Goal: Information Seeking & Learning: Check status

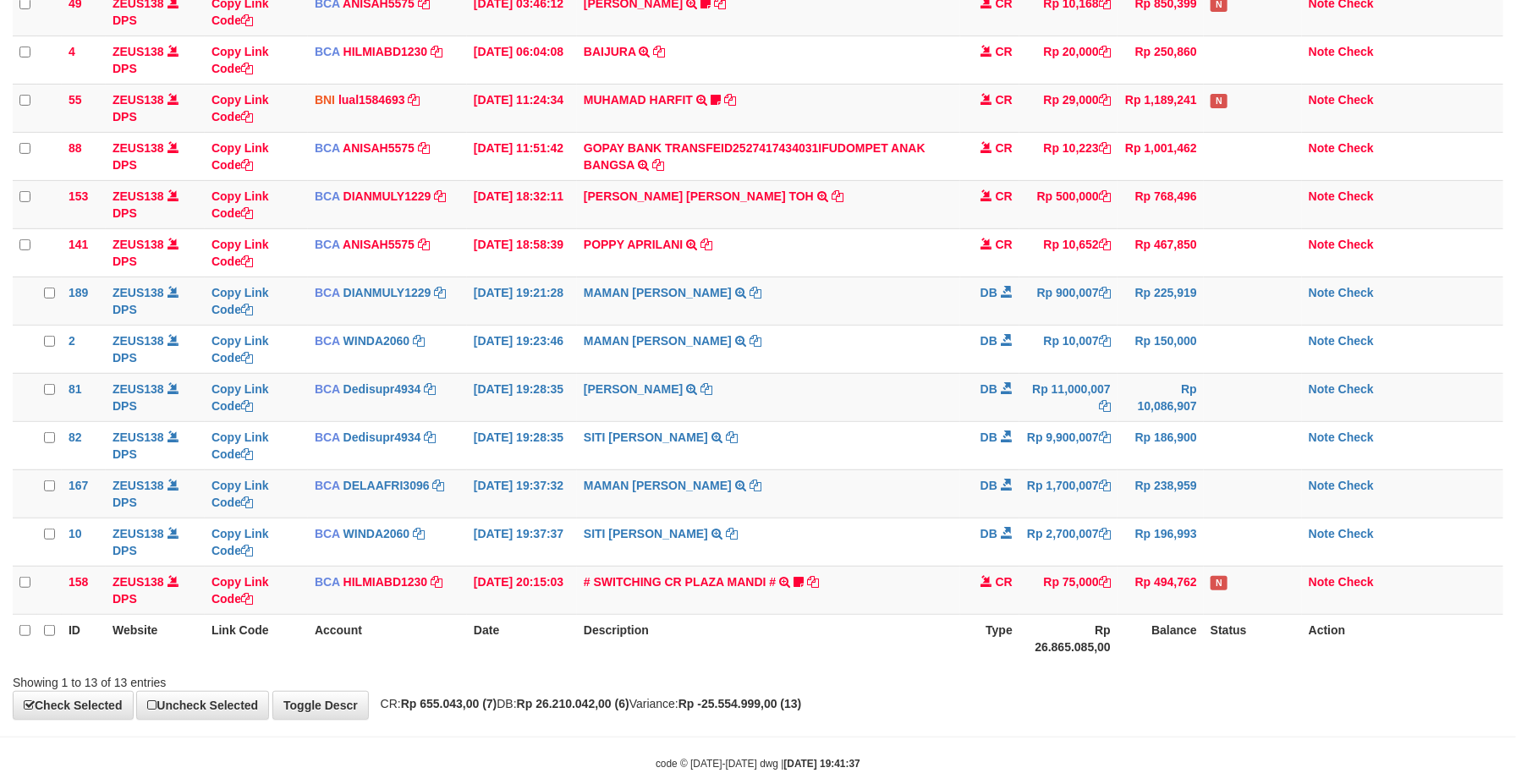
scroll to position [148, 0]
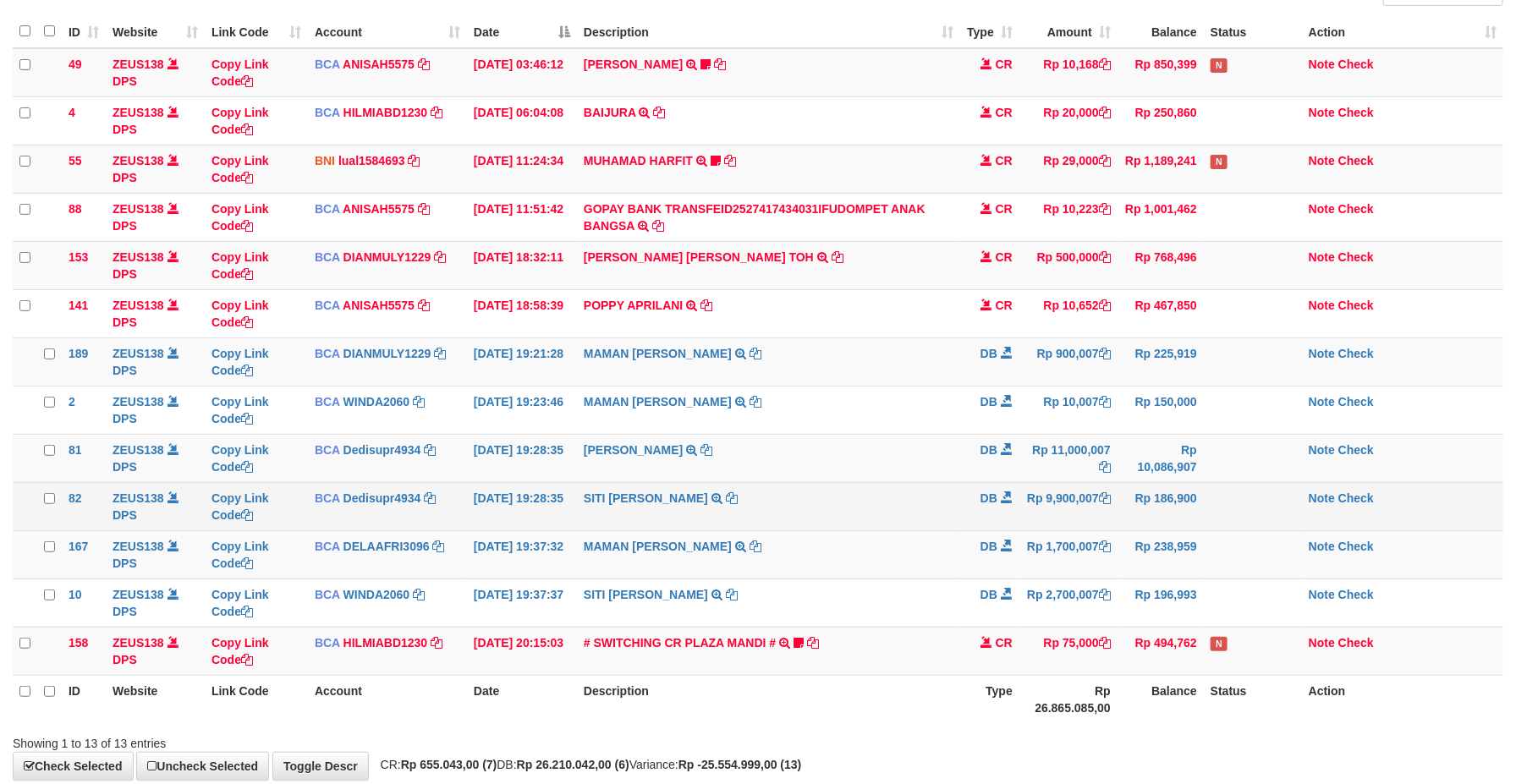
click at [1100, 503] on td "Rp 9,900,007" at bounding box center [1068, 506] width 98 height 48
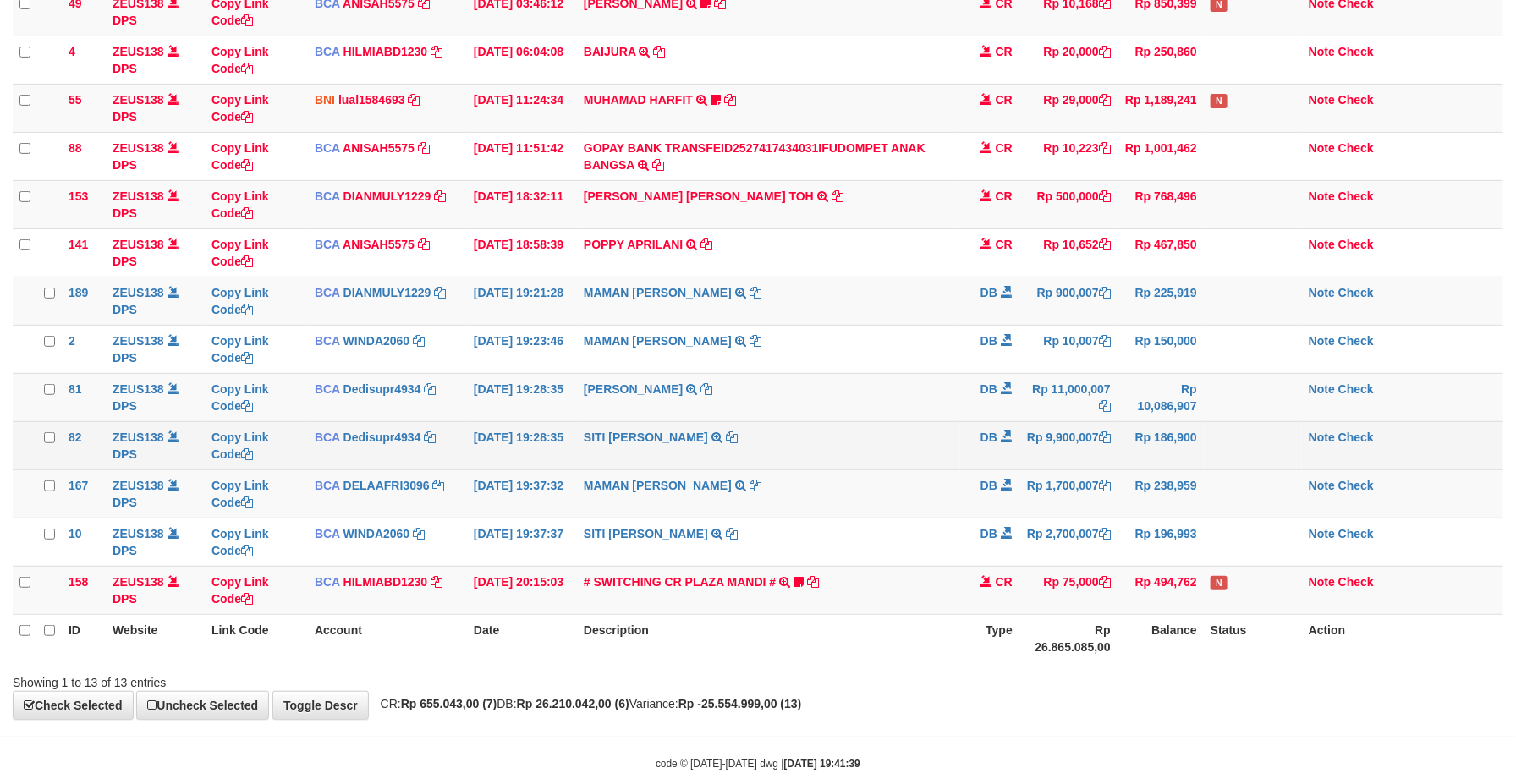
scroll to position [148, 0]
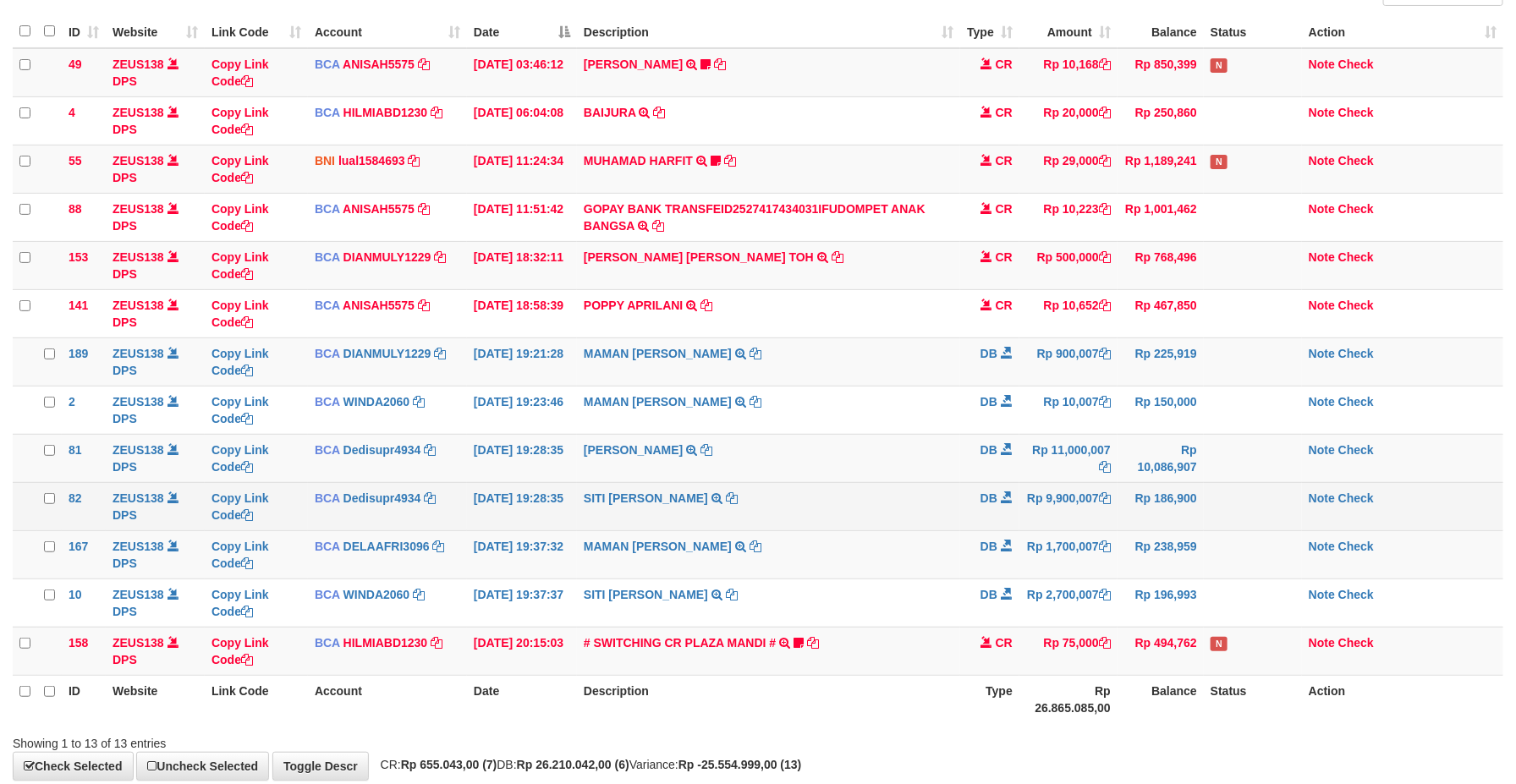
click at [995, 498] on span "DB" at bounding box center [989, 498] width 17 height 13
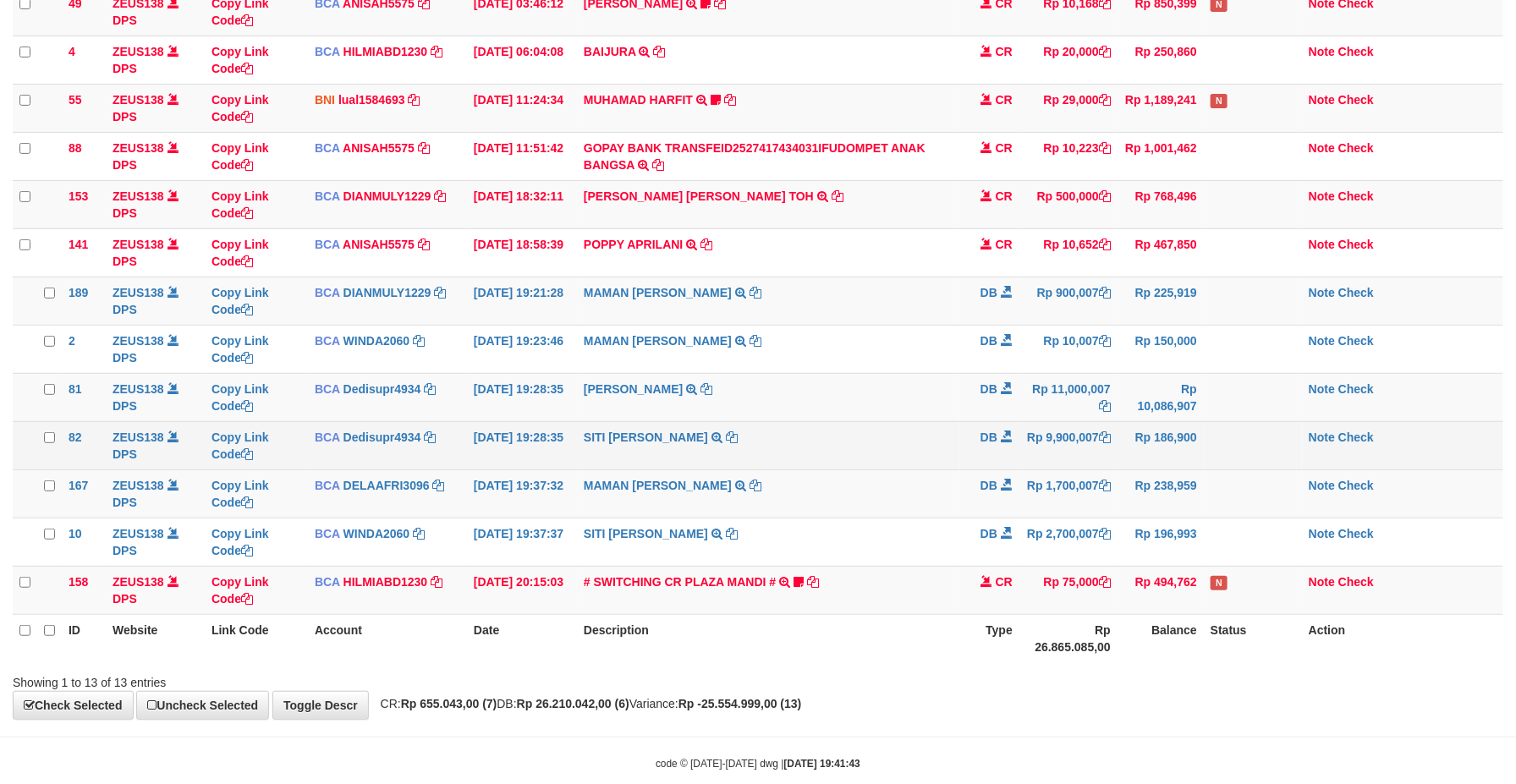
scroll to position [148, 0]
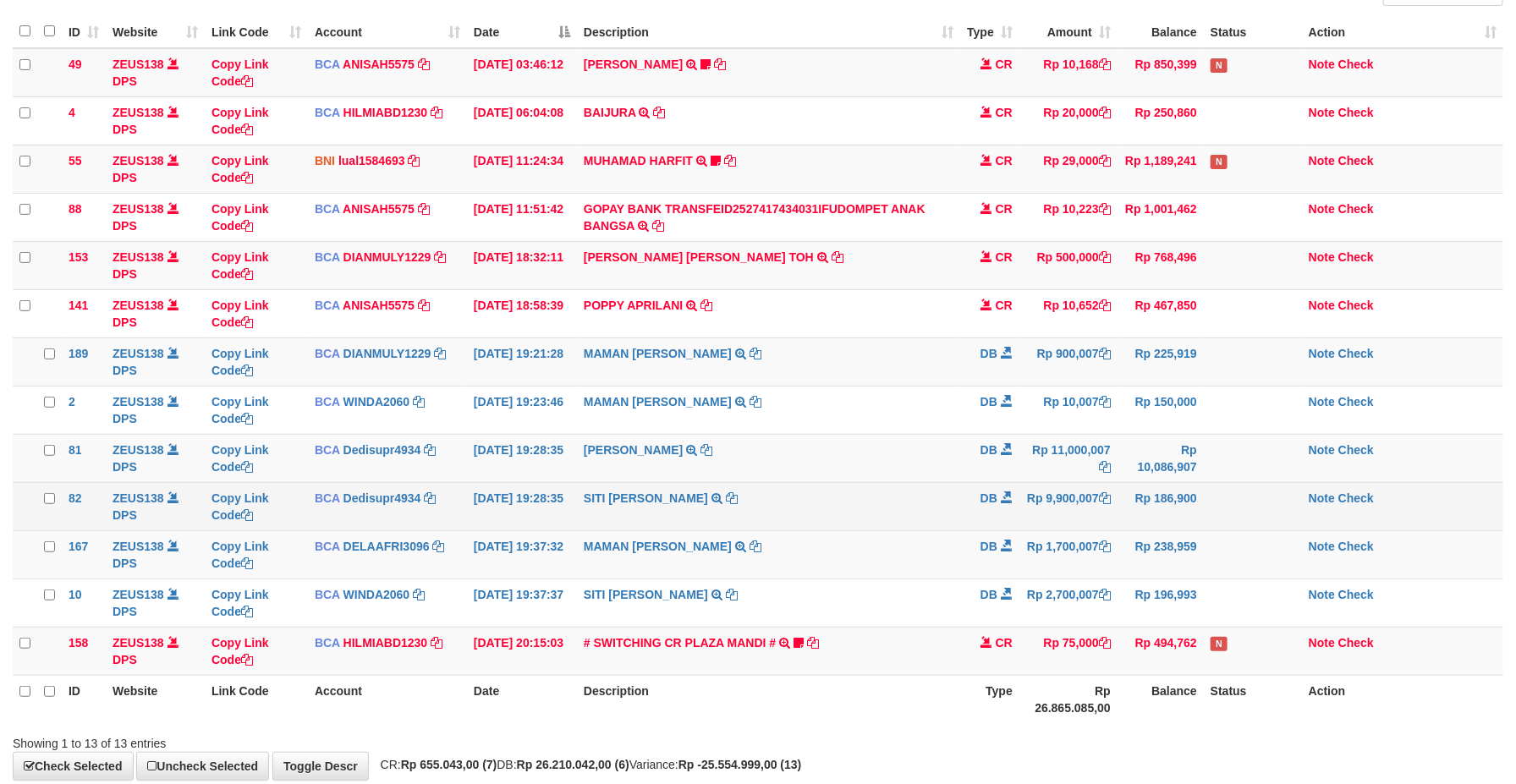
click at [1048, 497] on td "Rp 9,900,007" at bounding box center [1068, 506] width 98 height 48
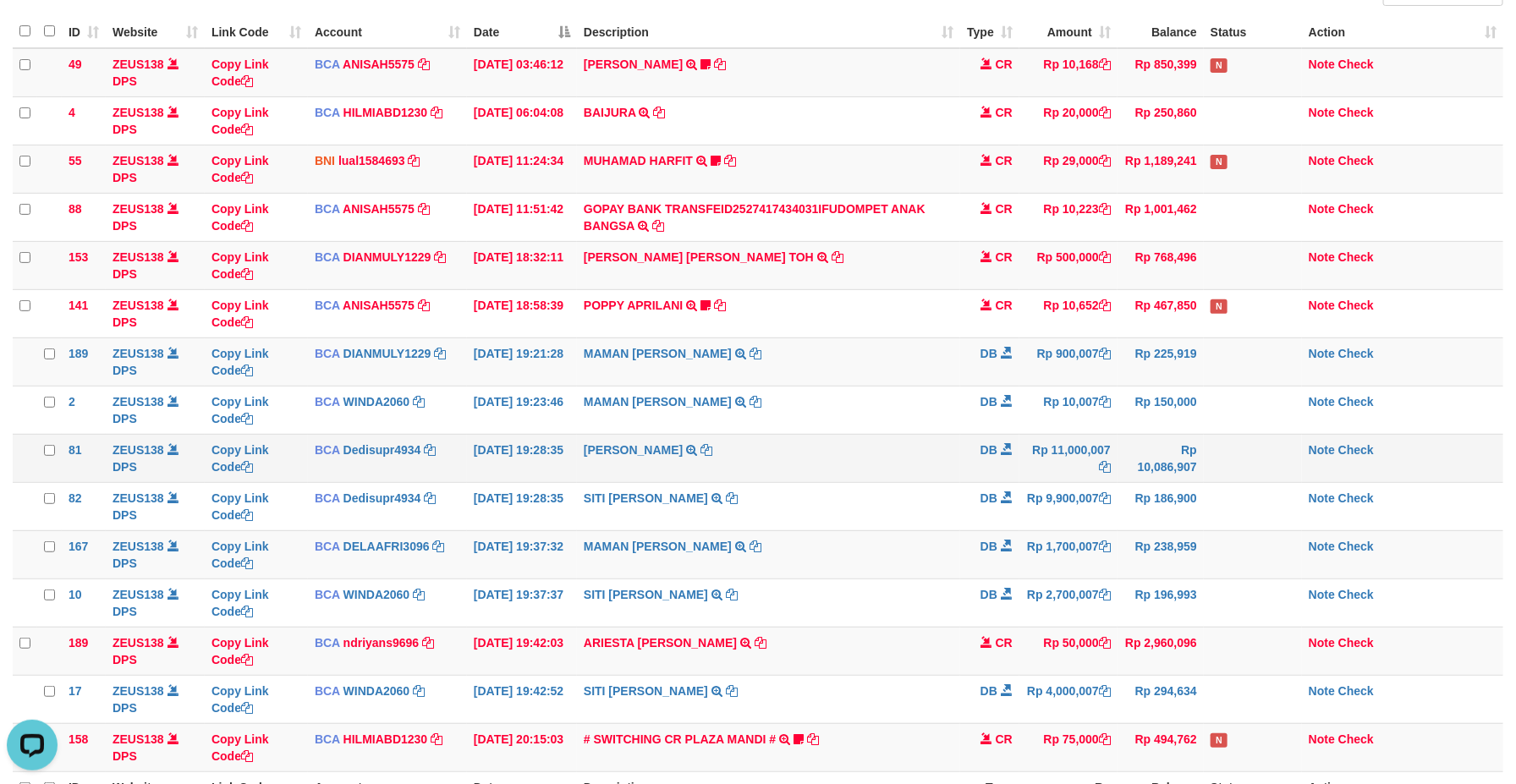
click at [967, 449] on td "DB" at bounding box center [990, 458] width 59 height 48
click at [969, 448] on td "DB" at bounding box center [990, 458] width 59 height 48
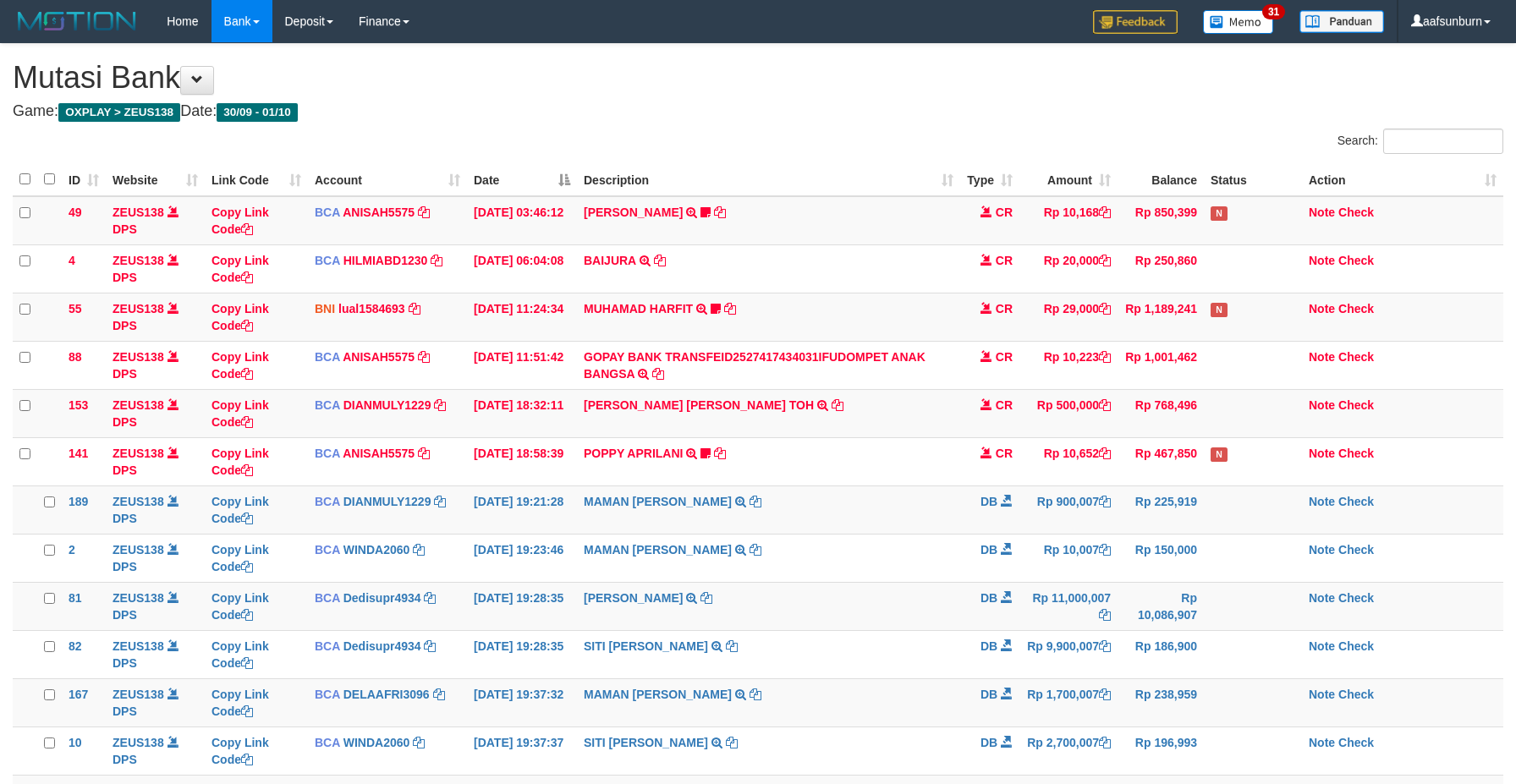
scroll to position [148, 0]
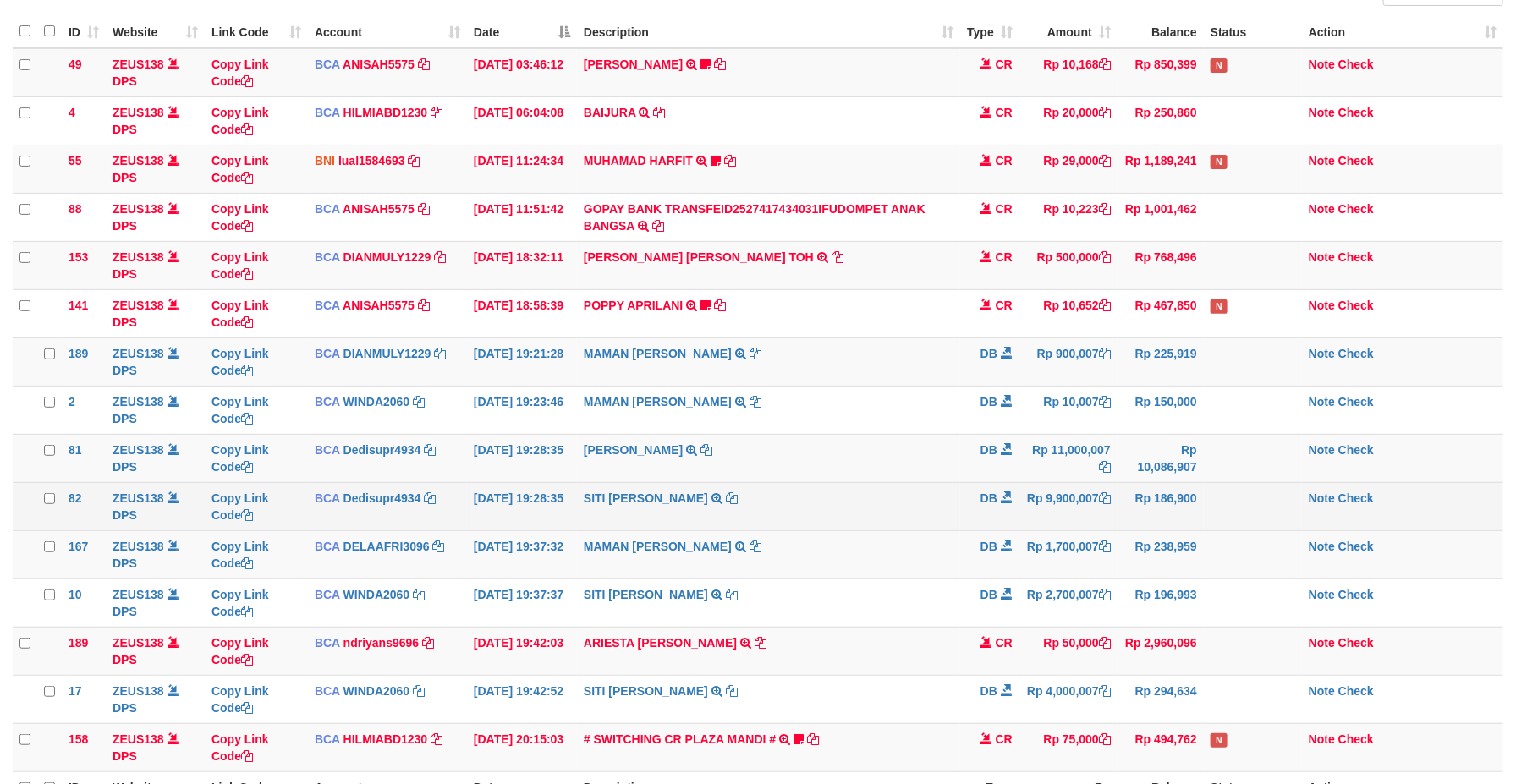
click at [1135, 530] on td "Rp 186,900" at bounding box center [1161, 506] width 86 height 48
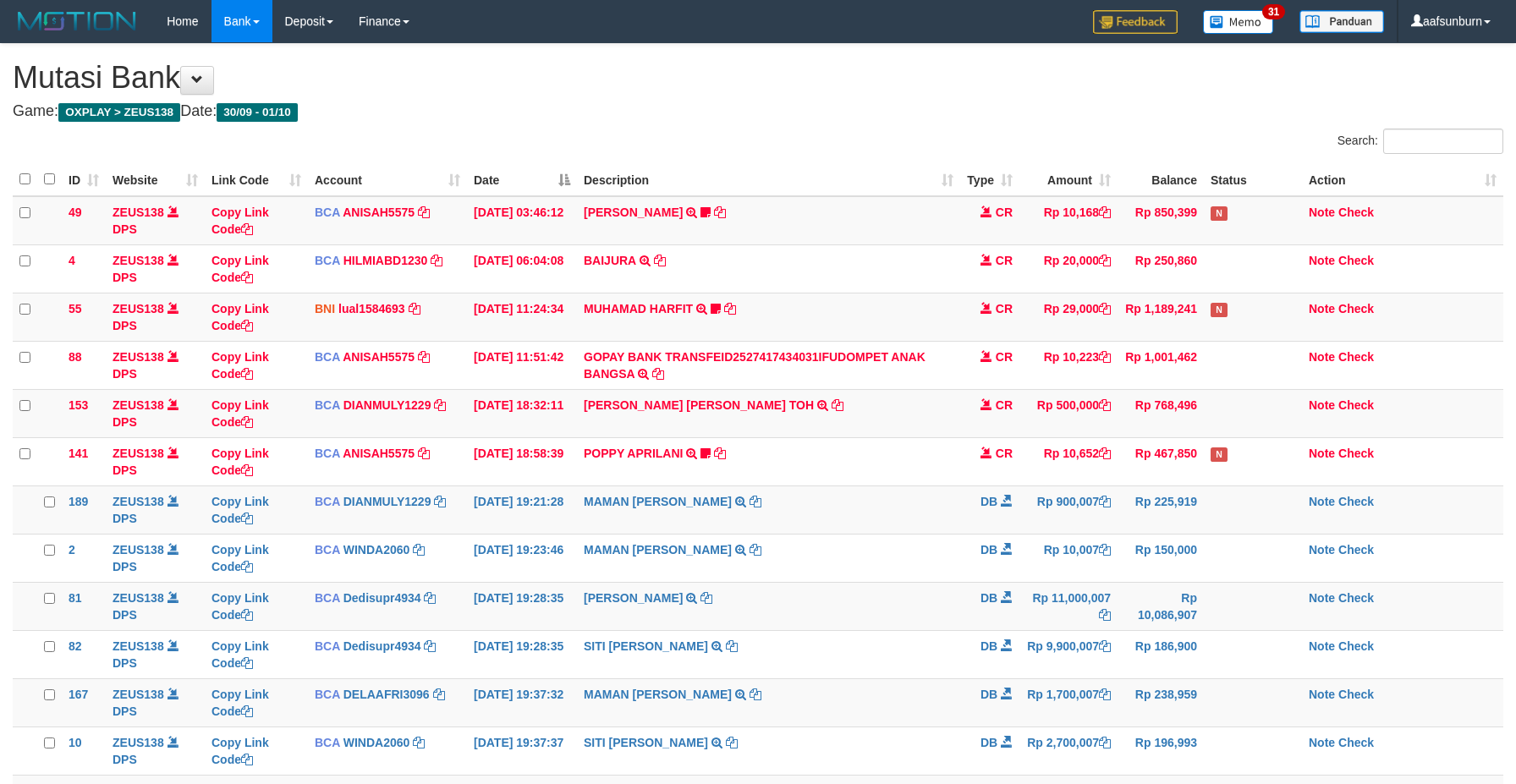
scroll to position [148, 0]
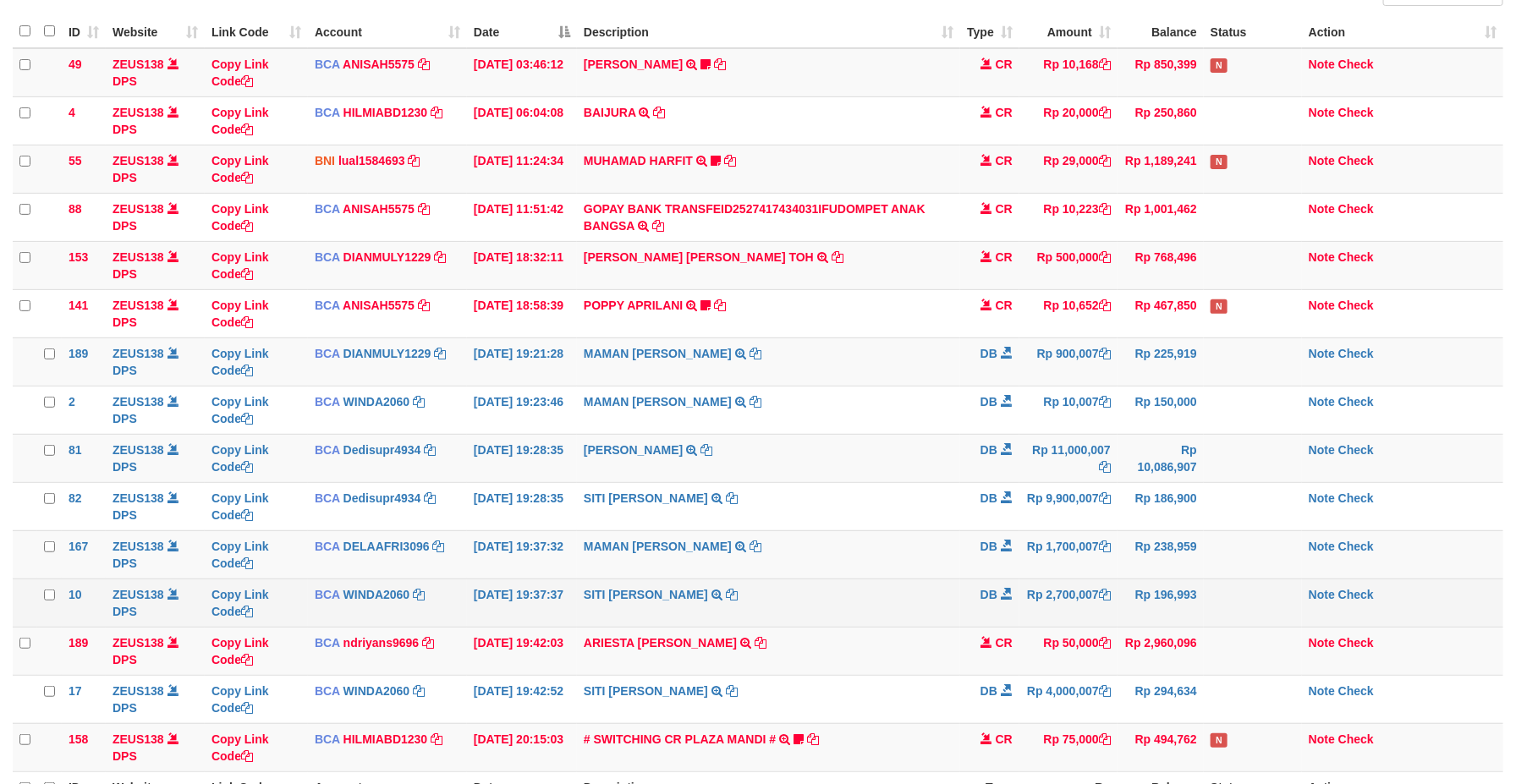
click at [1125, 594] on td "Rp 196,993" at bounding box center [1161, 603] width 86 height 48
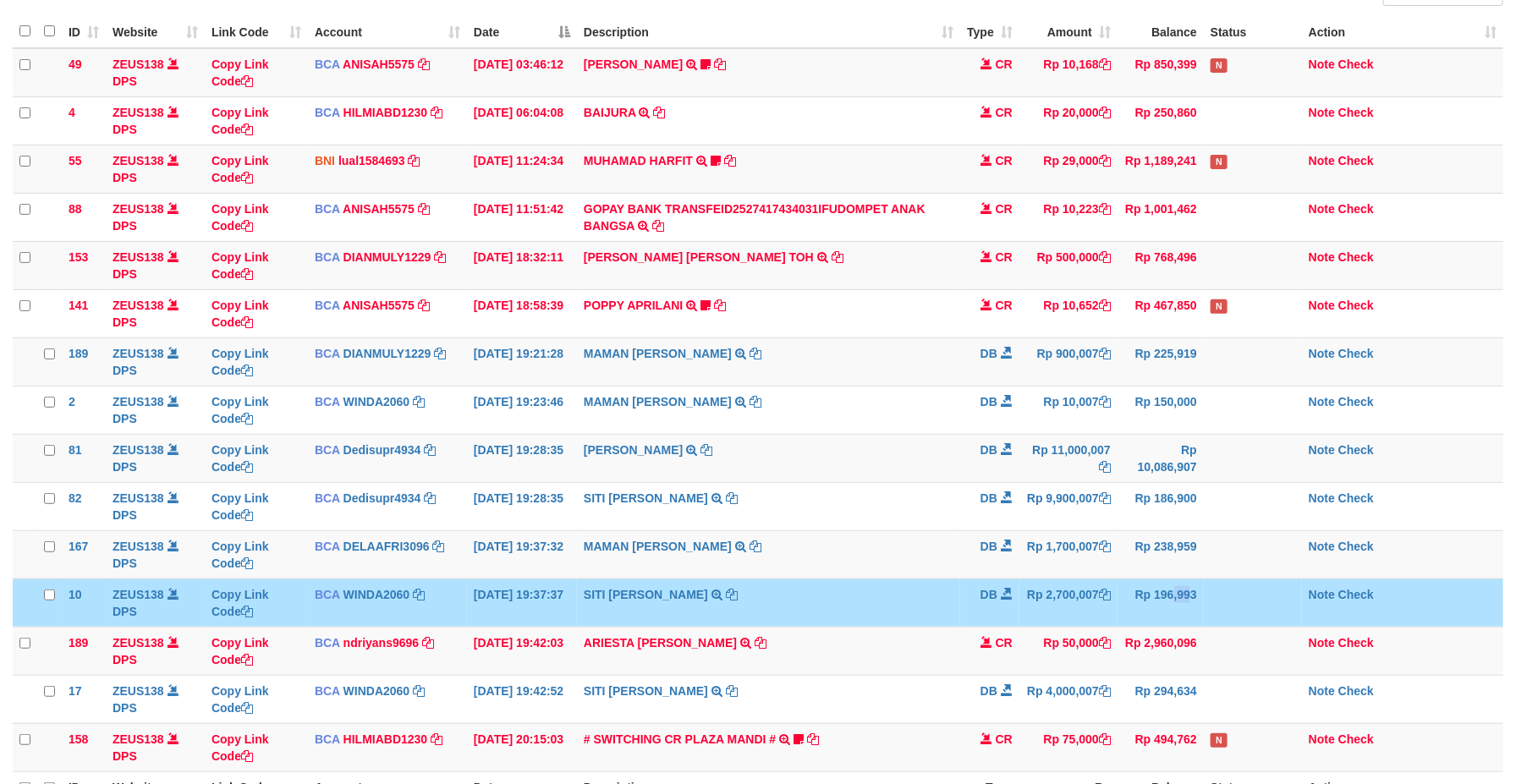
click at [1125, 594] on td "Rp 196,993" at bounding box center [1161, 603] width 86 height 48
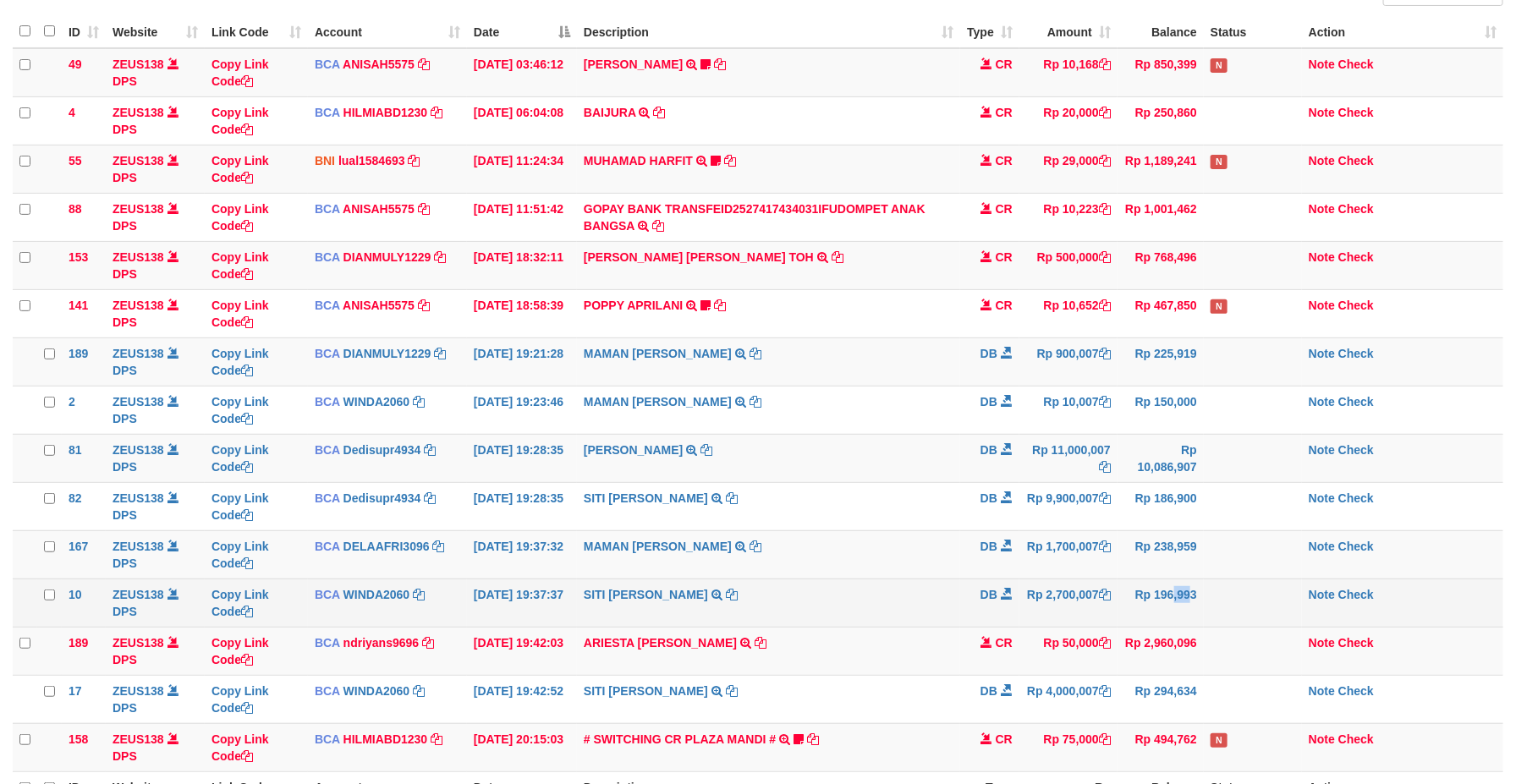
click at [1125, 594] on td "Rp 196,993" at bounding box center [1161, 603] width 86 height 48
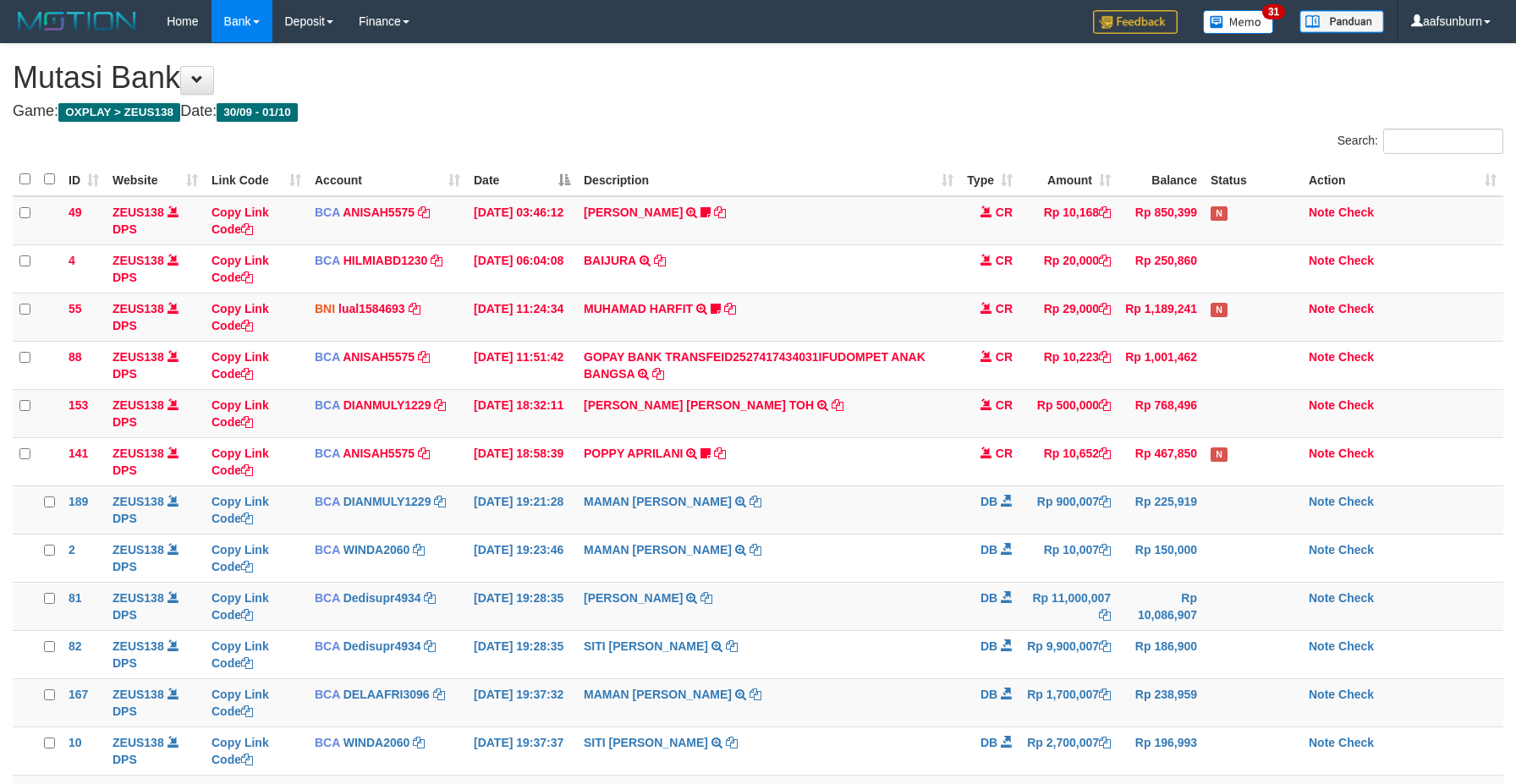
scroll to position [148, 0]
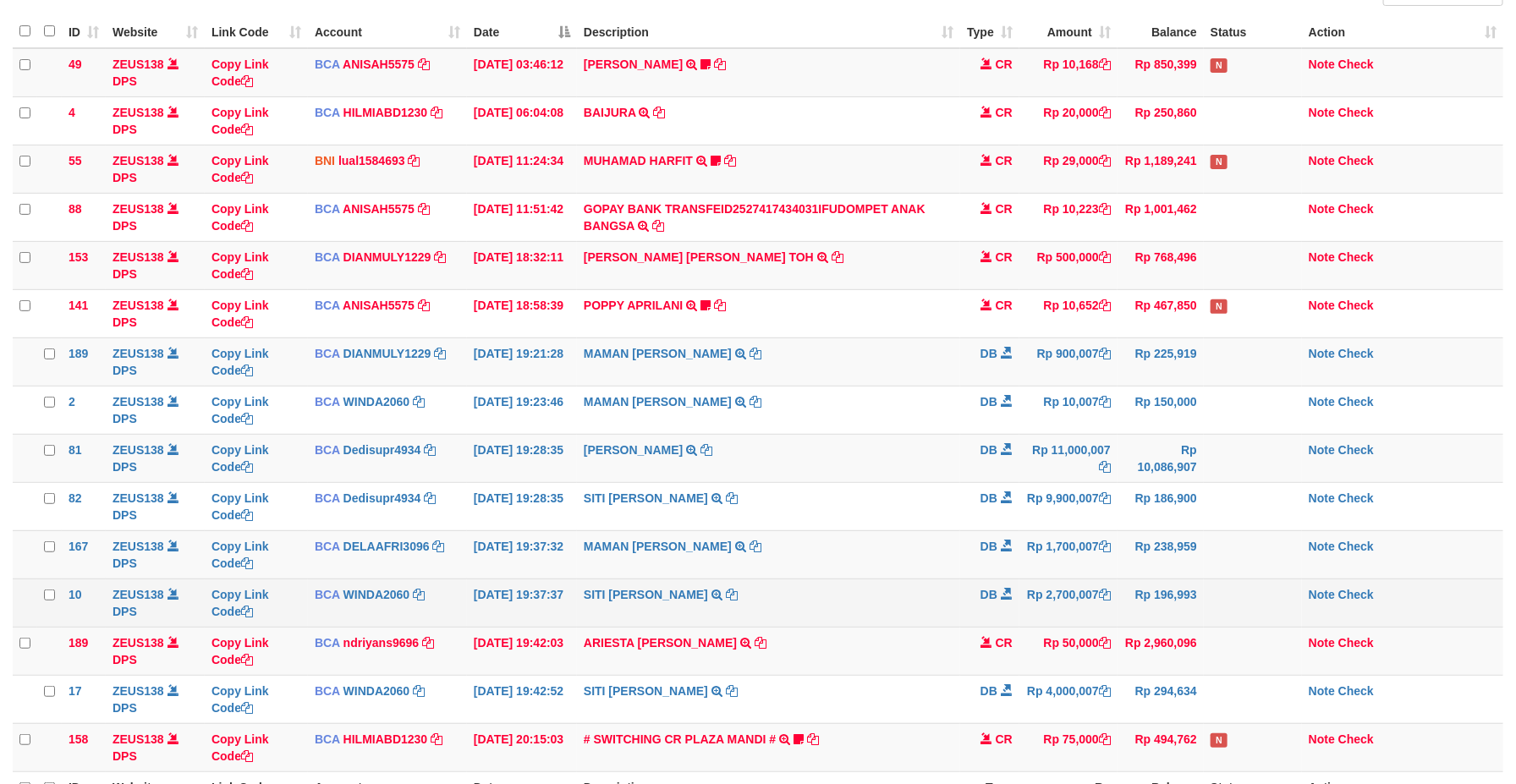
click at [1128, 582] on td "Rp 196,993" at bounding box center [1161, 603] width 86 height 48
drag, startPoint x: 995, startPoint y: 609, endPoint x: 977, endPoint y: 587, distance: 28.4
click at [978, 588] on td "DB" at bounding box center [990, 603] width 59 height 48
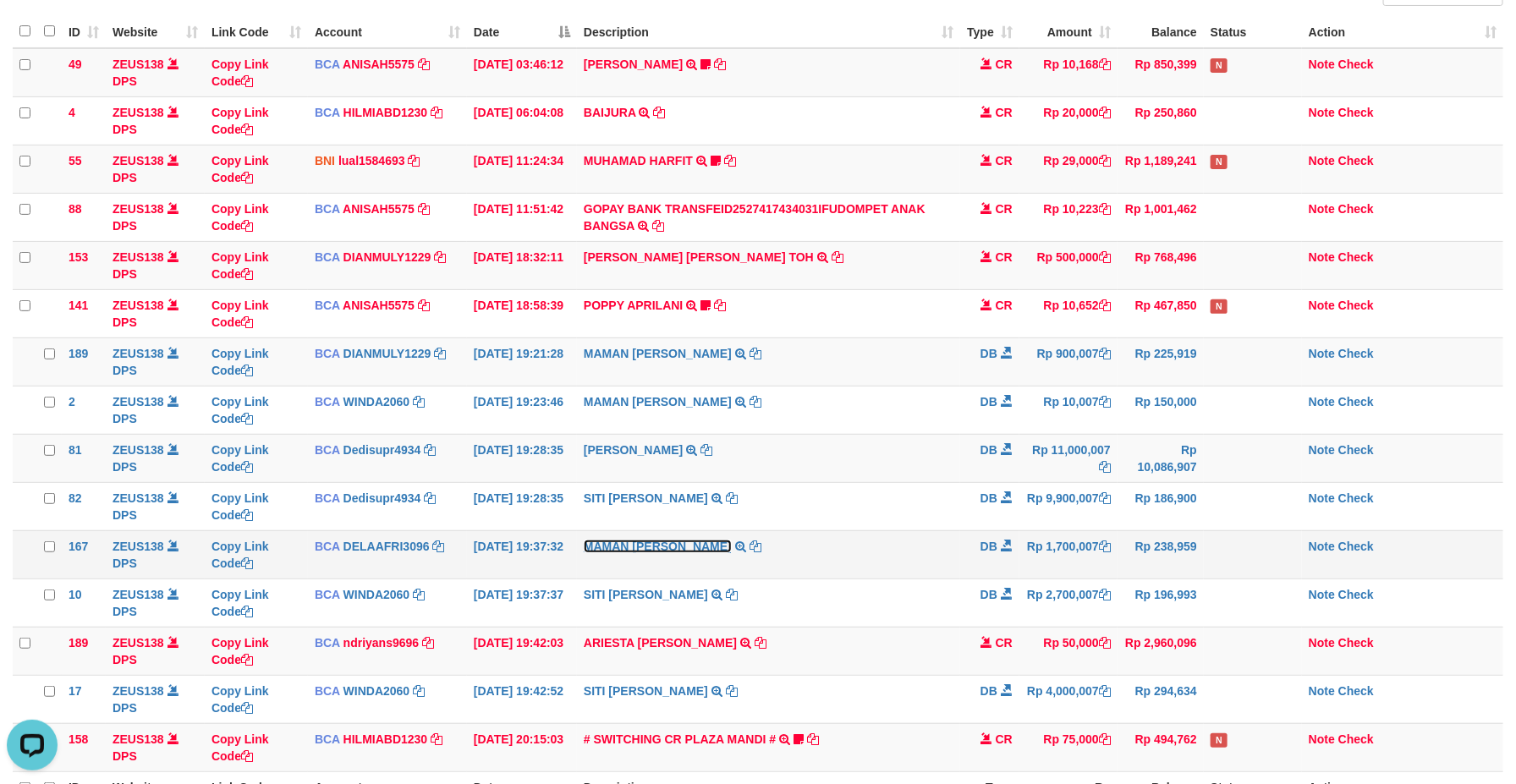
click at [600, 552] on link "MAMAN AGUSTIAN" at bounding box center [657, 545] width 148 height 13
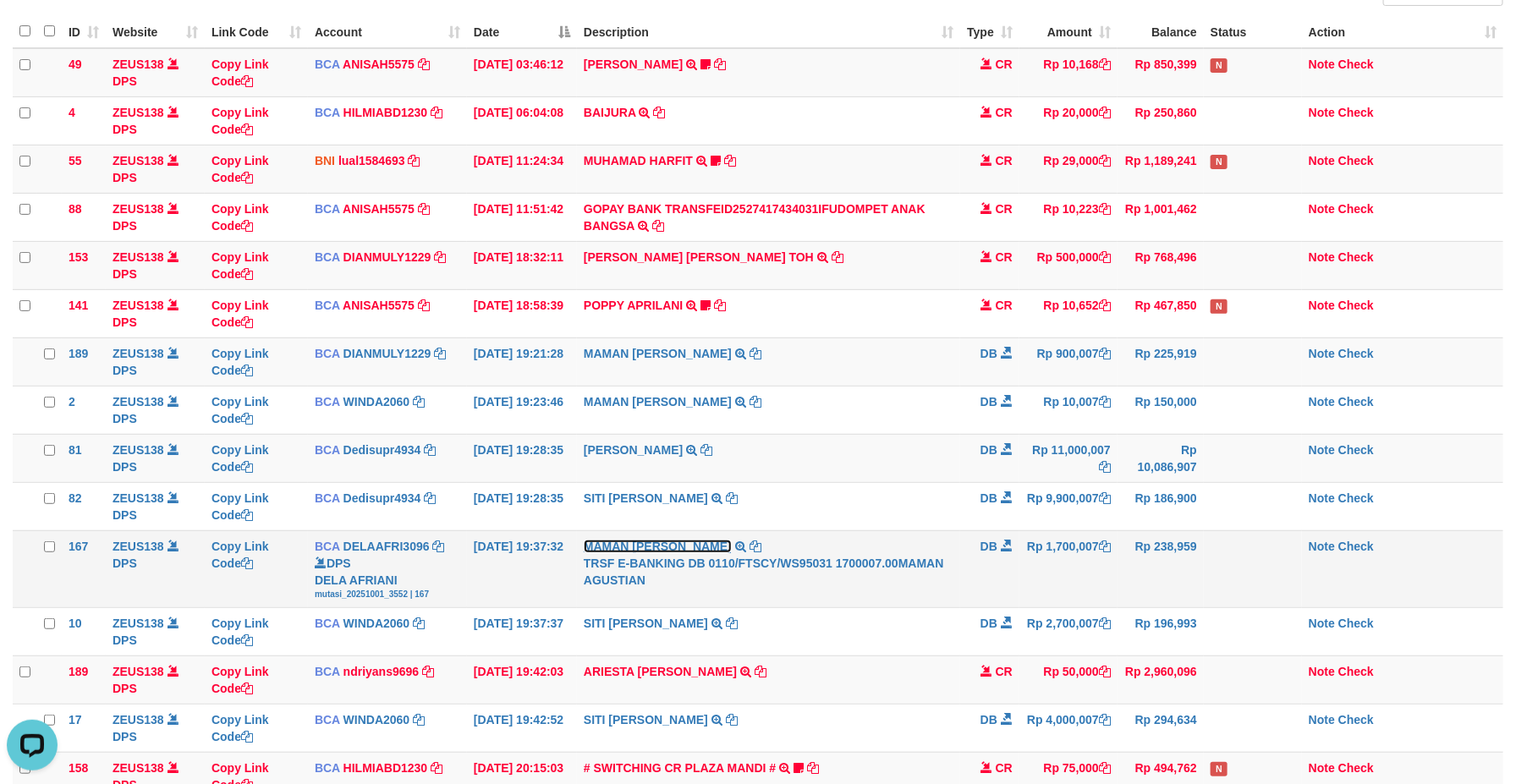
click at [600, 552] on link "MAMAN AGUSTIAN" at bounding box center [657, 545] width 148 height 13
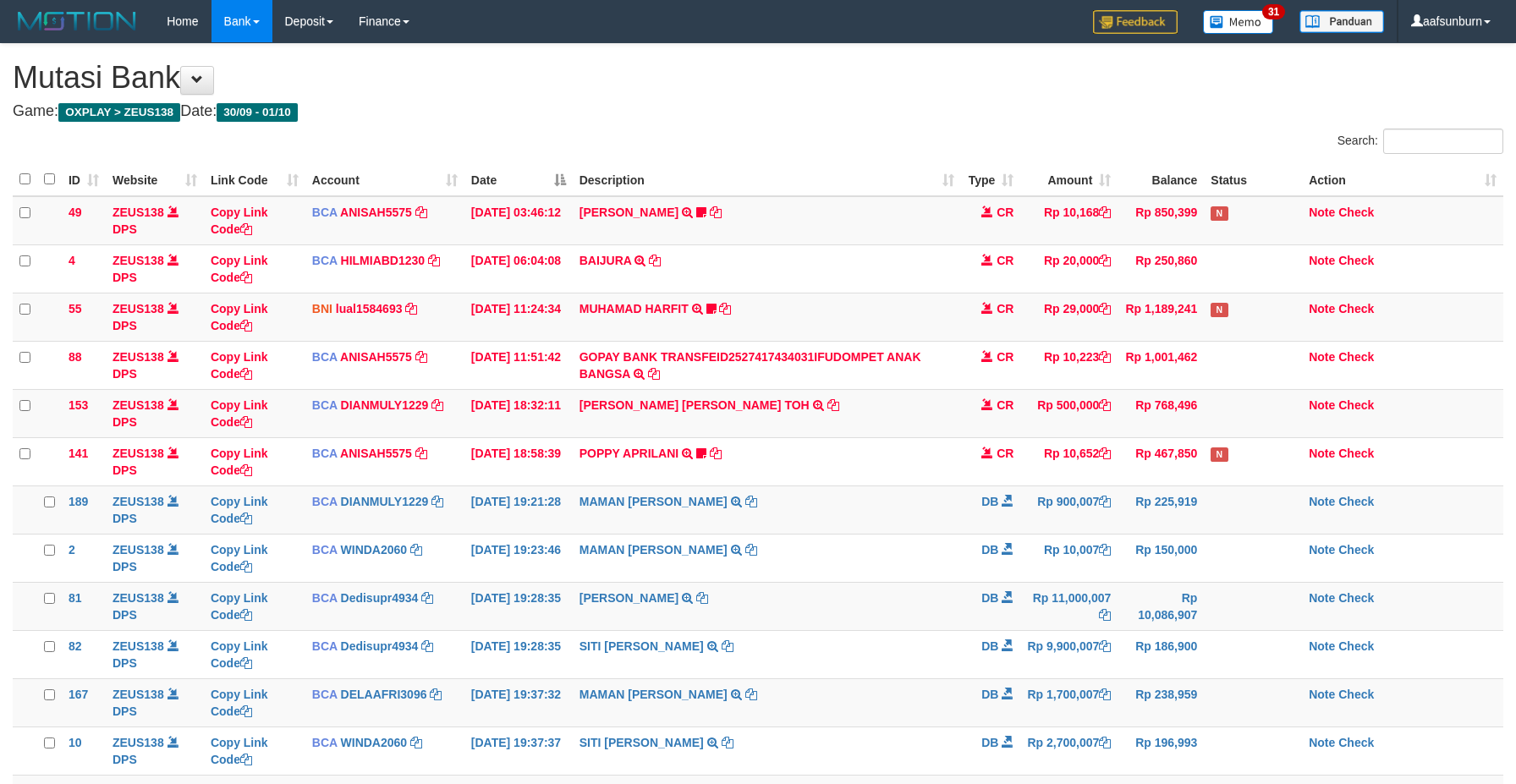
scroll to position [148, 0]
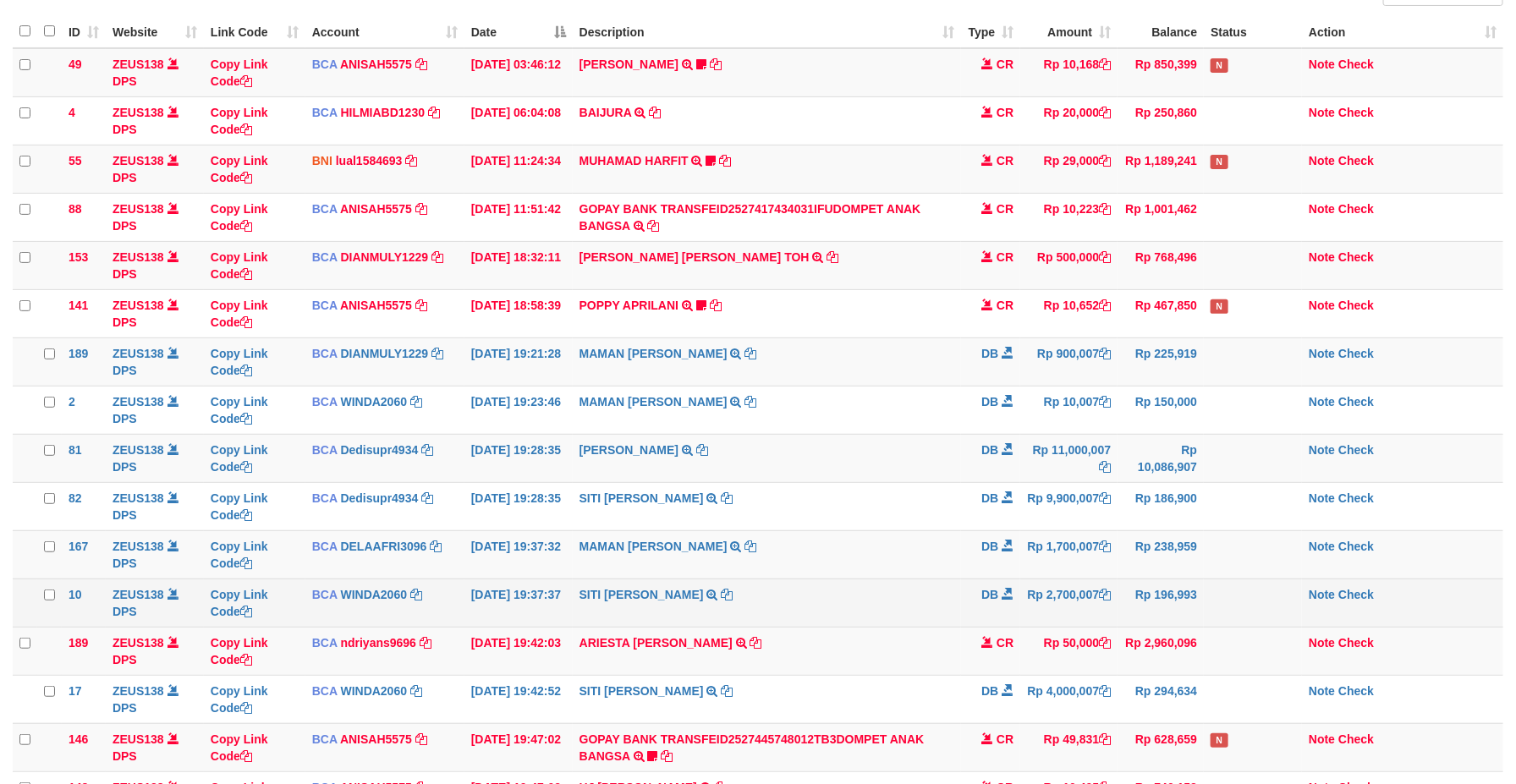
drag, startPoint x: 1227, startPoint y: 553, endPoint x: 1468, endPoint y: 601, distance: 245.7
click at [1231, 553] on td at bounding box center [1252, 554] width 98 height 48
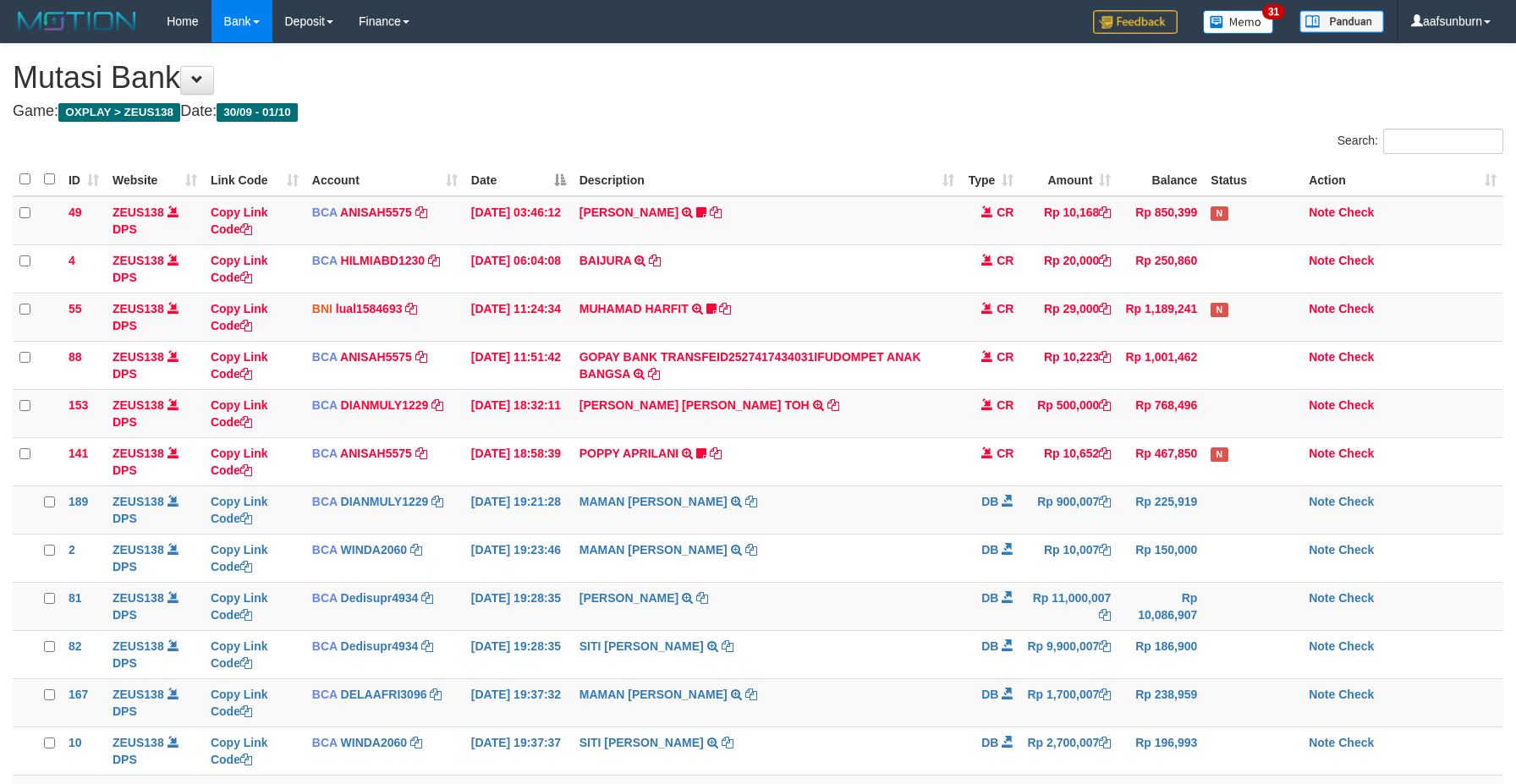
scroll to position [148, 0]
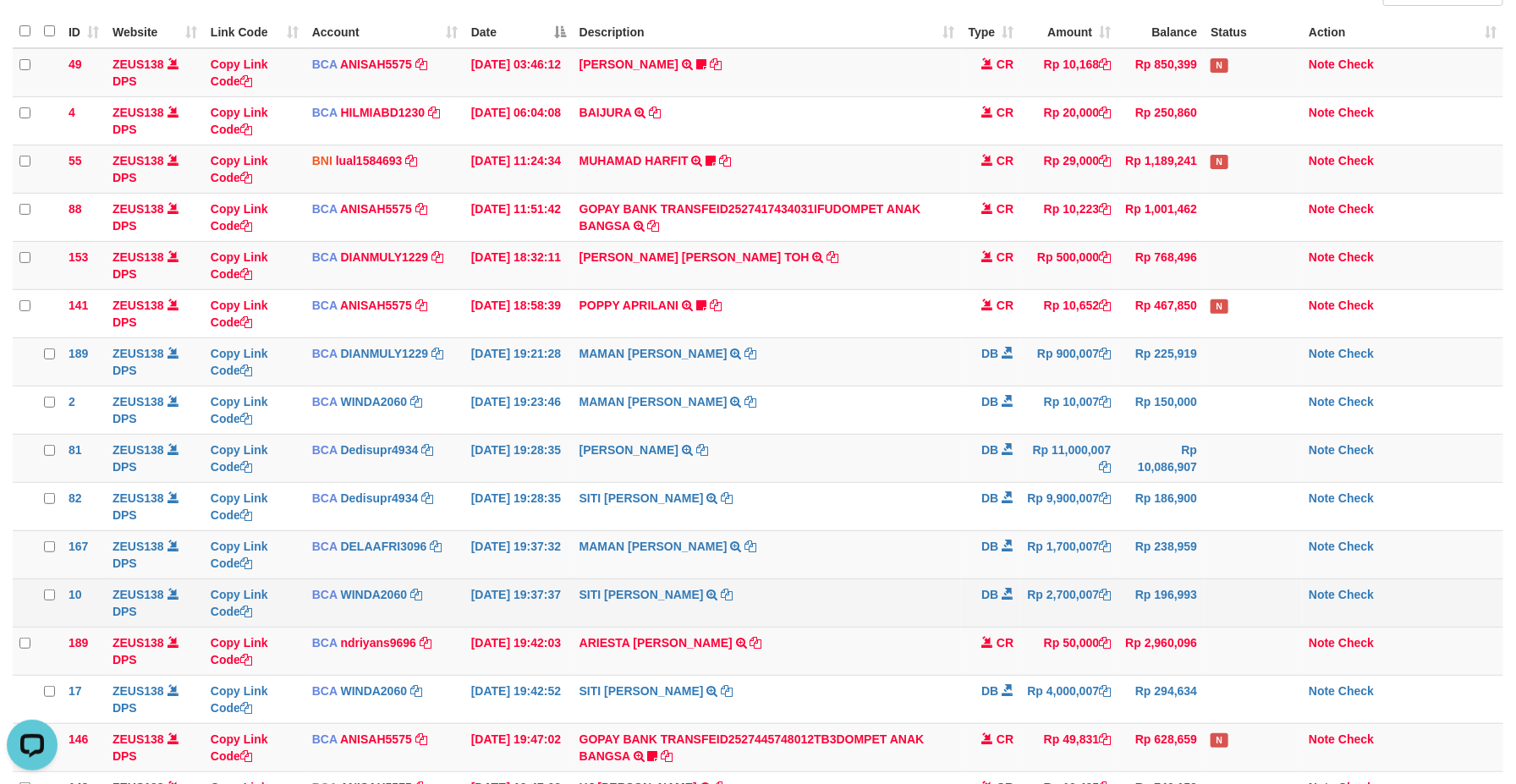
click at [1046, 582] on td "Rp 2,700,007" at bounding box center [1069, 603] width 97 height 48
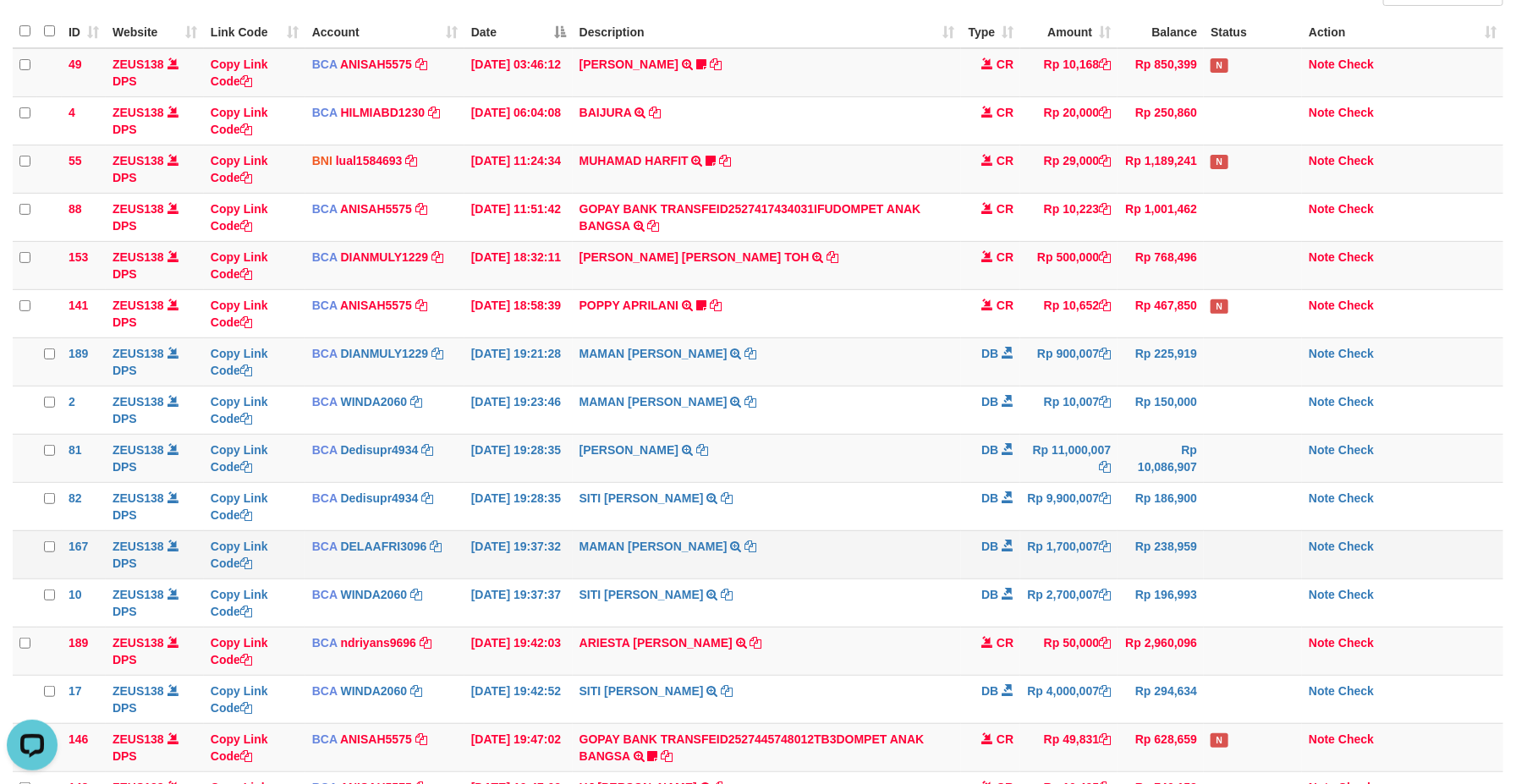
scroll to position [0, 0]
click at [1013, 552] on span at bounding box center [1007, 544] width 12 height 12
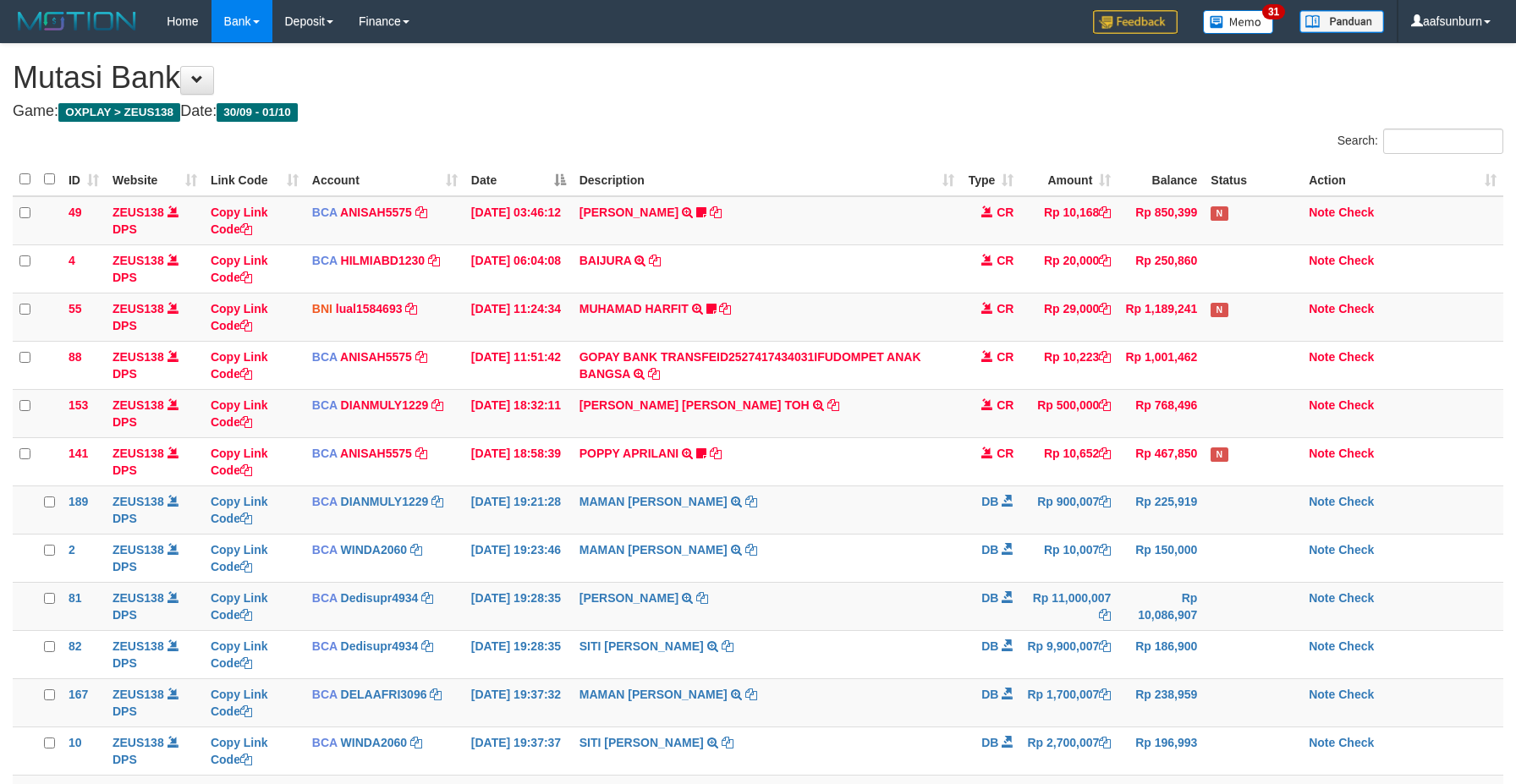
scroll to position [148, 0]
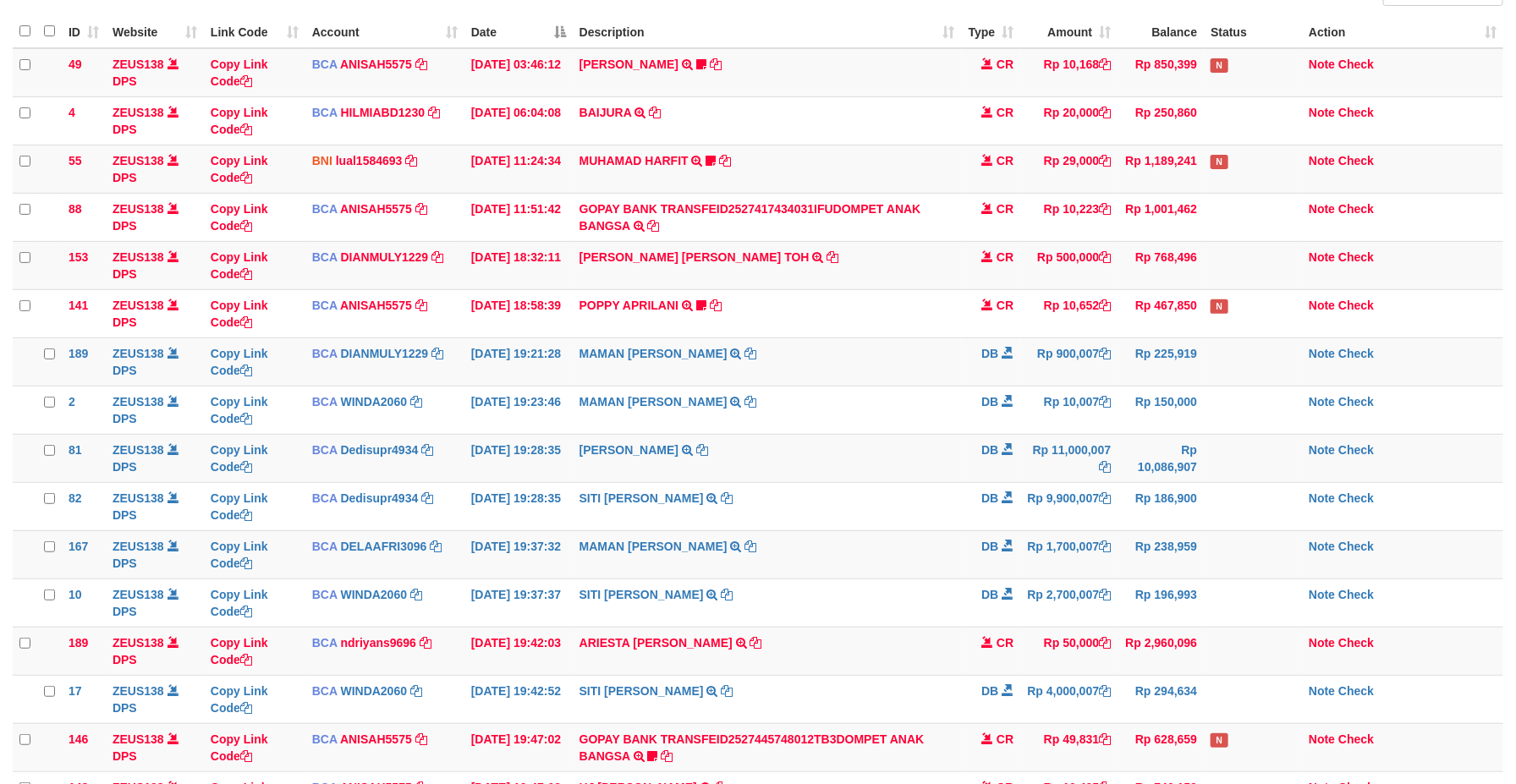
click at [1013, 552] on span at bounding box center [1007, 544] width 12 height 12
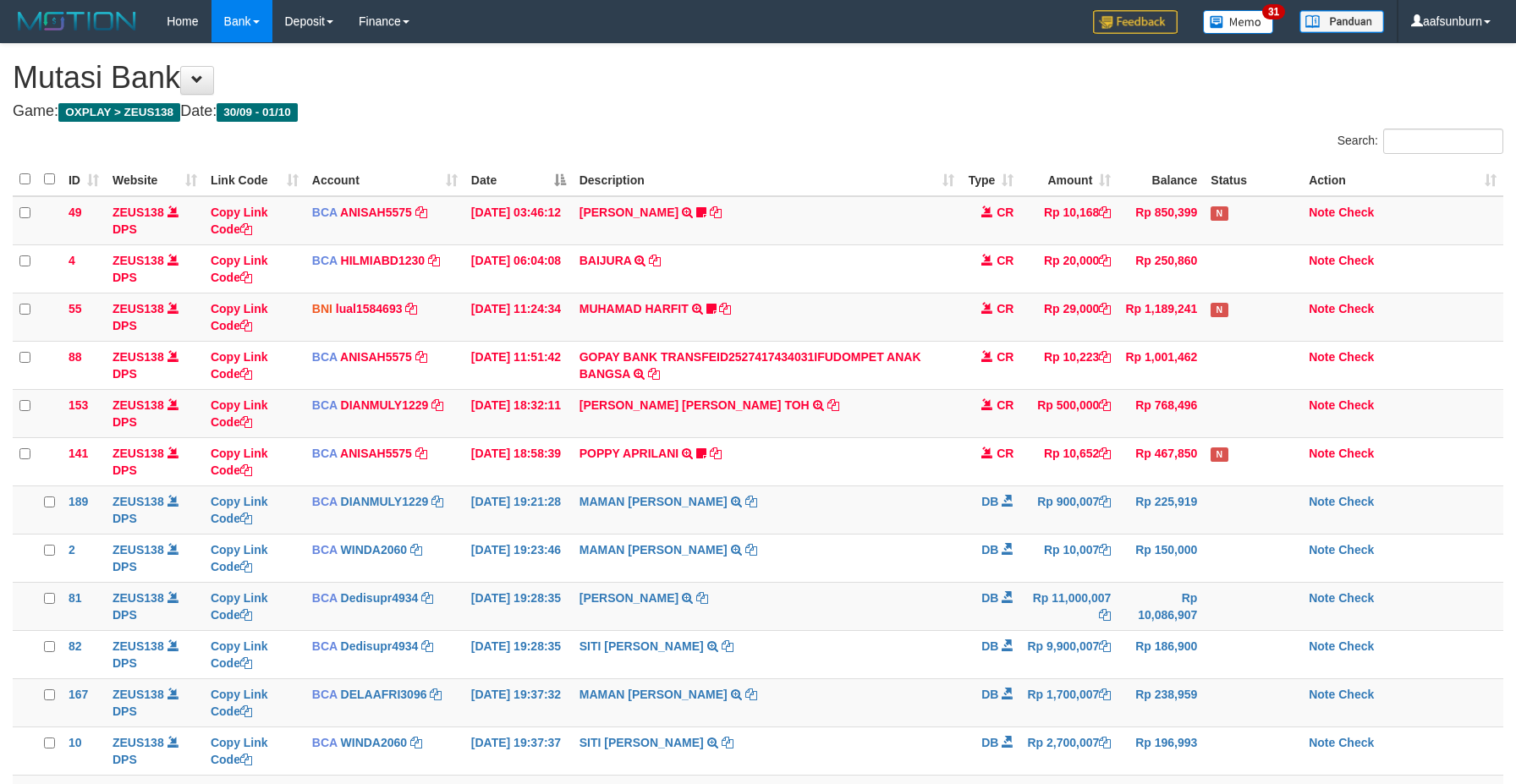
scroll to position [148, 0]
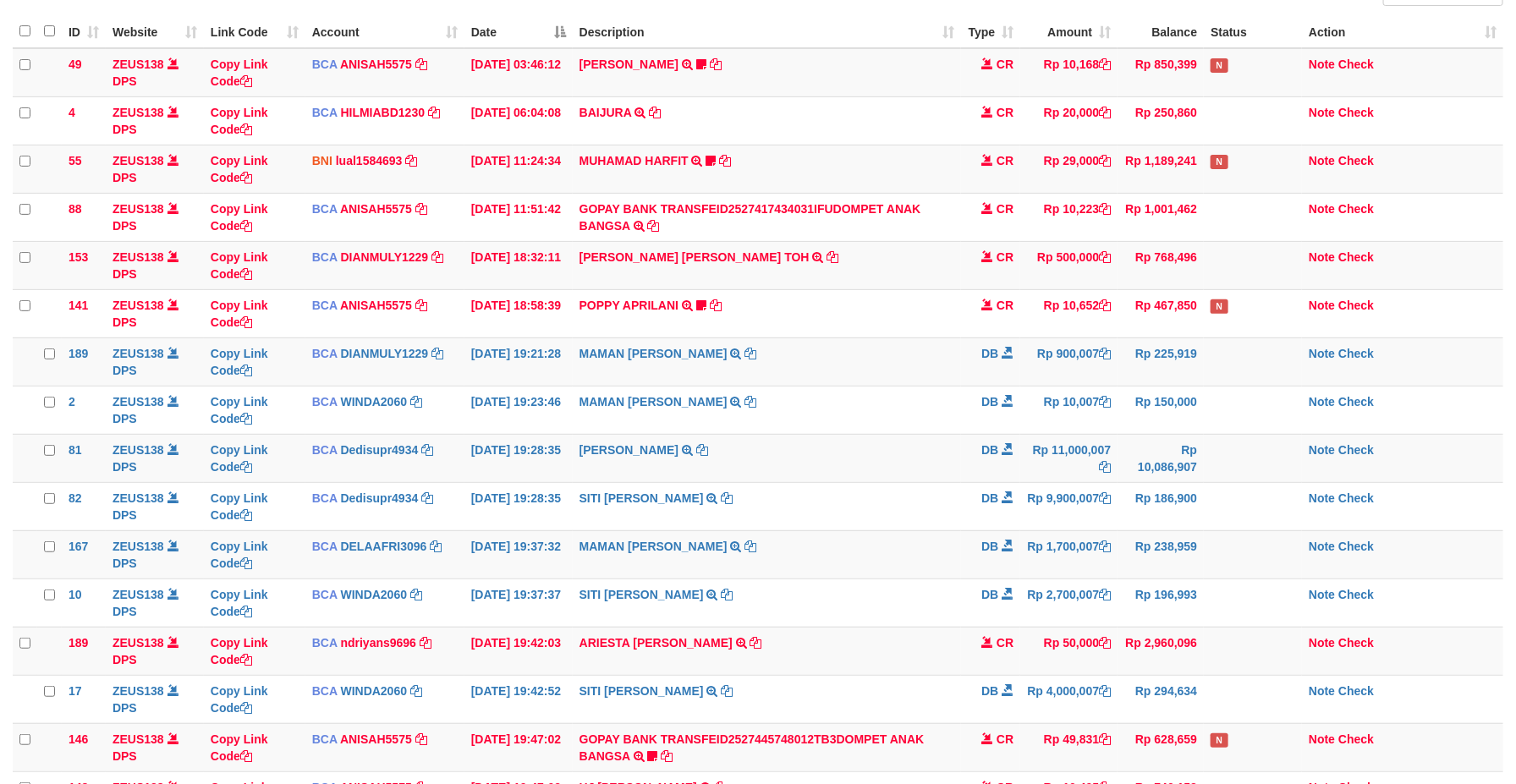
click at [1013, 552] on span at bounding box center [1007, 544] width 12 height 12
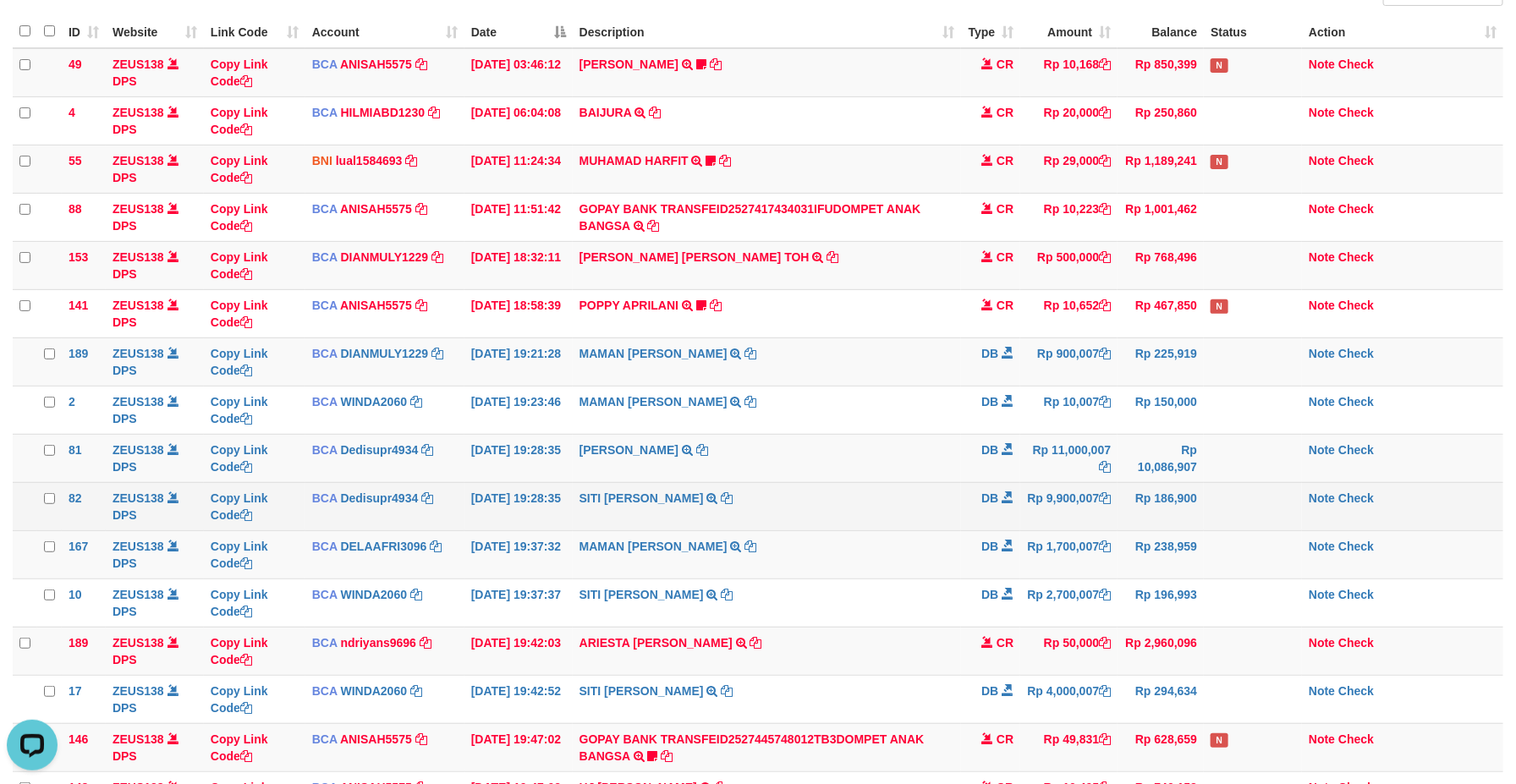
click at [894, 490] on td "SITI NURLITA SAPIT TRSF E-BANKING DB 0110/FTSCY/WS95271 9900007.00SITI NURLITA …" at bounding box center [767, 506] width 390 height 48
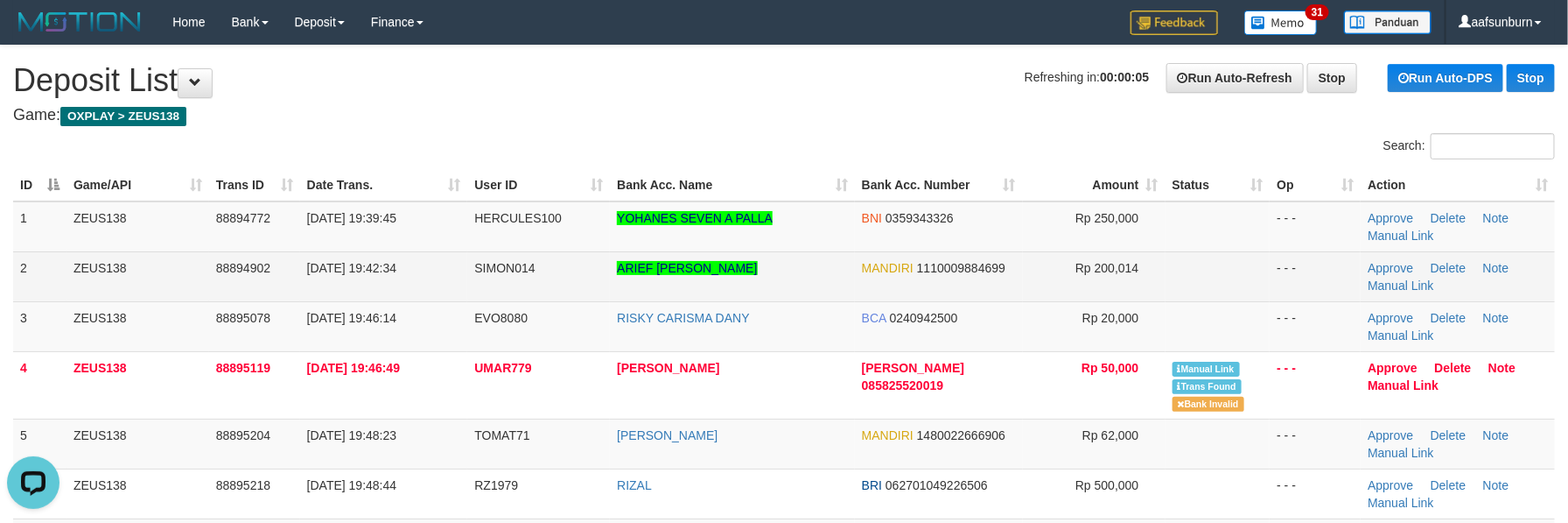
click at [1069, 270] on td "Rp 200,014" at bounding box center [1095, 277] width 143 height 50
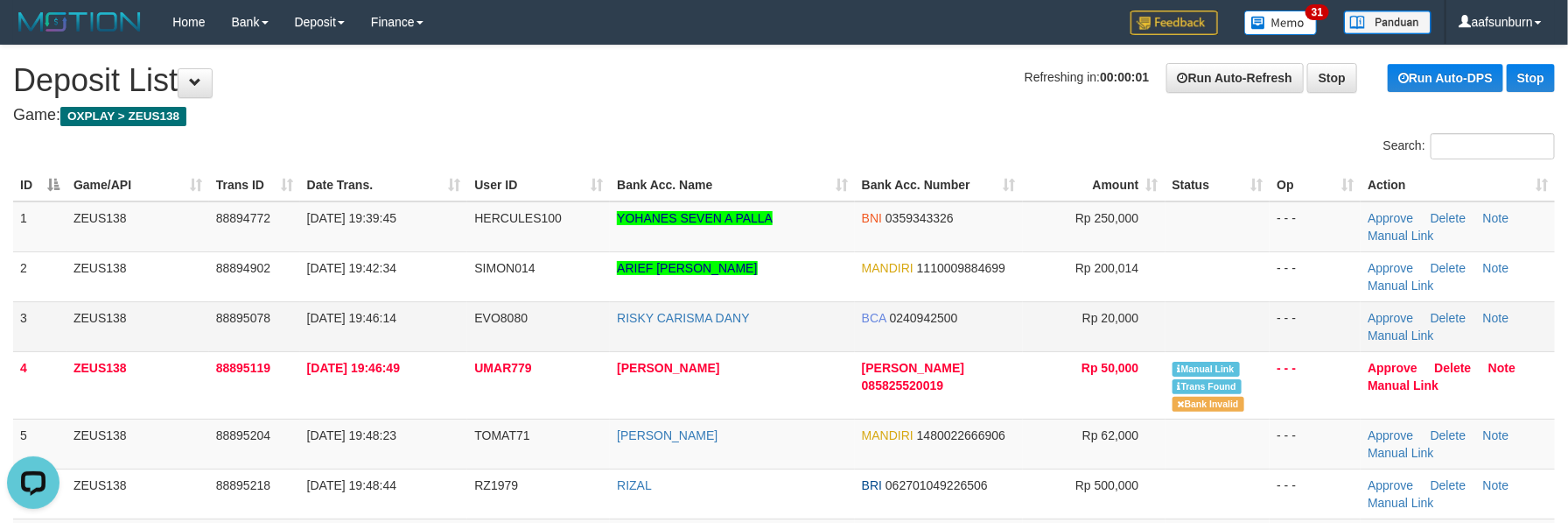
click at [1238, 337] on td at bounding box center [1218, 326] width 105 height 50
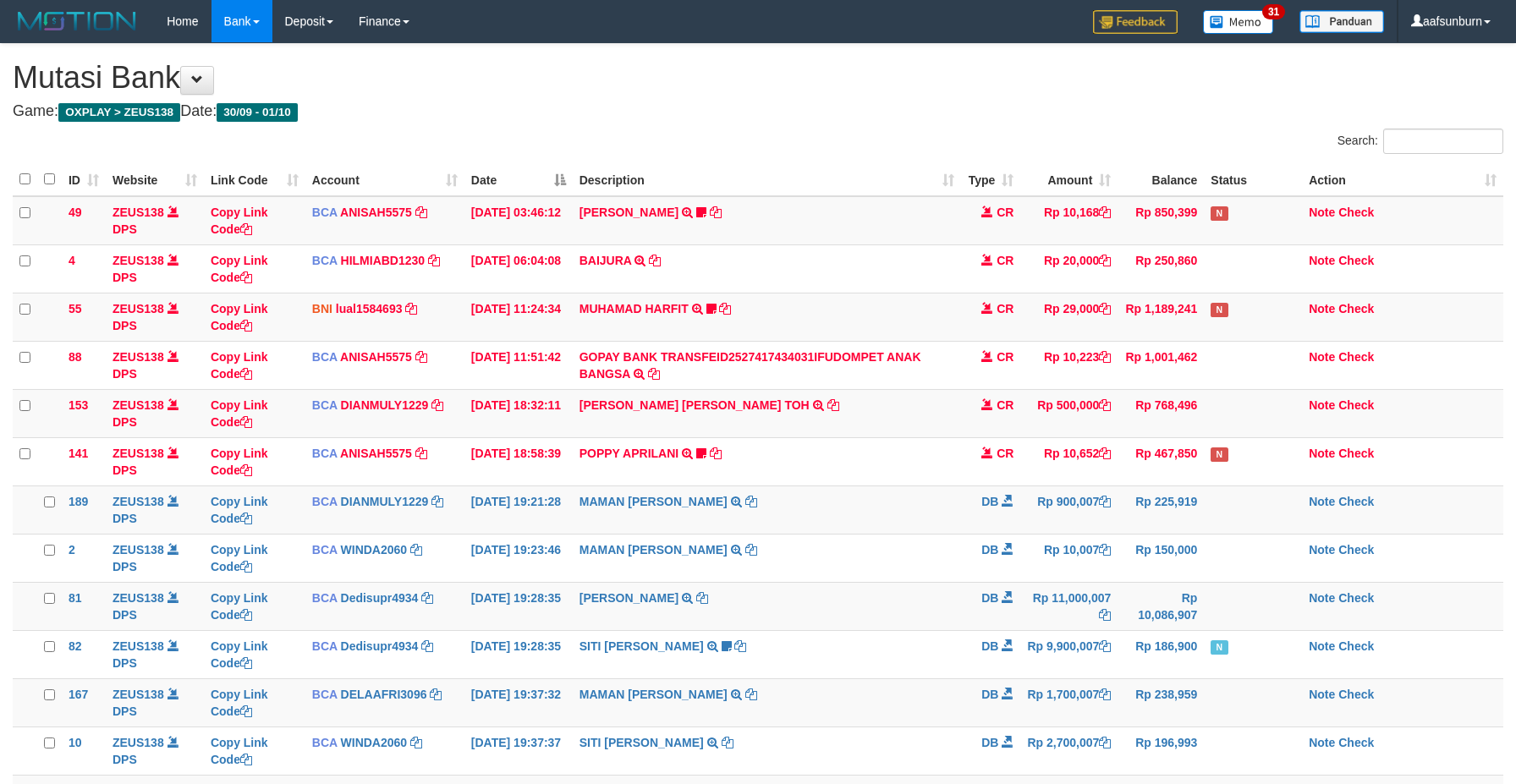
scroll to position [148, 0]
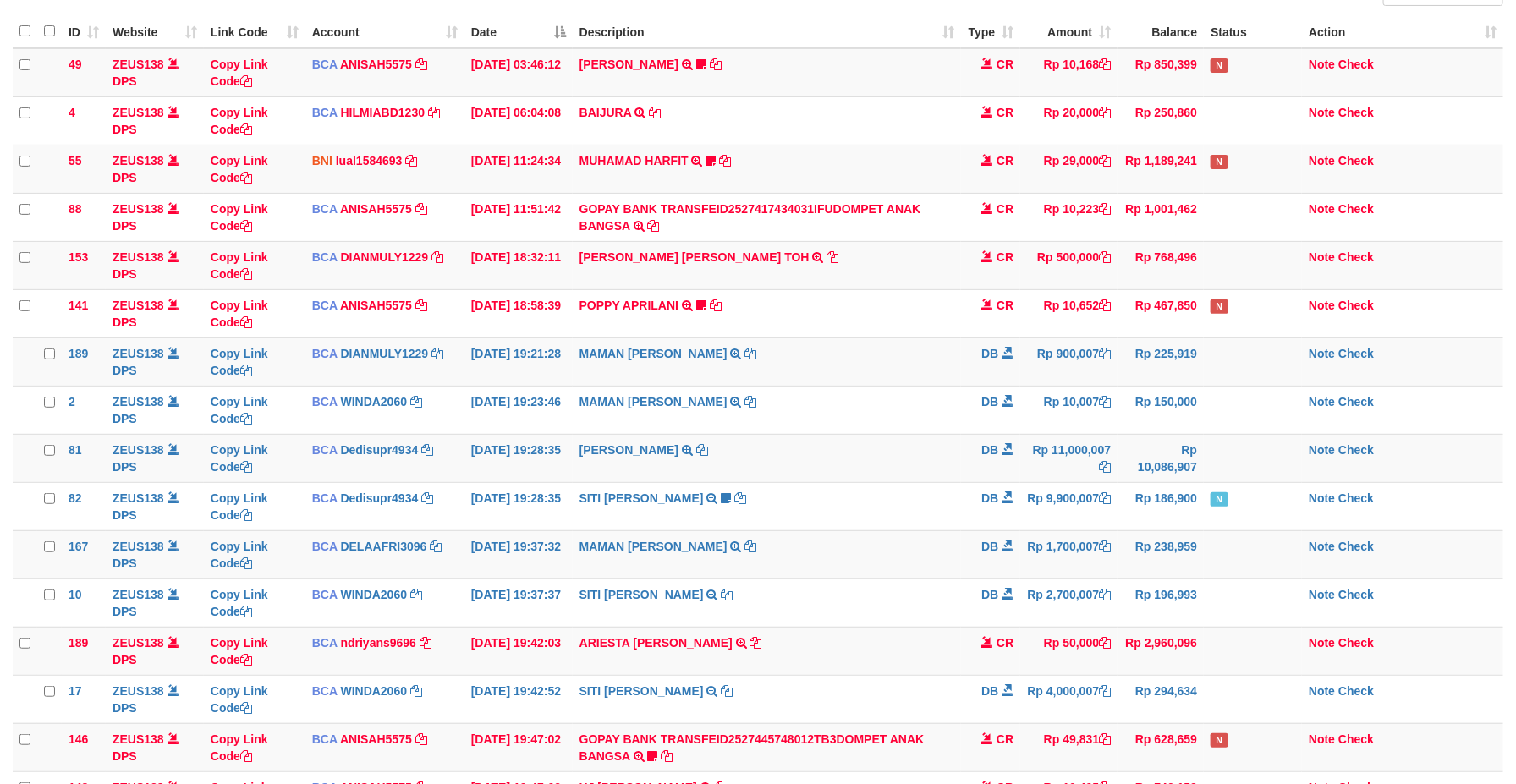
click at [894, 490] on td "SITI NURLITA SAPIT TRSF E-BANKING DB 0110/FTSCY/WS95271 9900007.00SITI NURLITA …" at bounding box center [767, 506] width 390 height 48
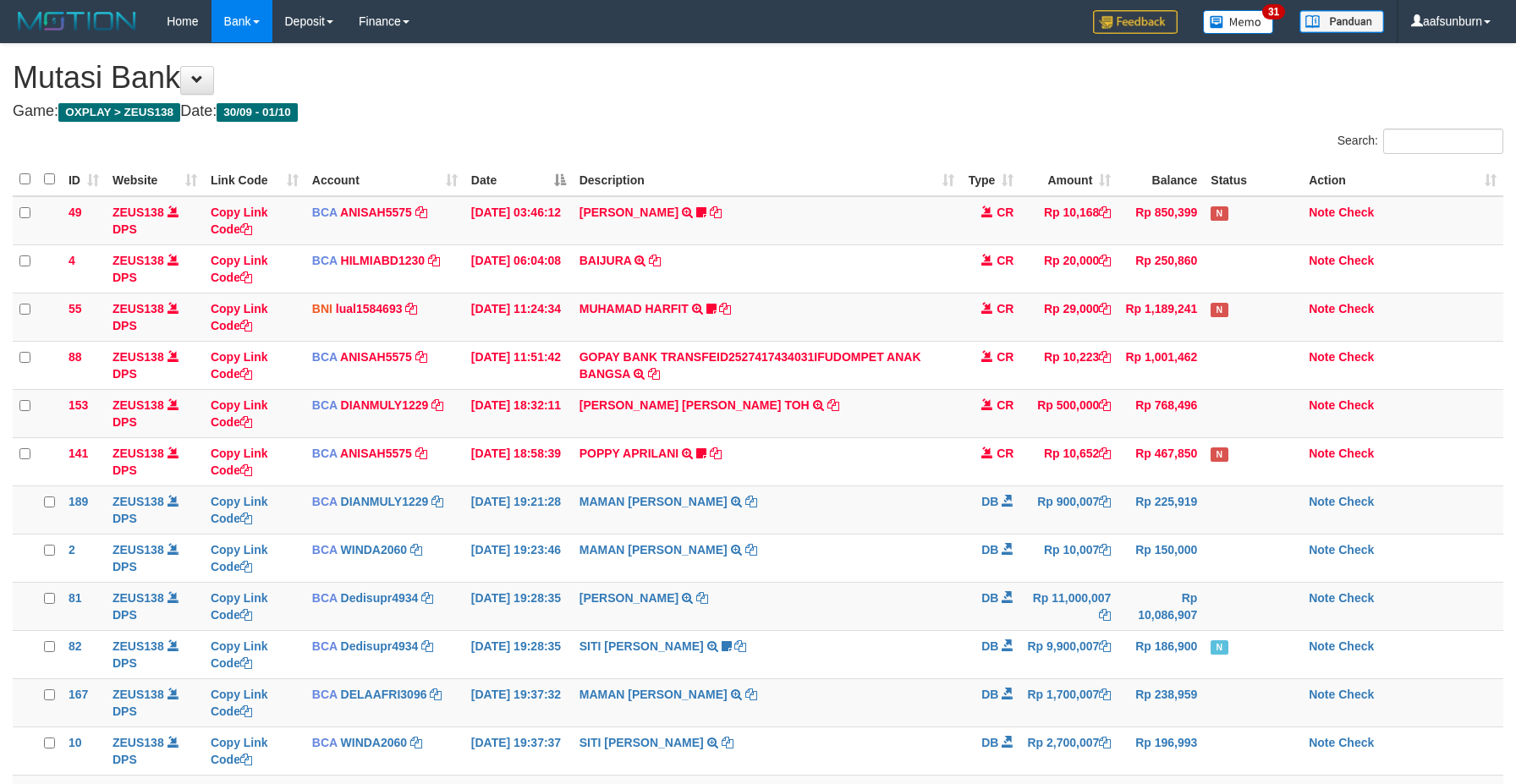
scroll to position [148, 0]
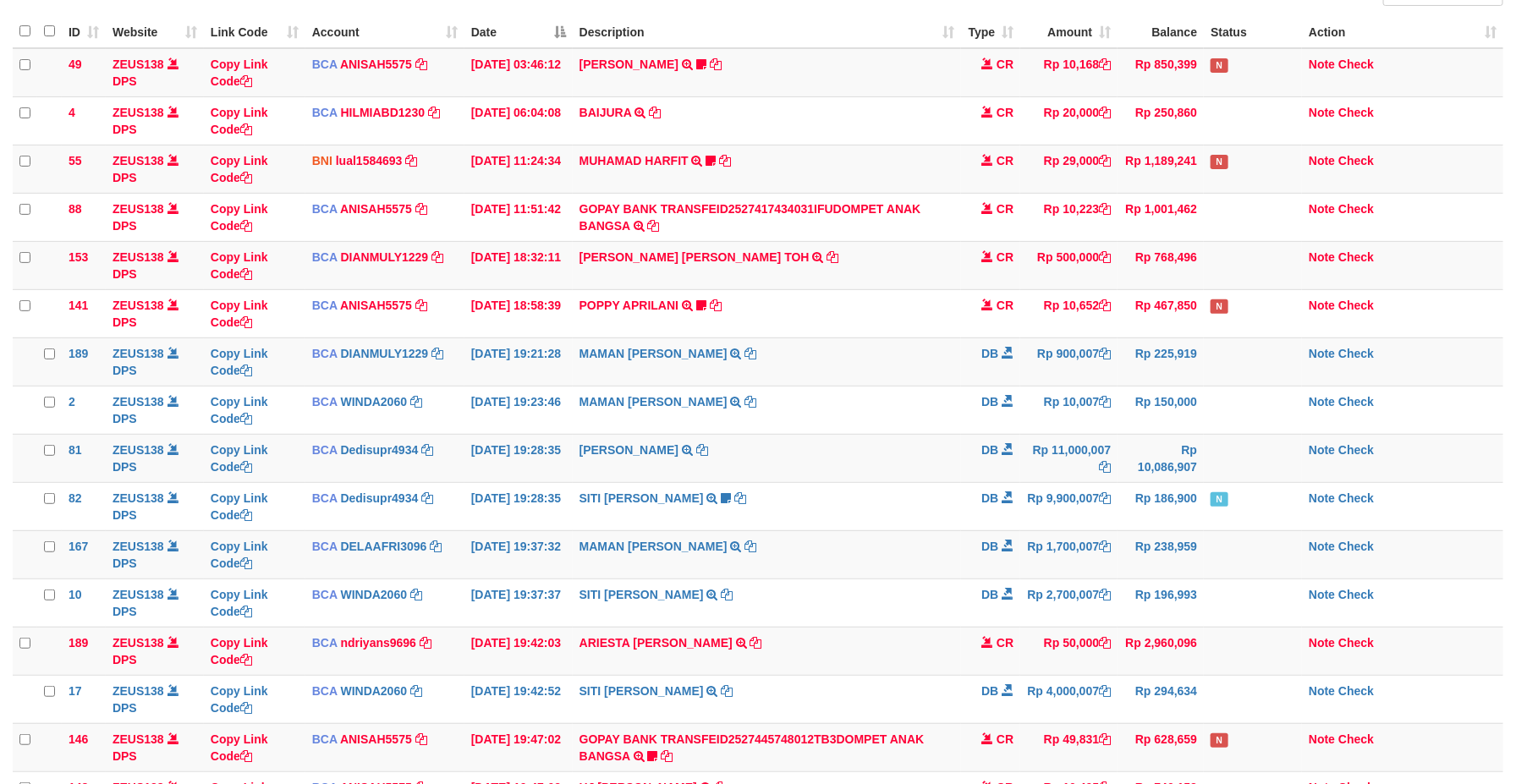
click at [894, 490] on td "SITI [PERSON_NAME] TRSF E-BANKING DB 0110/FTSCY/WS95271 9900007.00SITI NURLITA …" at bounding box center [767, 506] width 390 height 48
click at [1079, 356] on td "Rp 900,007" at bounding box center [1069, 362] width 97 height 48
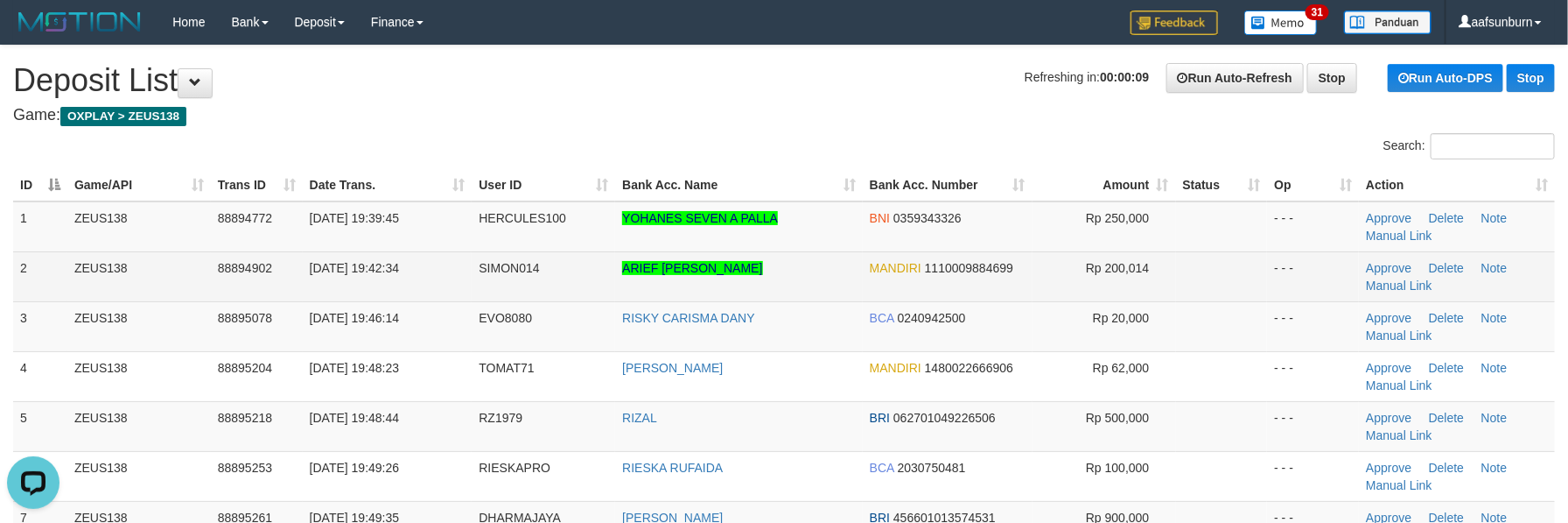
click at [1152, 287] on td "Rp 200,014" at bounding box center [1104, 277] width 144 height 50
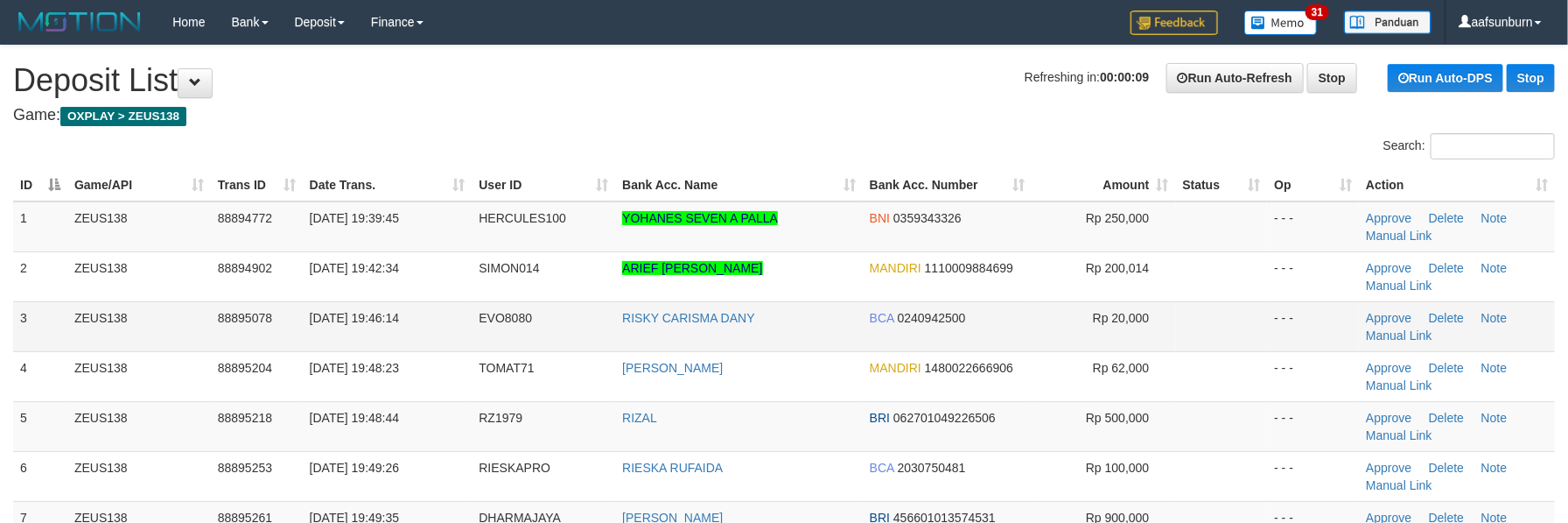
click at [1063, 311] on td "Rp 20,000" at bounding box center [1104, 326] width 144 height 50
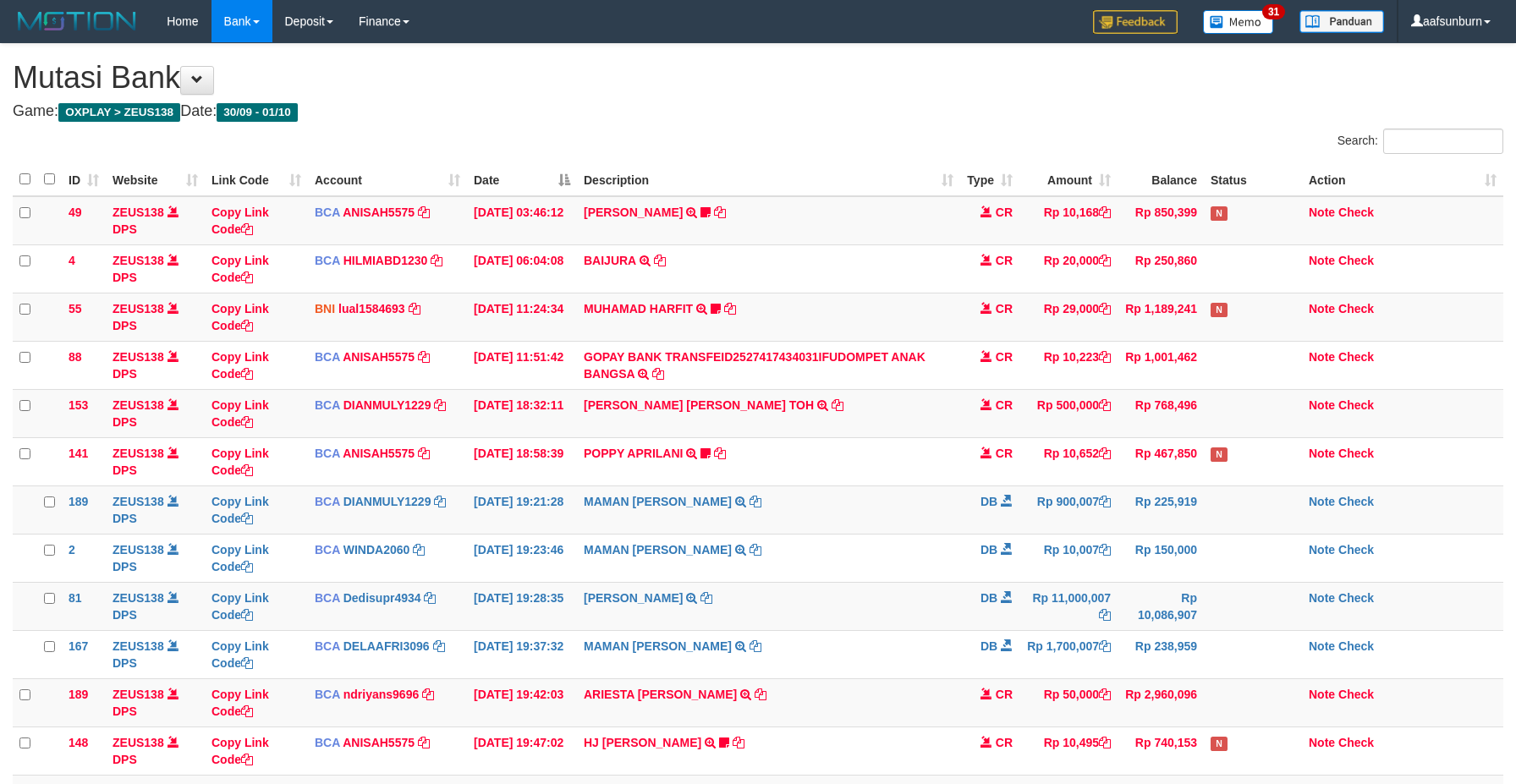
scroll to position [148, 0]
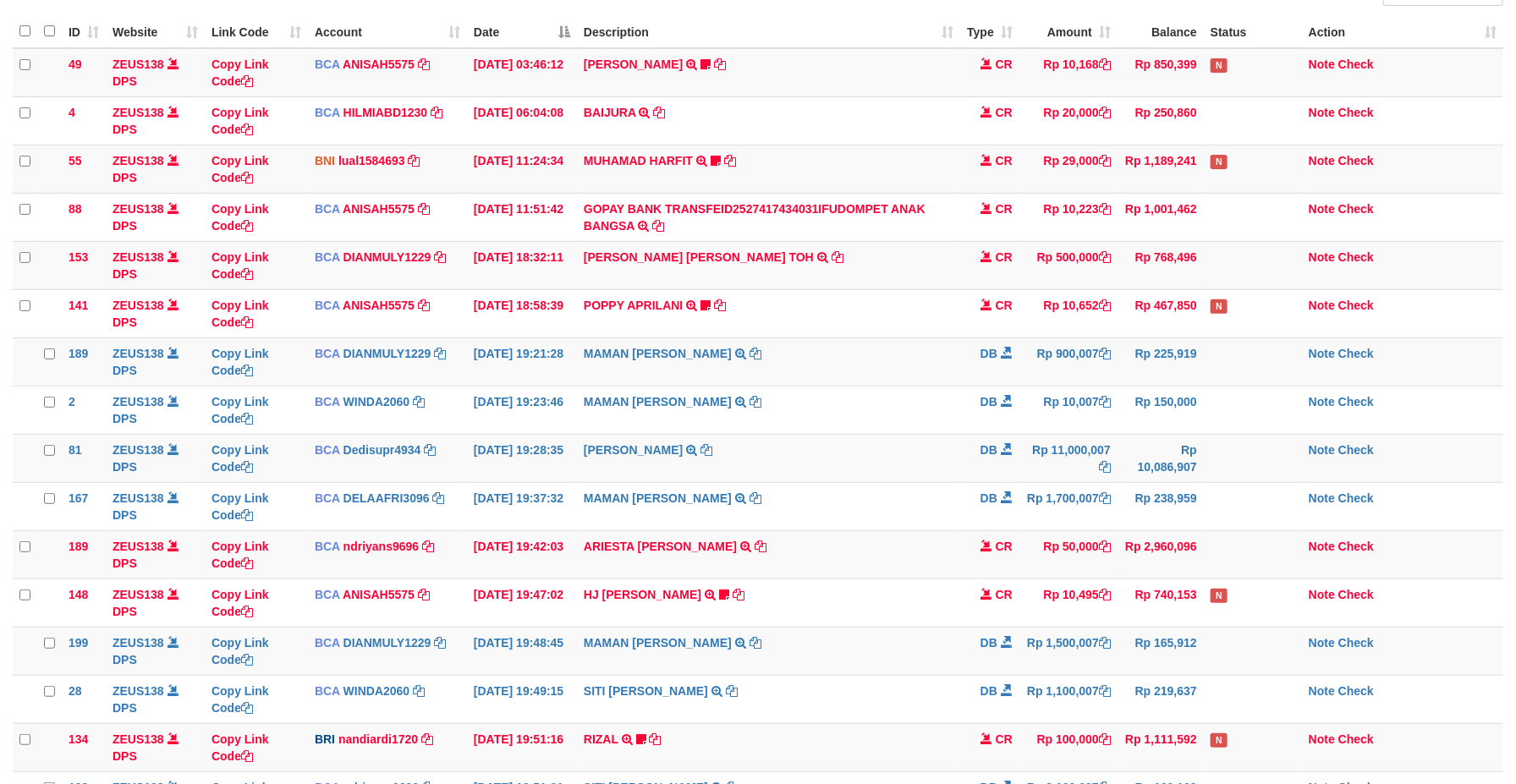
click at [1091, 362] on td "Rp 900,007" at bounding box center [1068, 362] width 98 height 48
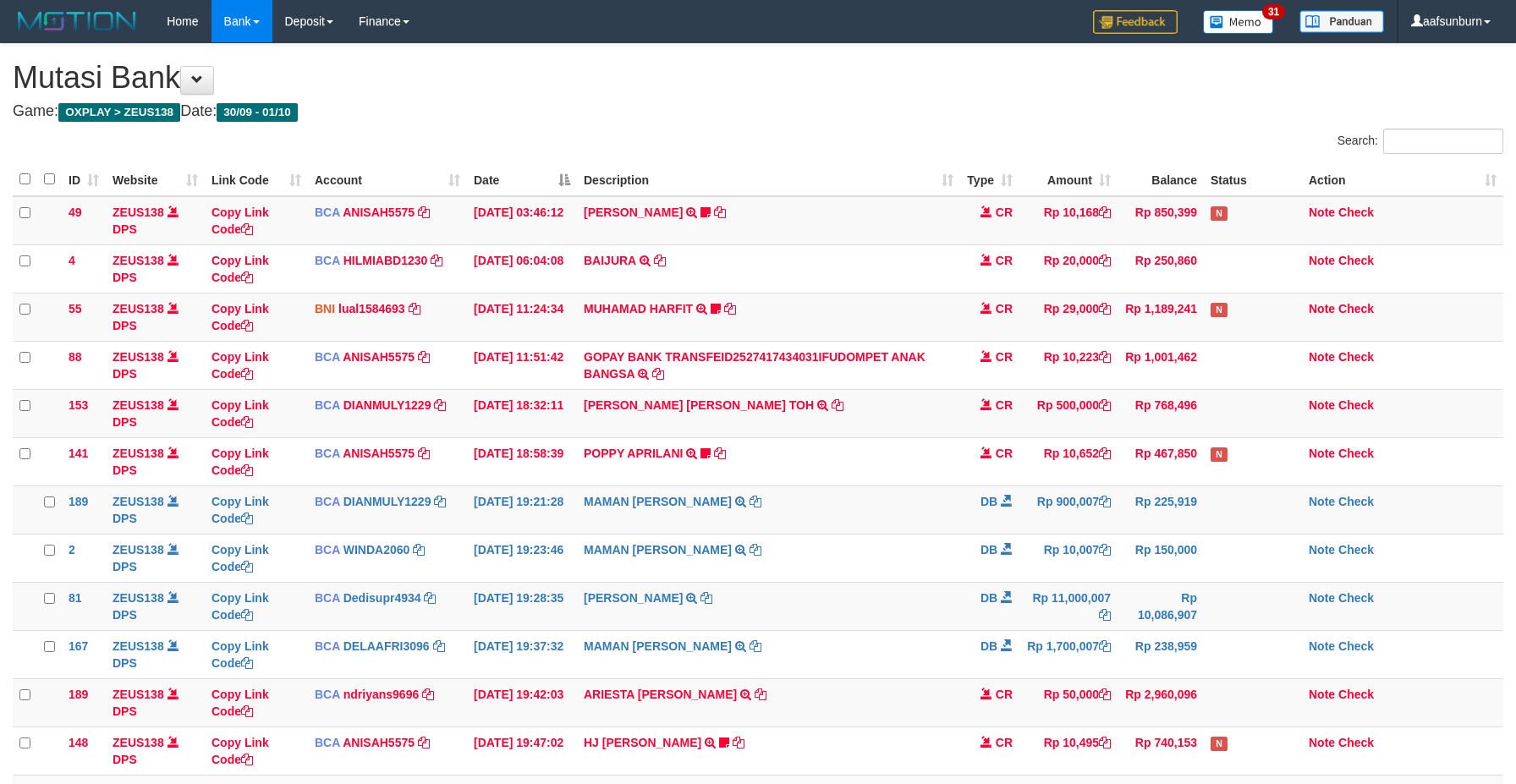
scroll to position [148, 0]
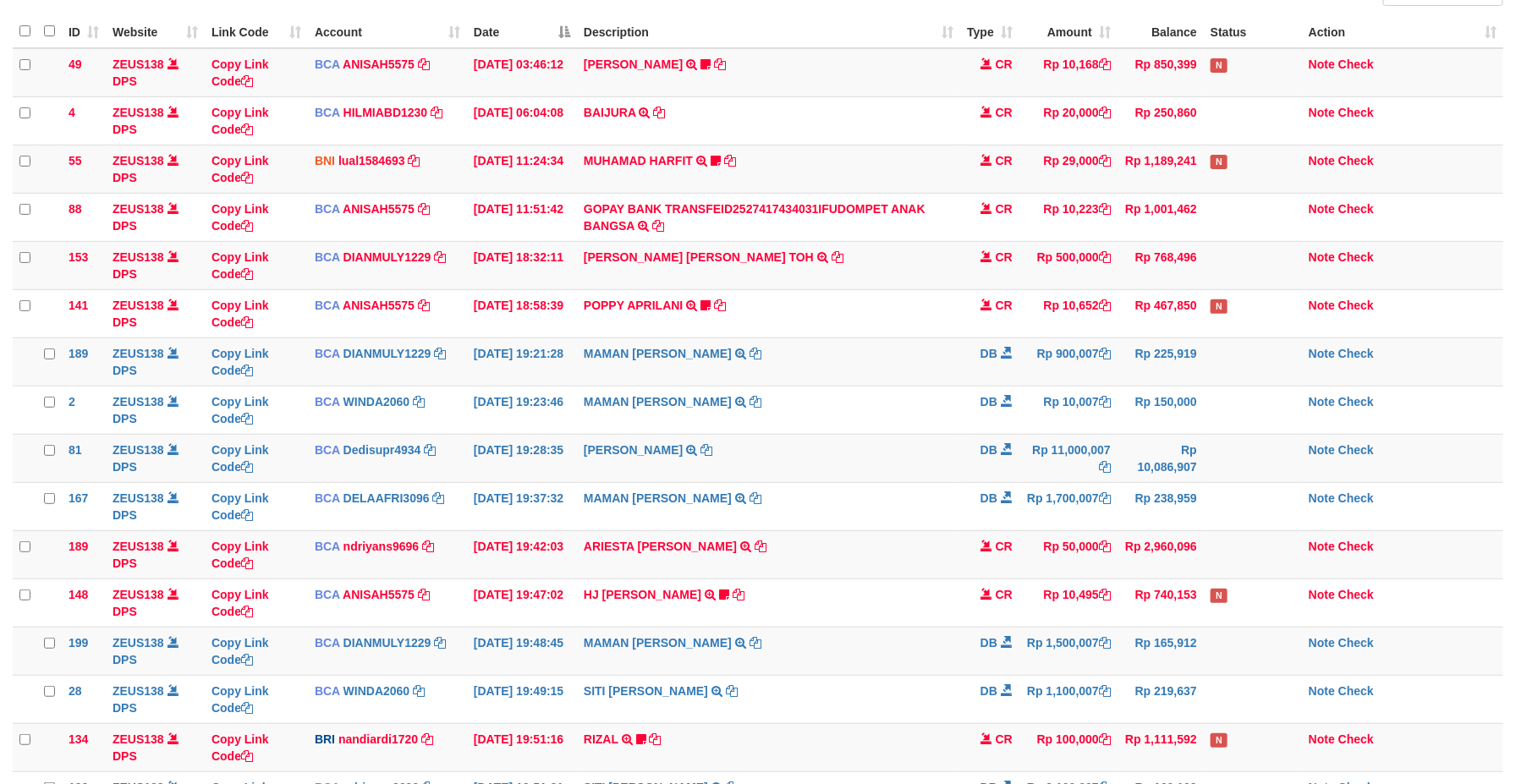
click at [1091, 362] on td "Rp 900,007" at bounding box center [1068, 362] width 98 height 48
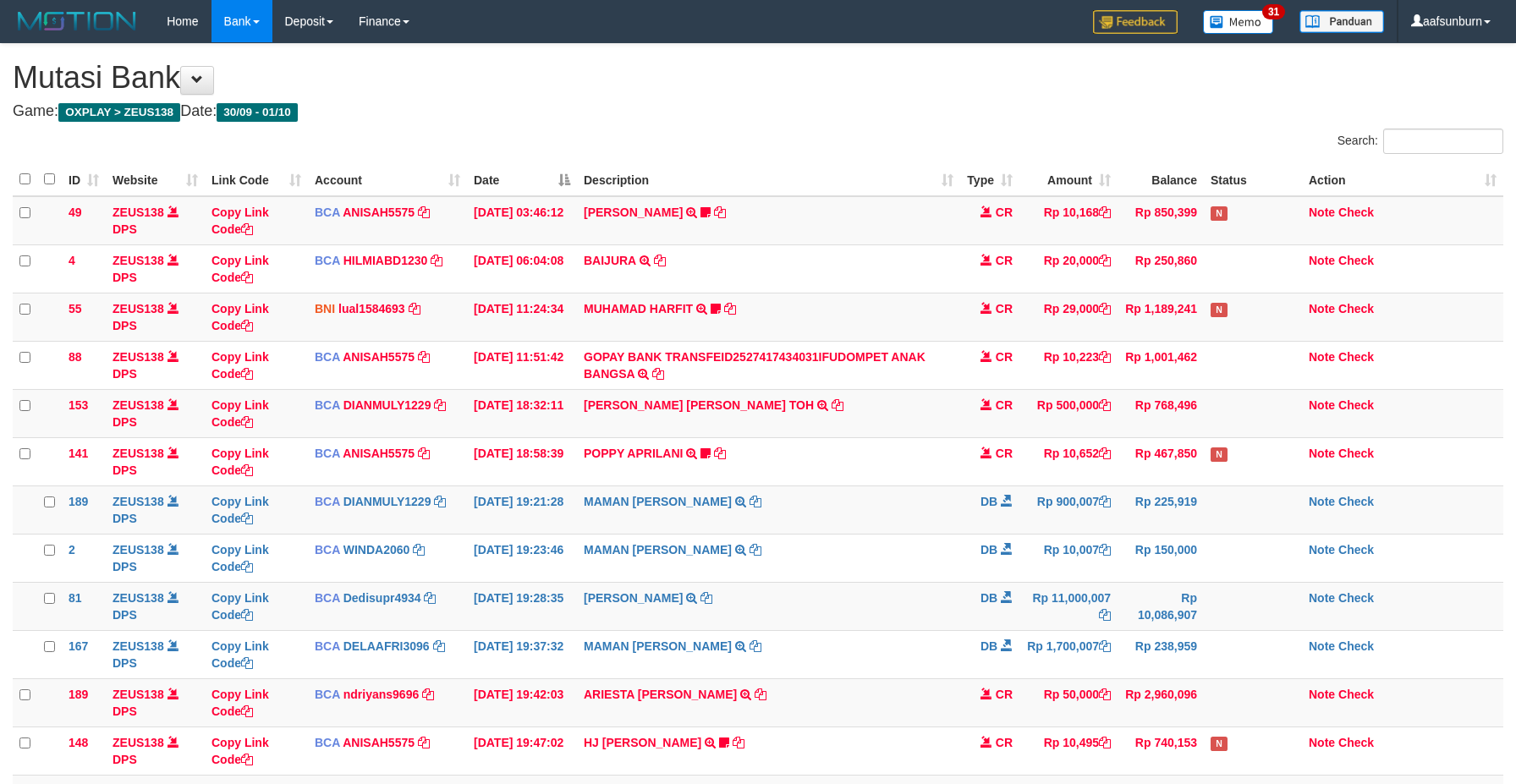
scroll to position [148, 0]
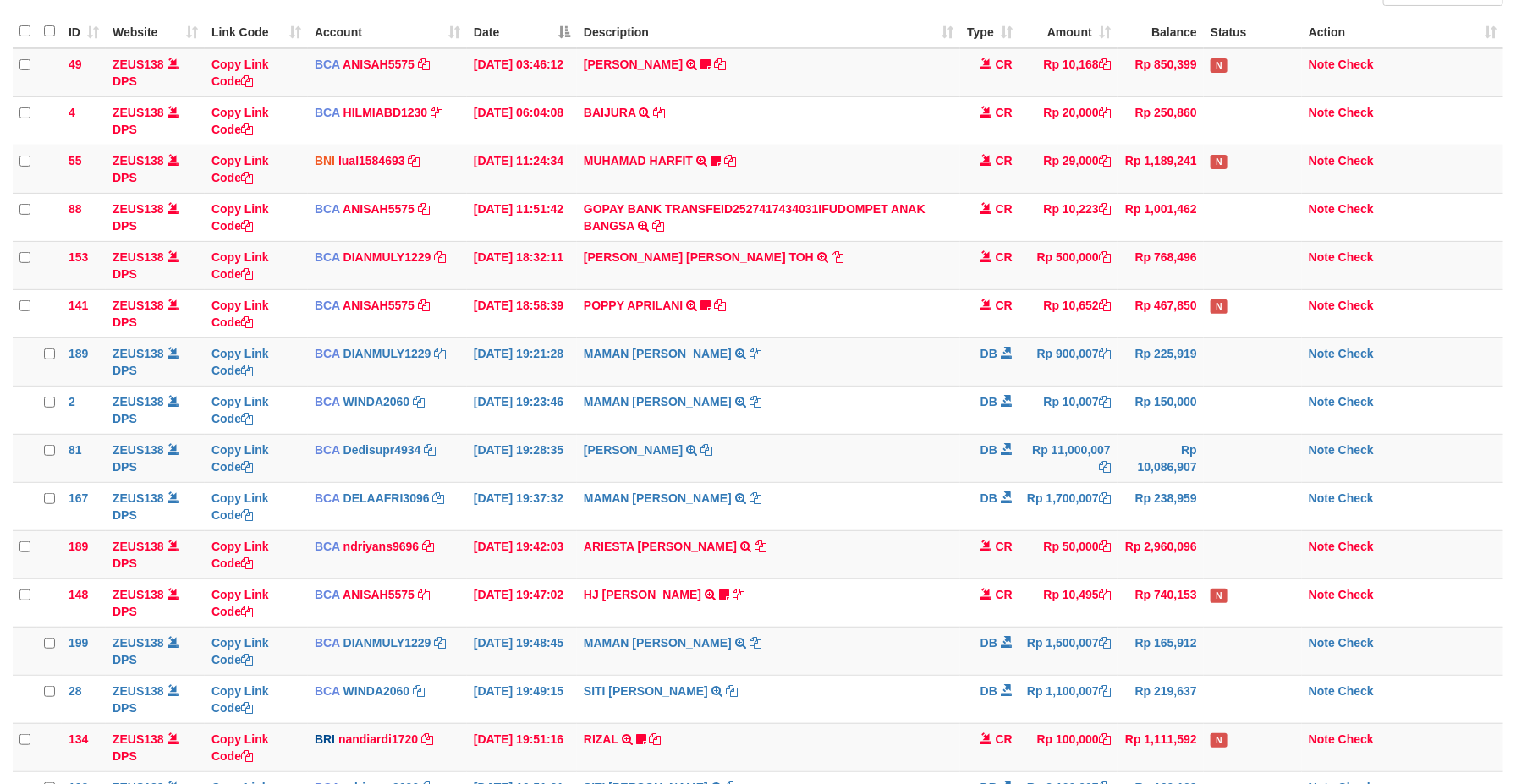
click at [1091, 362] on td "Rp 900,007" at bounding box center [1068, 362] width 98 height 48
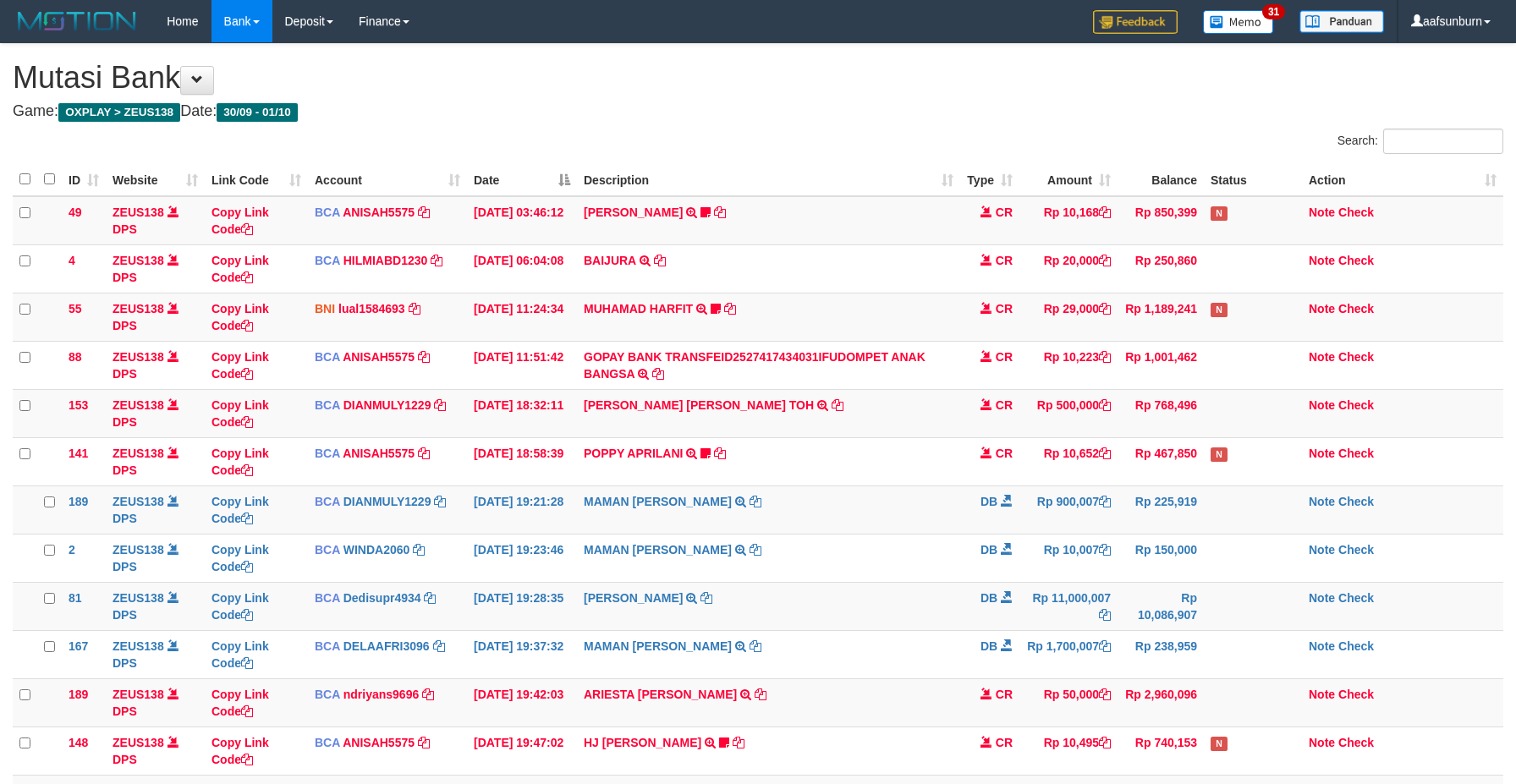
scroll to position [148, 0]
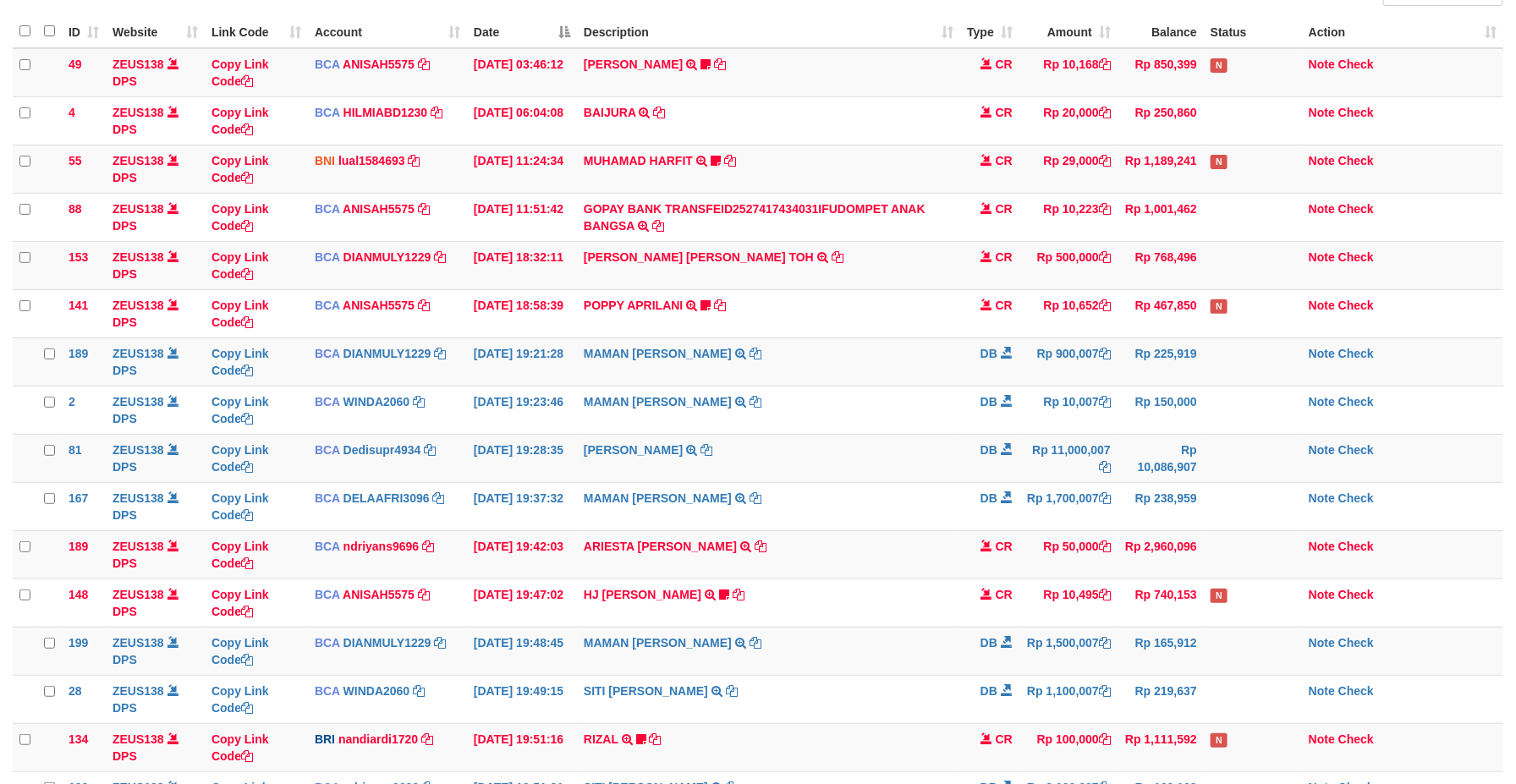
click at [1091, 362] on td "Rp 900,007" at bounding box center [1068, 362] width 98 height 48
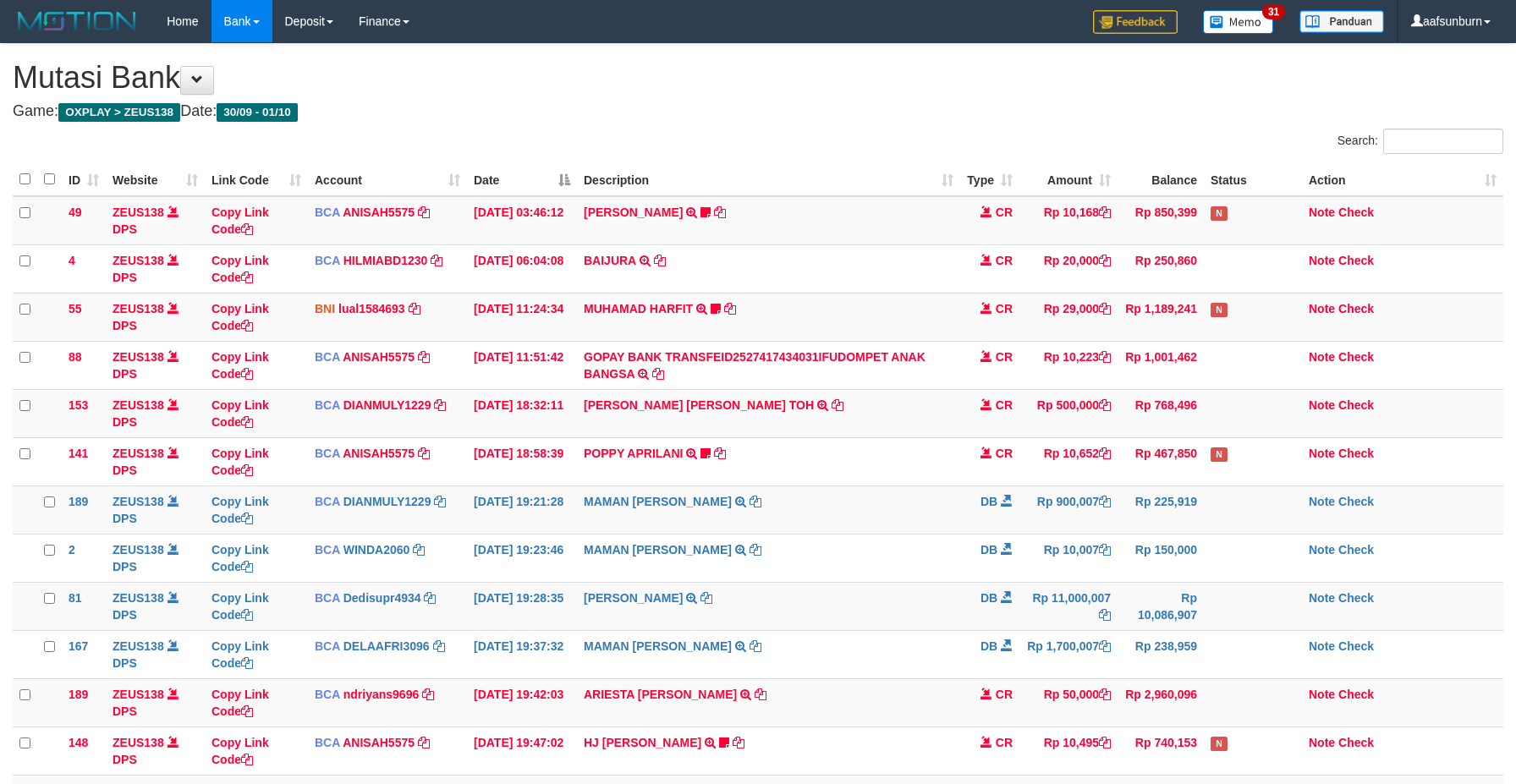
scroll to position [148, 0]
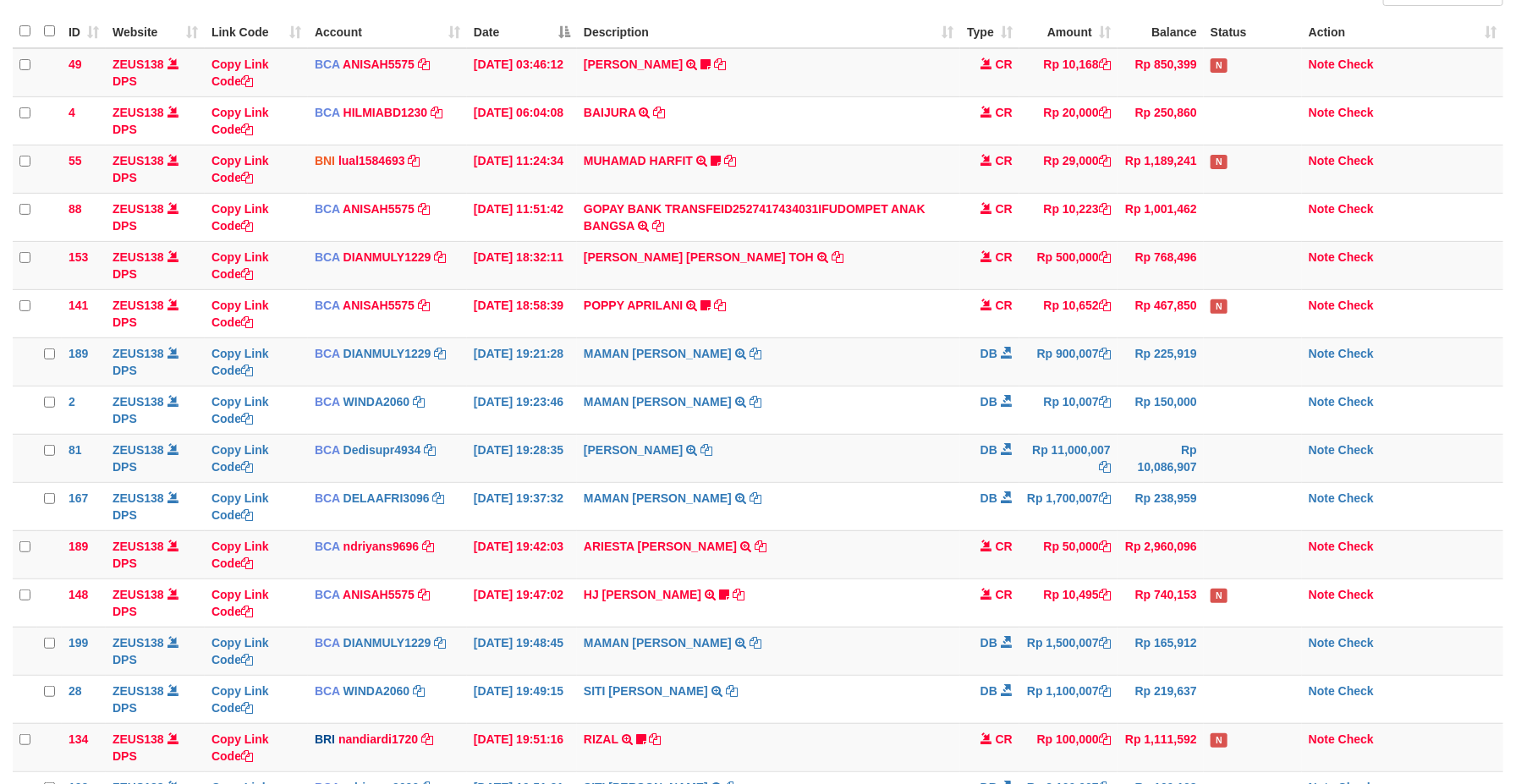
click at [1091, 362] on td "Rp 900,007" at bounding box center [1068, 362] width 98 height 48
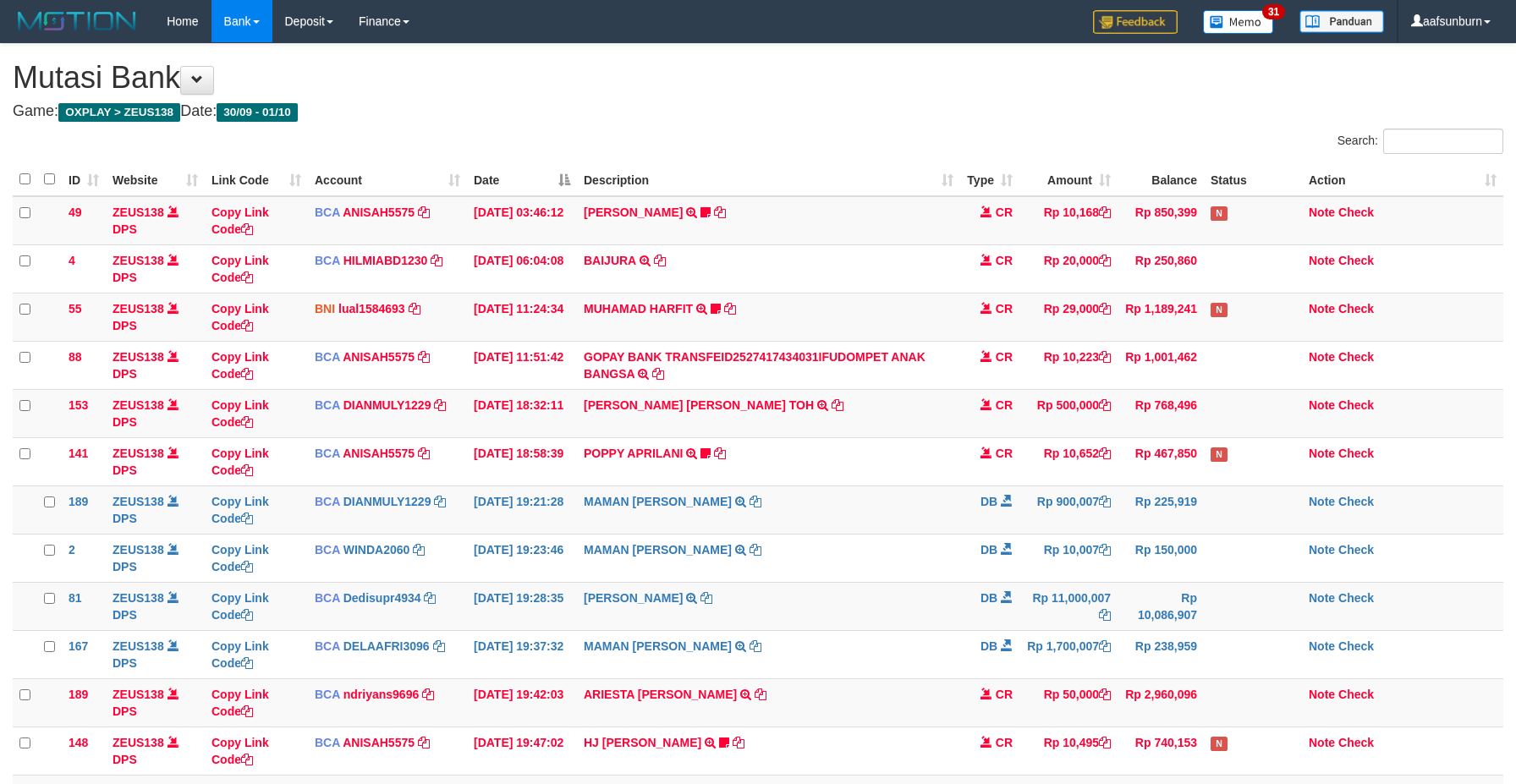
scroll to position [148, 0]
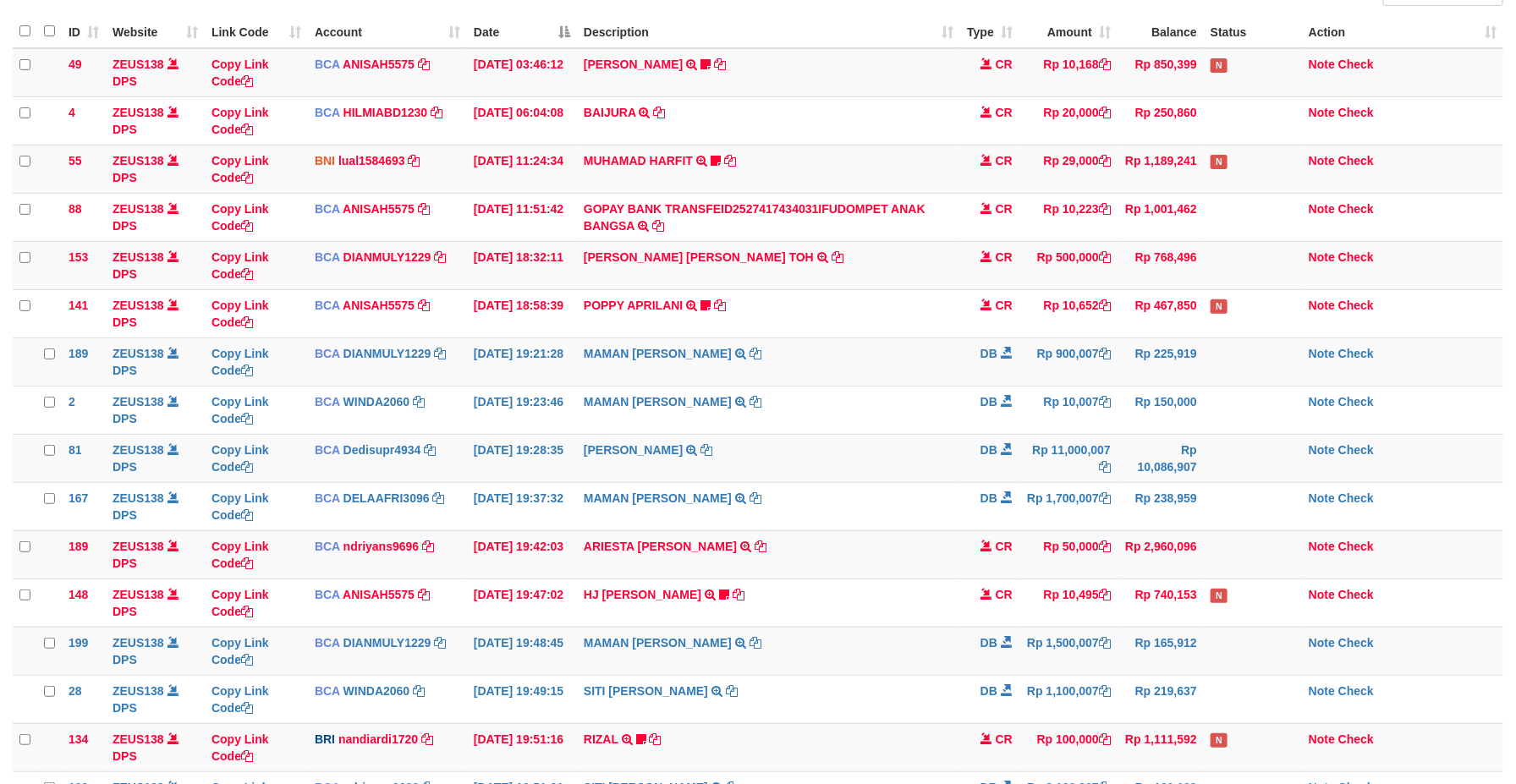
click at [1091, 362] on td "Rp 900,007" at bounding box center [1068, 362] width 98 height 48
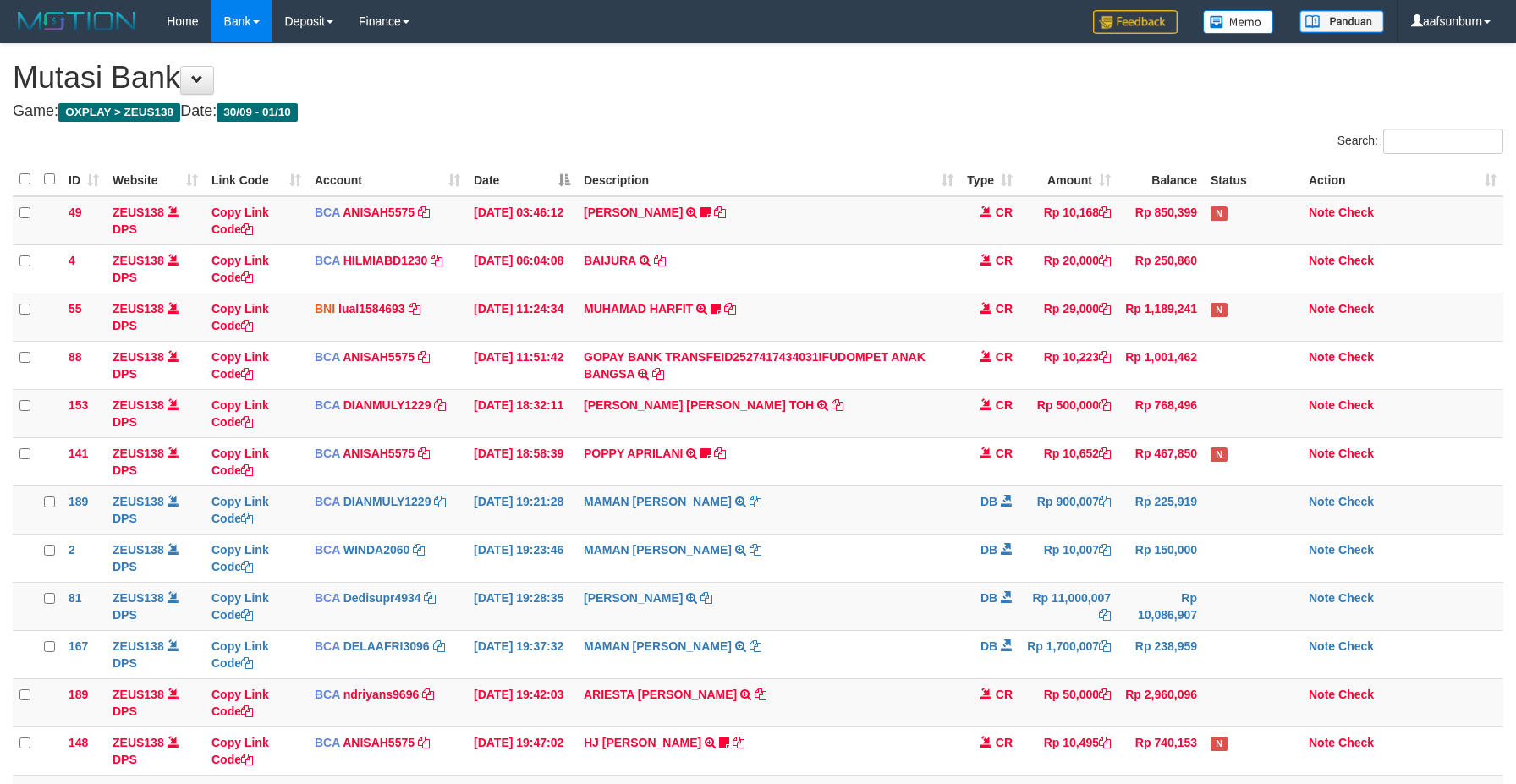
scroll to position [148, 0]
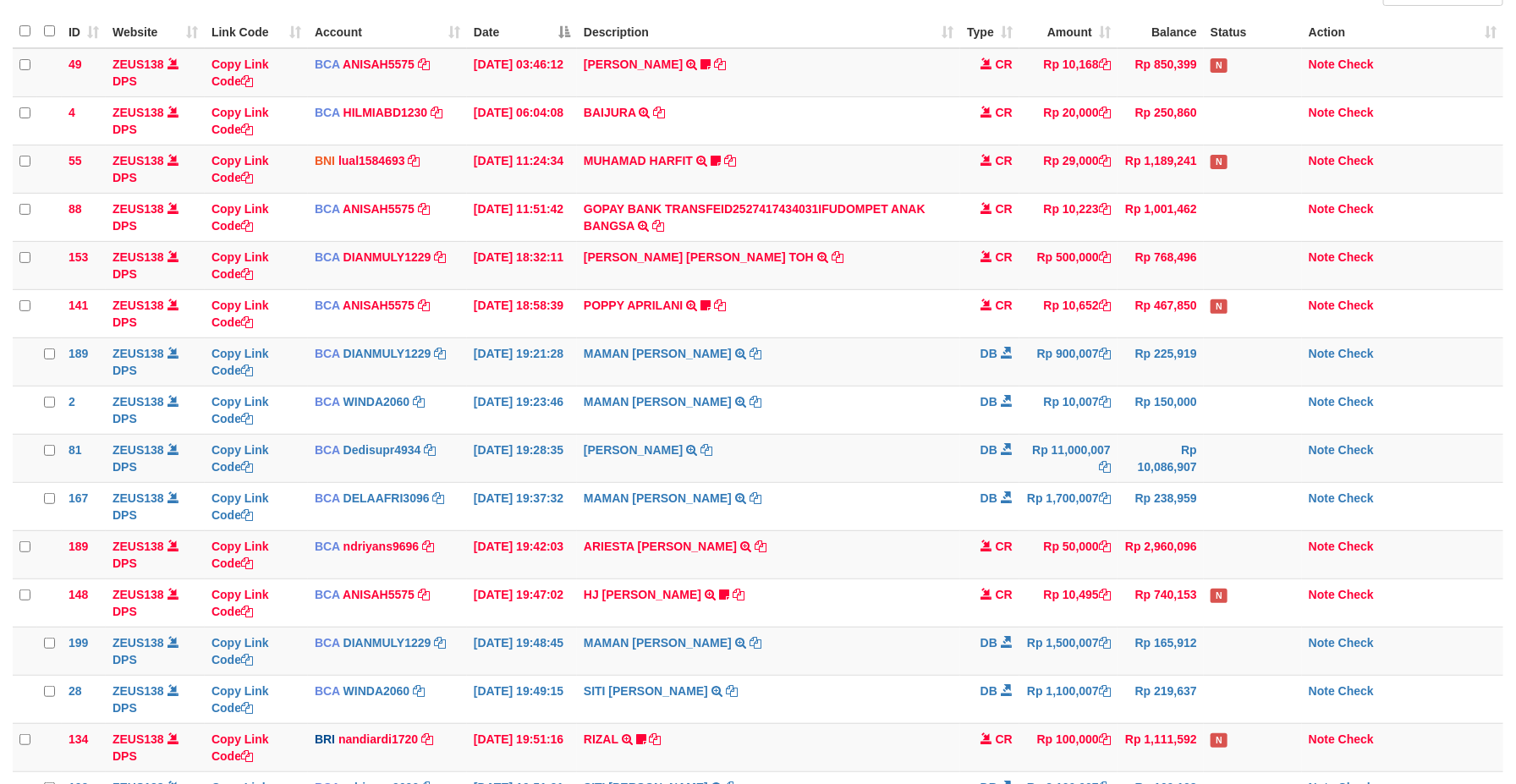
click at [1091, 362] on td "Rp 900,007" at bounding box center [1068, 362] width 98 height 48
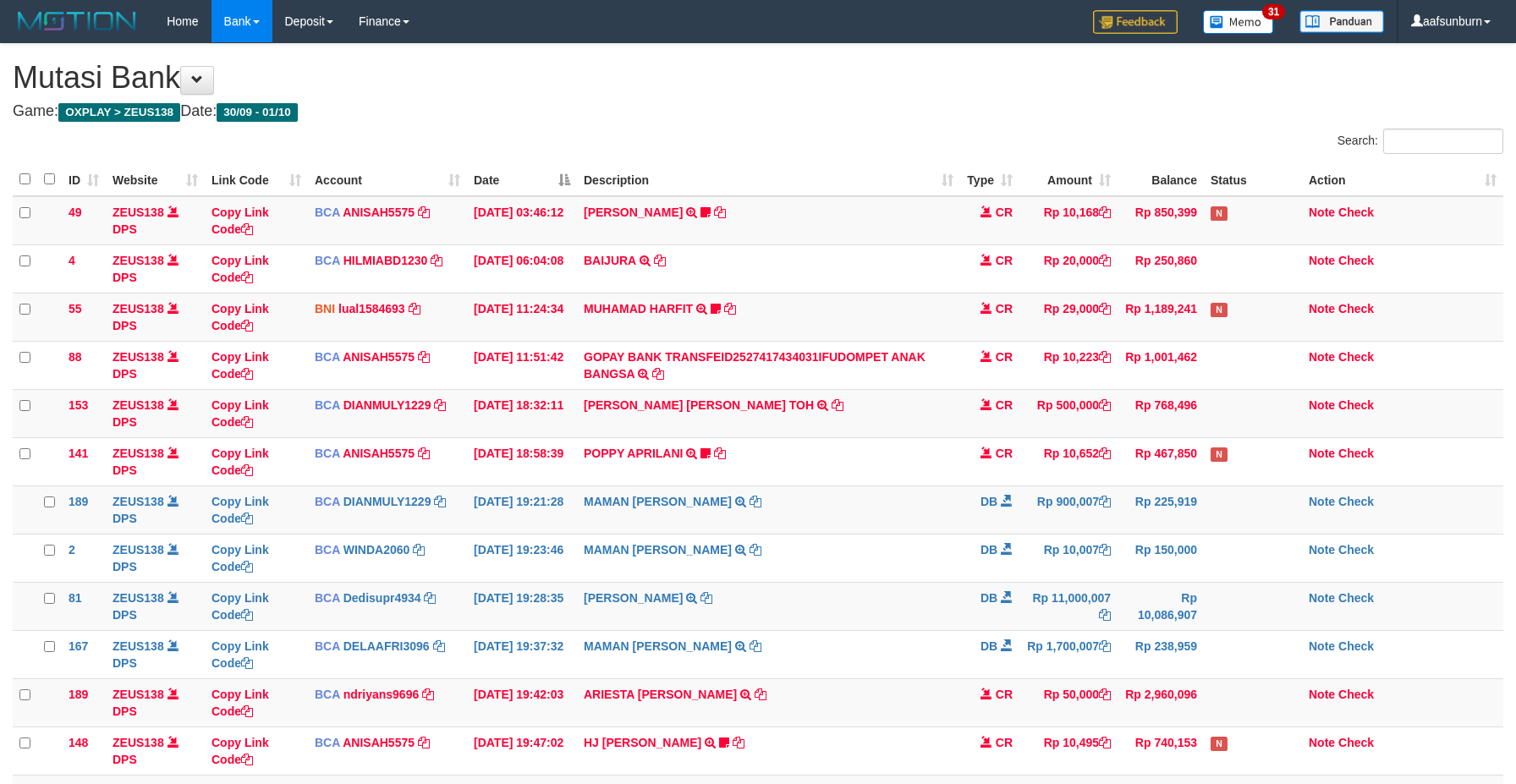
scroll to position [148, 0]
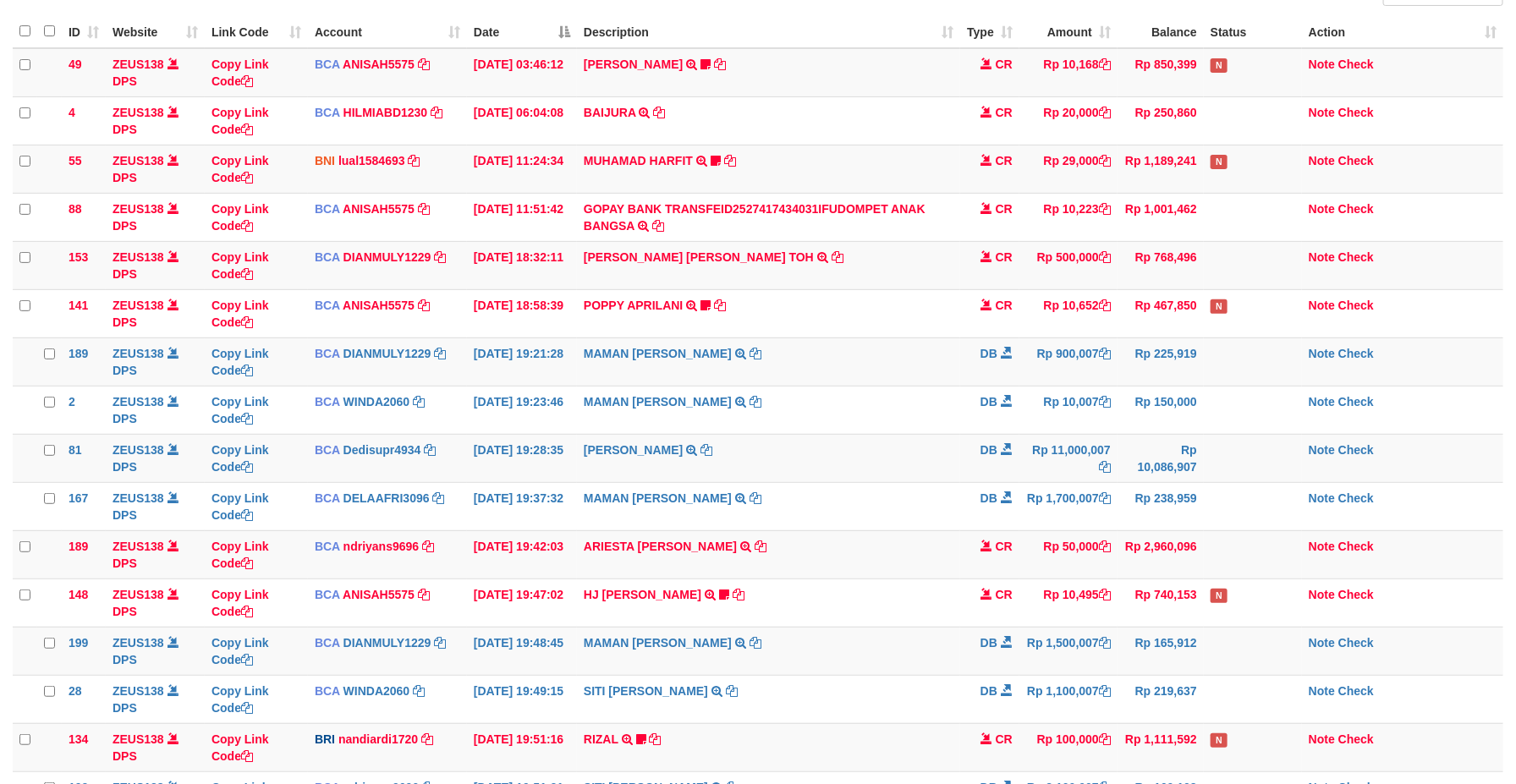
click at [1091, 362] on td "Rp 900,007" at bounding box center [1068, 362] width 98 height 48
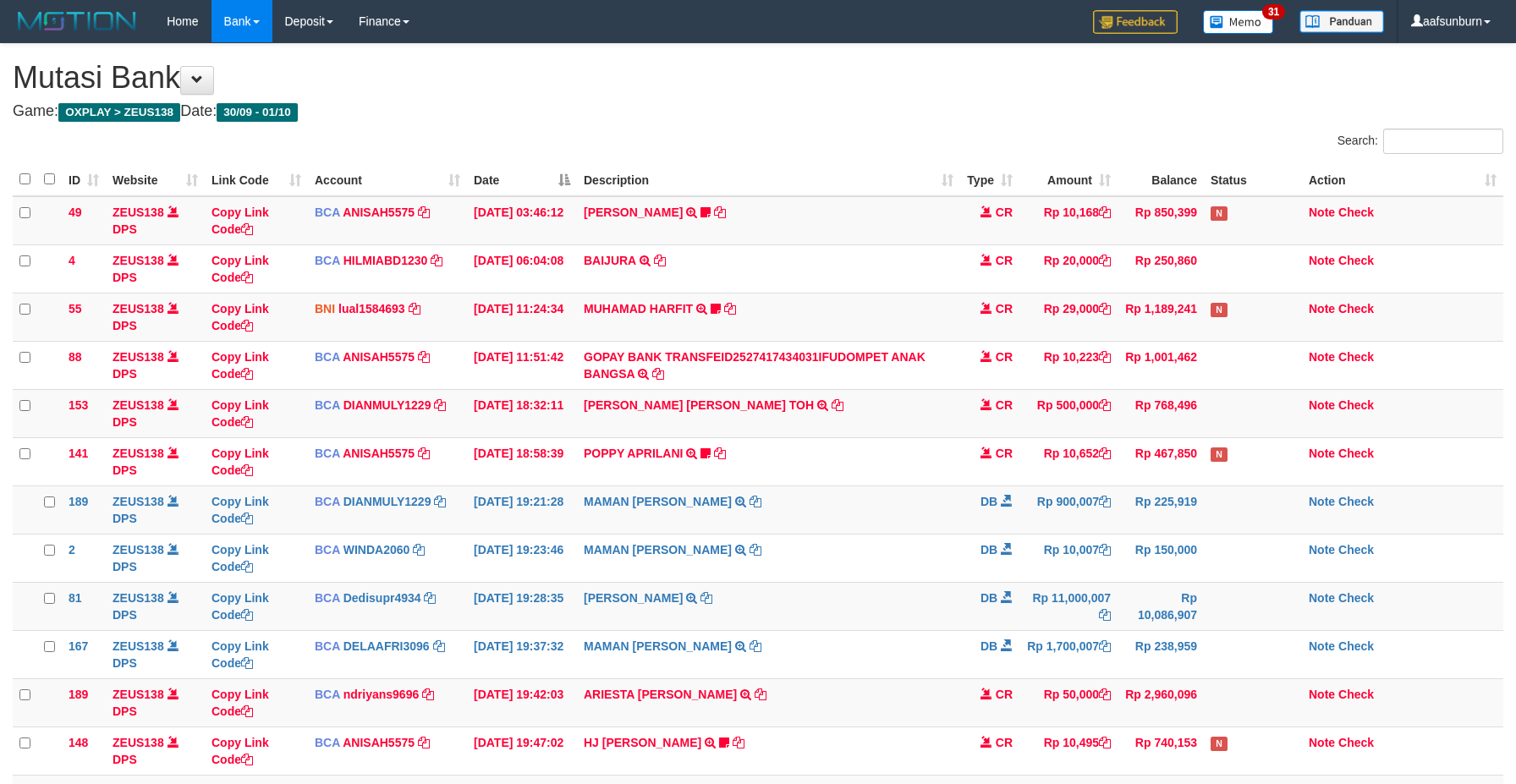
scroll to position [148, 0]
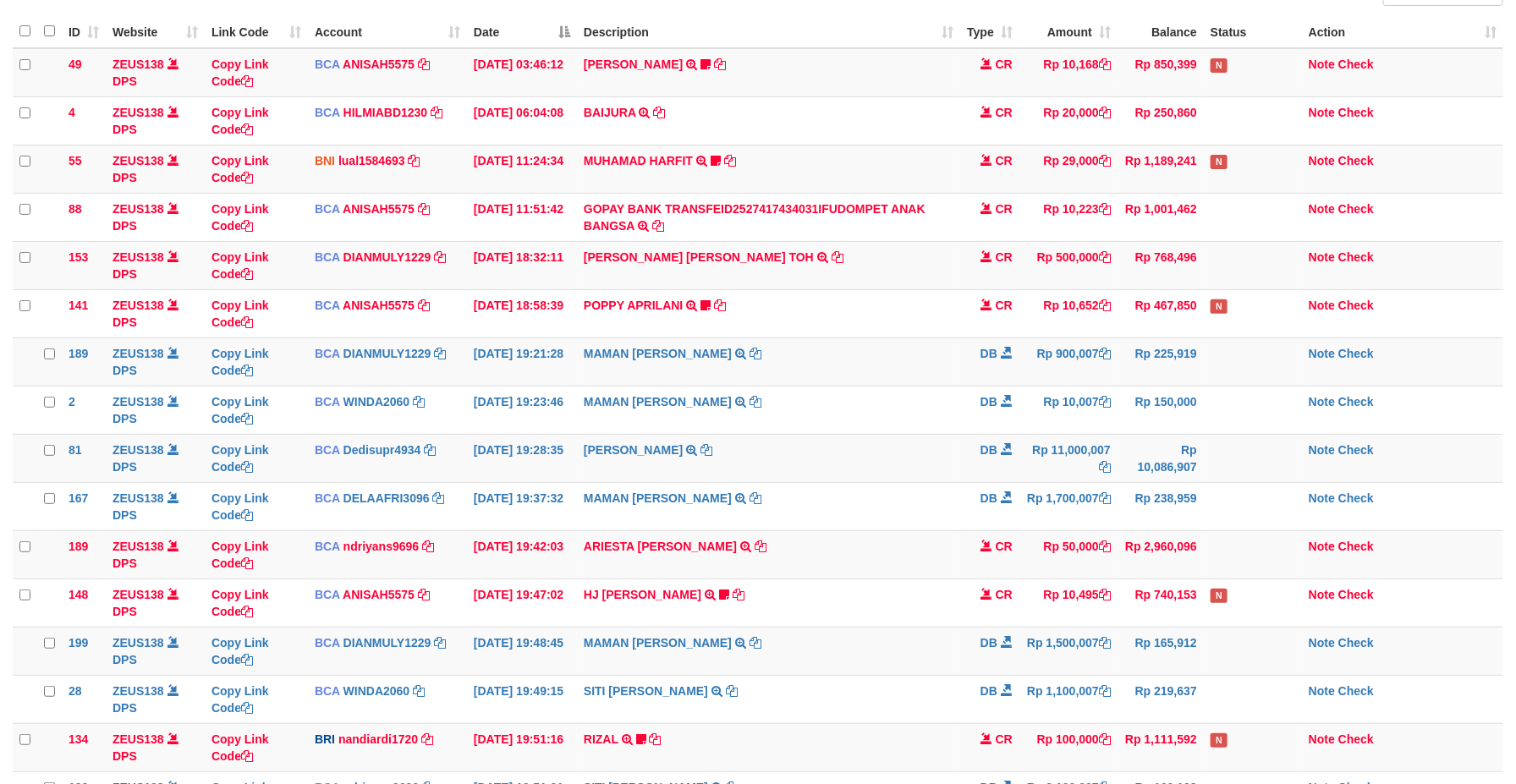
click at [1091, 361] on td "Rp 900,007" at bounding box center [1068, 362] width 98 height 48
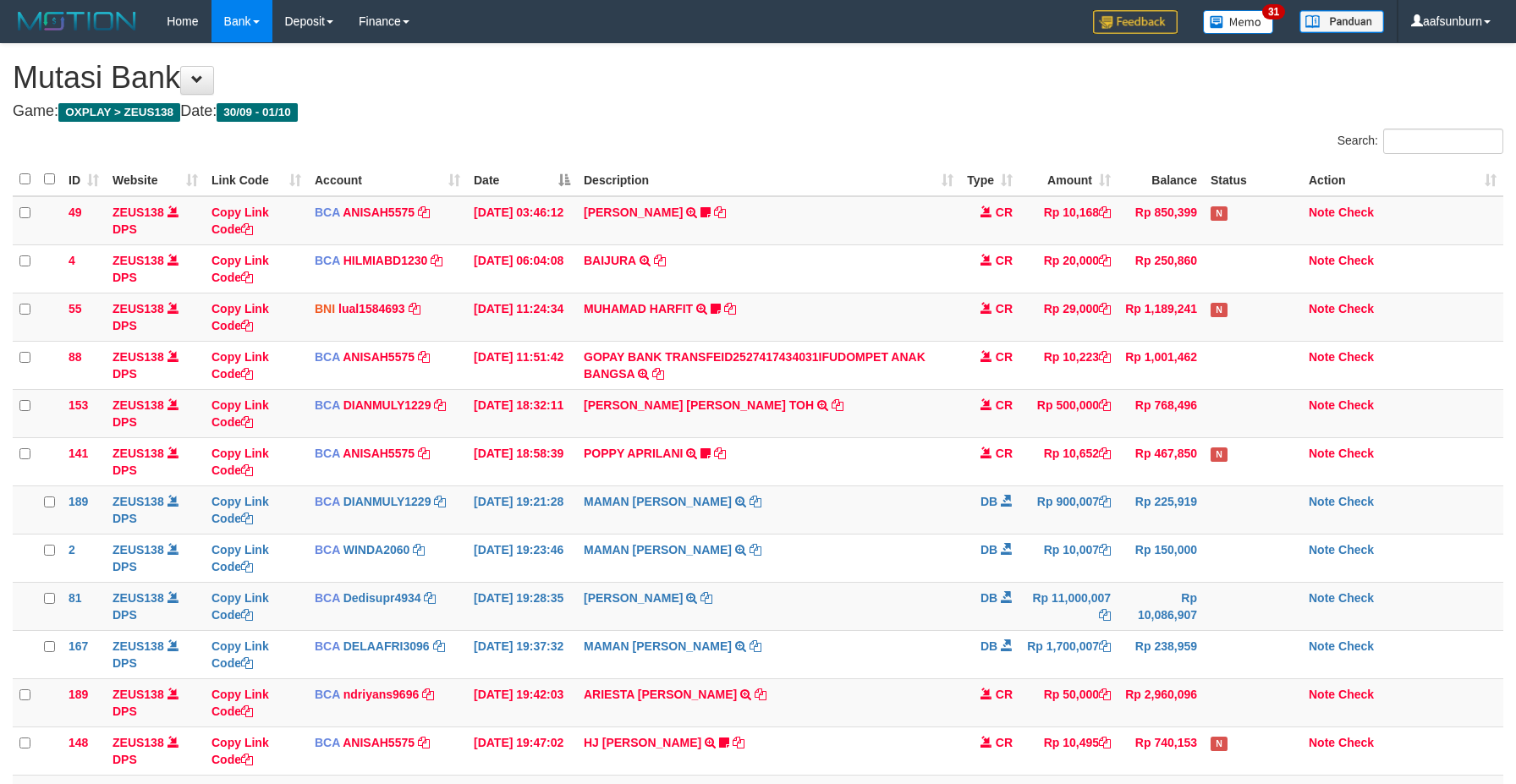
scroll to position [148, 0]
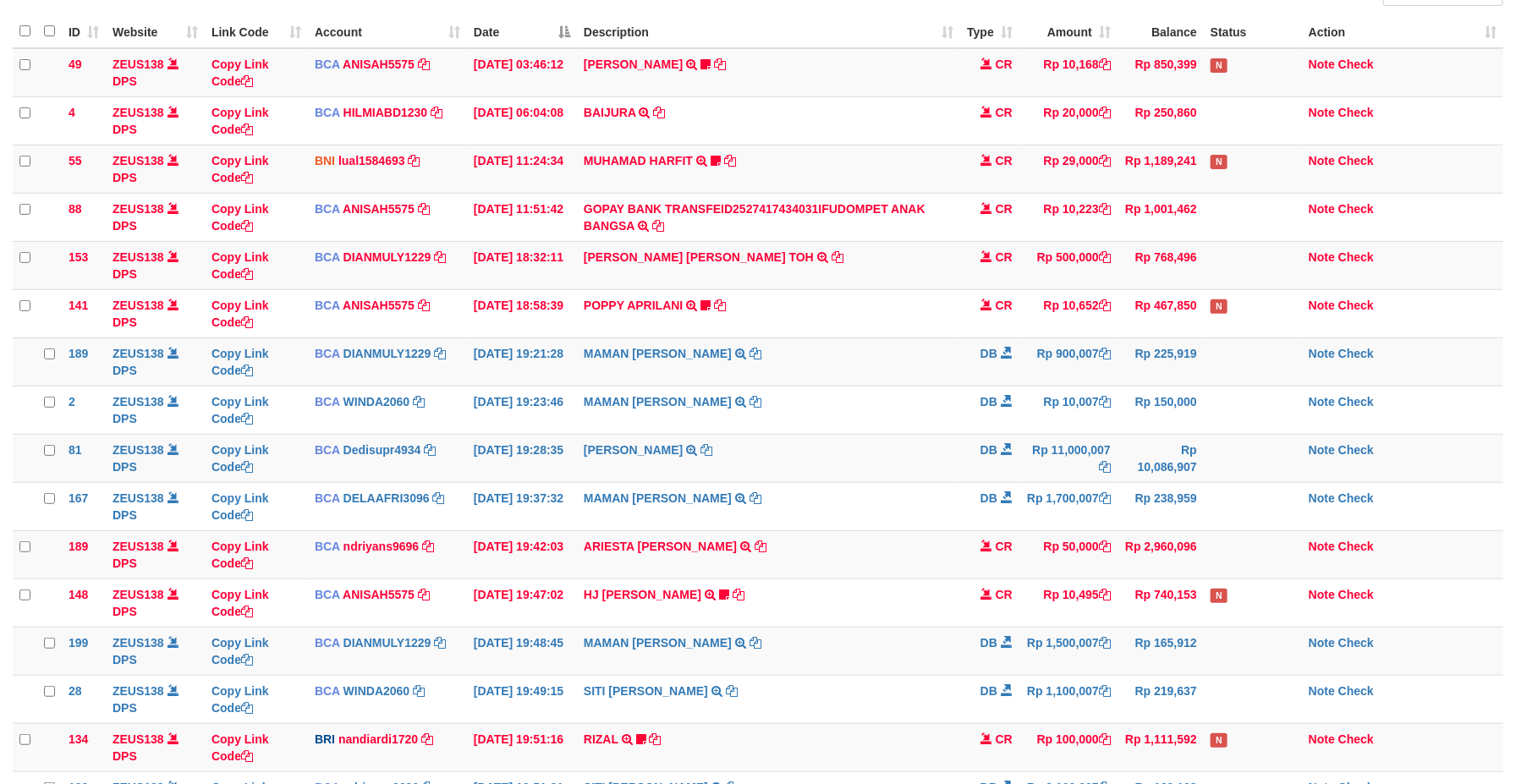
click at [1091, 361] on td "Rp 900,007" at bounding box center [1068, 362] width 98 height 48
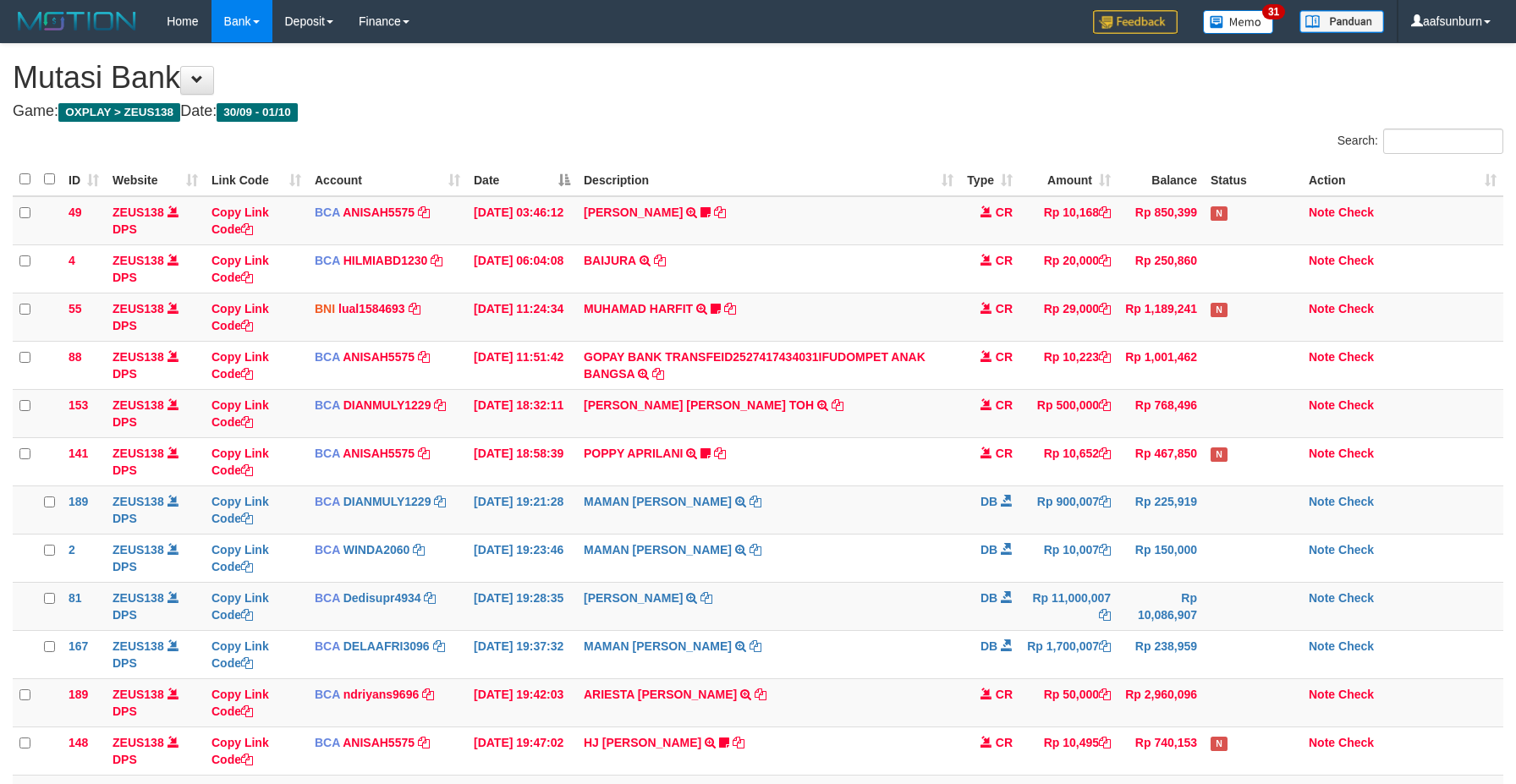
scroll to position [148, 0]
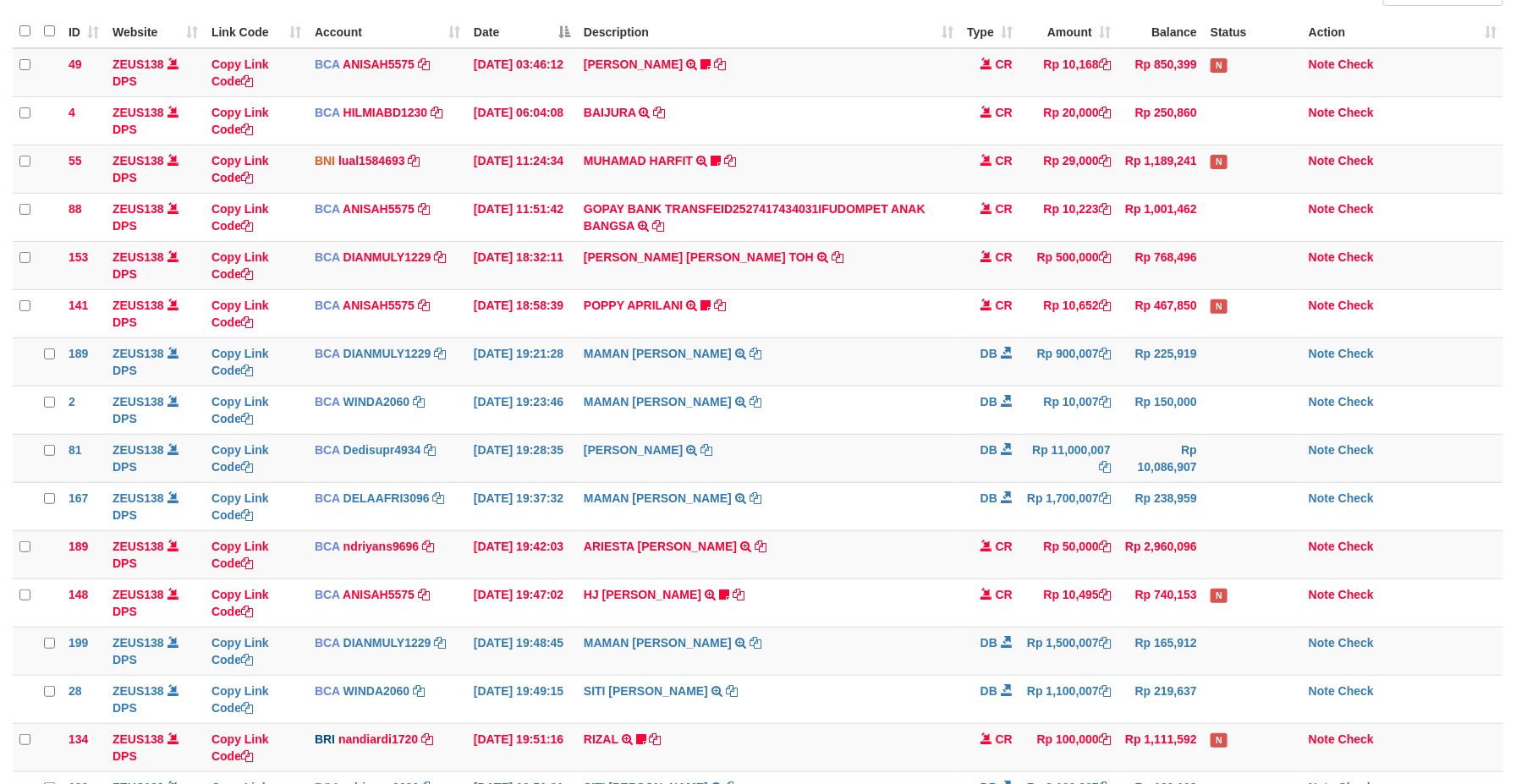
click at [1091, 361] on td "Rp 900,007" at bounding box center [1068, 362] width 98 height 48
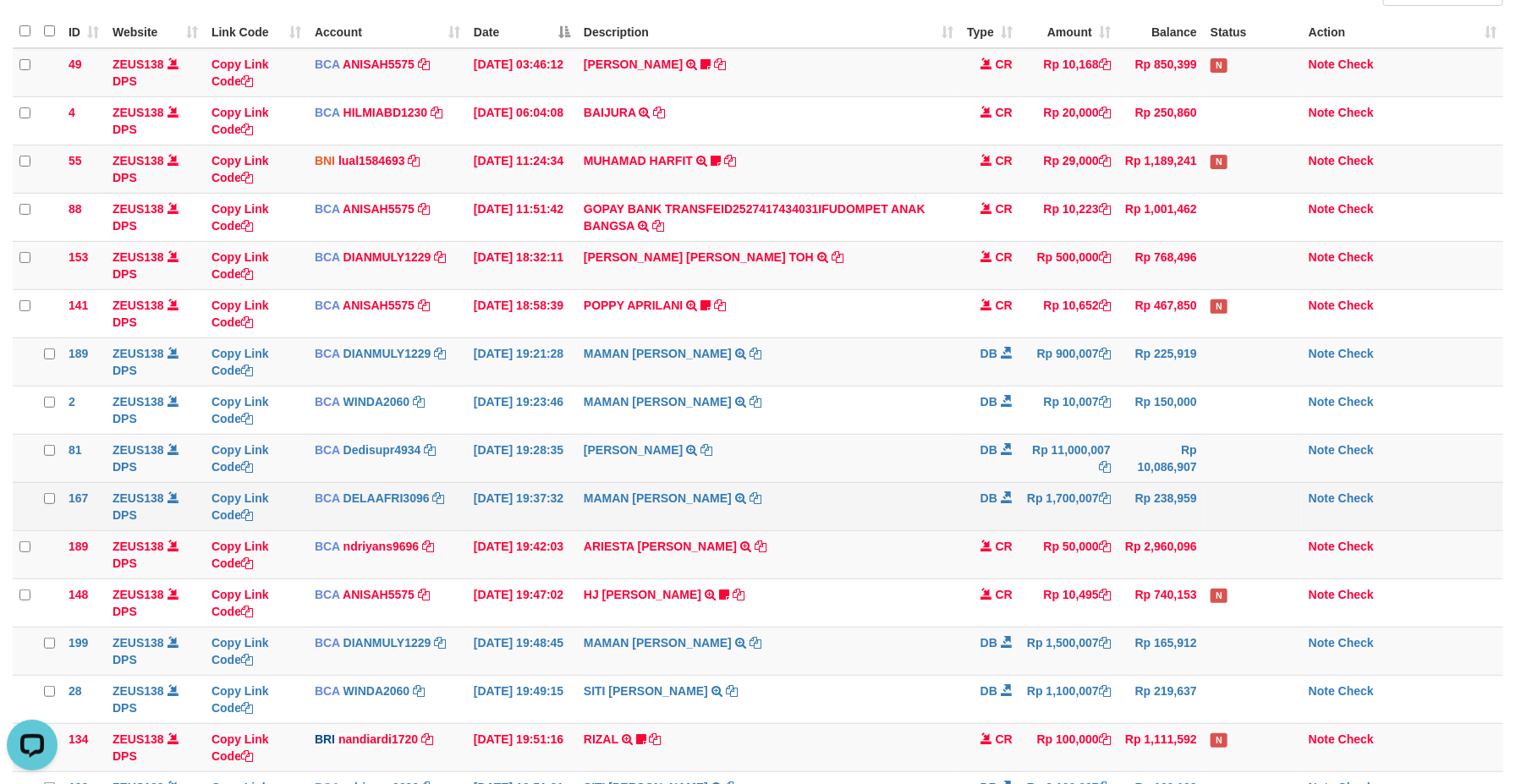
click at [1196, 525] on td "Rp 238,959" at bounding box center [1161, 506] width 86 height 48
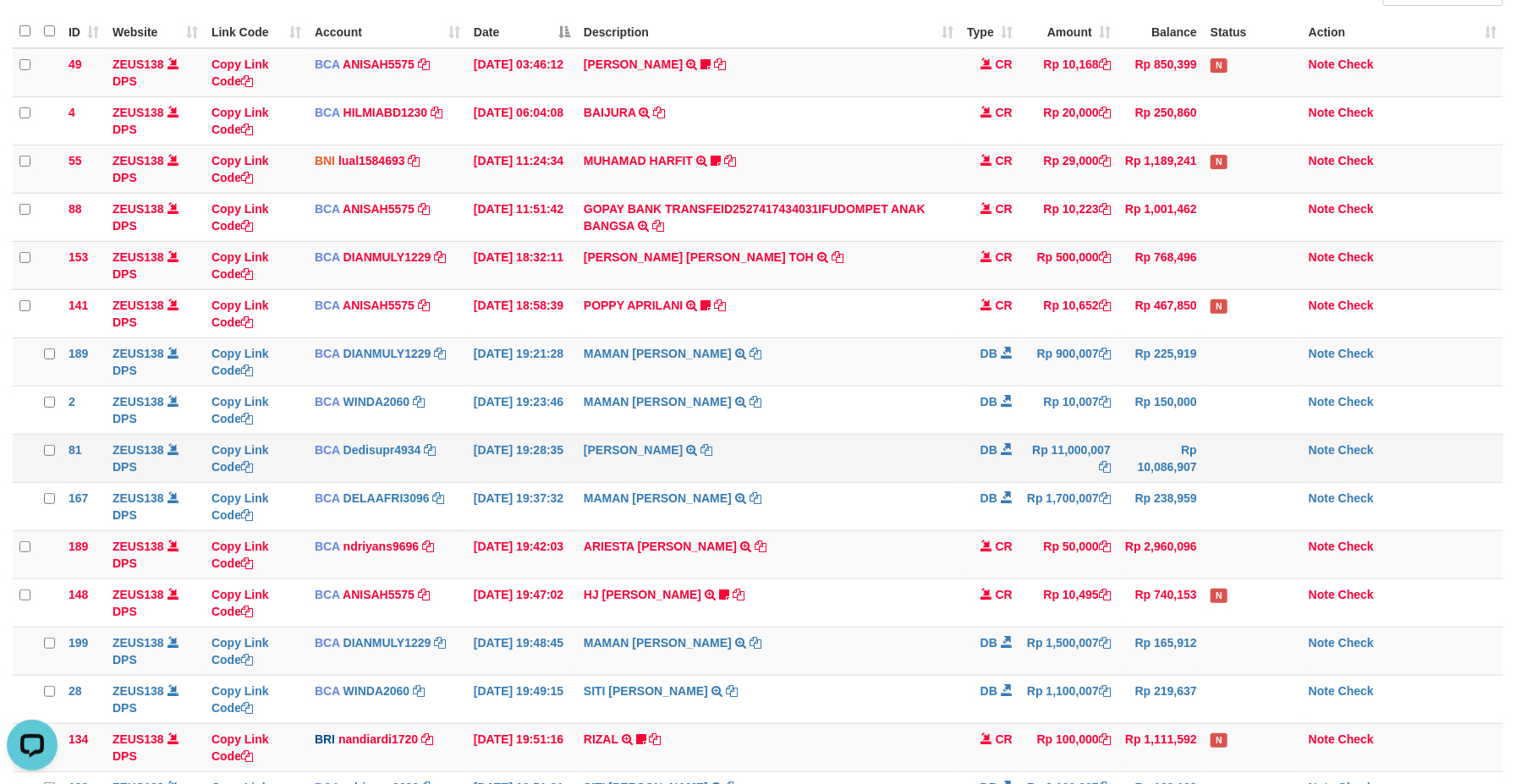
click at [1020, 462] on td "Rp 11,000,007" at bounding box center [1068, 458] width 98 height 48
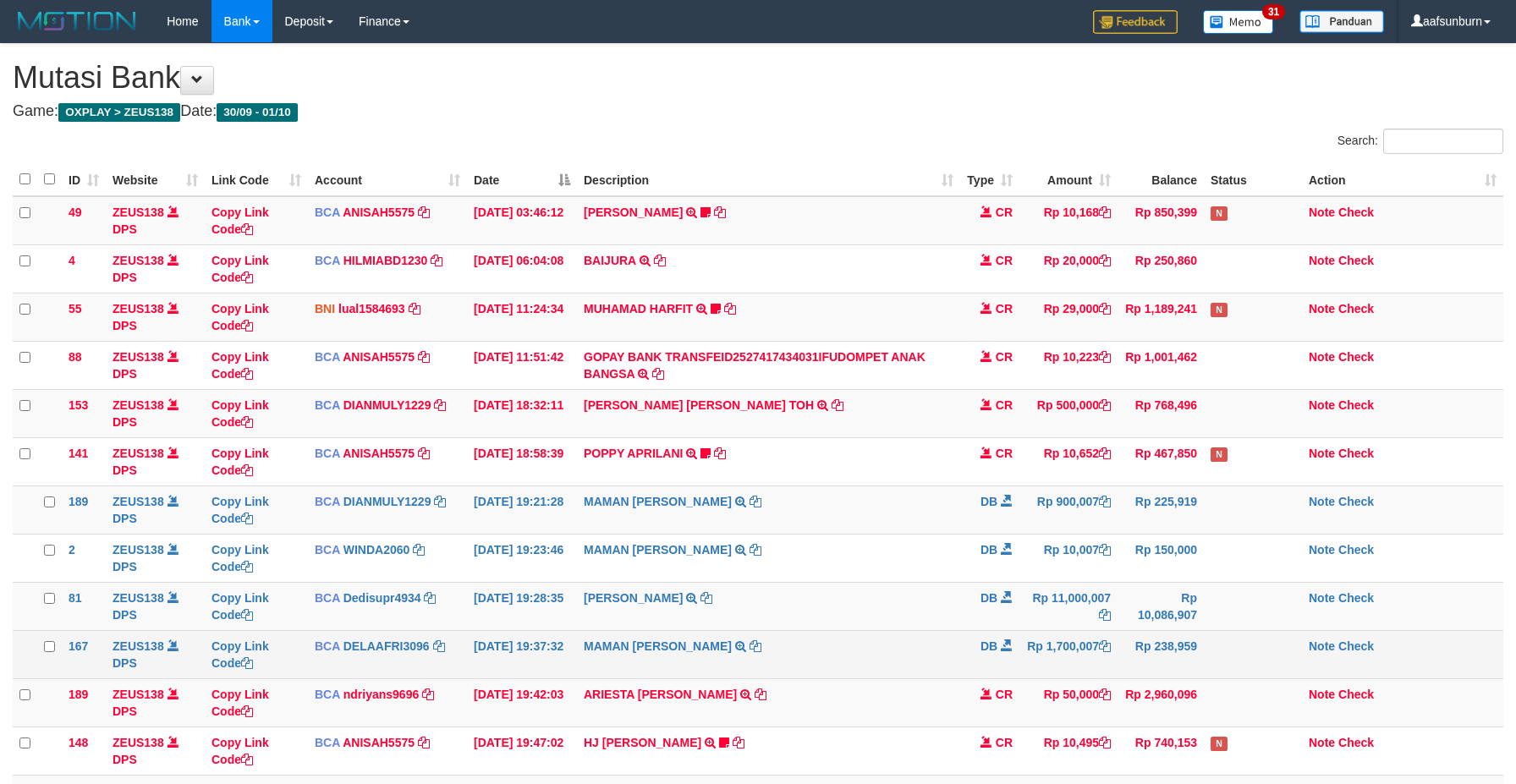
scroll to position [148, 0]
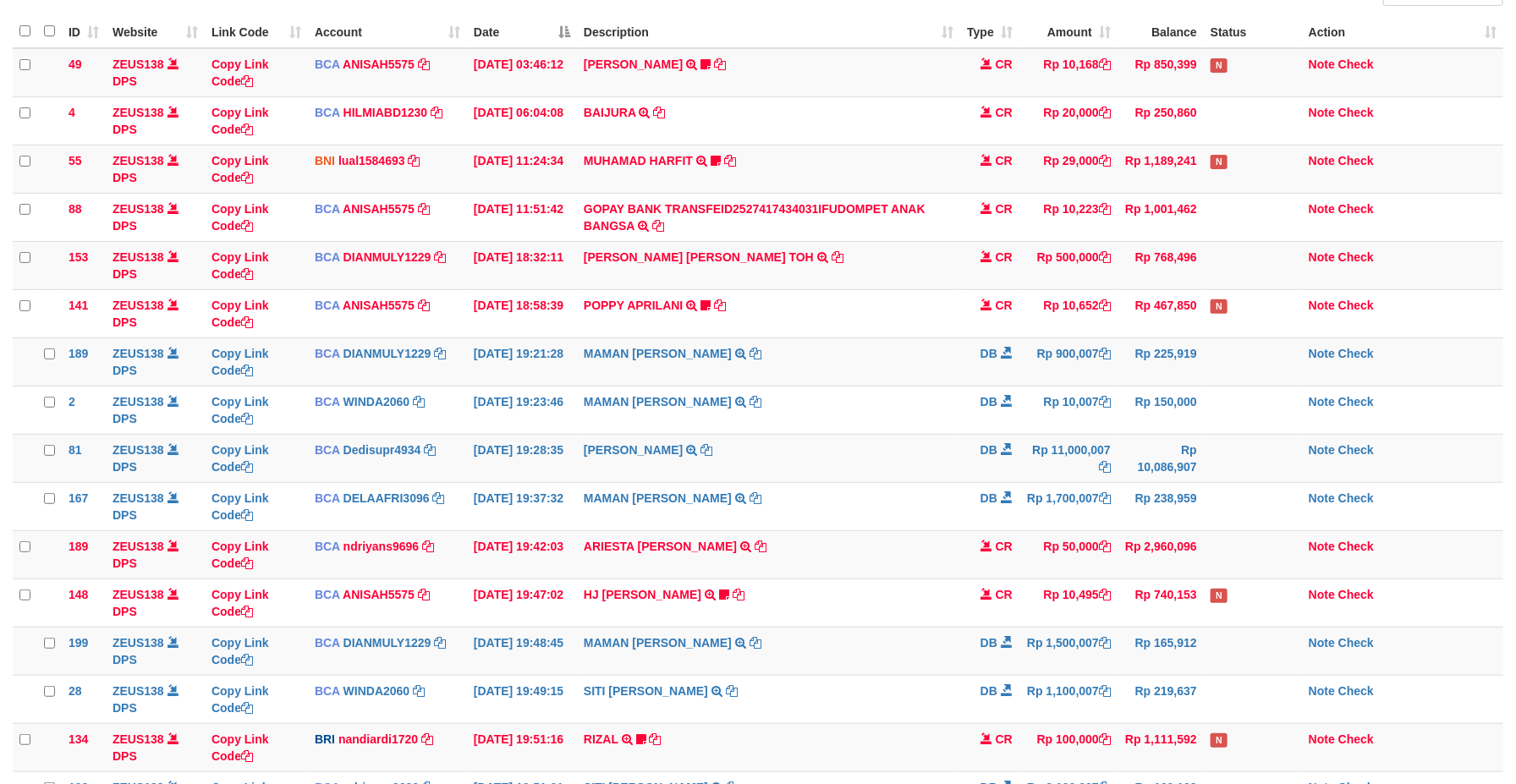
drag, startPoint x: 877, startPoint y: 579, endPoint x: 1524, endPoint y: 526, distance: 649.2
click at [904, 573] on td "ARIESTA [PERSON_NAME] TRSF E-BANKING CR 10/01 ZP6P1 ARIESTA [PERSON_NAME]" at bounding box center [768, 554] width 383 height 48
click at [1001, 551] on span "CR" at bounding box center [1003, 545] width 17 height 13
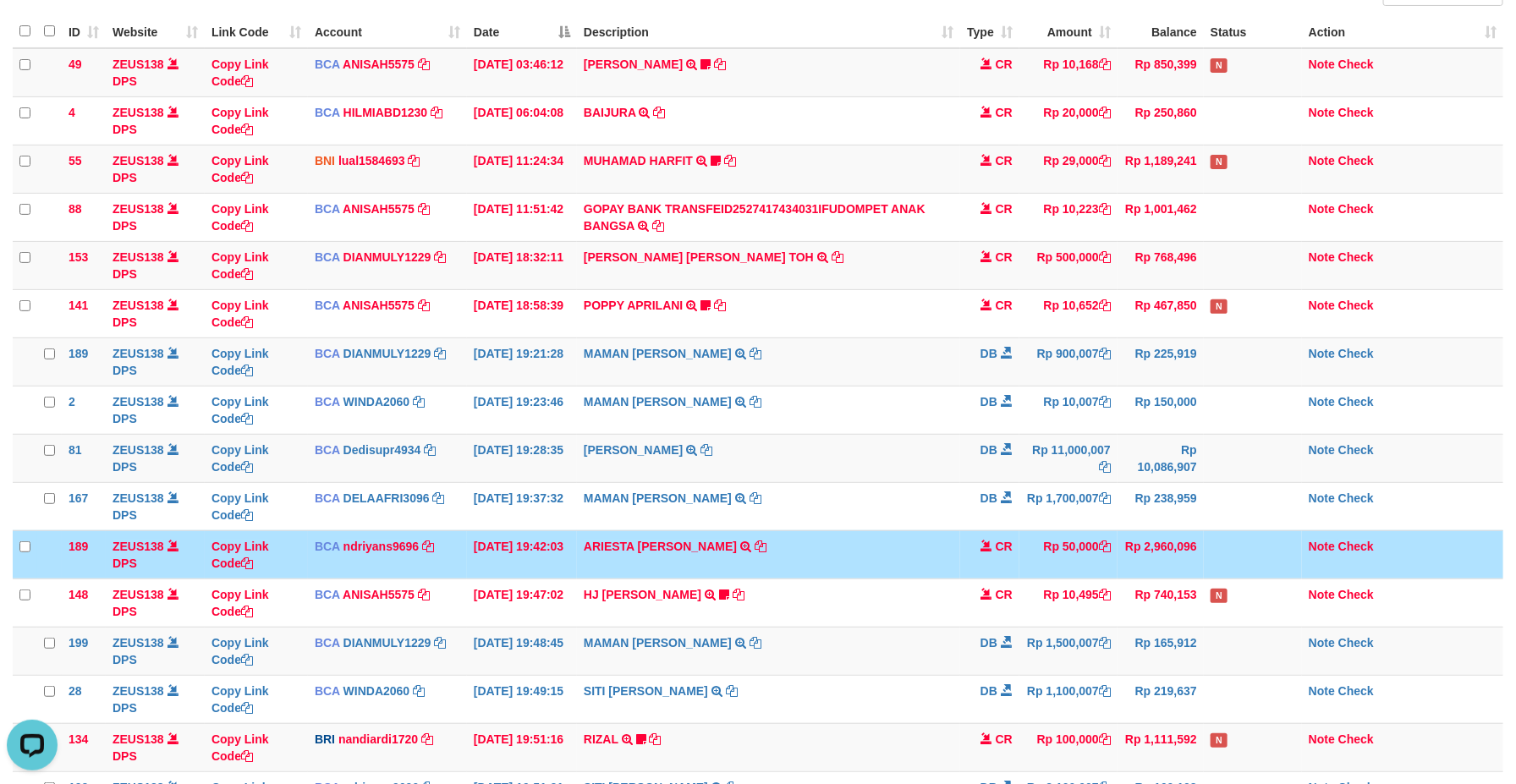
click at [994, 546] on td "CR" at bounding box center [990, 554] width 59 height 48
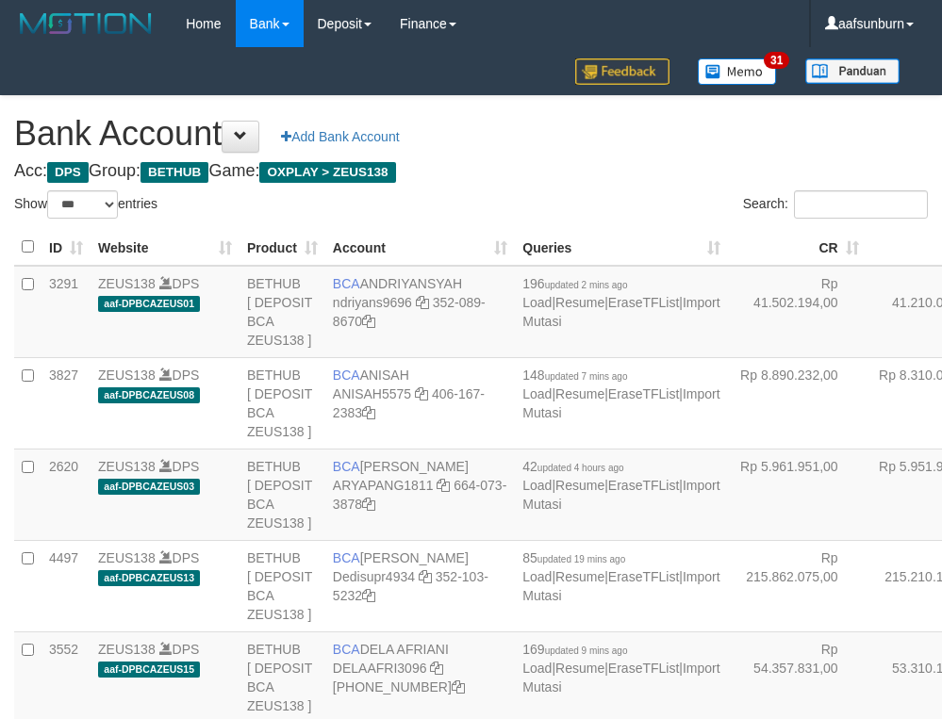
select select "***"
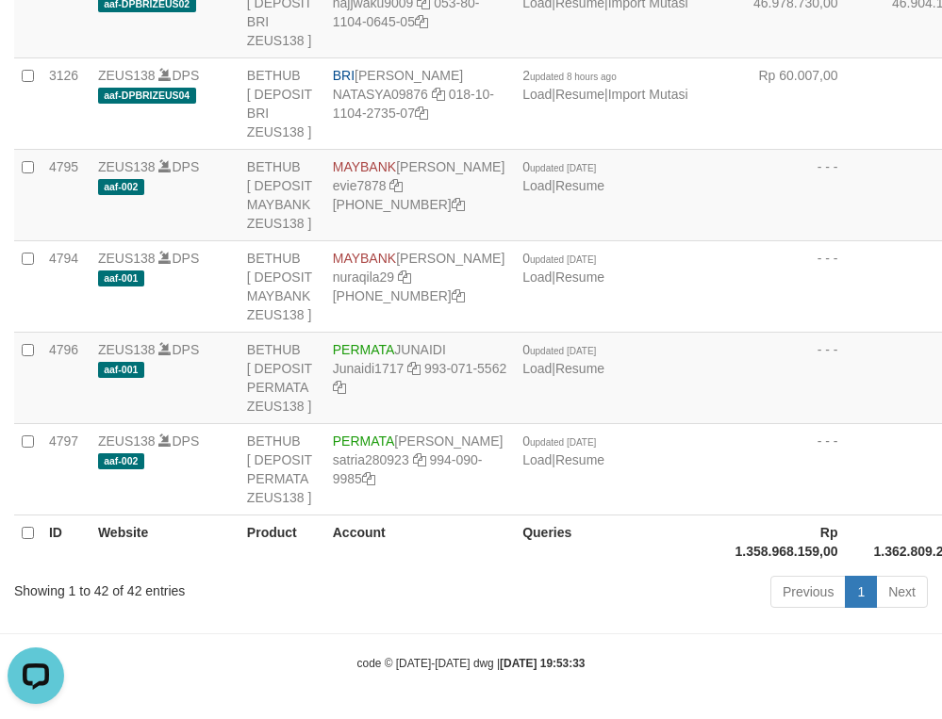
drag, startPoint x: 674, startPoint y: 297, endPoint x: 317, endPoint y: 407, distance: 373.9
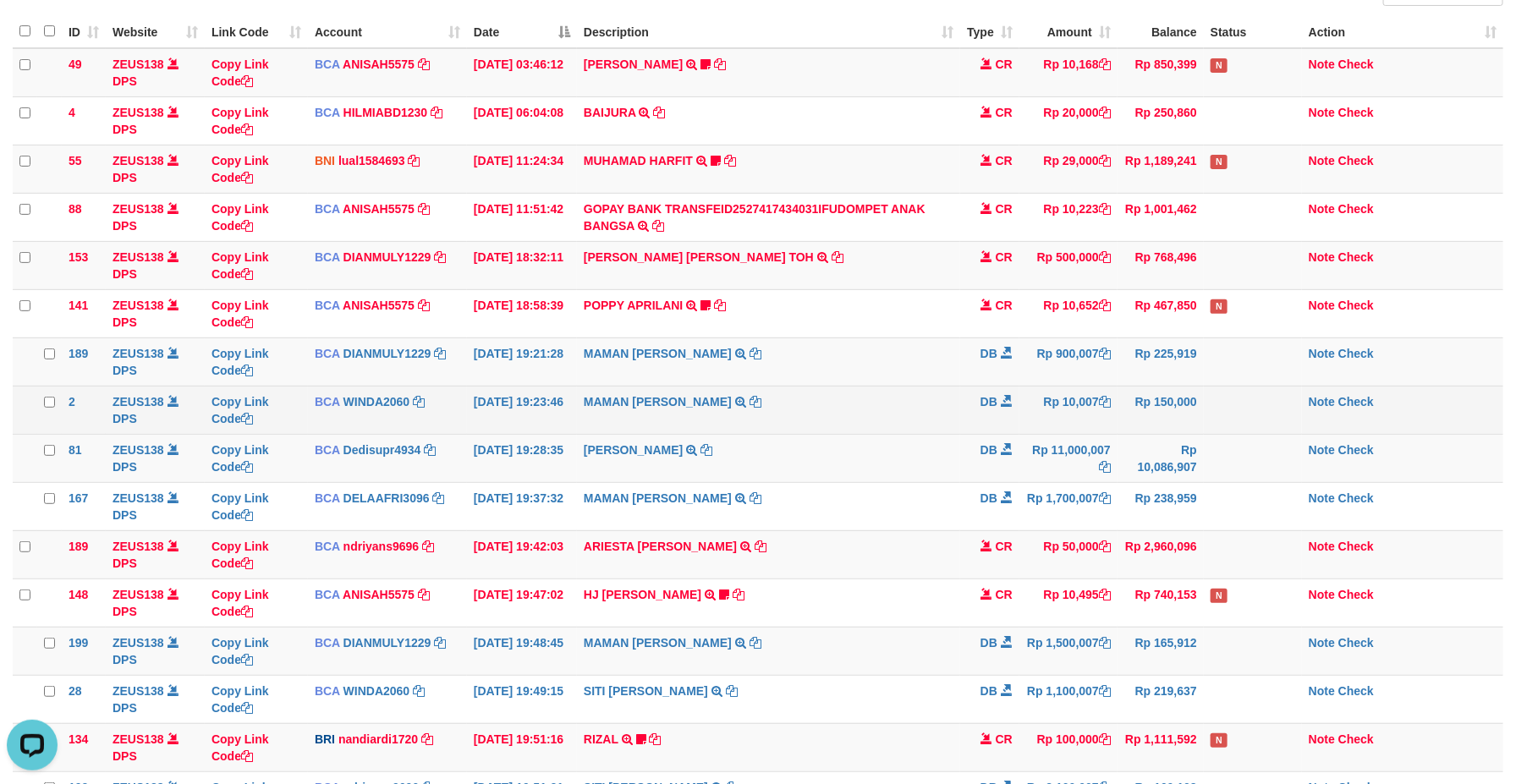
click at [892, 405] on td "MAMAN [PERSON_NAME] TRSF E-BANKING DB 0110/FTSCY/WS95031 10007.00MAMAN [PERSON_…" at bounding box center [768, 410] width 383 height 48
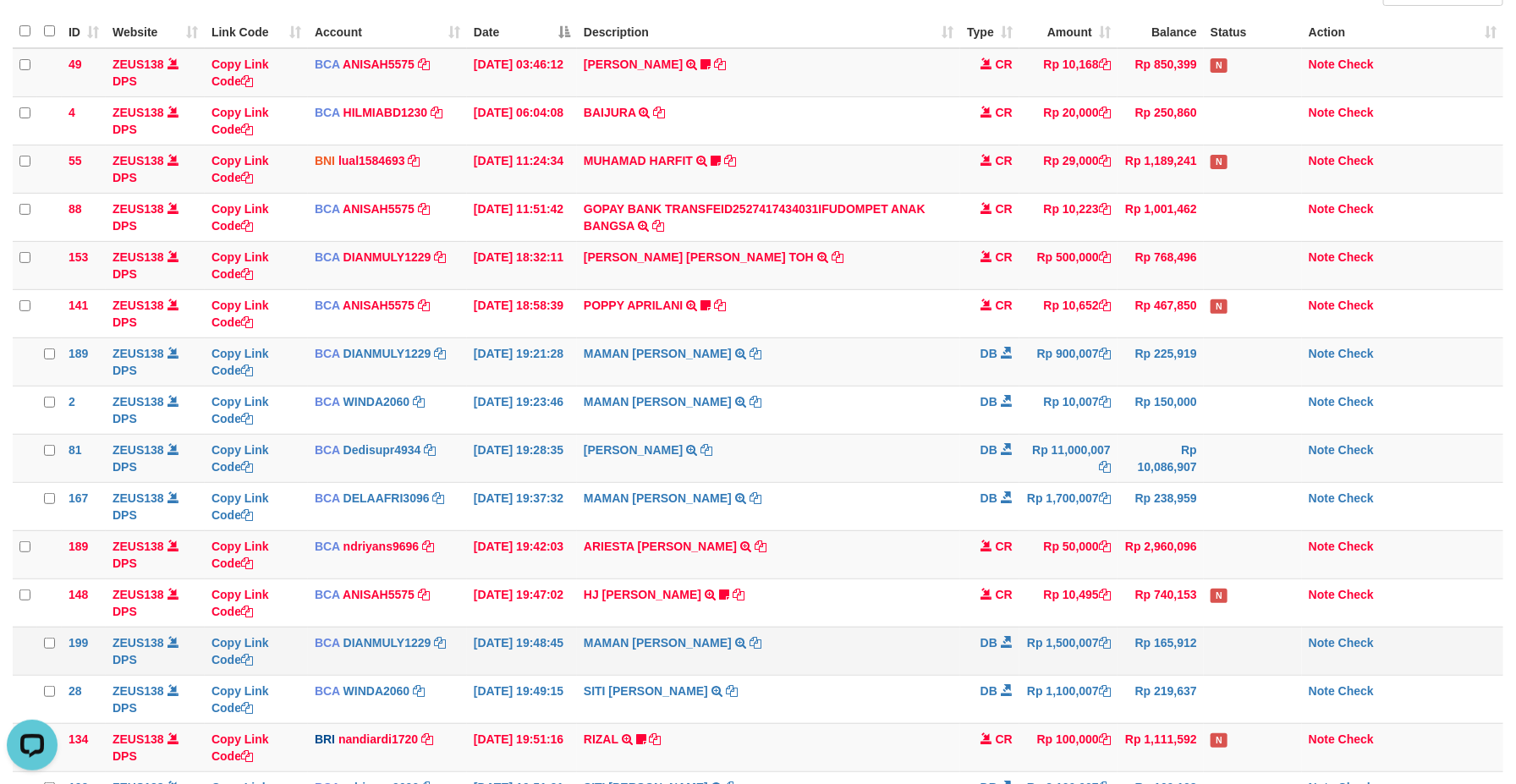
click at [1011, 641] on span at bounding box center [1006, 641] width 12 height 12
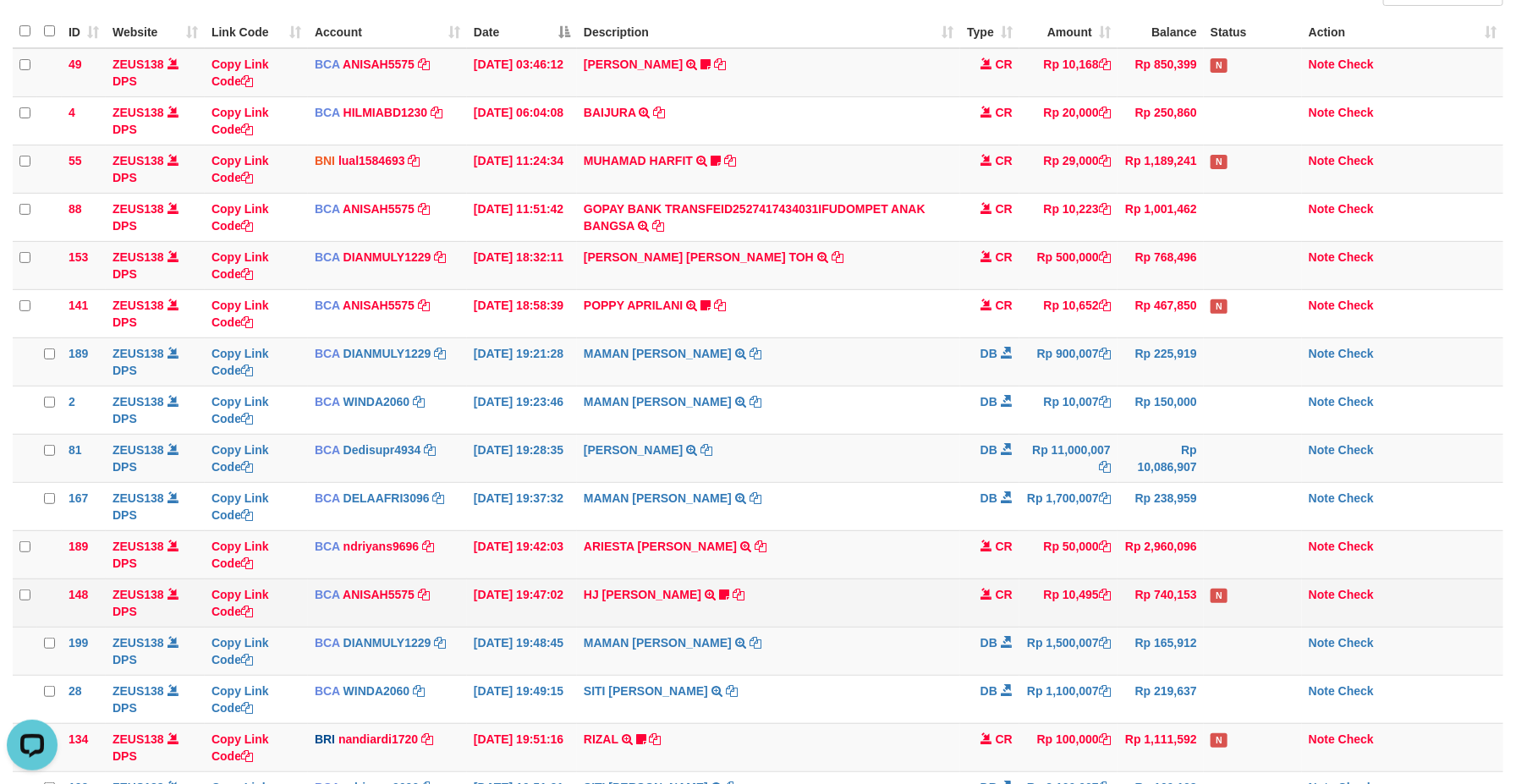
click at [1226, 609] on td "N" at bounding box center [1252, 603] width 98 height 48
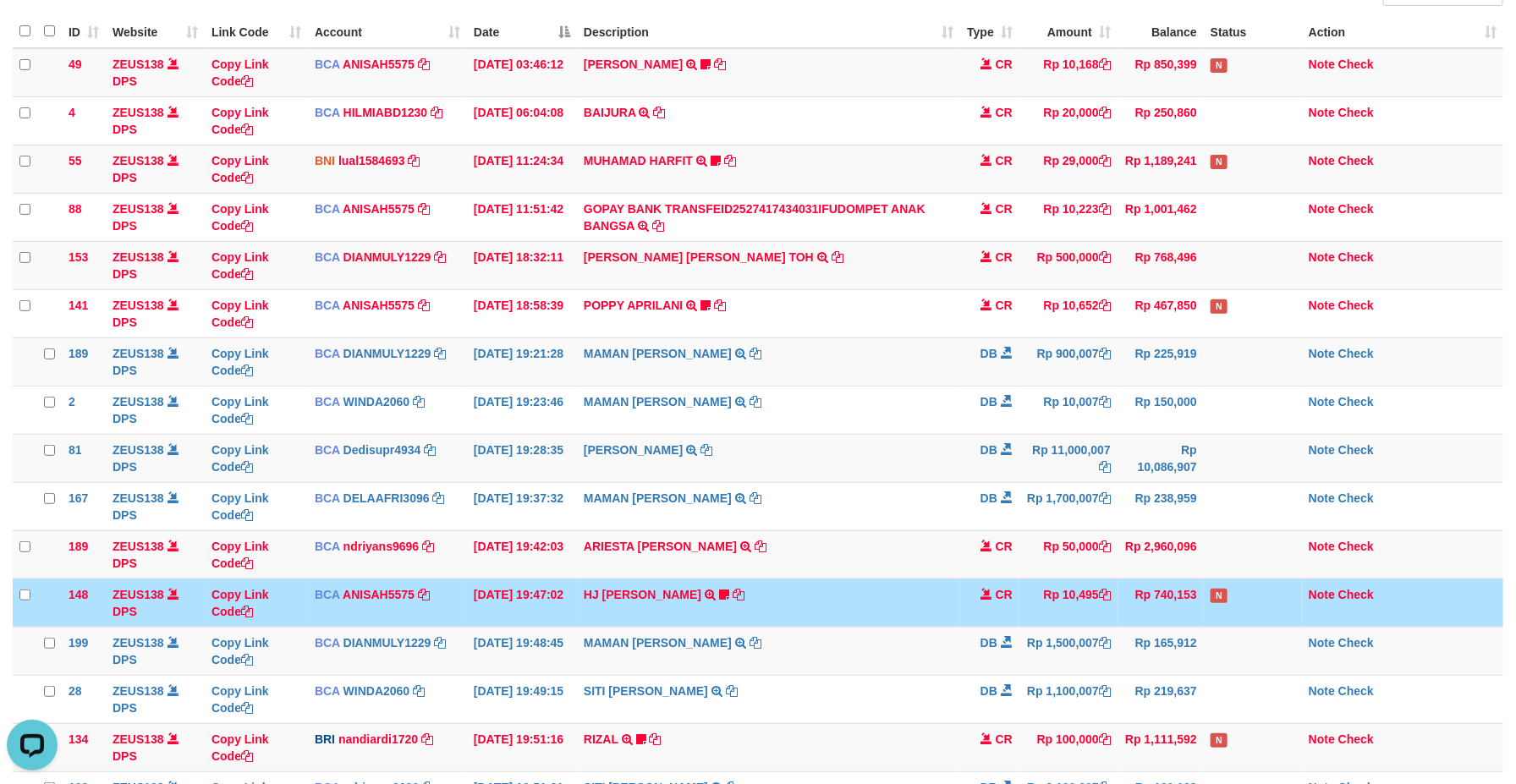
click at [1226, 603] on span "N" at bounding box center [1219, 596] width 17 height 14
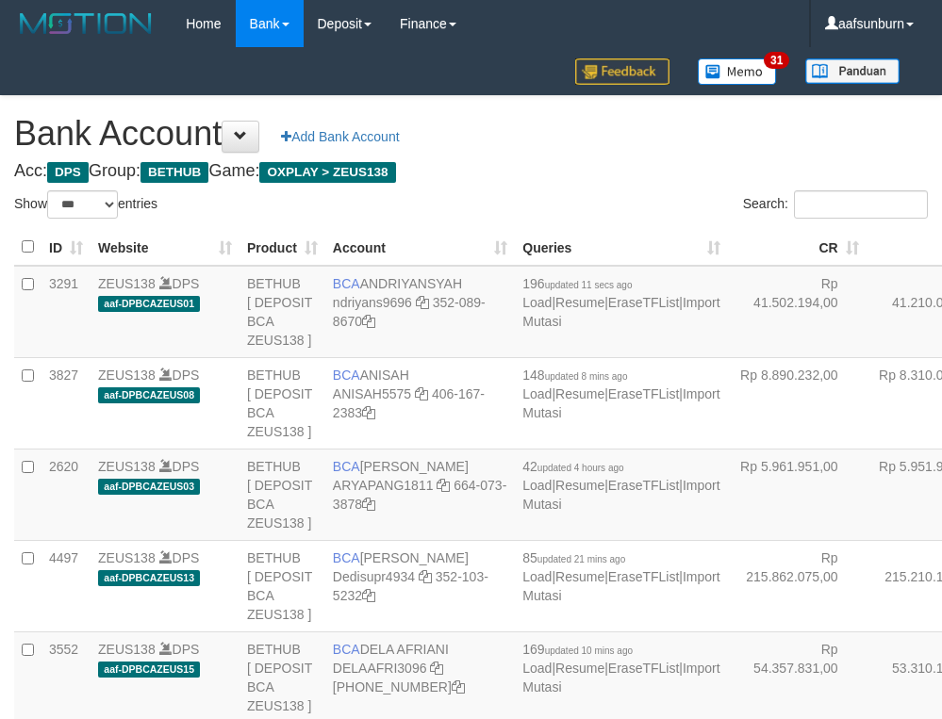
select select "***"
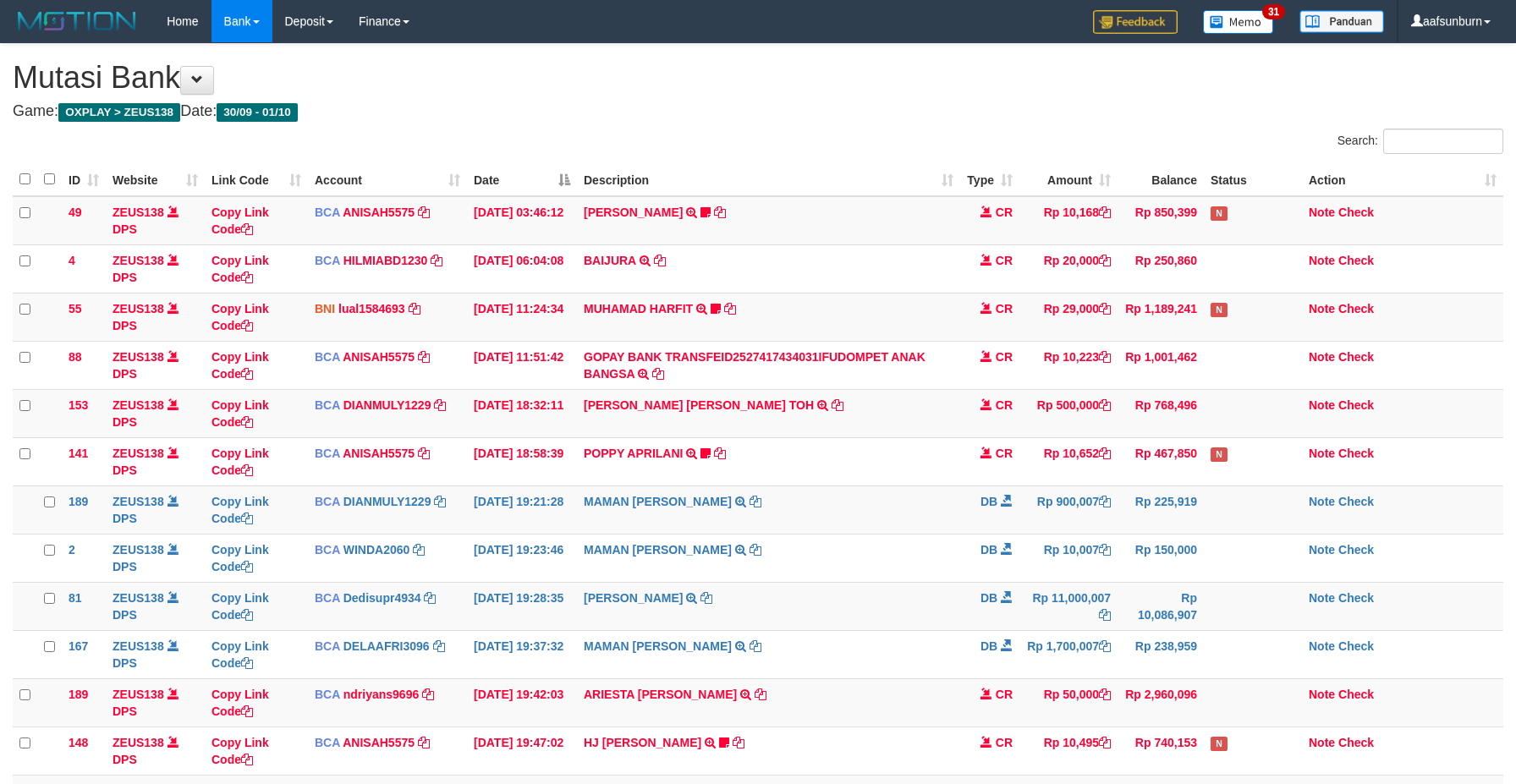
click at [1219, 736] on span "N" at bounding box center [1219, 744] width 17 height 14
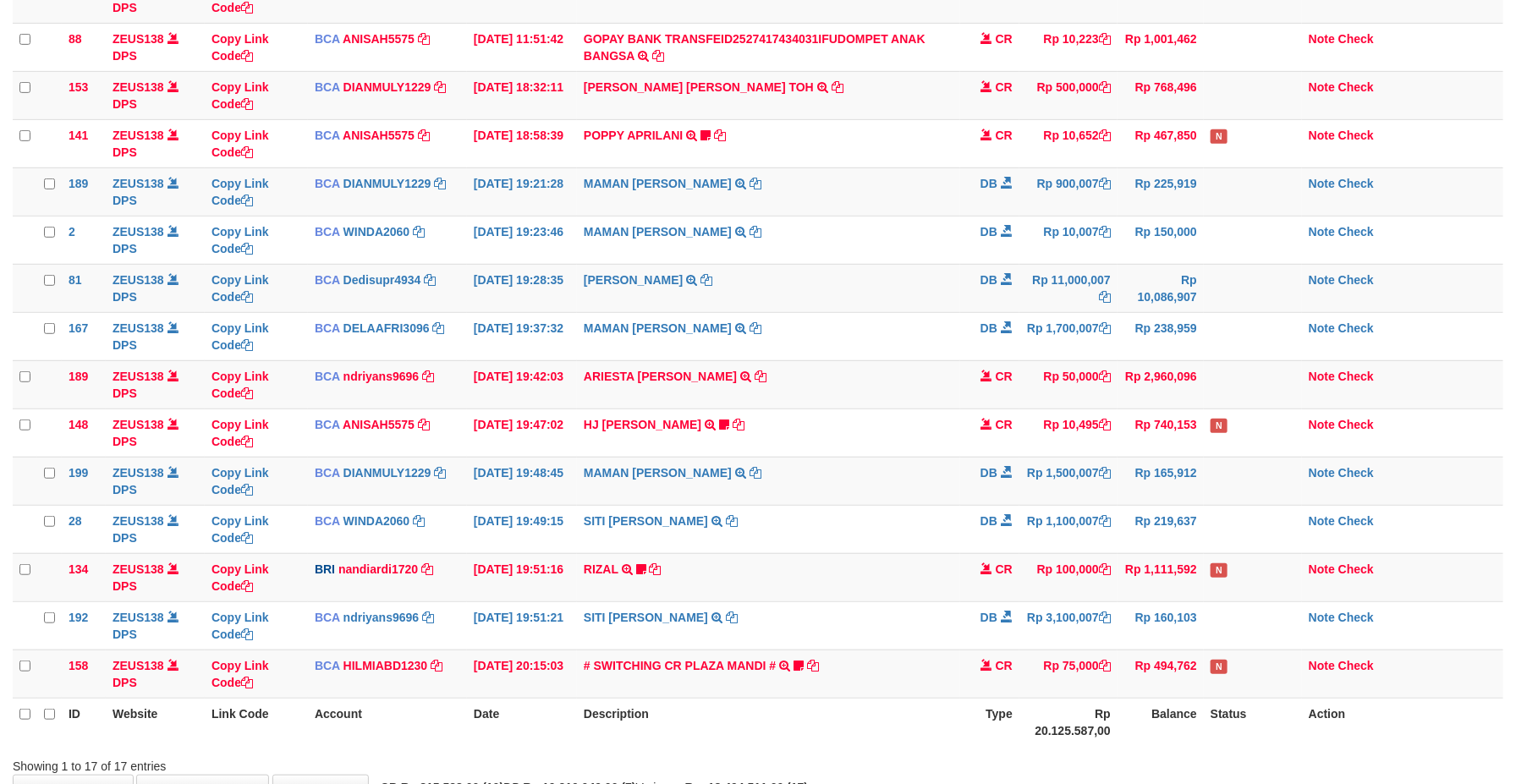
scroll to position [439, 0]
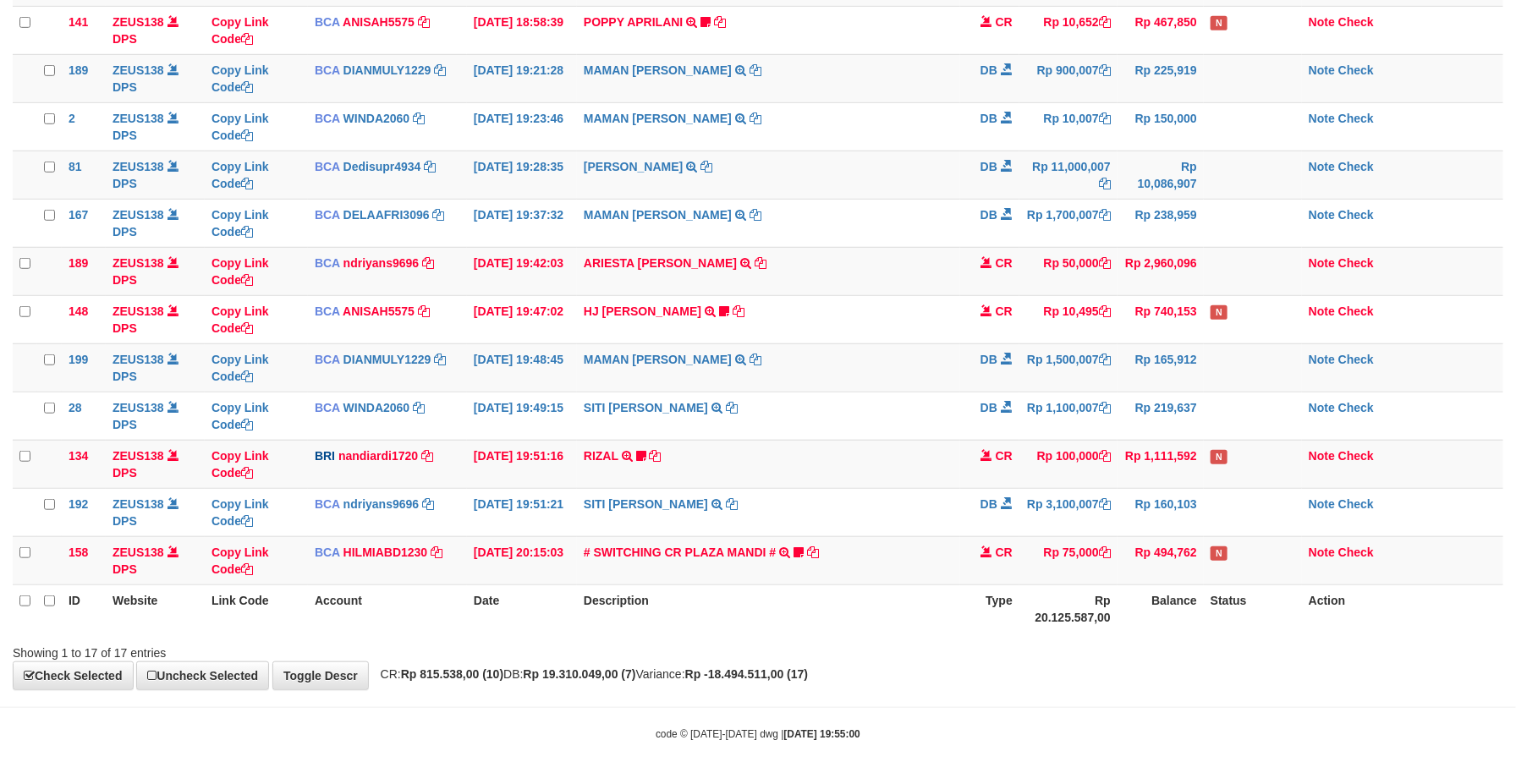
click at [1021, 597] on th "Rp 20.125.587,00" at bounding box center [1068, 608] width 98 height 48
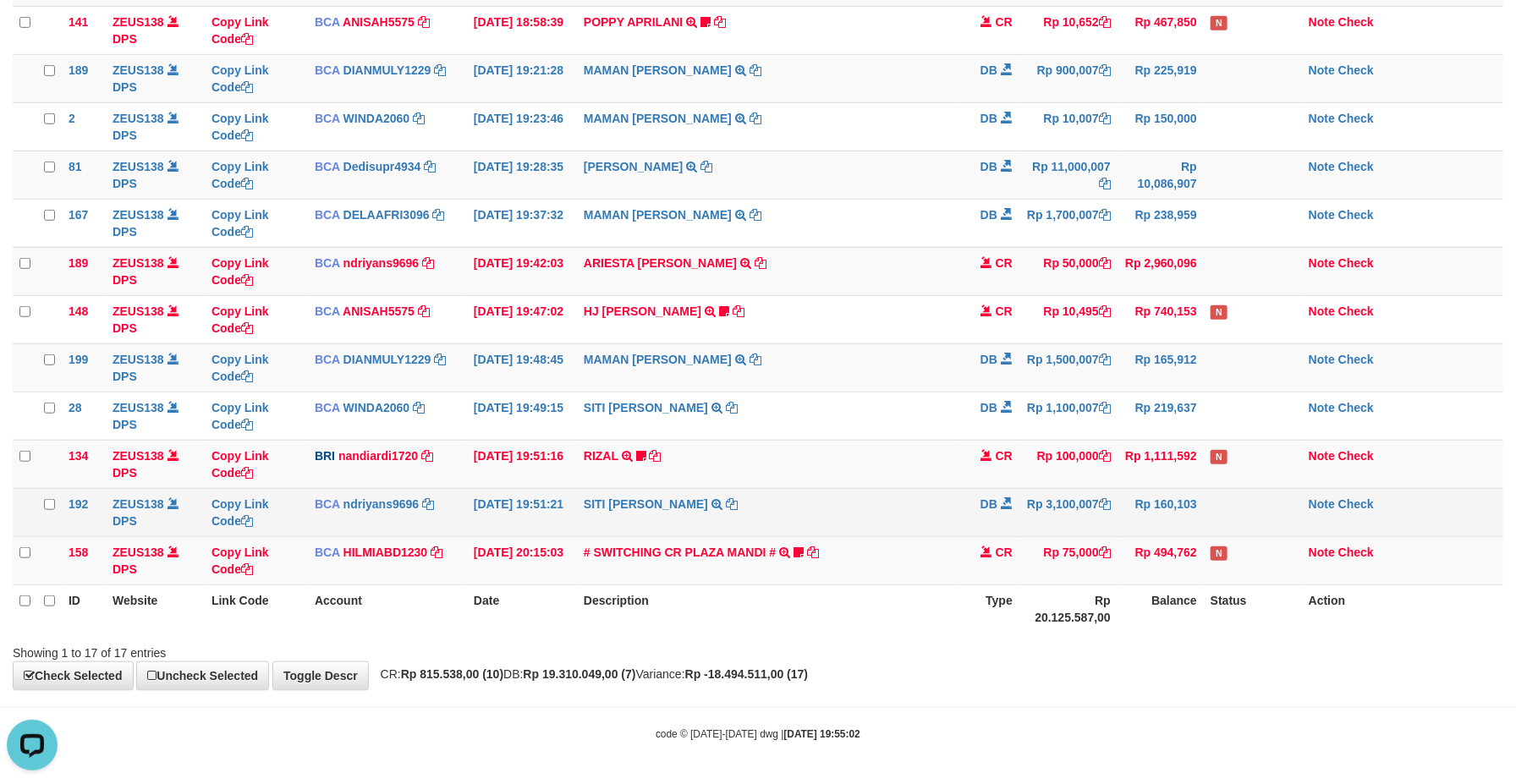
click at [1175, 497] on td "Rp 160,103" at bounding box center [1161, 512] width 86 height 48
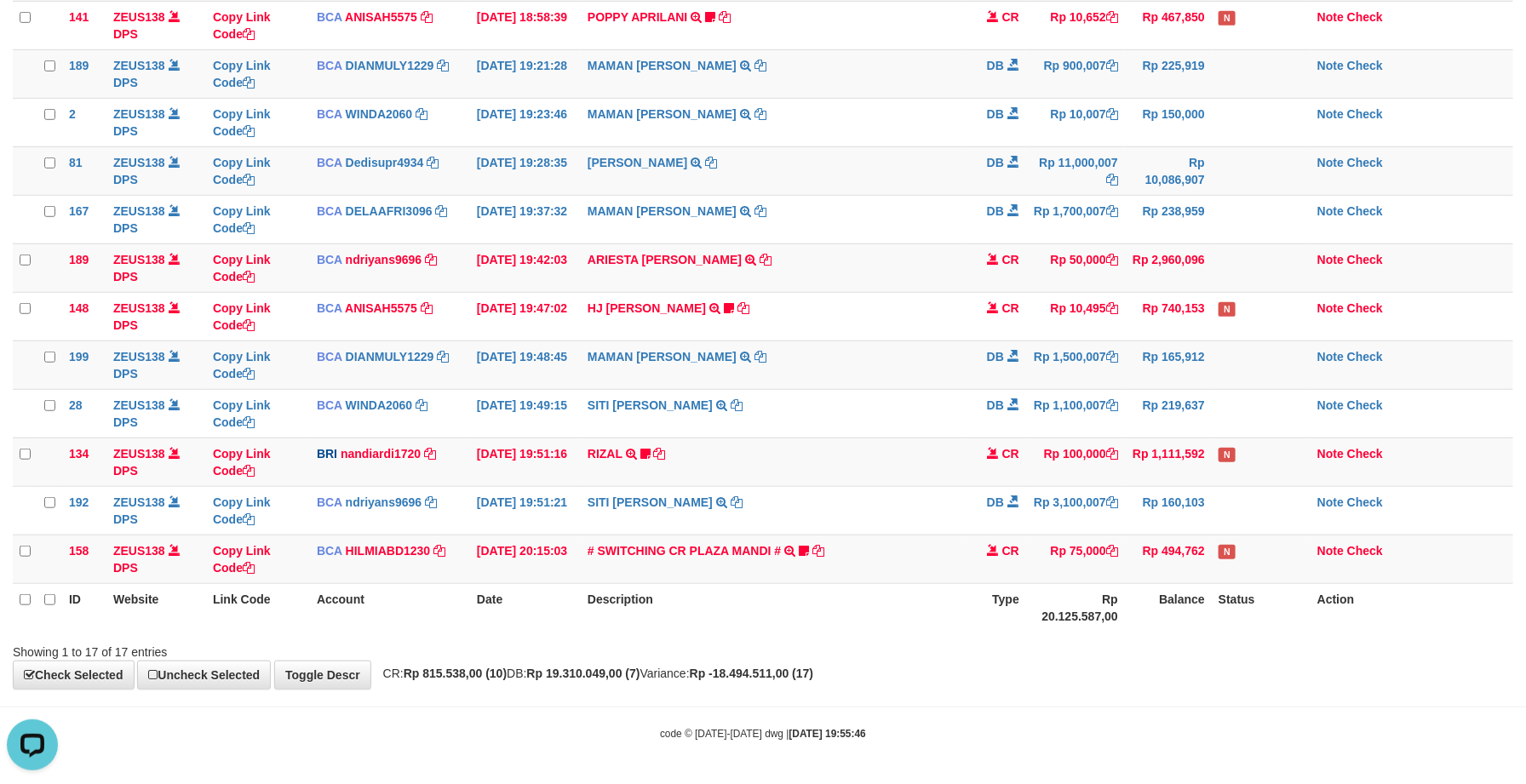
click at [1176, 683] on div "**********" at bounding box center [763, 147] width 1526 height 1084
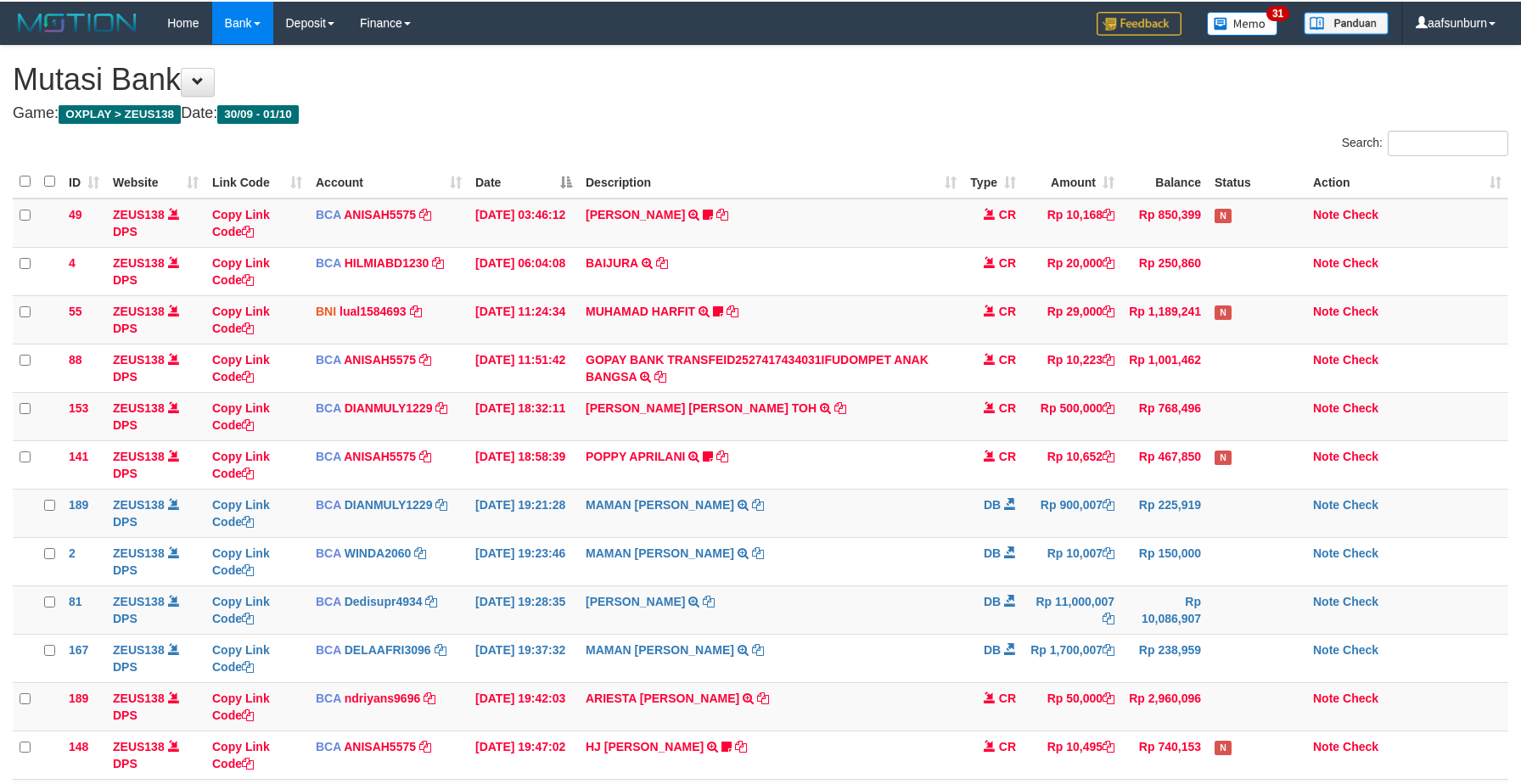
scroll to position [440, 0]
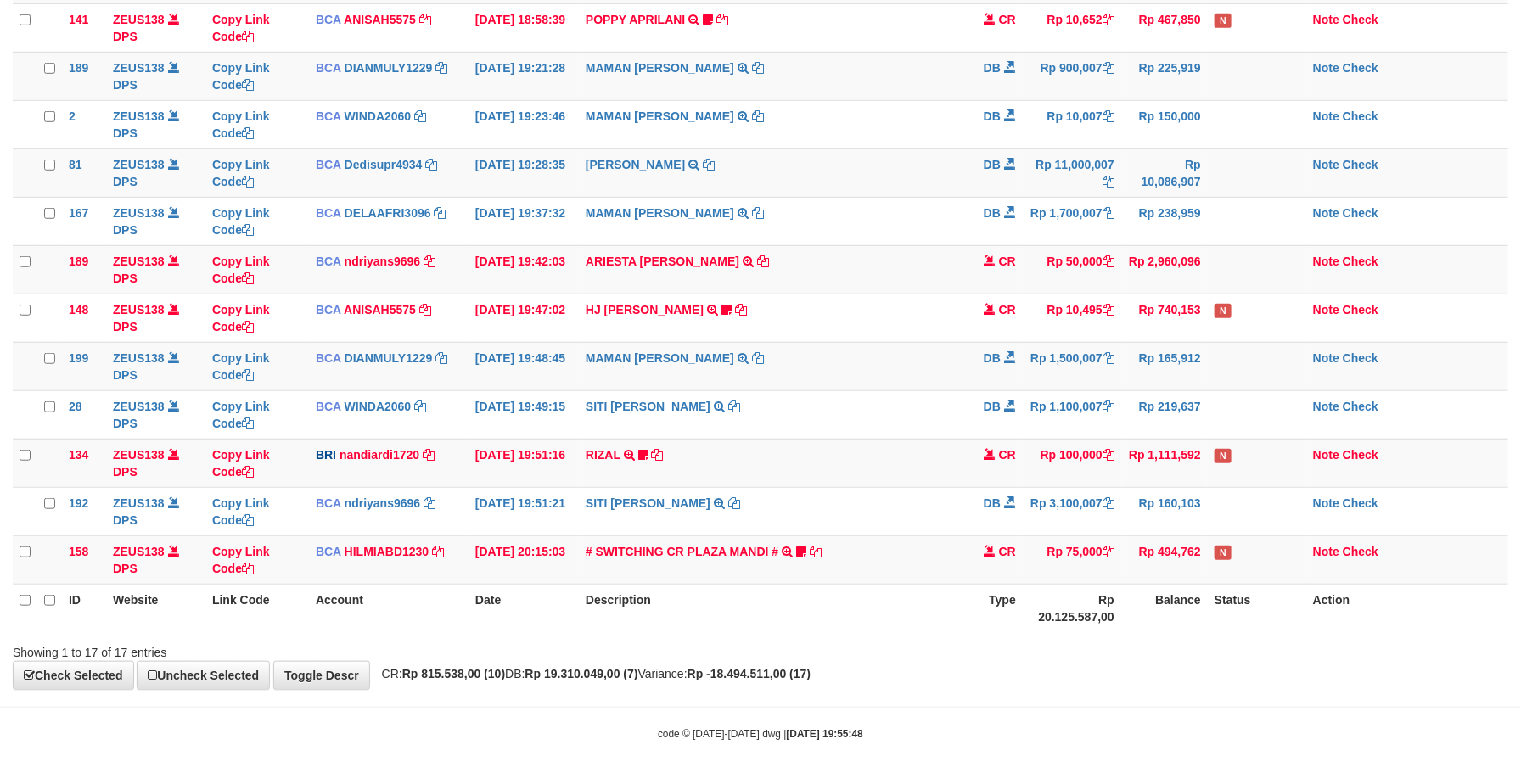
click at [1139, 736] on div "code © 2012-2018 dwg | 2025/10/01 19:55:48" at bounding box center [760, 733] width 1521 height 17
click at [1118, 575] on td "Rp 75,000" at bounding box center [1072, 560] width 98 height 49
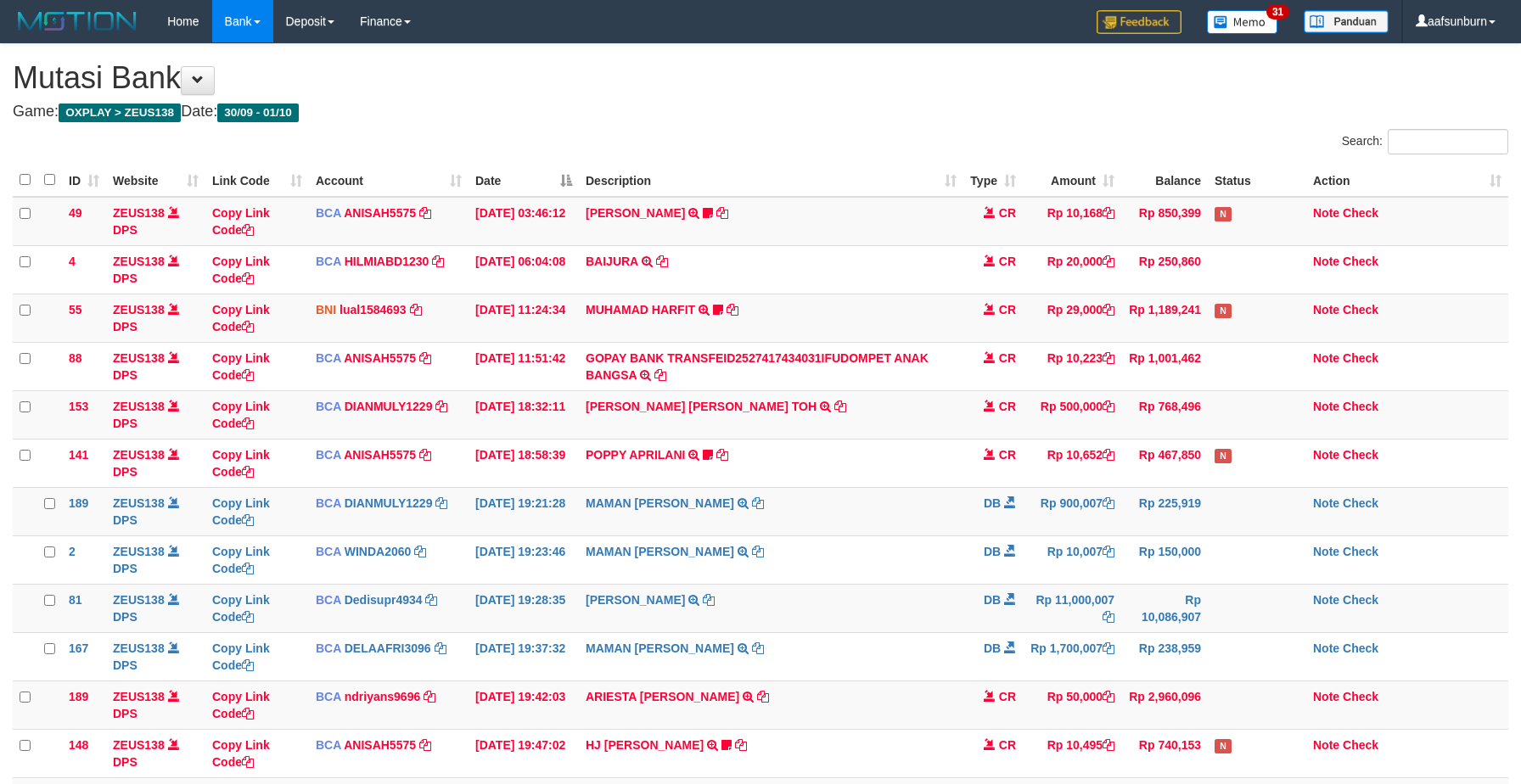
scroll to position [440, 0]
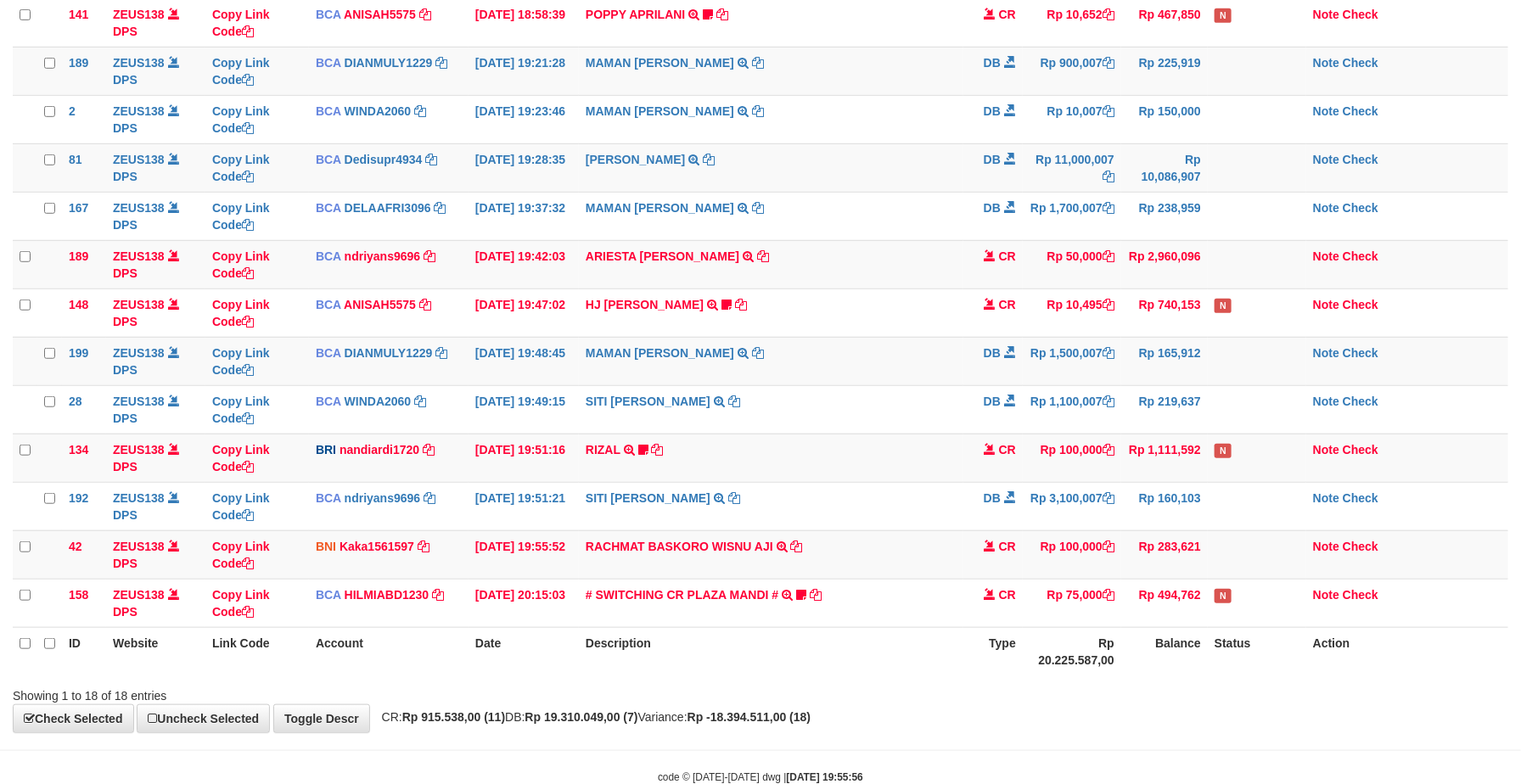
click at [971, 658] on th "Type" at bounding box center [993, 652] width 59 height 49
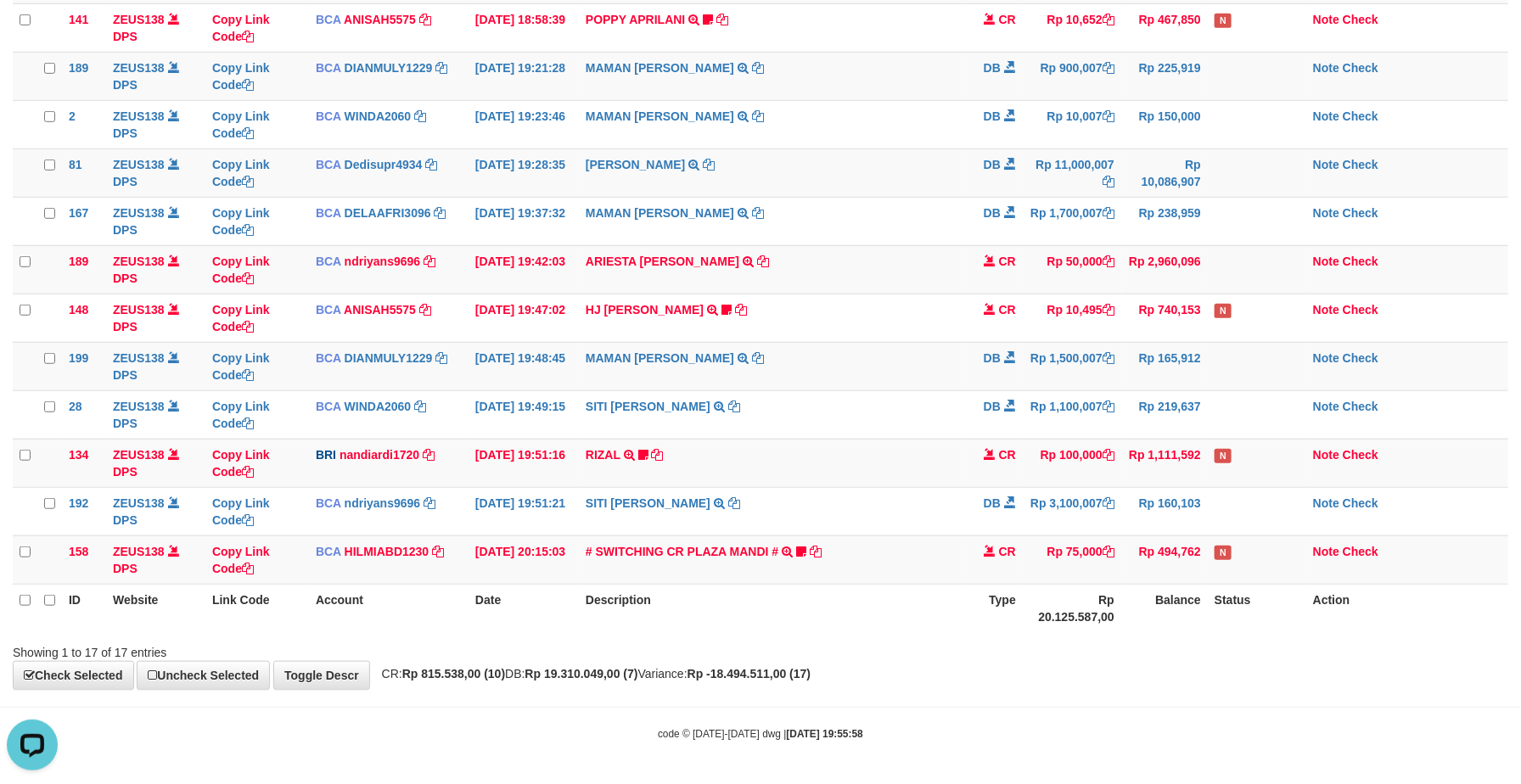
click at [866, 627] on th "Description" at bounding box center [771, 608] width 385 height 49
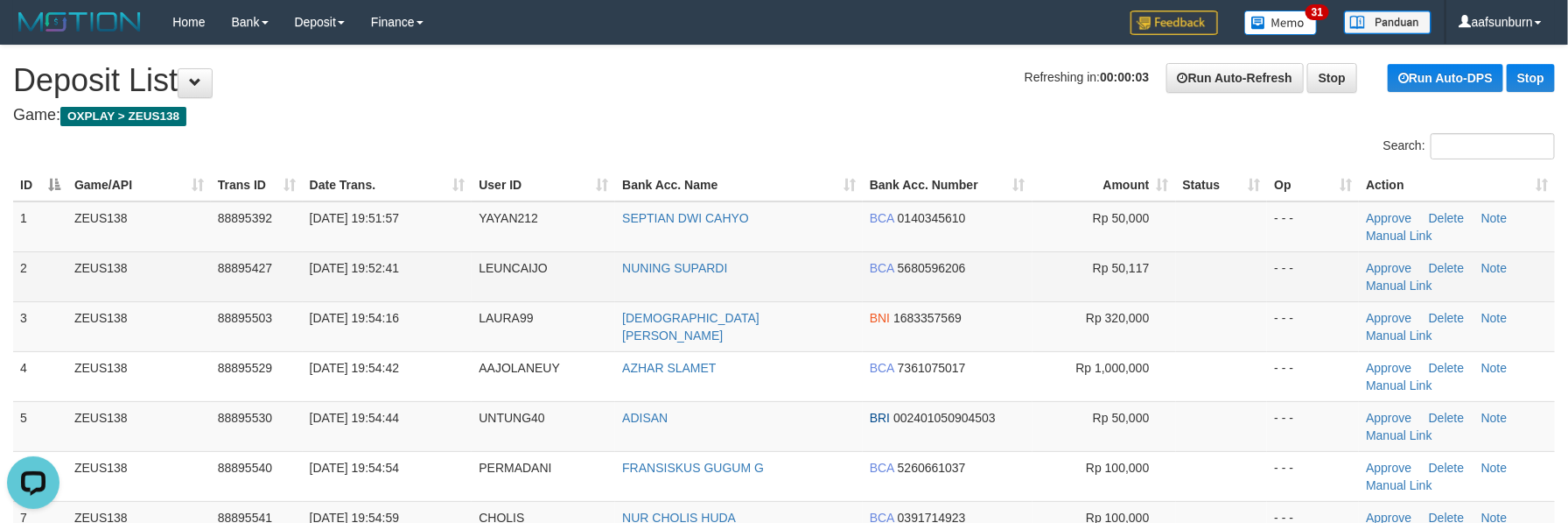
click at [1213, 270] on td at bounding box center [1222, 277] width 92 height 50
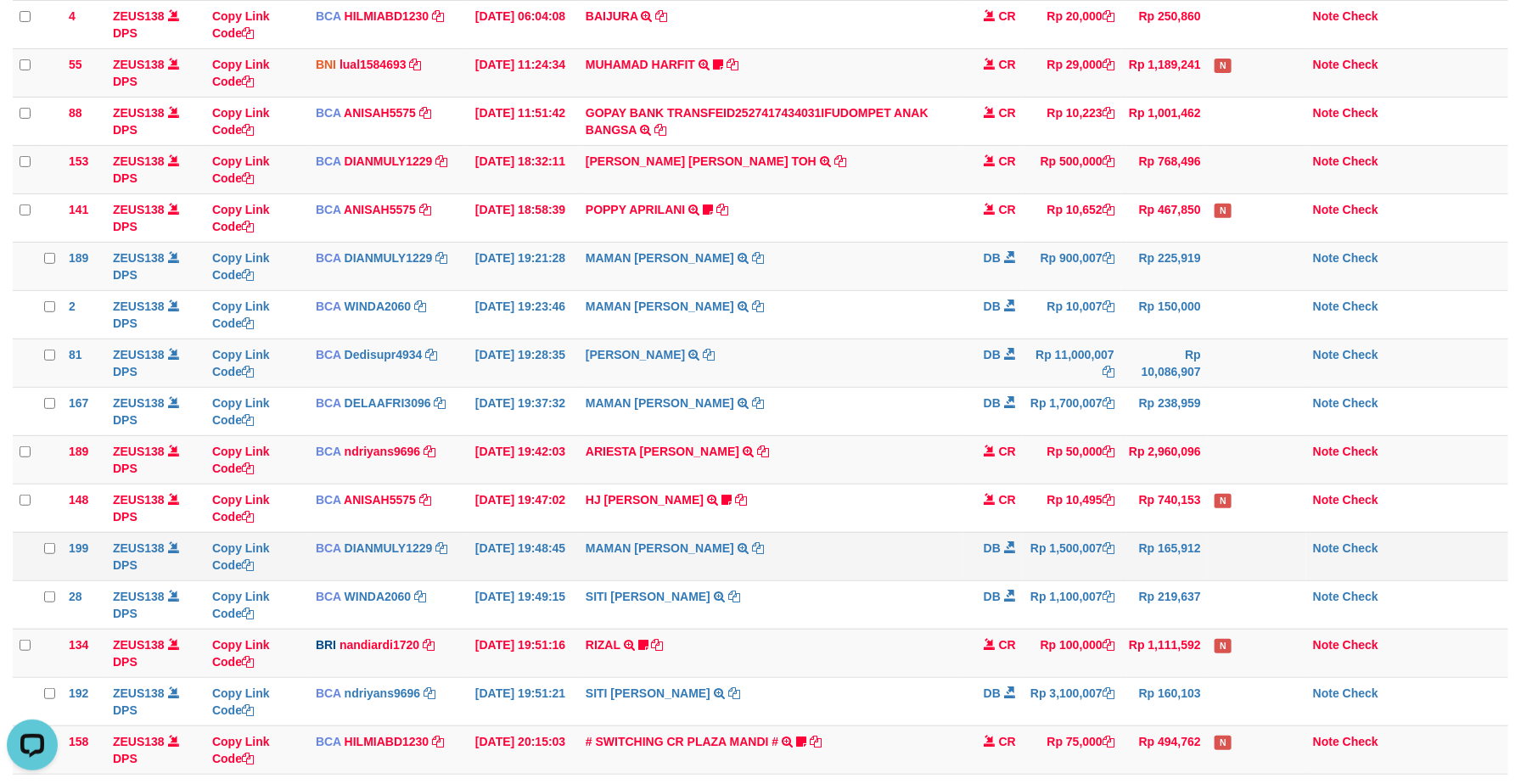
click at [1044, 542] on td "Rp 1,500,007" at bounding box center [1072, 556] width 98 height 49
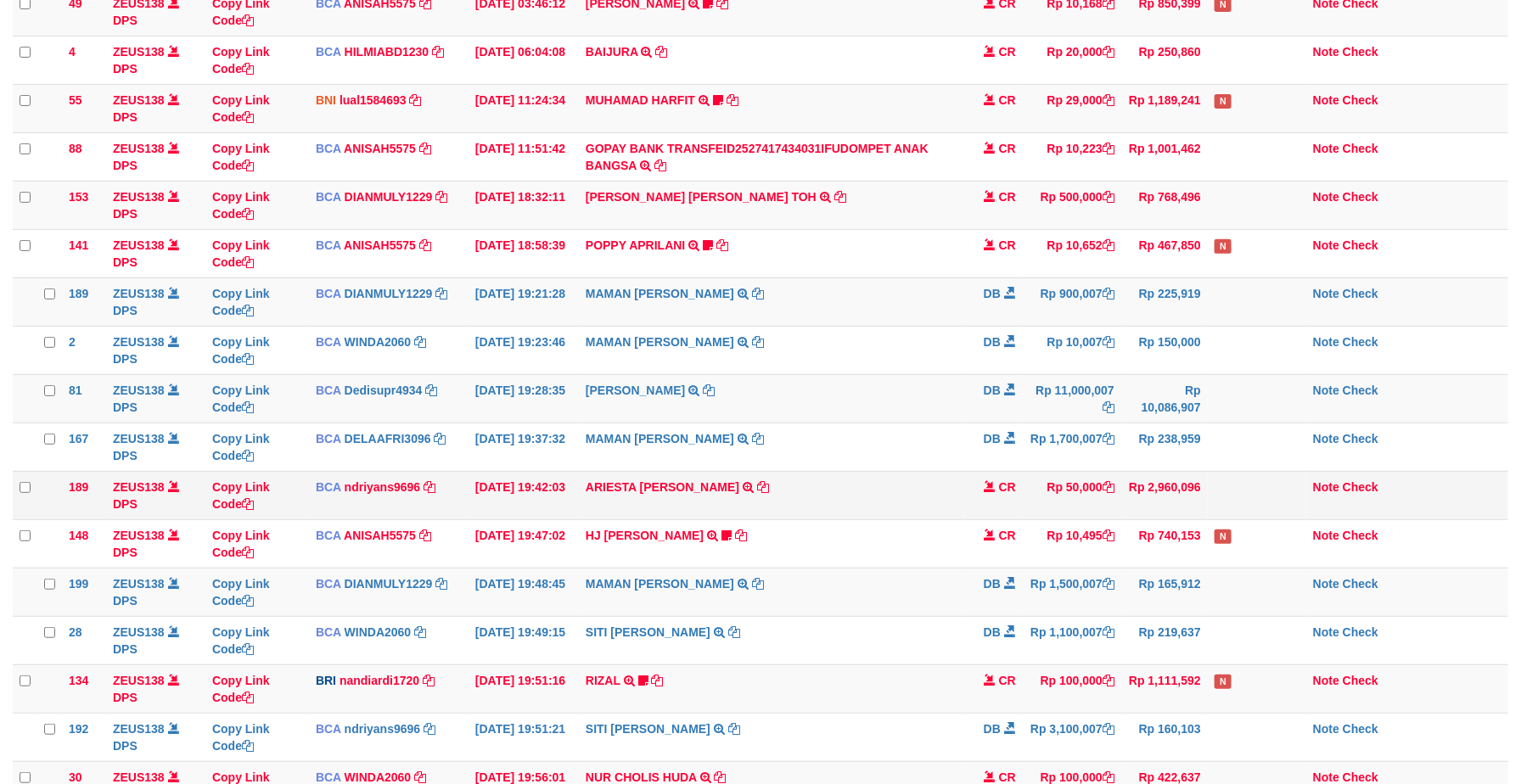
scroll to position [245, 0]
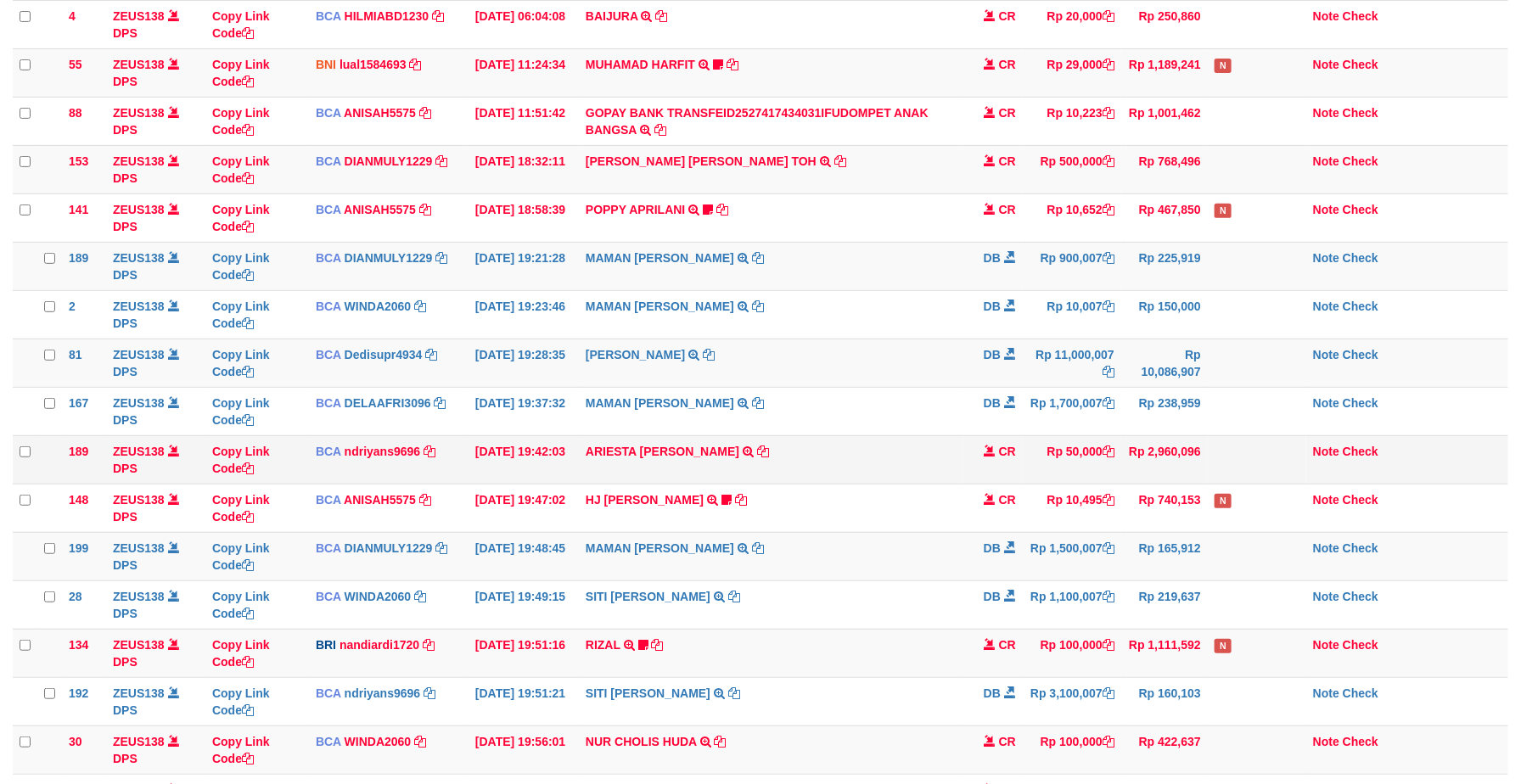
click at [802, 497] on td "HJ YUMI MUTIAH TRSF E-BANKING CR 0110/FTSCY/WS95031 10495.00HJ YUMI MUTIAH Bata…" at bounding box center [771, 508] width 385 height 49
click at [801, 462] on td "ARIESTA HERU PRAKO TRSF E-BANKING CR 10/01 ZP6P1 ARIESTA HERU PRAKO" at bounding box center [771, 460] width 385 height 49
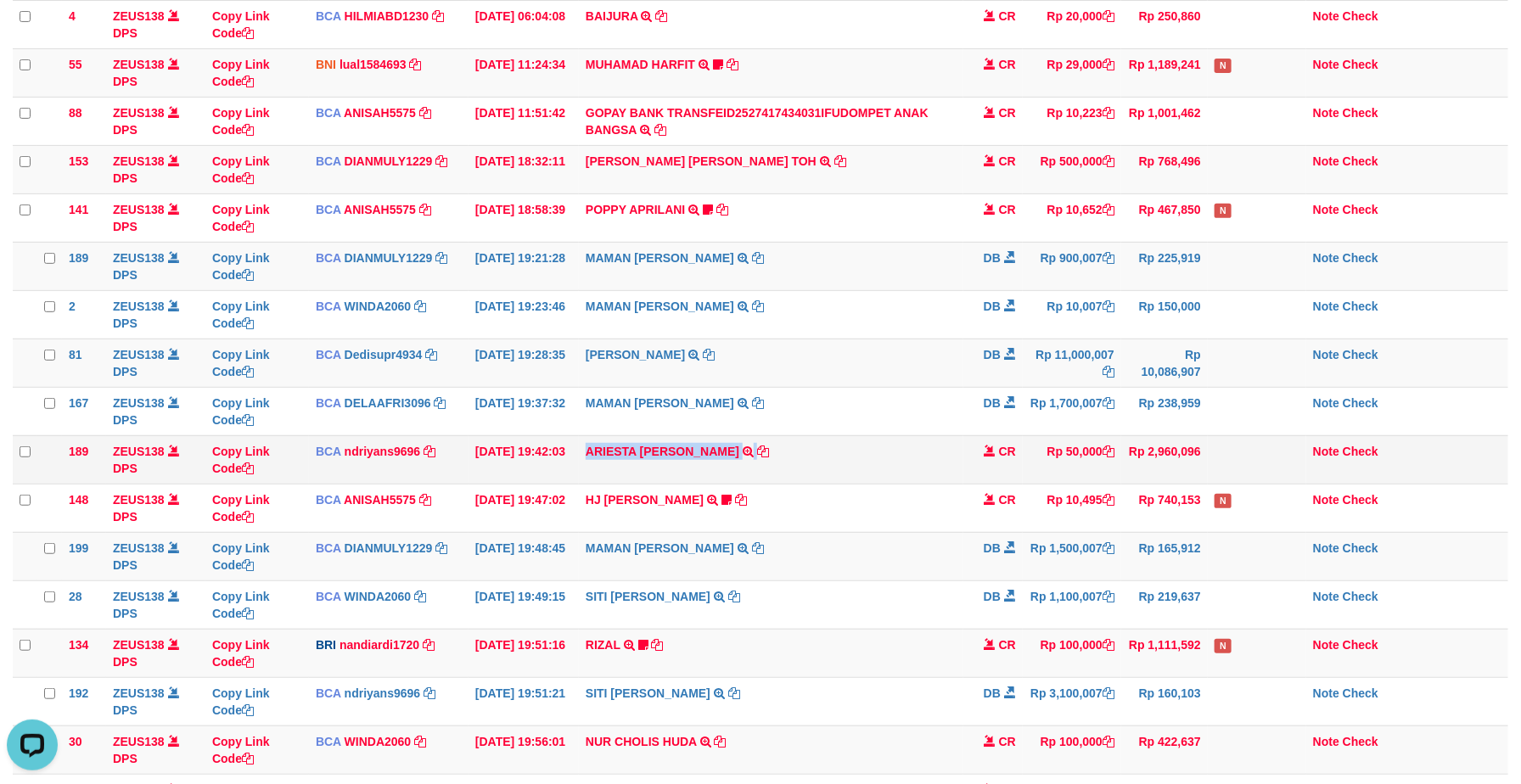
click at [801, 462] on td "ARIESTA HERU PRAKO TRSF E-BANKING CR 10/01 ZP6P1 ARIESTA HERU PRAKO" at bounding box center [771, 460] width 385 height 49
copy tr "ARIESTA HERU PRAKO TRSF E-BANKING CR 10/01 ZP6P1 ARIESTA HERU PRAKO"
drag, startPoint x: 904, startPoint y: 472, endPoint x: 912, endPoint y: 466, distance: 10.0
click at [902, 471] on td "ARIESTA HERU PRAKO TRSF E-BANKING CR 10/01 ZP6P1 ARIESTA HERU PRAKO" at bounding box center [771, 460] width 385 height 49
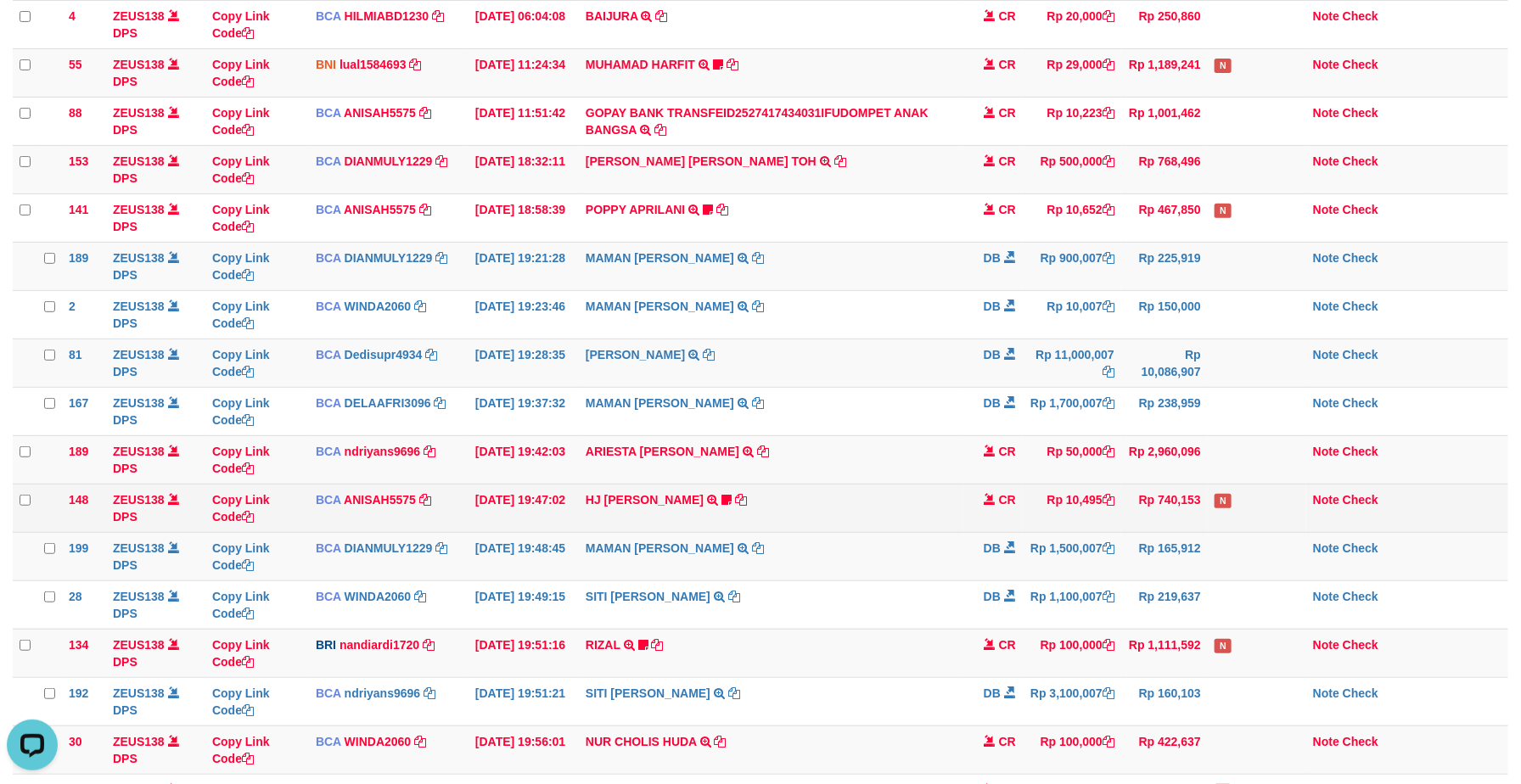
click at [933, 527] on td "HJ YUMI MUTIAH TRSF E-BANKING CR 0110/FTSCY/WS95031 10495.00HJ YUMI MUTIAH Bata…" at bounding box center [771, 508] width 385 height 49
click at [946, 525] on td "HJ YUMI MUTIAH TRSF E-BANKING CR 0110/FTSCY/WS95031 10495.00HJ YUMI MUTIAH Bata…" at bounding box center [771, 508] width 385 height 49
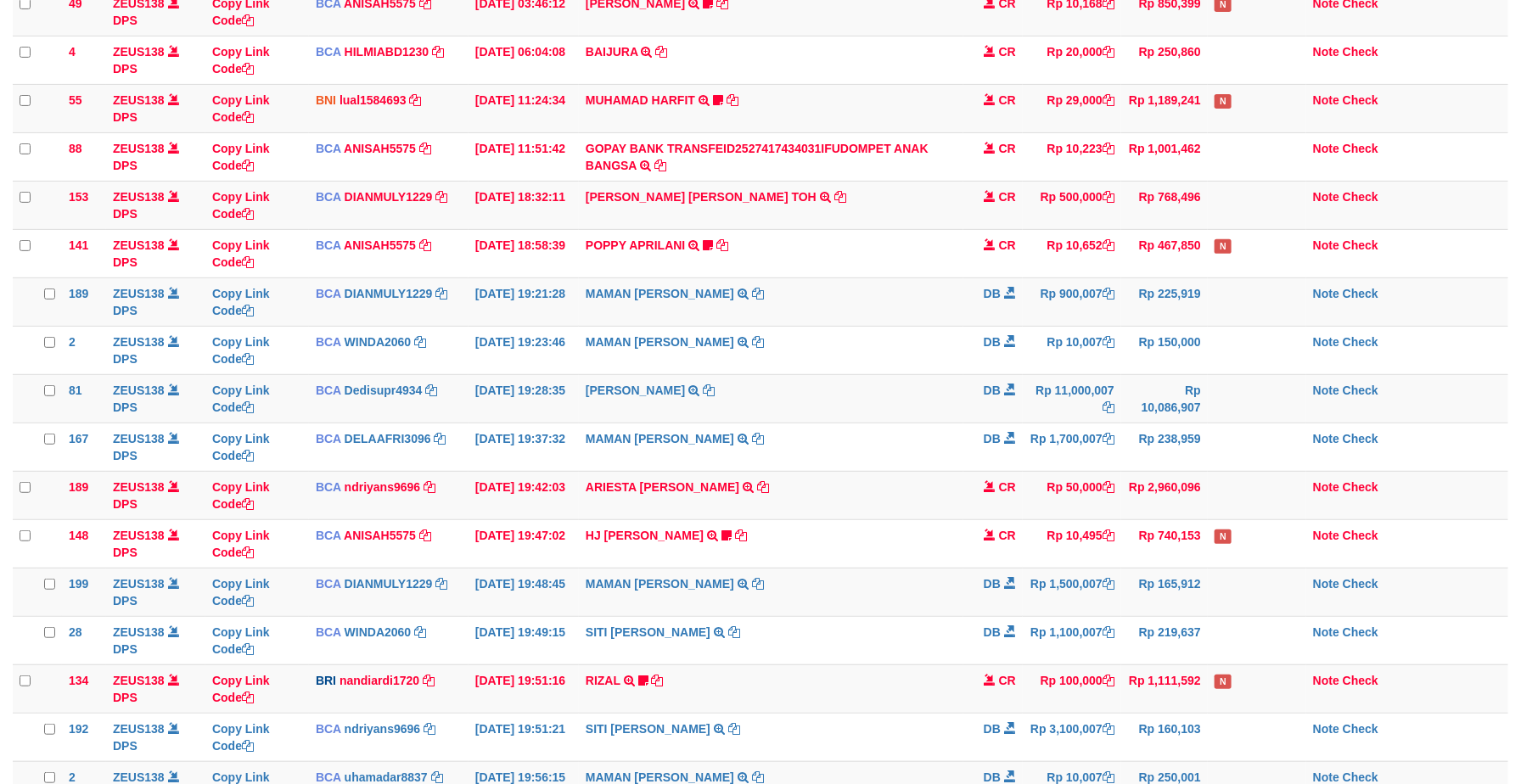
scroll to position [245, 0]
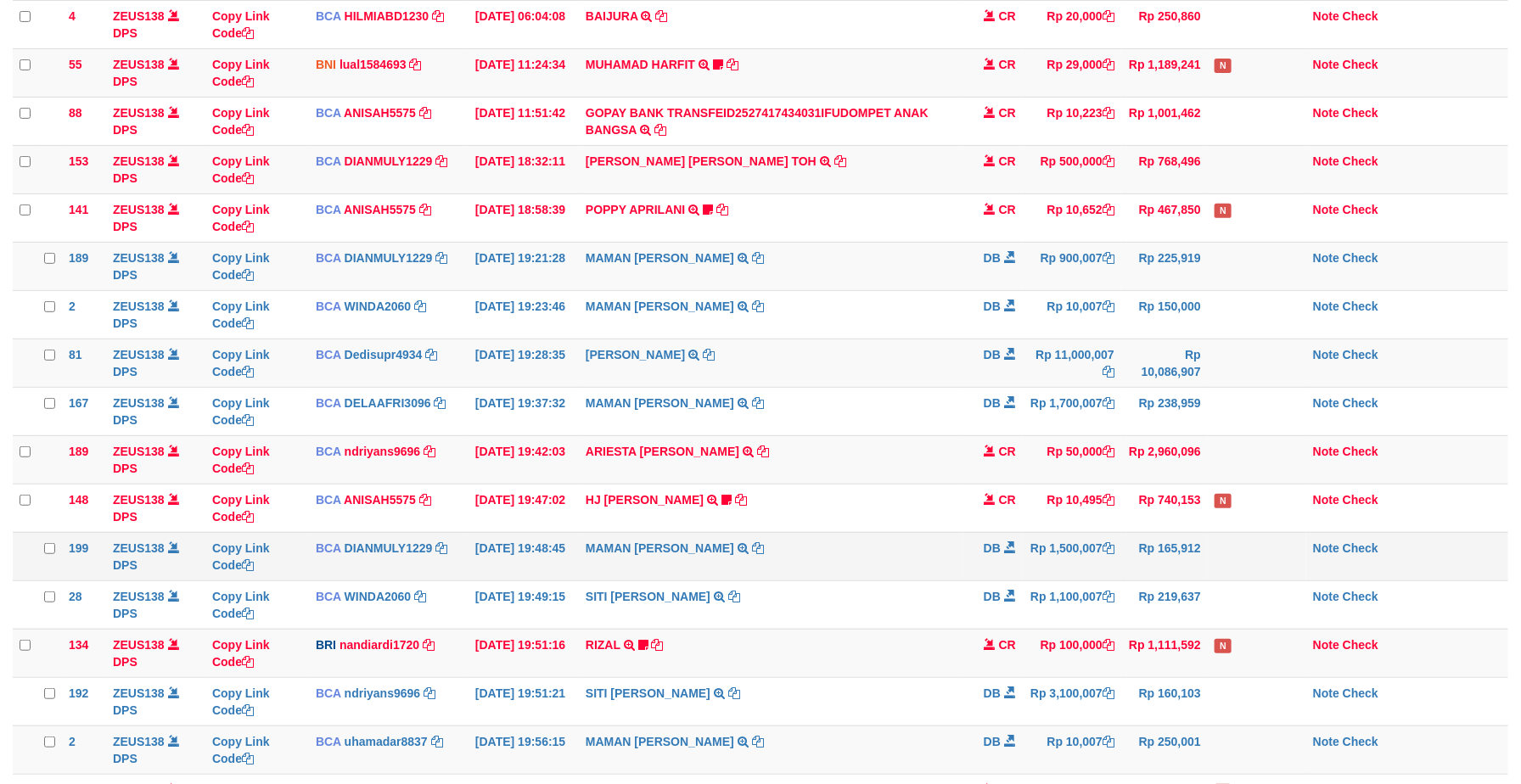
drag, startPoint x: 0, startPoint y: 0, endPoint x: 1064, endPoint y: 581, distance: 1212.3
click at [1064, 581] on td "Rp 1,500,007" at bounding box center [1072, 556] width 98 height 49
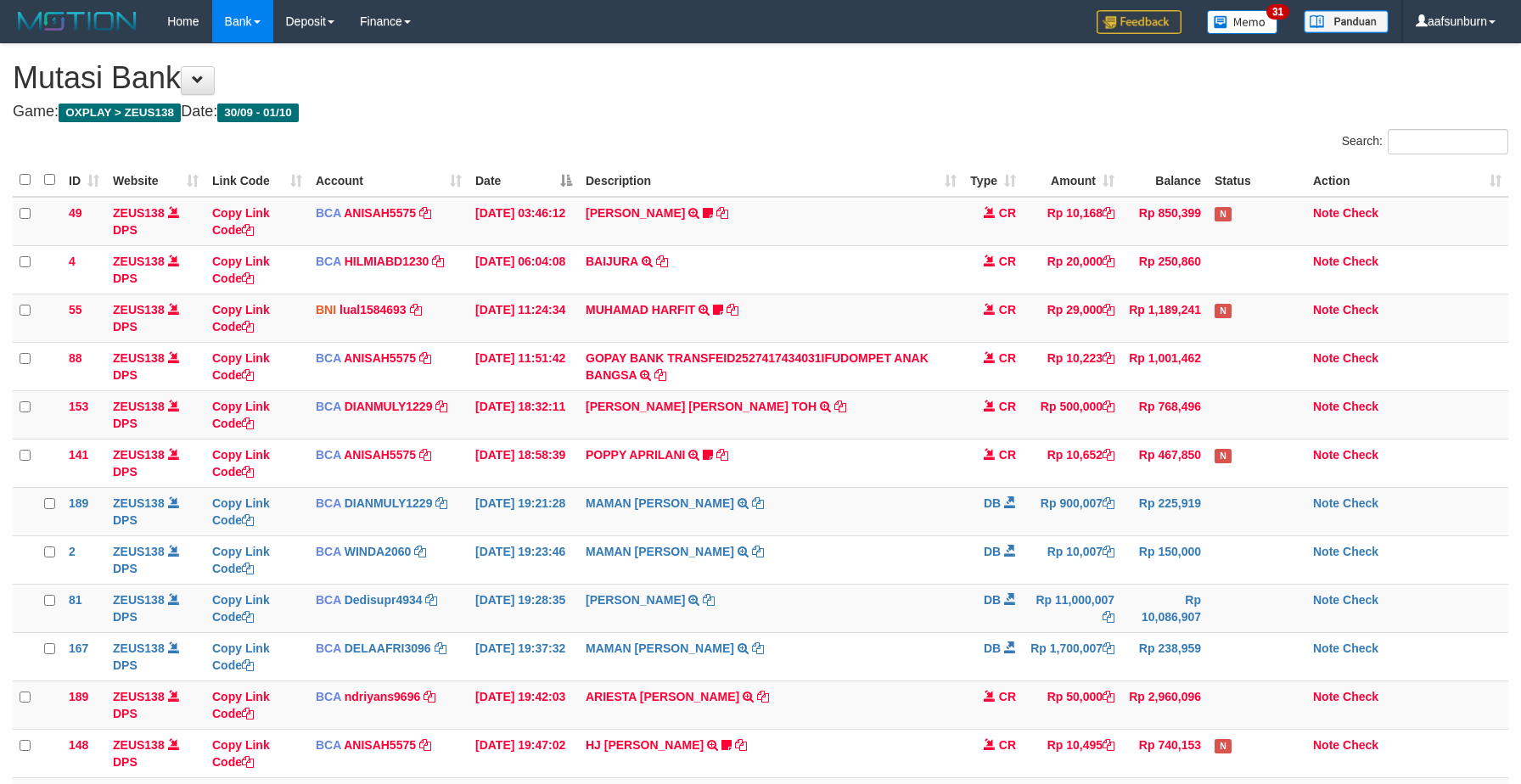
scroll to position [210, 0]
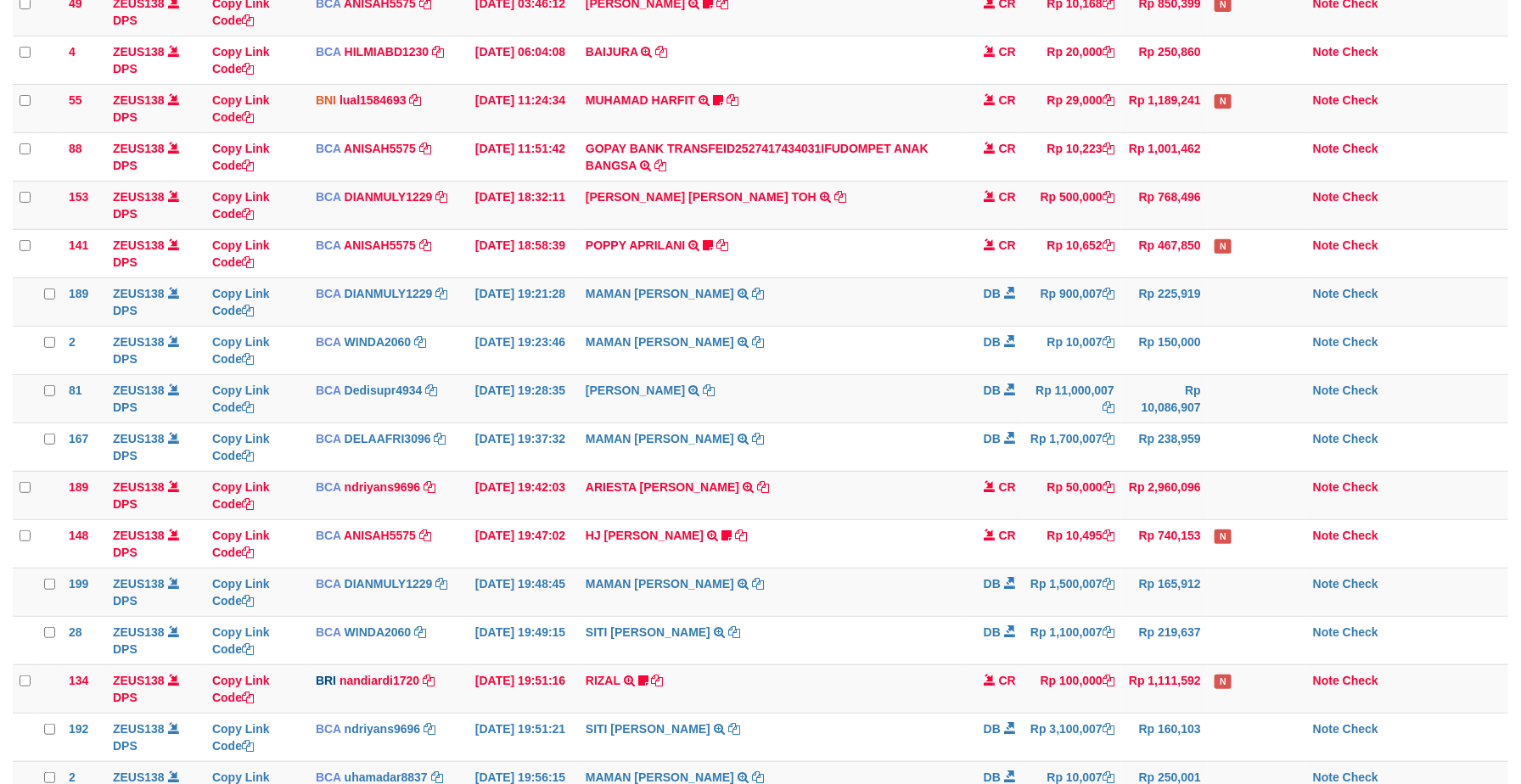
click at [1064, 581] on td "Rp 1,500,007" at bounding box center [1072, 592] width 98 height 49
click at [1063, 581] on td "Rp 1,500,007" at bounding box center [1072, 592] width 98 height 49
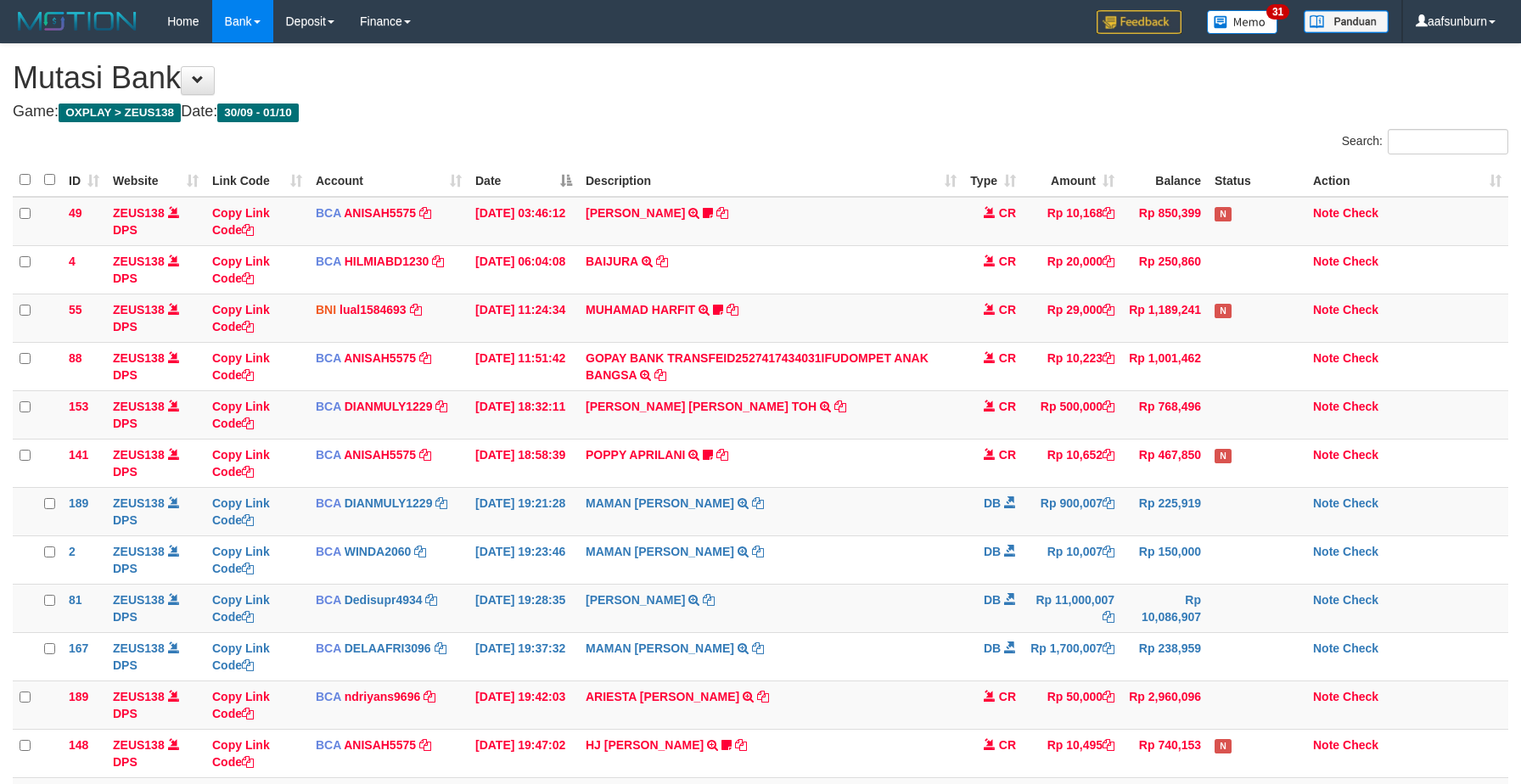
scroll to position [210, 0]
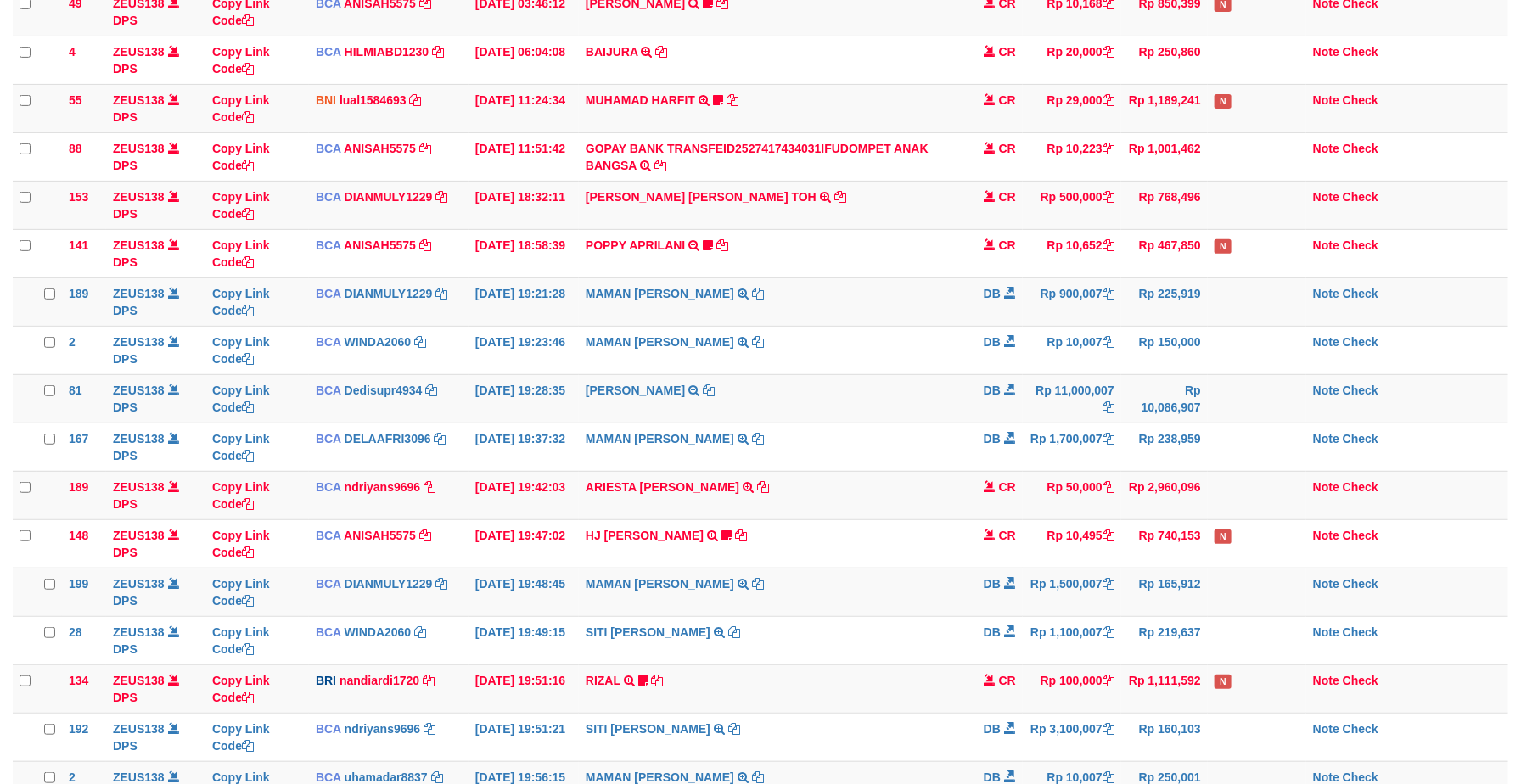
click at [1063, 581] on td "Rp 1,500,007" at bounding box center [1072, 592] width 98 height 49
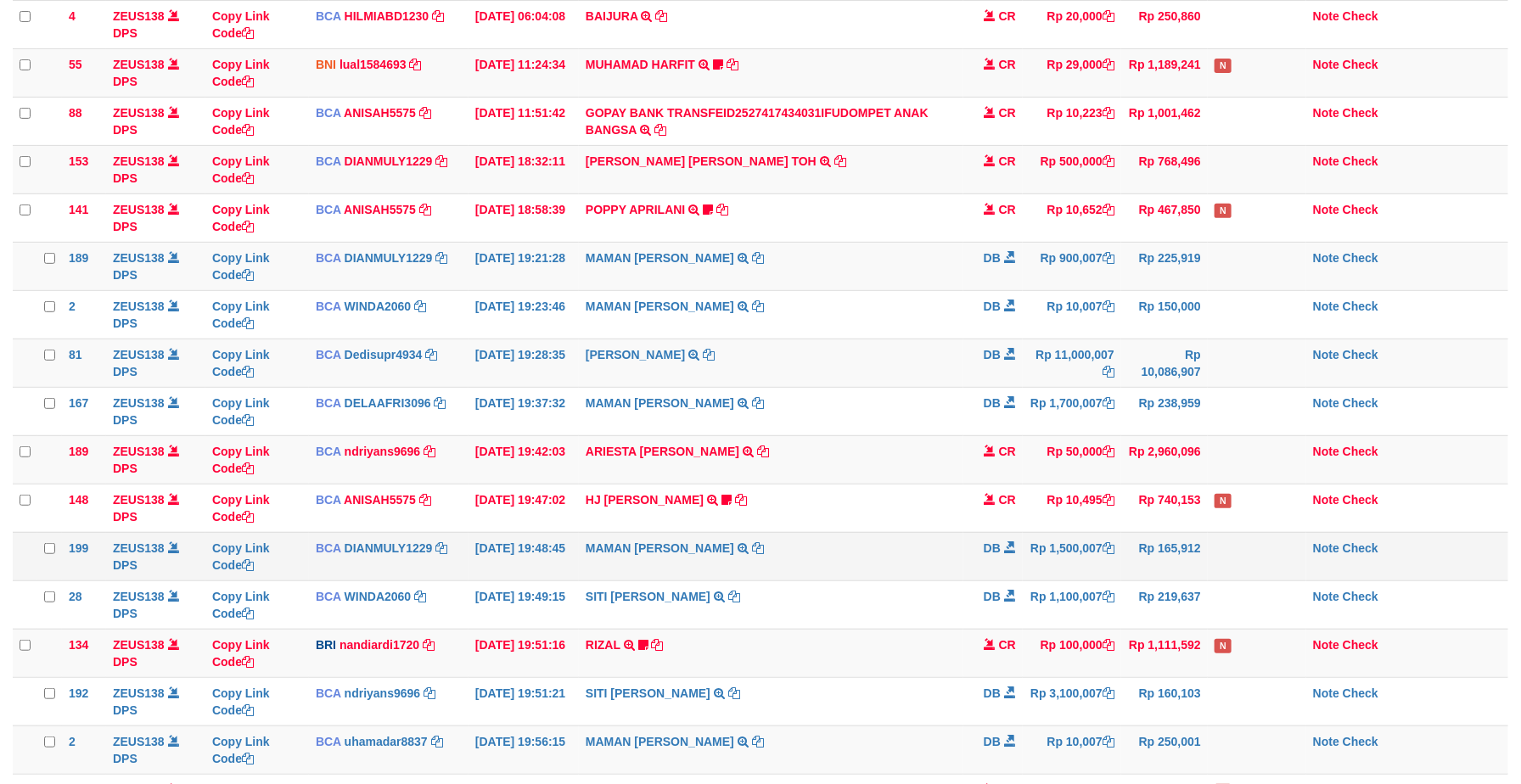
click at [957, 579] on td "MAMAN AGUSTIAN TRSF E-BANKING DB 0110/FTSCY/WS95031 1500007.00MAMAN AGUSTIAN" at bounding box center [771, 556] width 385 height 49
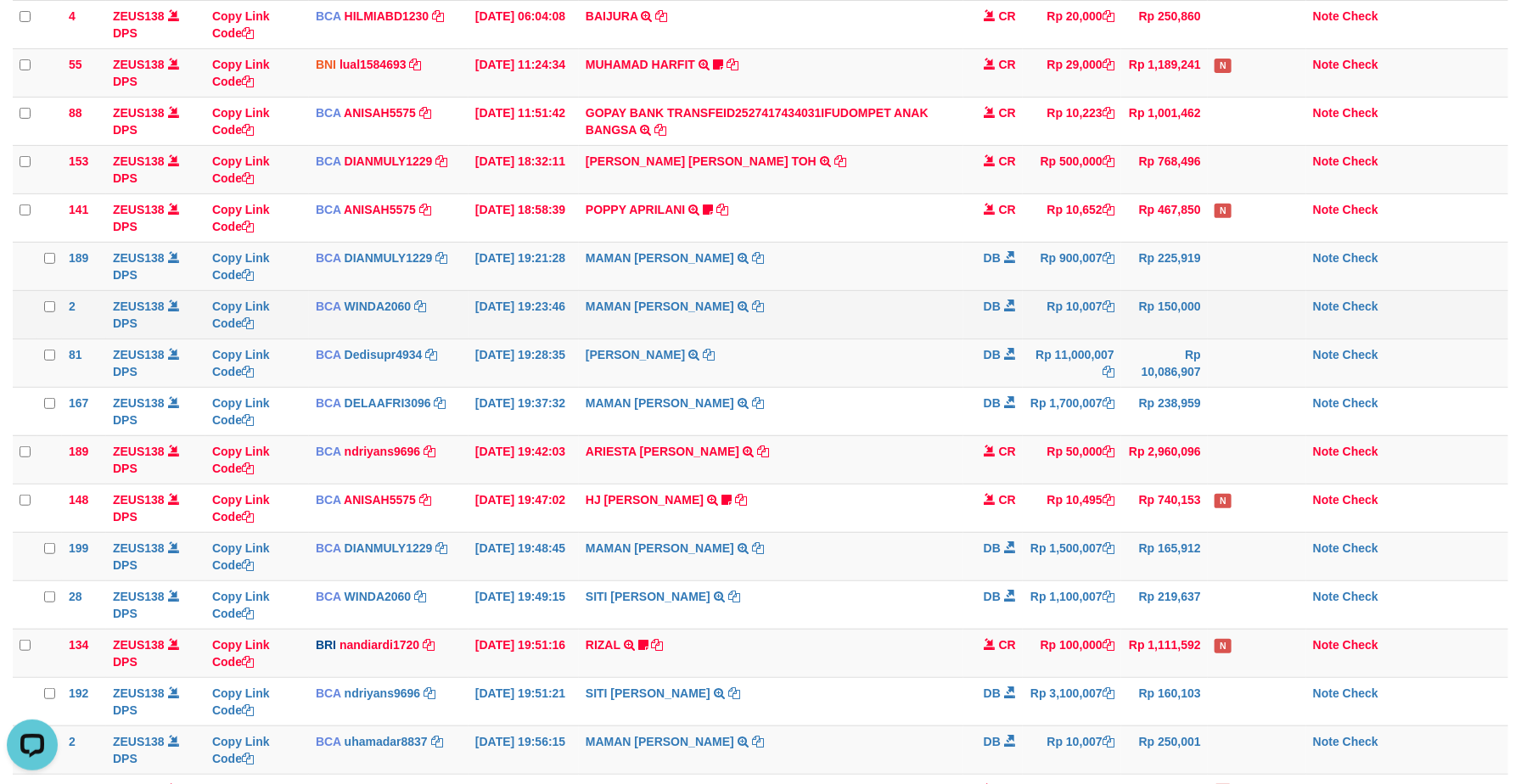
click at [1117, 265] on td "Rp 900,007" at bounding box center [1072, 266] width 98 height 49
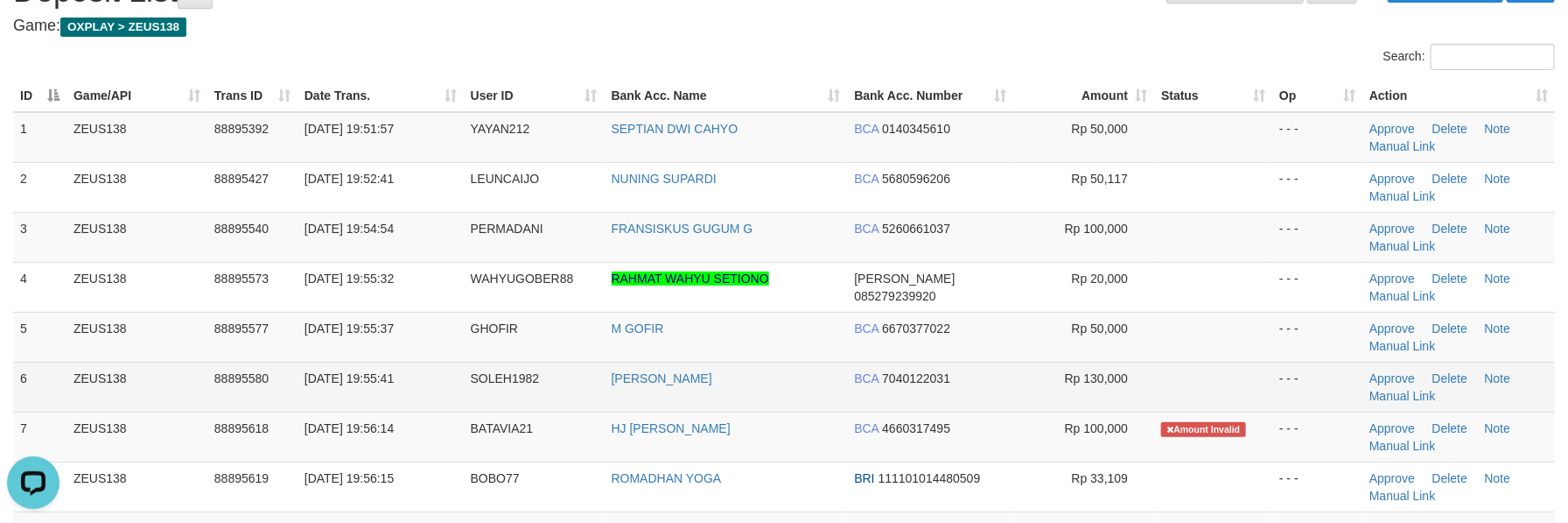
scroll to position [131, 0]
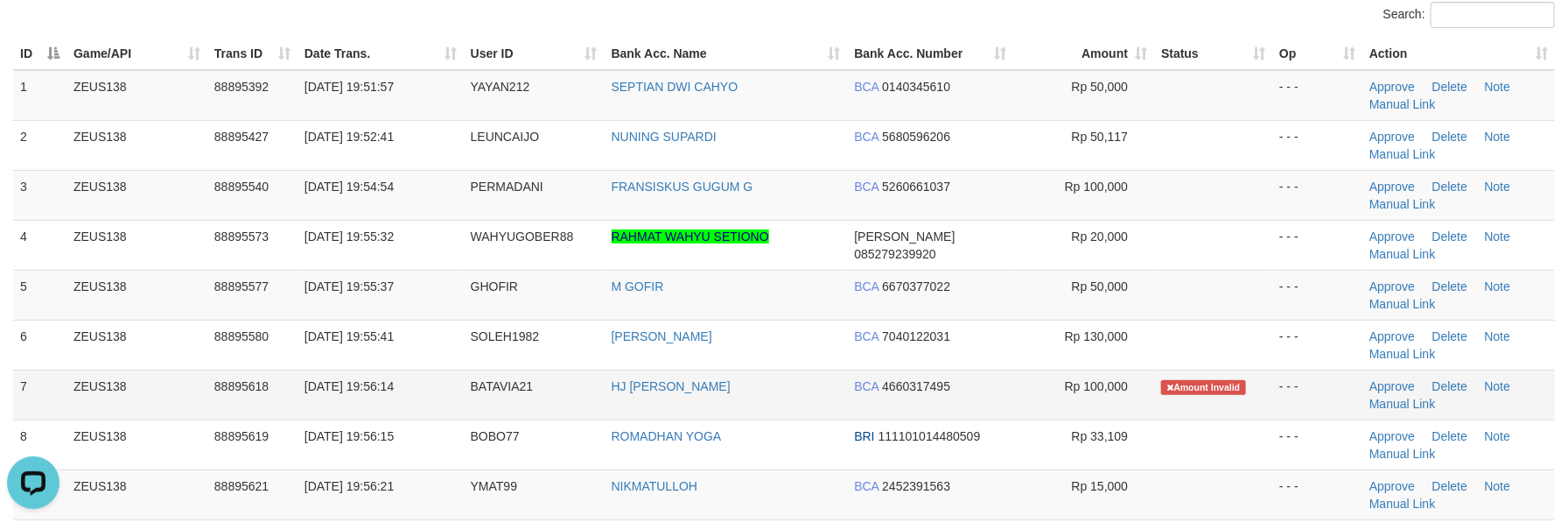
click at [770, 385] on td "HJ [PERSON_NAME]" at bounding box center [726, 395] width 243 height 50
copy tr "HJ [PERSON_NAME]"
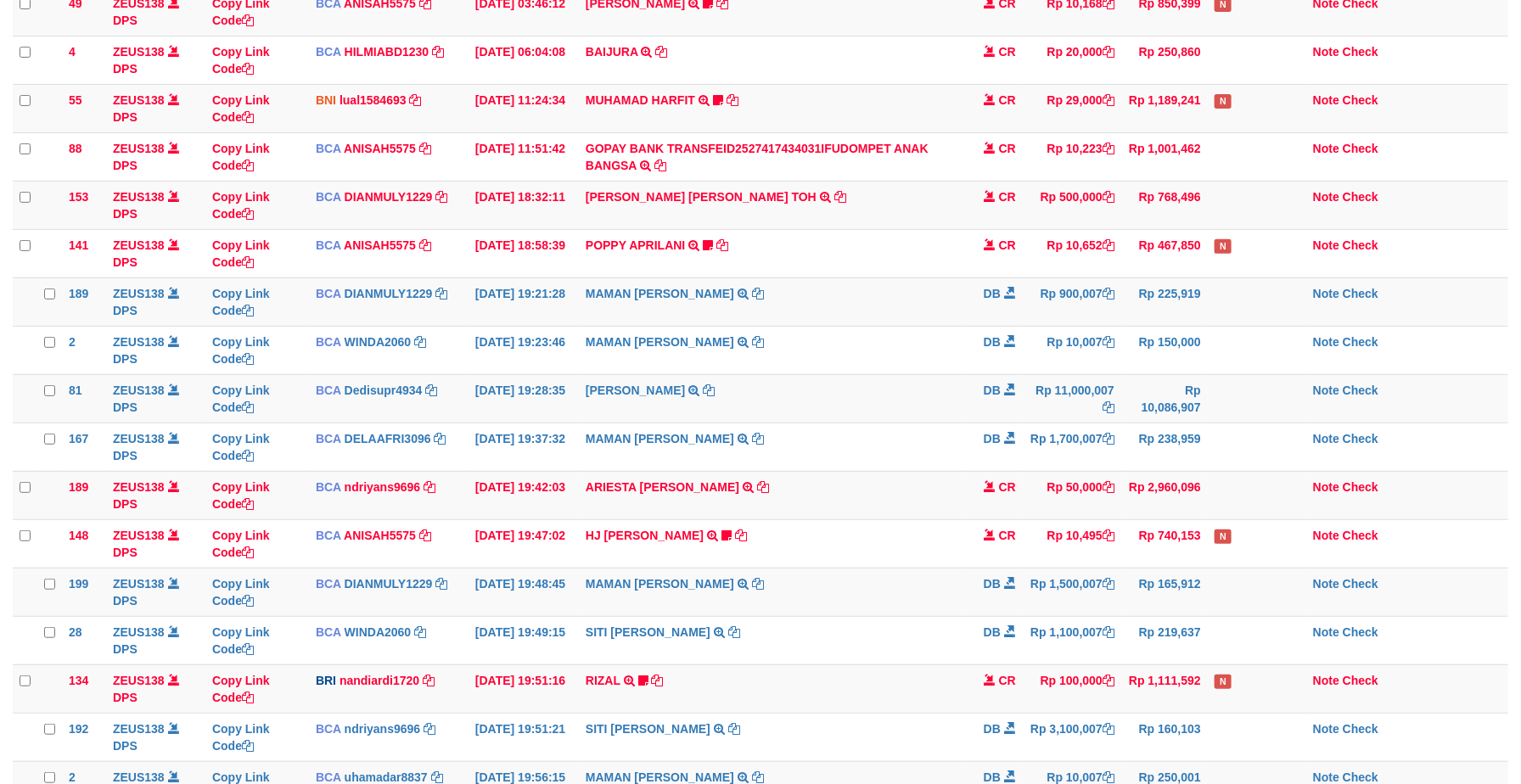
scroll to position [245, 0]
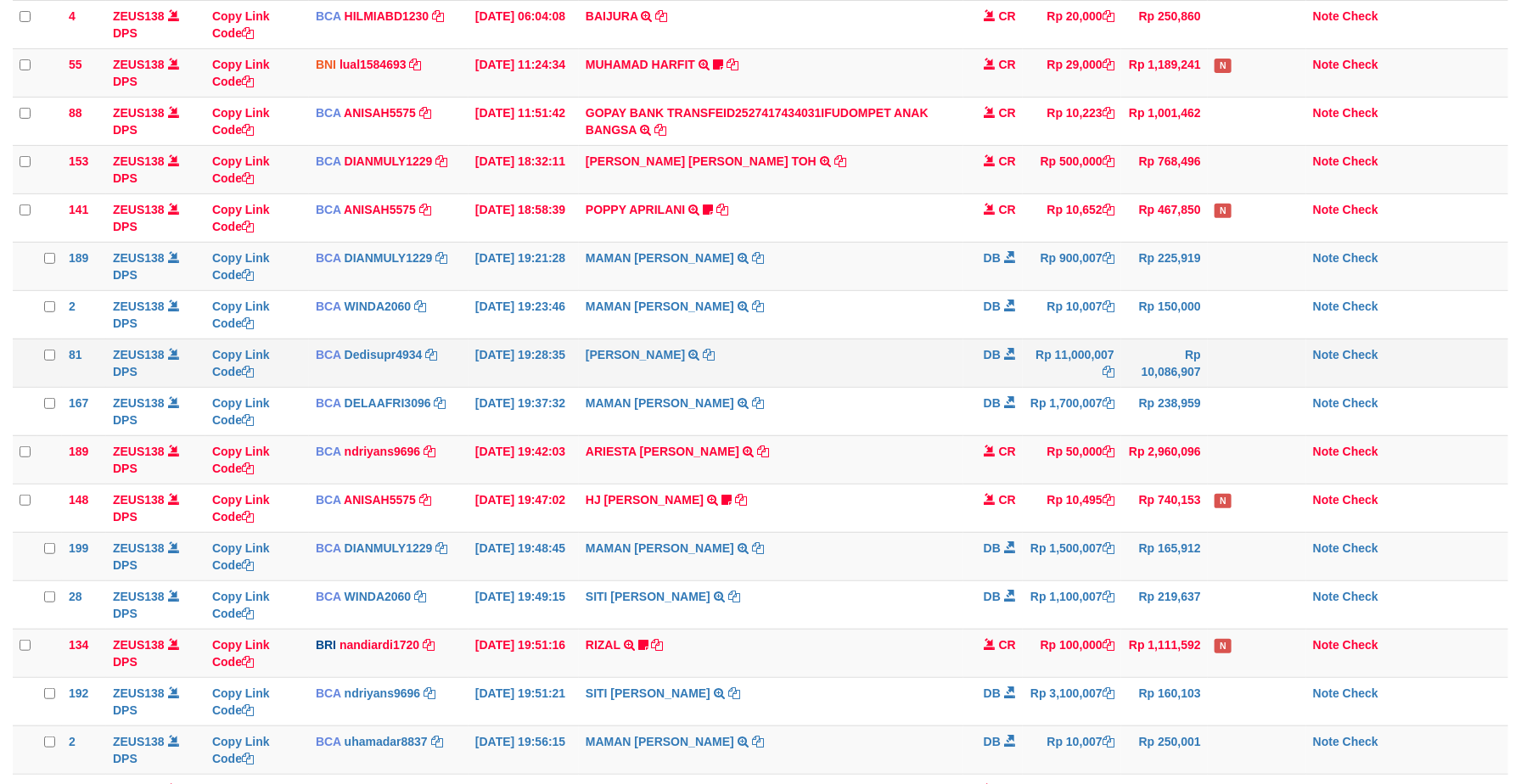
click at [1043, 382] on td "Rp 11,000,007" at bounding box center [1072, 363] width 98 height 49
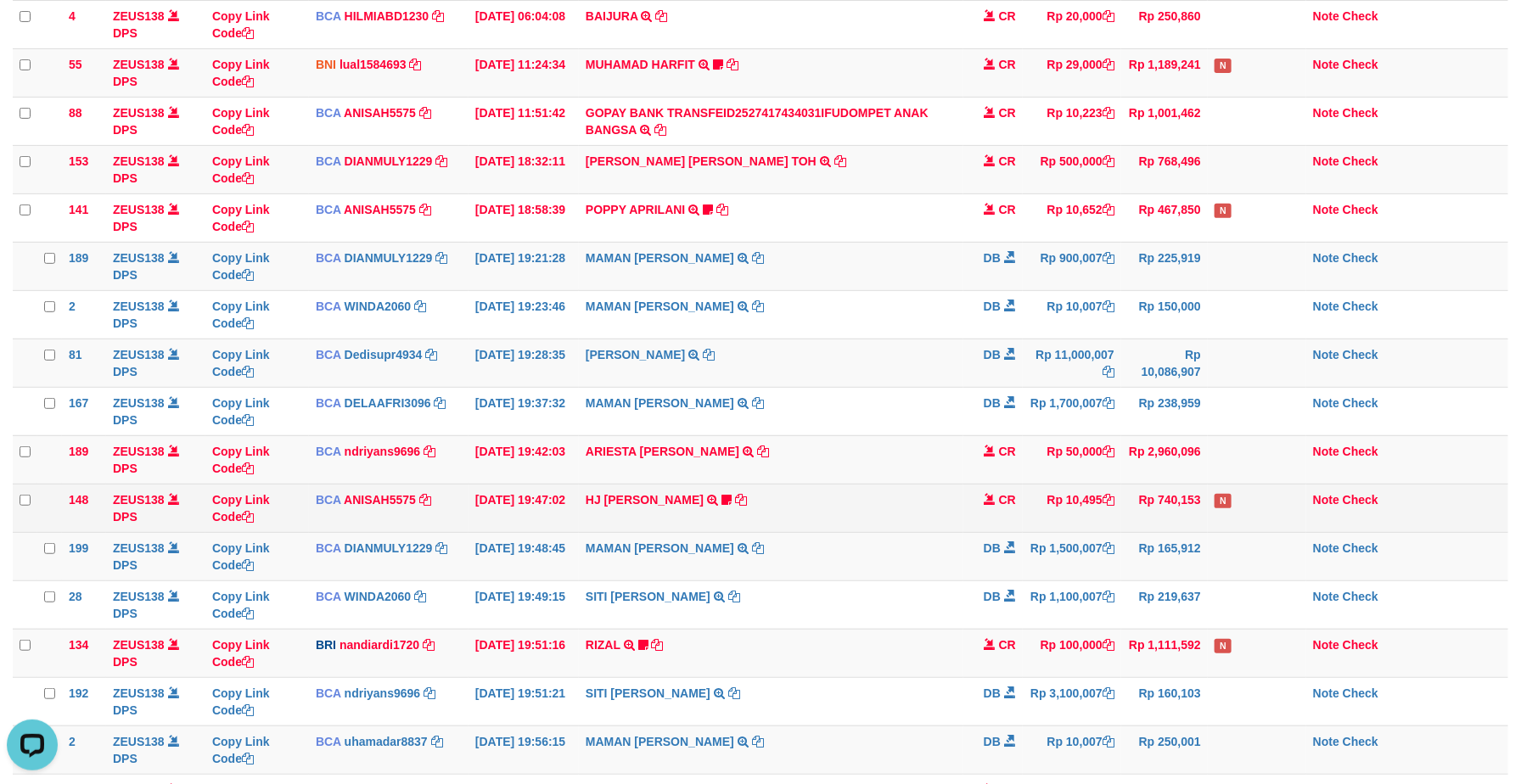
click at [993, 522] on td "CR" at bounding box center [993, 508] width 59 height 49
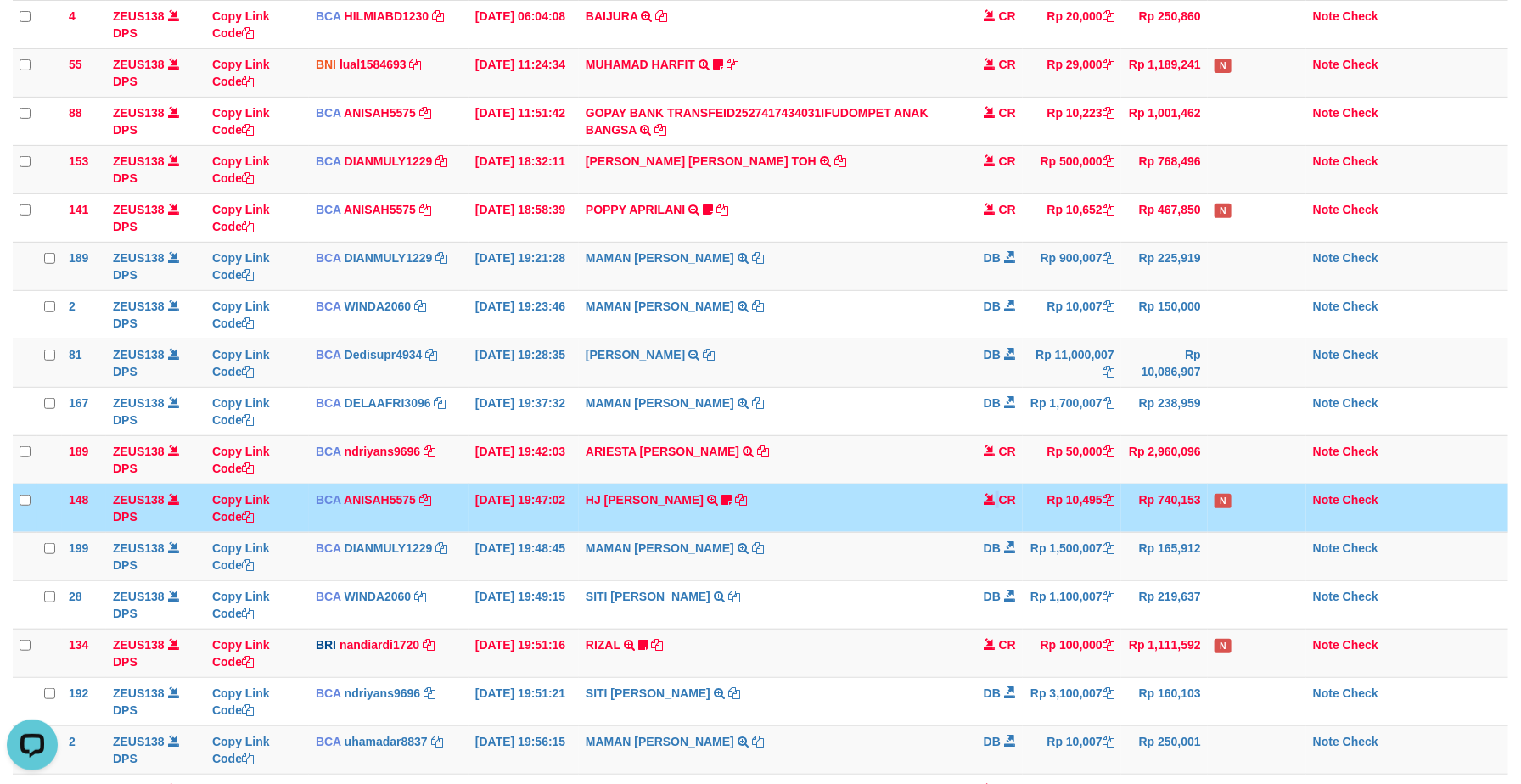
click at [993, 522] on td "CR" at bounding box center [993, 508] width 59 height 49
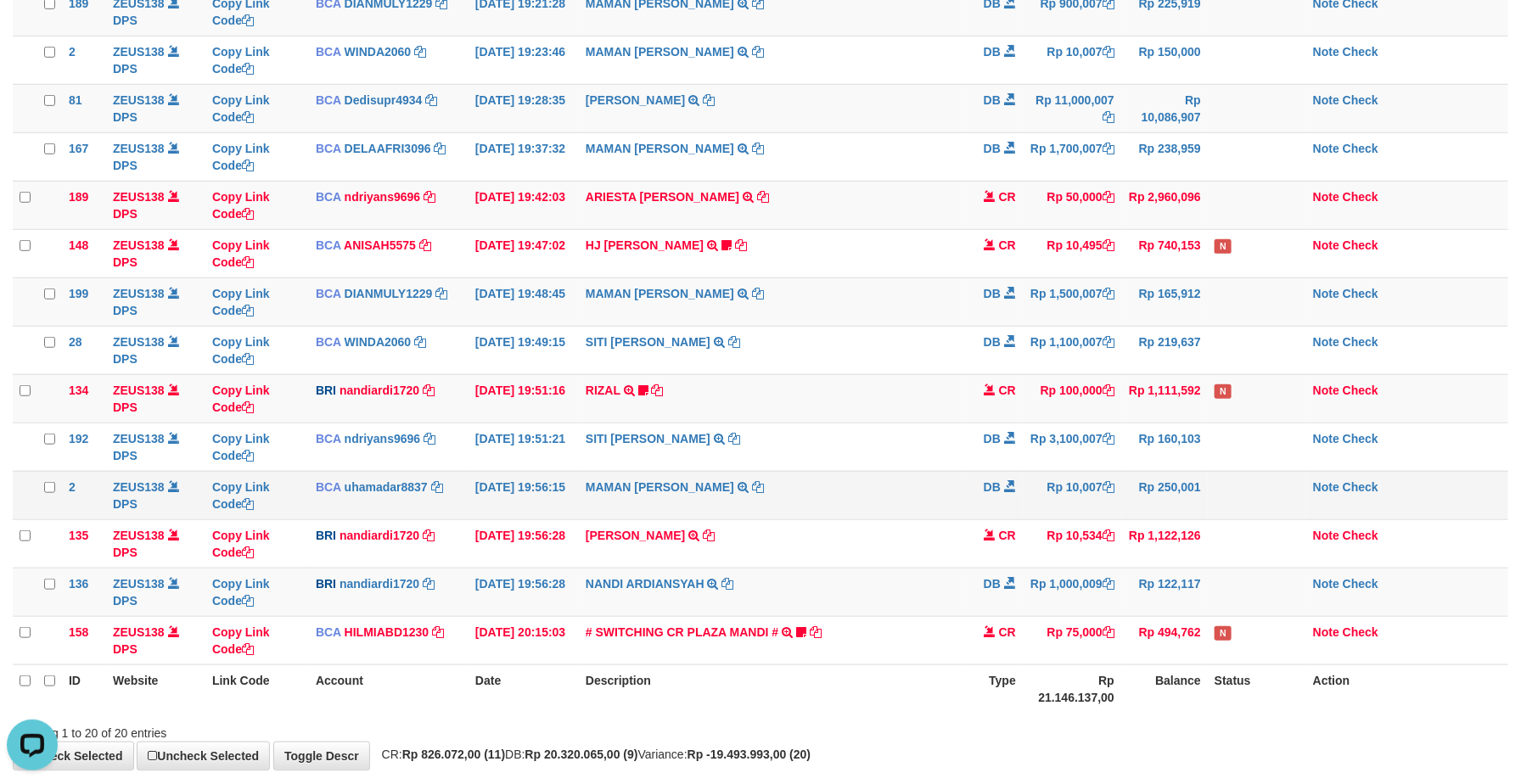
click at [1284, 519] on td at bounding box center [1256, 495] width 98 height 49
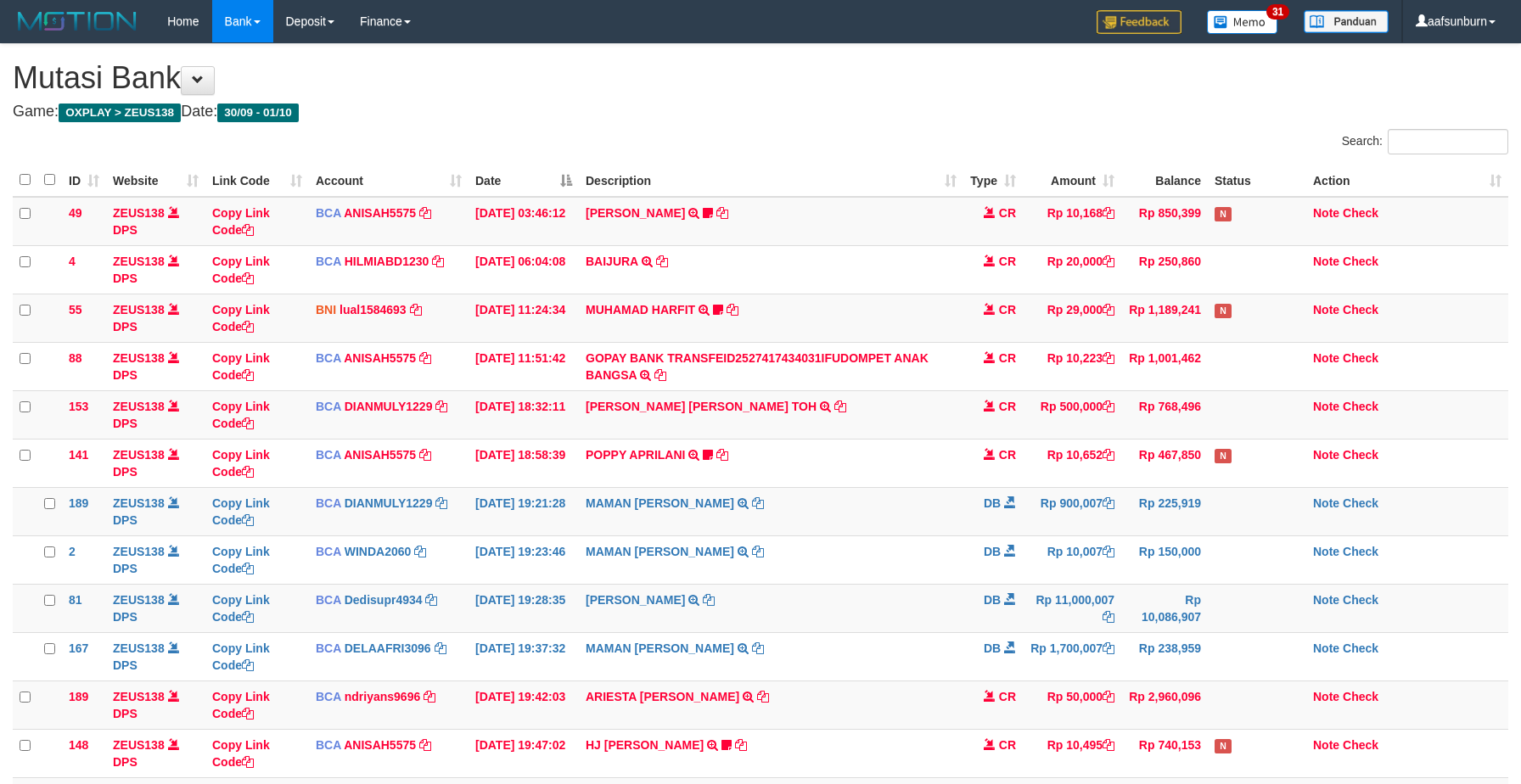
scroll to position [527, 0]
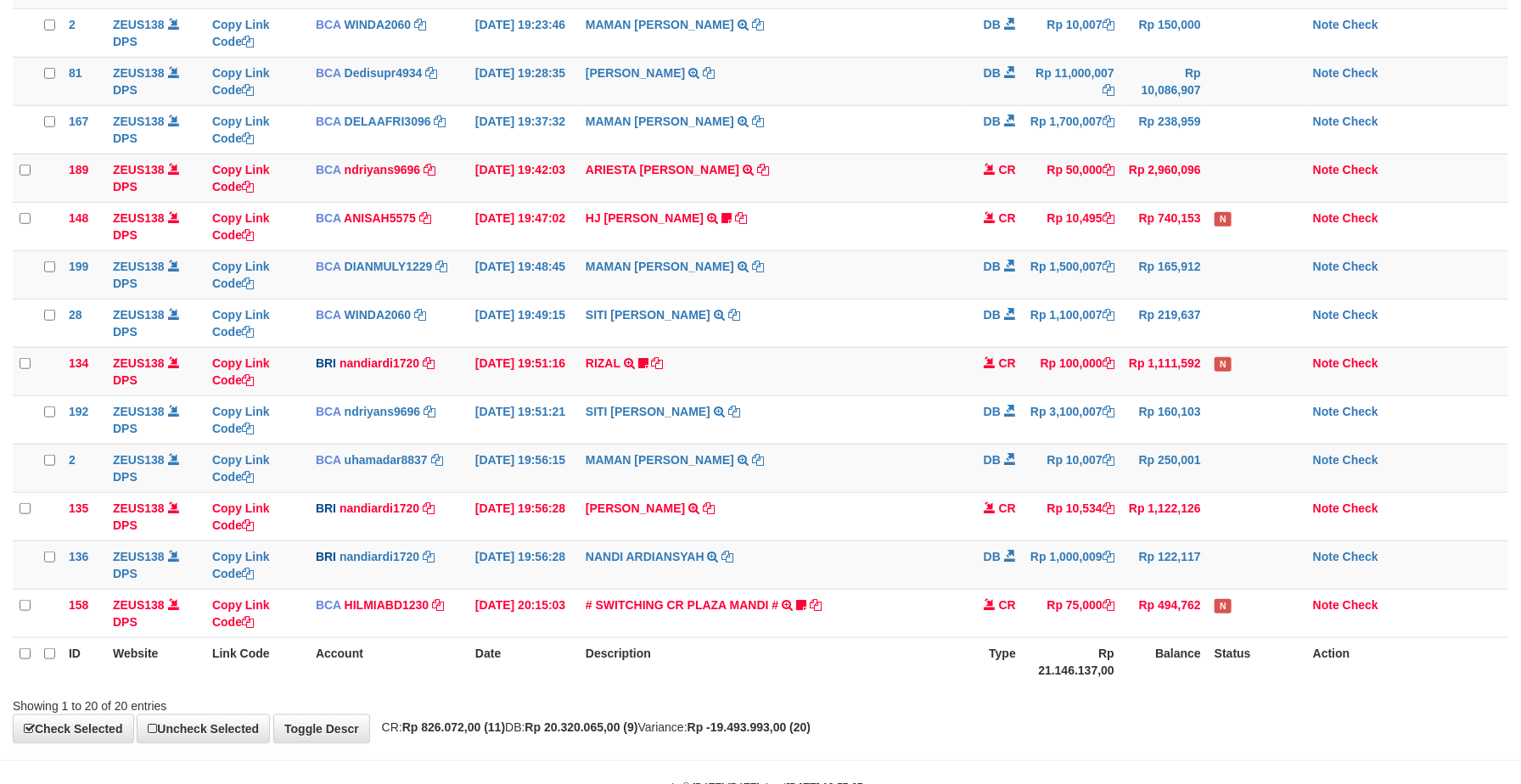
click at [1042, 519] on td "Rp 10,534" at bounding box center [1072, 517] width 98 height 49
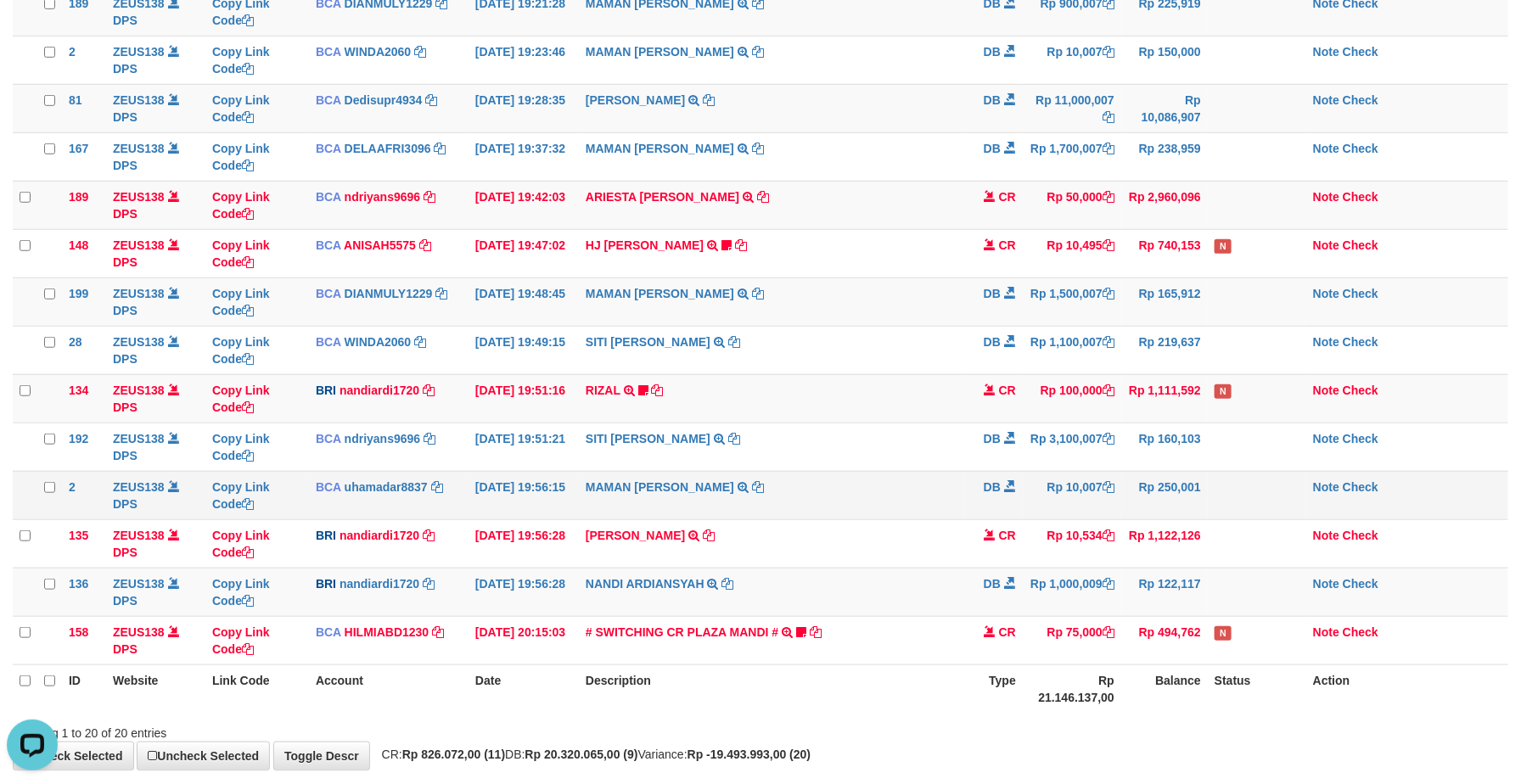
click at [1017, 517] on td "DB" at bounding box center [993, 495] width 59 height 49
drag, startPoint x: 1009, startPoint y: 511, endPoint x: 1019, endPoint y: 517, distance: 11.7
click at [1019, 517] on td "DB" at bounding box center [993, 495] width 59 height 49
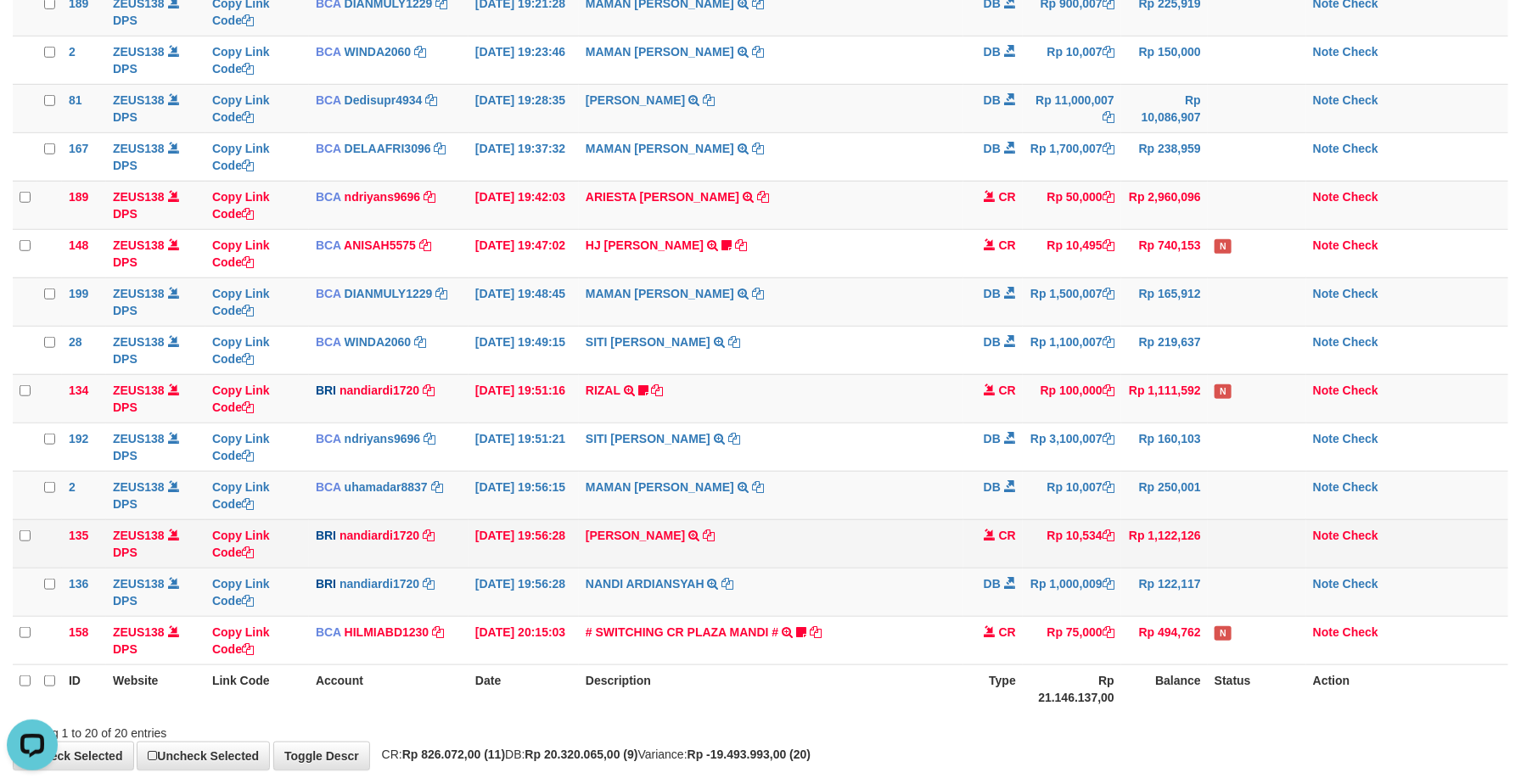
click at [1037, 545] on td "Rp 10,534" at bounding box center [1072, 544] width 98 height 49
click at [1213, 554] on td at bounding box center [1256, 544] width 98 height 49
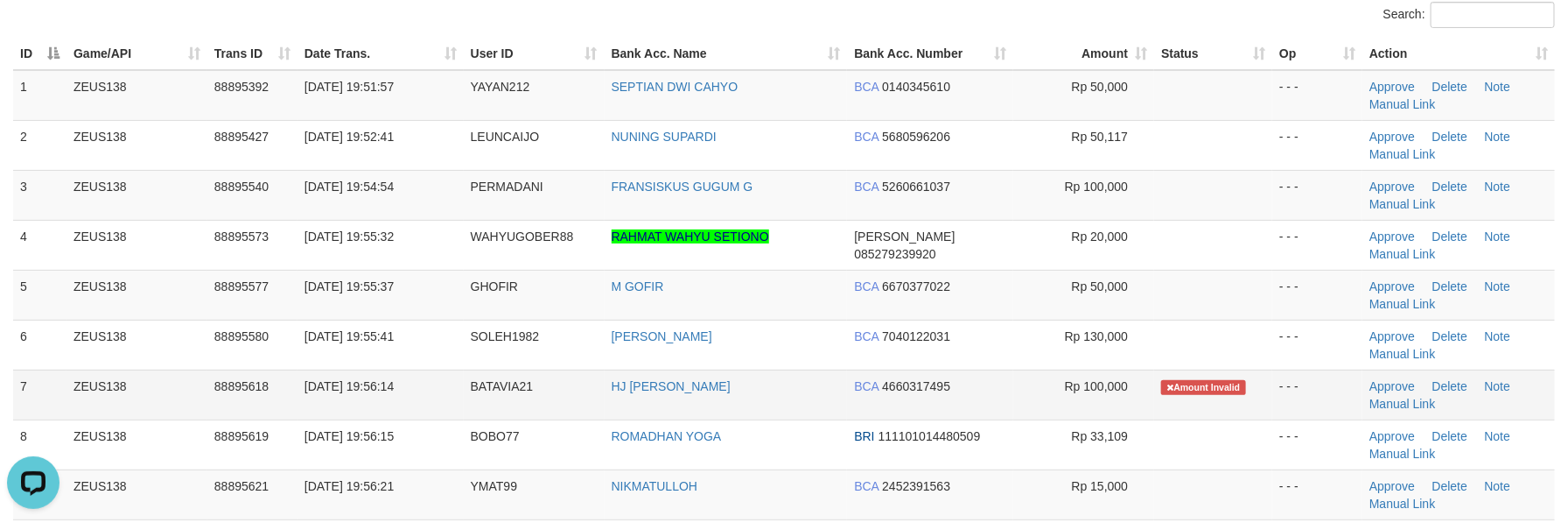
click at [752, 411] on td "HJ [PERSON_NAME]" at bounding box center [726, 395] width 243 height 50
click at [752, 411] on td "HJ YUMI MUTIAH" at bounding box center [726, 395] width 243 height 50
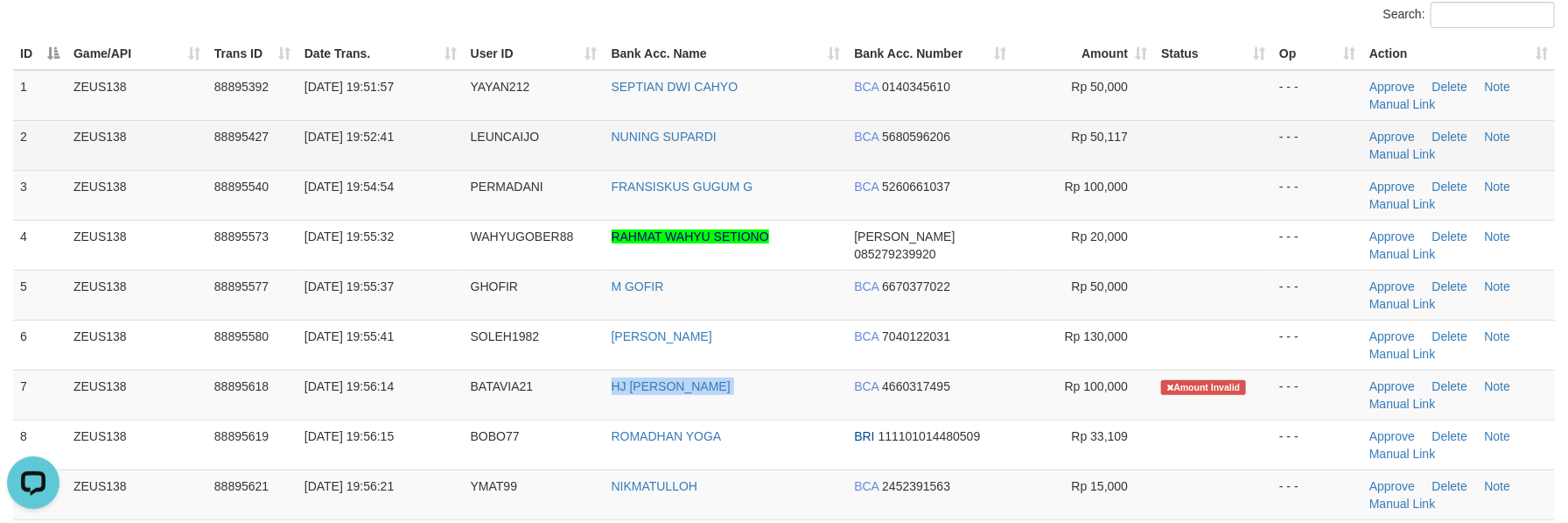
copy tr "HJ YUMI MUTIAH"
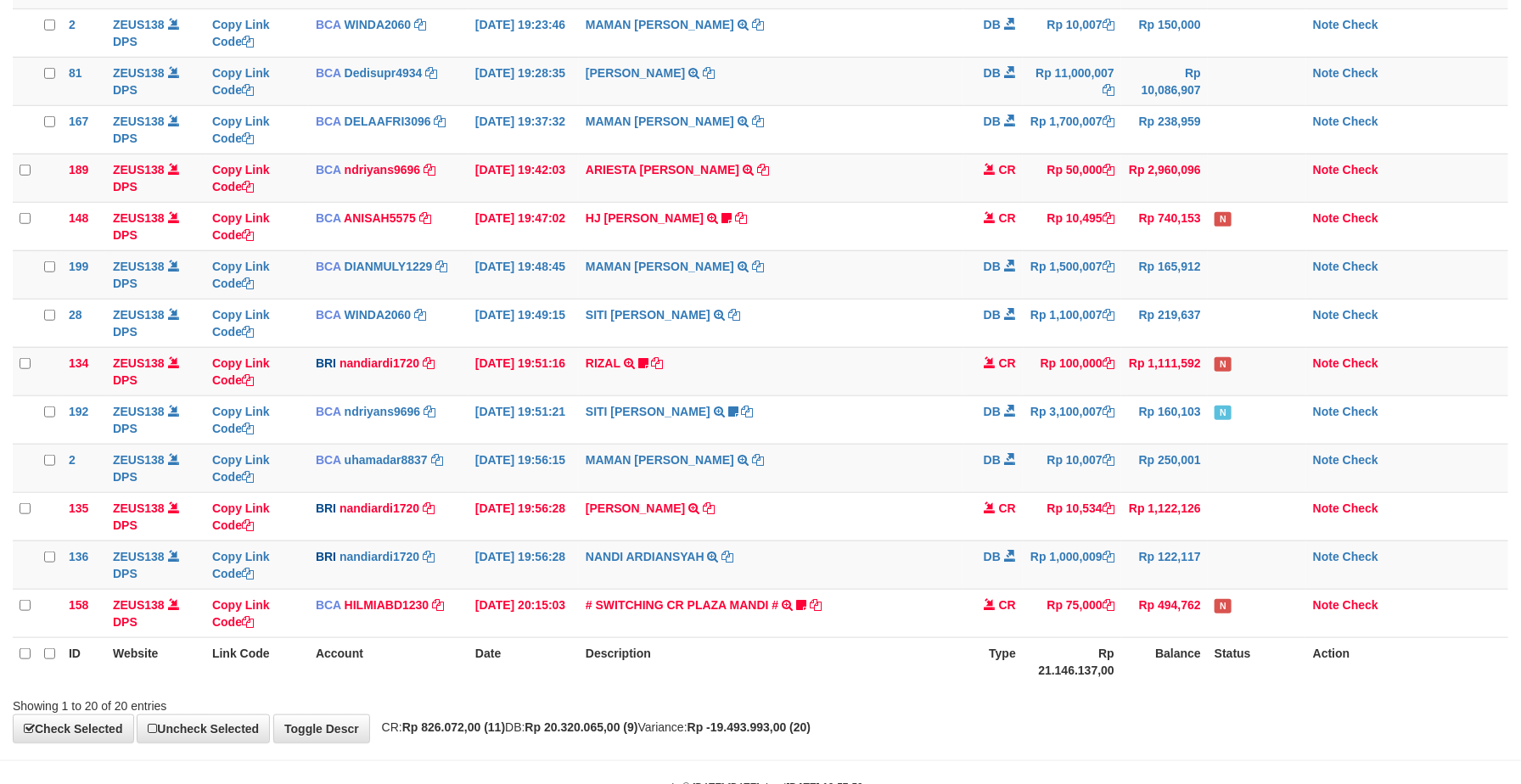
scroll to position [500, 0]
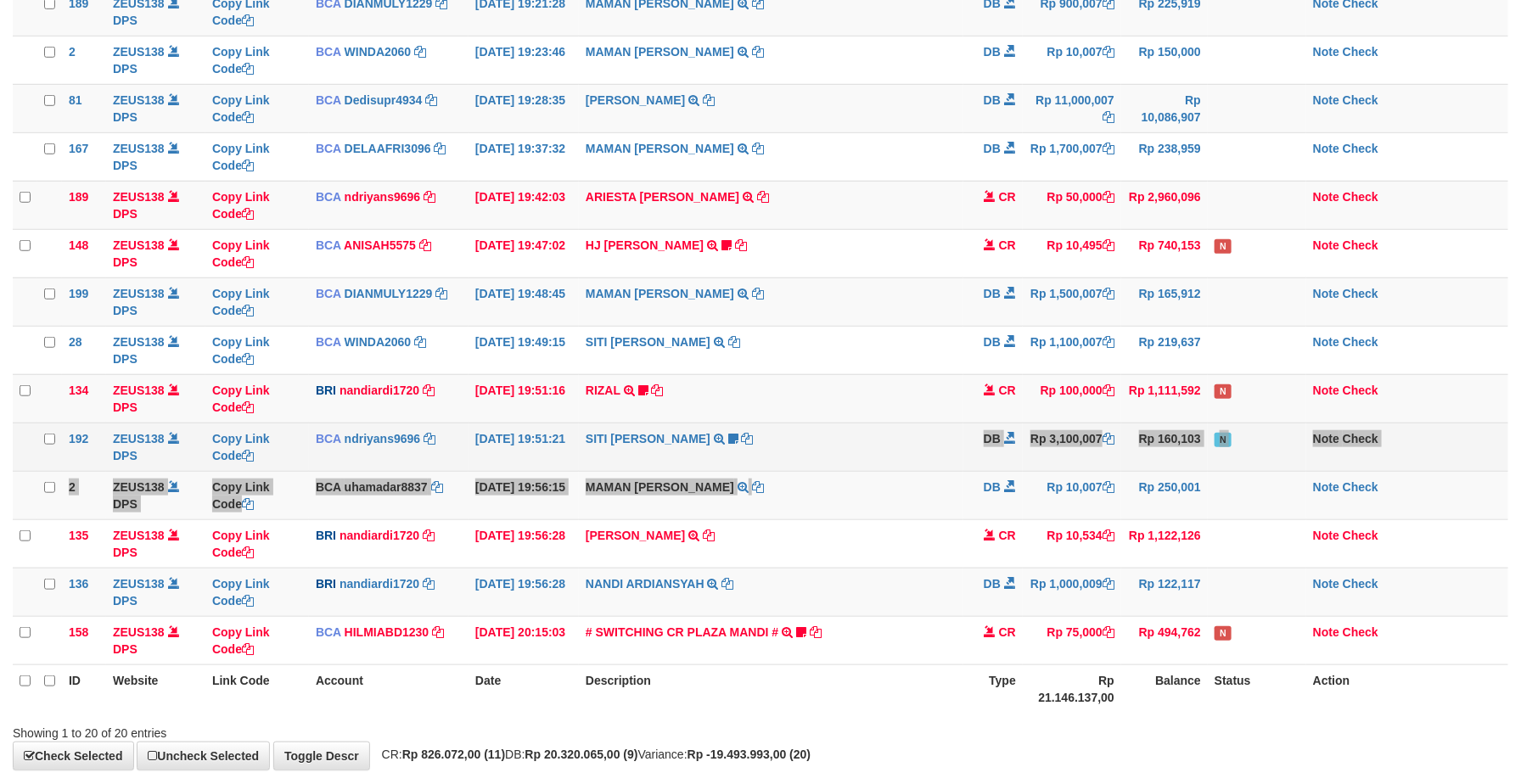
click at [914, 466] on tbody "49 ZEUS138 DPS Copy Link Code BCA ANISAH5575 DPS ANISAH mutasi_20251001_3827 | …" at bounding box center [760, 181] width 1496 height 969
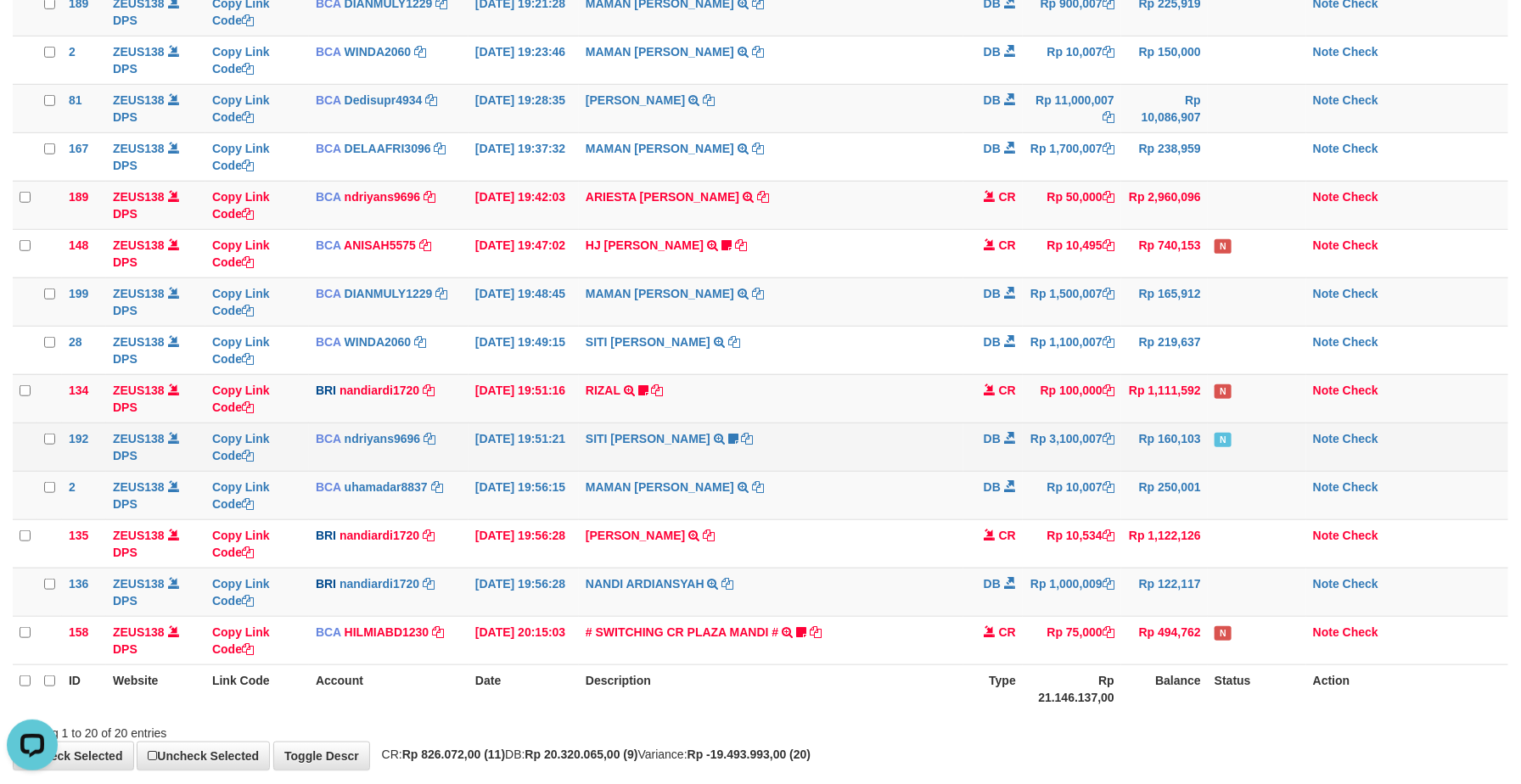
scroll to position [0, 0]
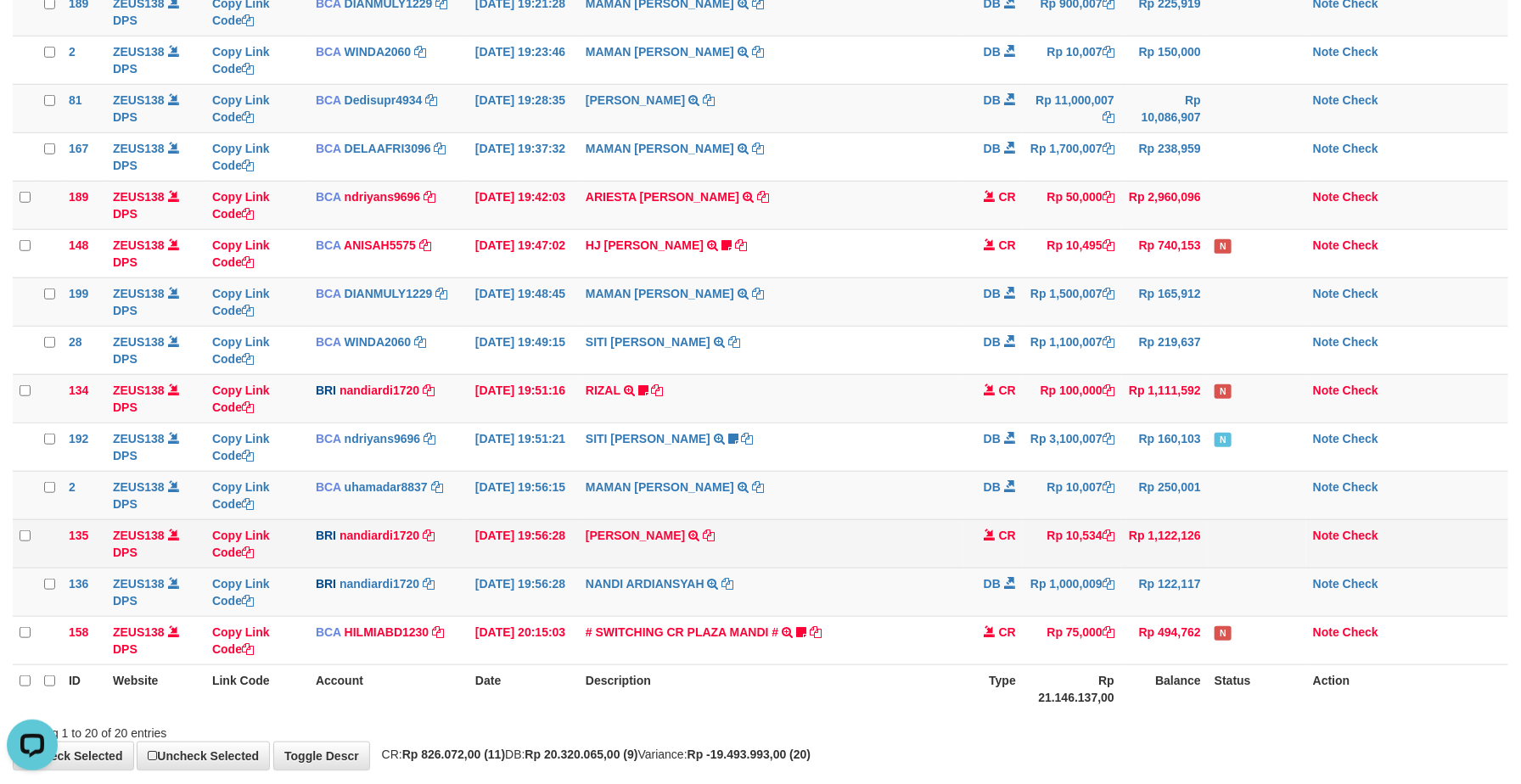
click at [892, 565] on td "KELVIN PRAYOGA TRANSFER NBMB KELVIN PRAYOGA TO NANDI ARDIANSYAH" at bounding box center [771, 544] width 385 height 49
click at [890, 563] on td "KELVIN PRAYOGA TRANSFER NBMB KELVIN PRAYOGA TO NANDI ARDIANSYAH" at bounding box center [771, 544] width 385 height 49
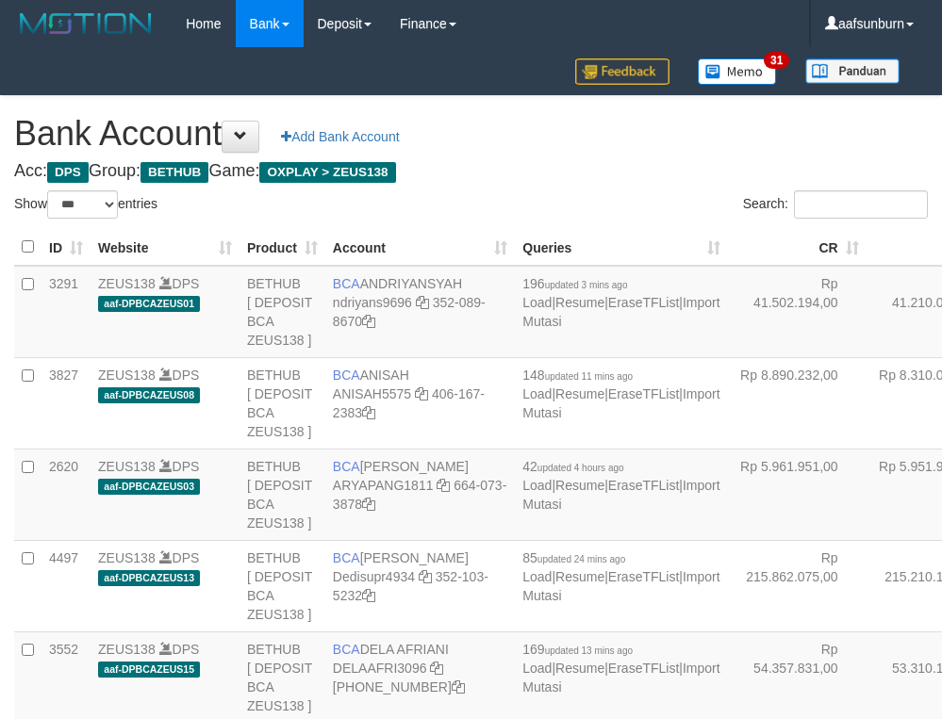
select select "***"
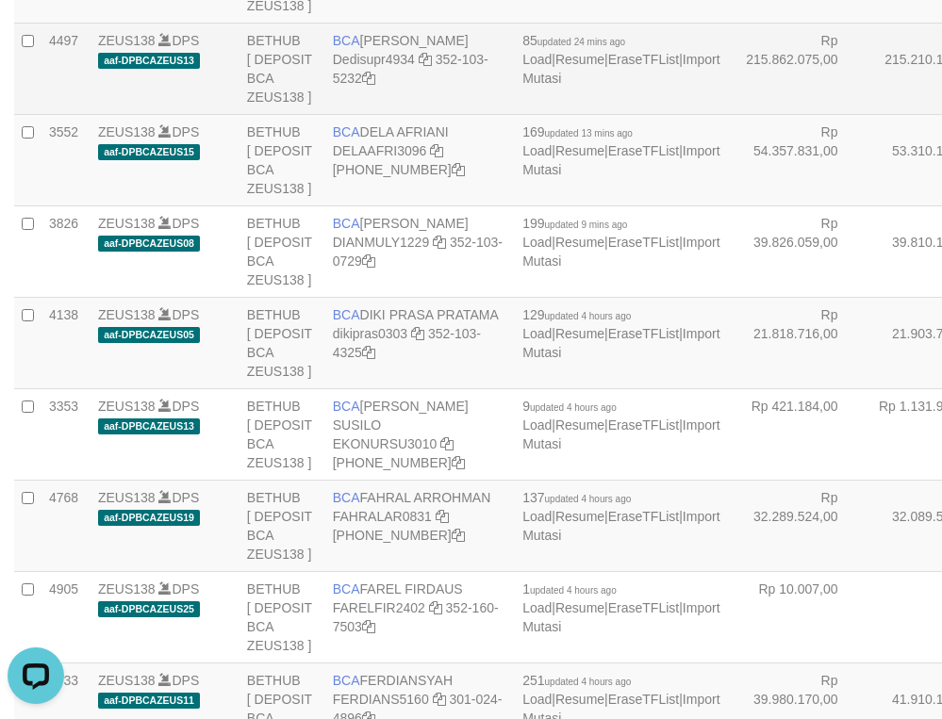
click at [866, 114] on td "Rp 215.210.175,00" at bounding box center [935, 68] width 139 height 91
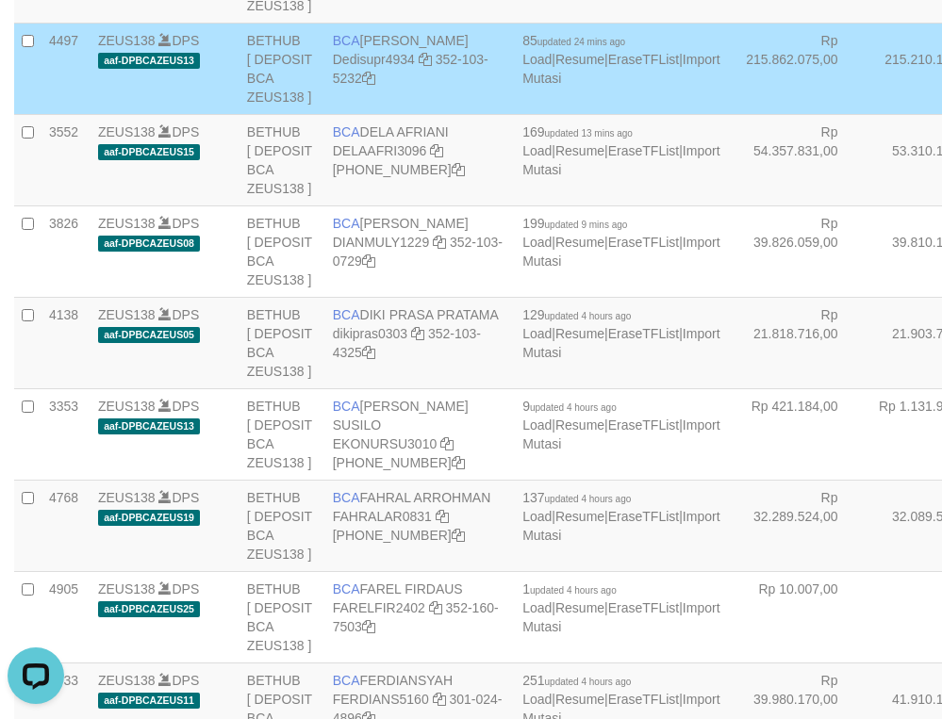
click at [866, 114] on td "Rp 215.210.175,00" at bounding box center [935, 68] width 139 height 91
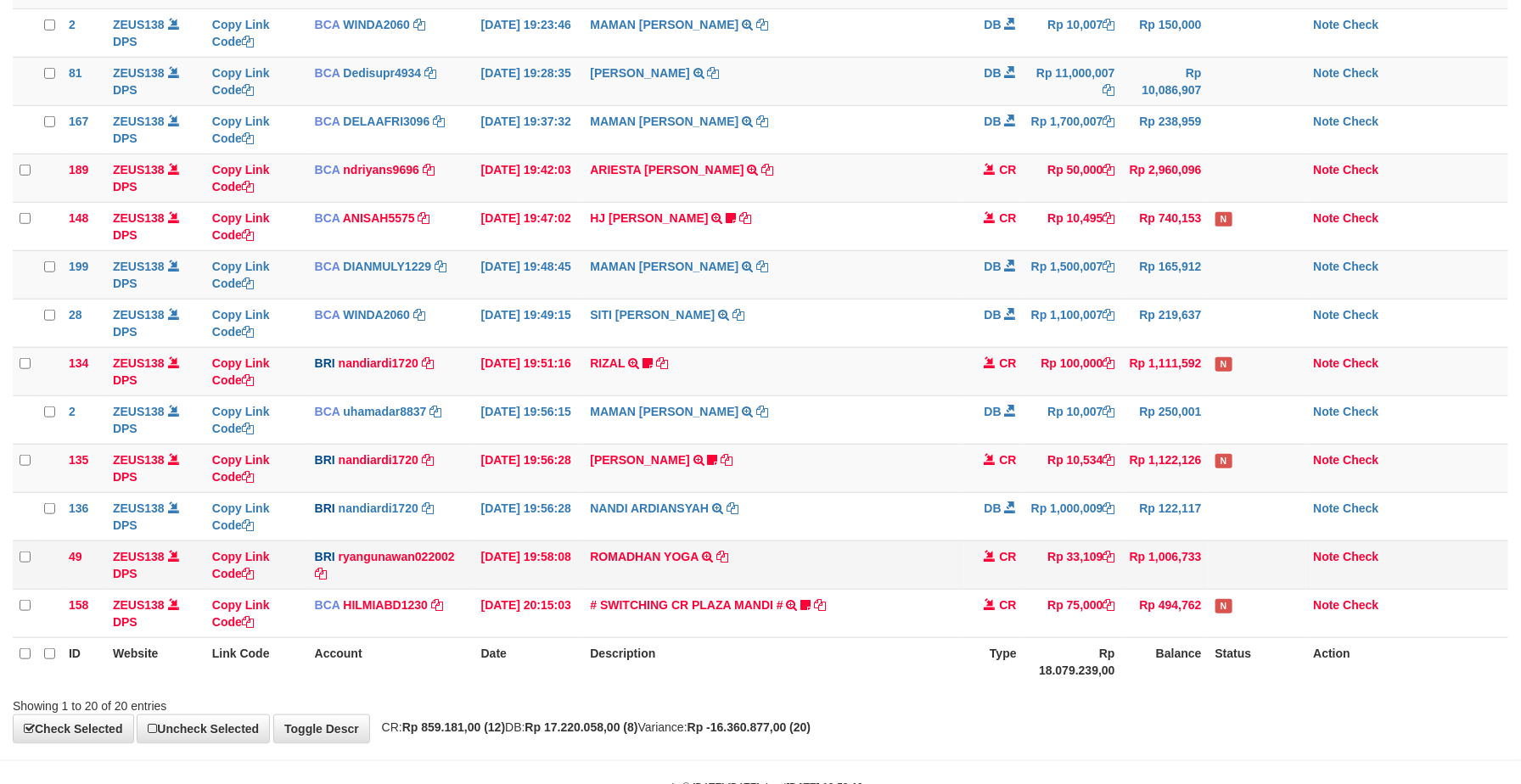
click at [889, 561] on td "ROMADHAN YOGA TRANSFER NBMB ROMADHAN YOGA TO RYAN GUNAWAN" at bounding box center [774, 564] width 380 height 49
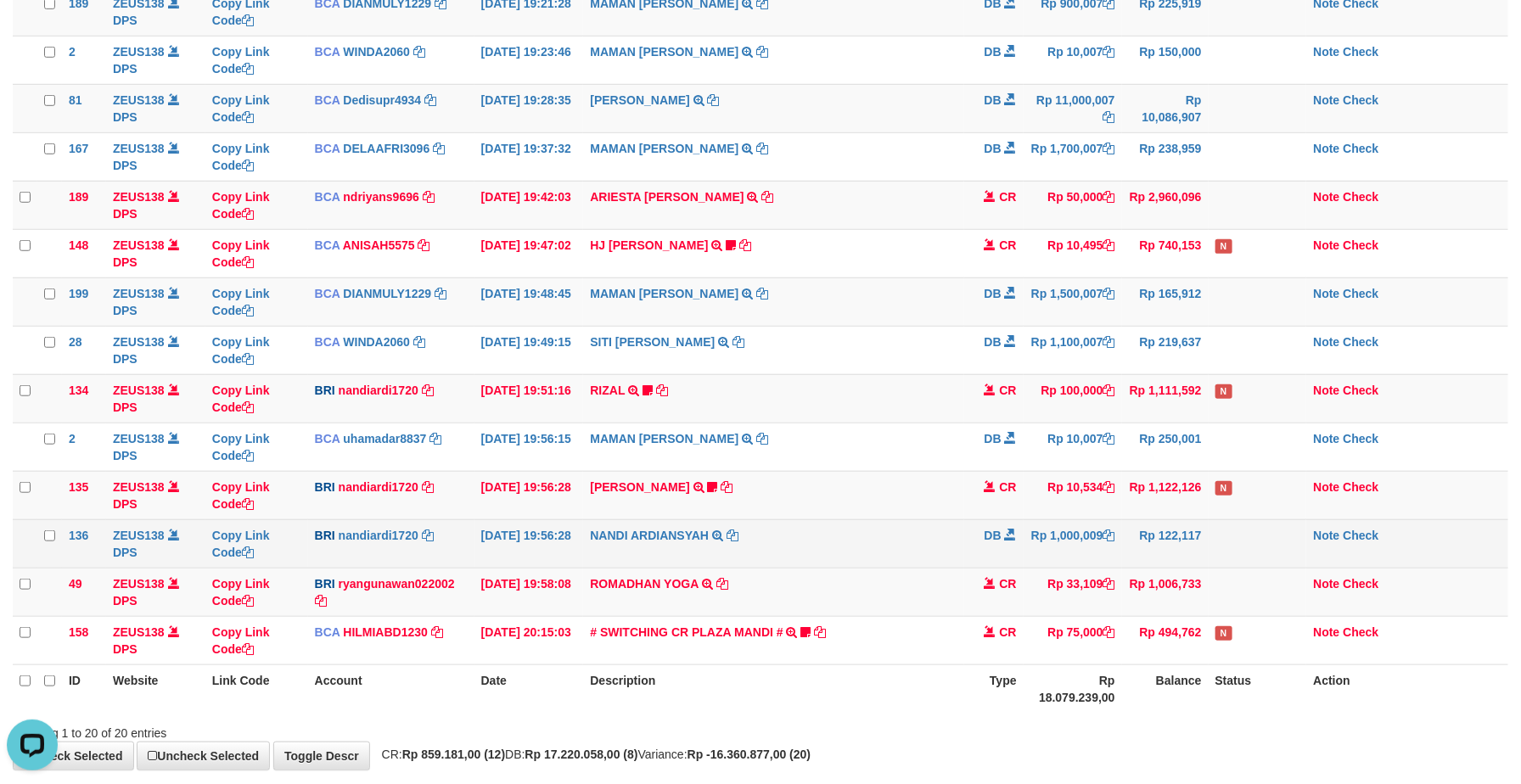
click at [991, 550] on td "DB" at bounding box center [994, 544] width 59 height 49
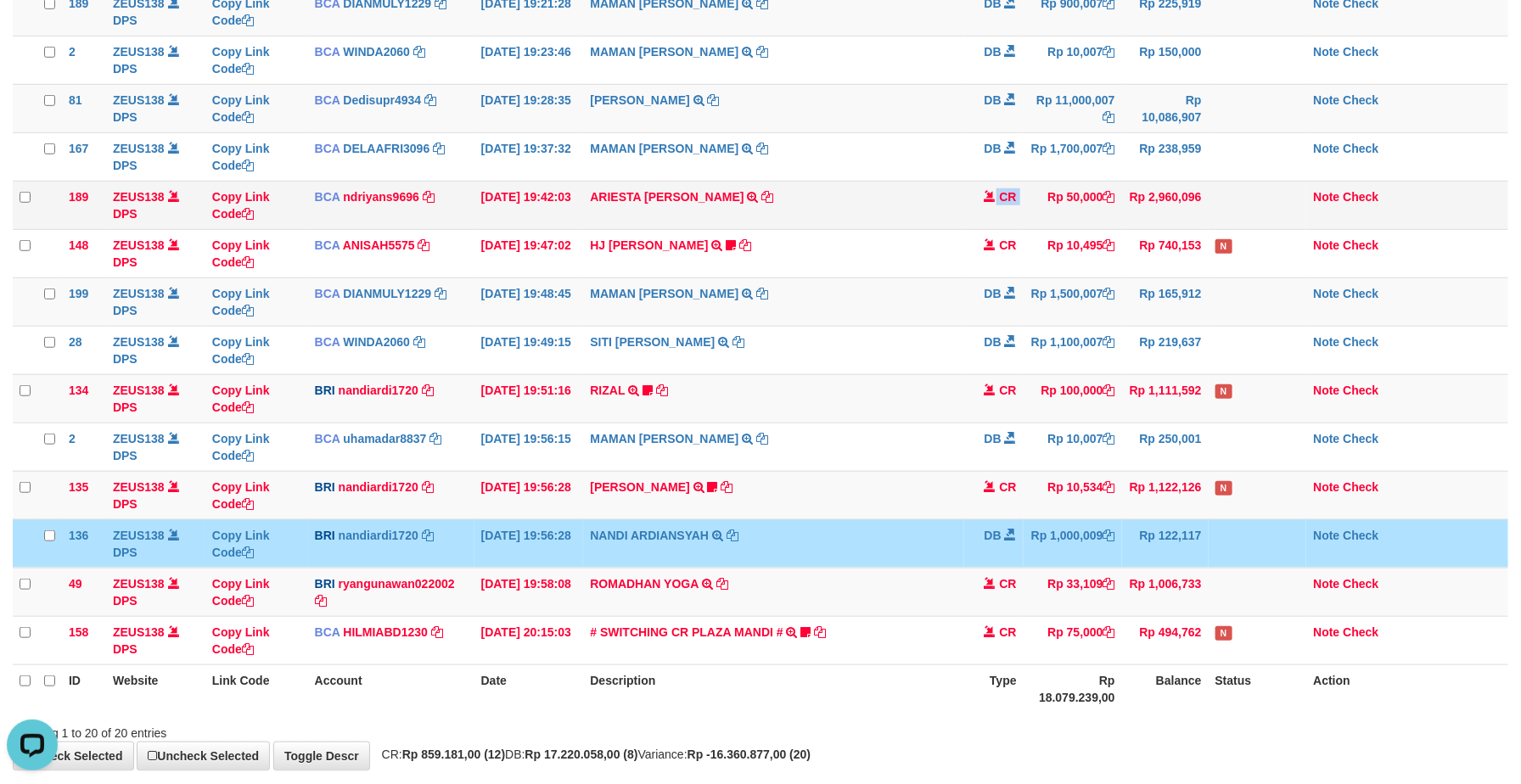
drag, startPoint x: 1028, startPoint y: 203, endPoint x: 1040, endPoint y: 203, distance: 12.0
click at [1040, 203] on tr "189 ZEUS138 DPS Copy Link Code BCA ndriyans9696 DPS ANDRIYANSYAH mutasi_2025100…" at bounding box center [760, 205] width 1496 height 49
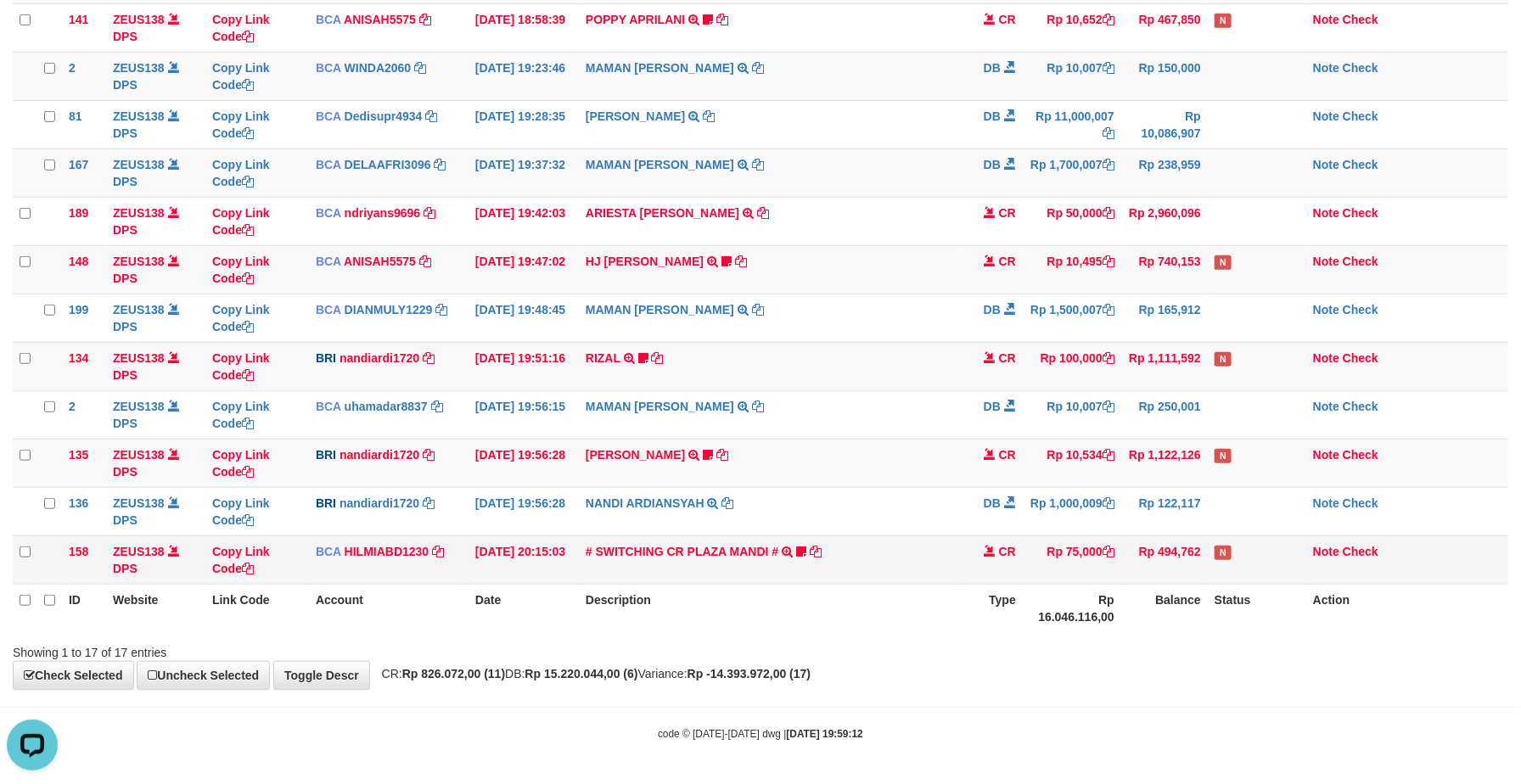
click at [1136, 565] on td "Rp 494,762" at bounding box center [1164, 560] width 86 height 49
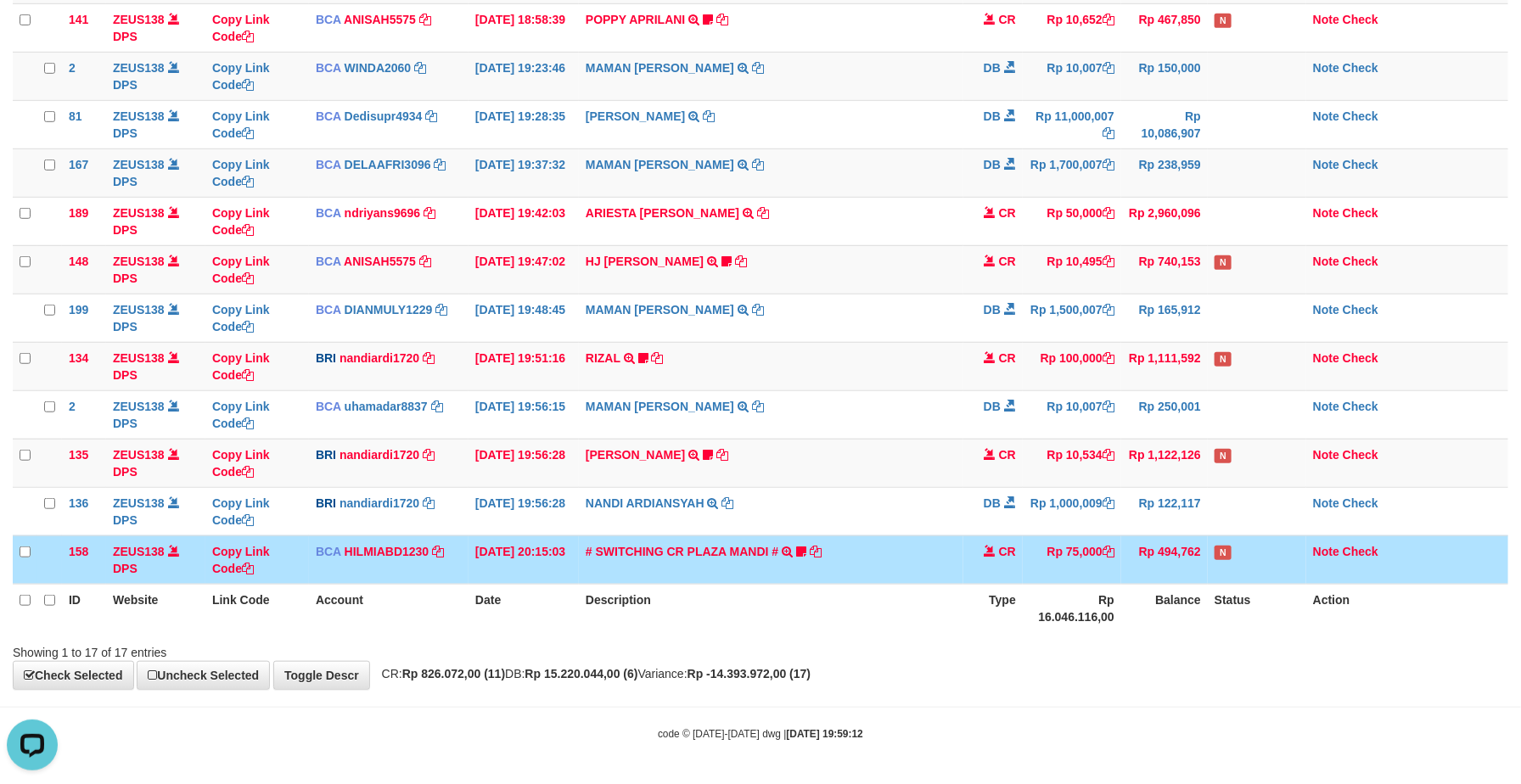
drag, startPoint x: 940, startPoint y: 428, endPoint x: 662, endPoint y: 743, distance: 420.1
click at [932, 440] on tbody "49 ZEUS138 DPS Copy Link Code BCA ANISAH5575 DPS ANISAH mutasi_20251001_3827 | …" at bounding box center [760, 173] width 1496 height 823
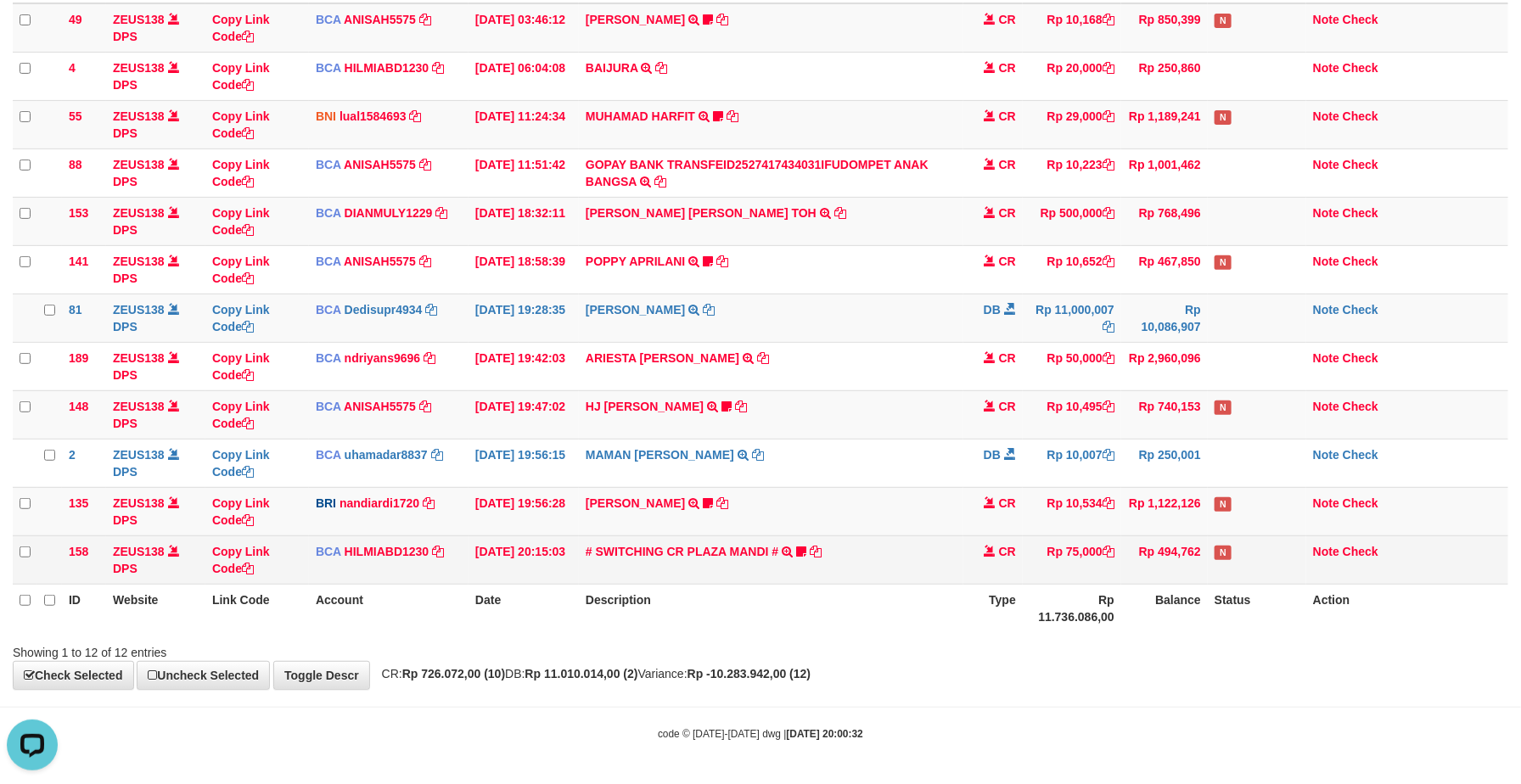
click at [1159, 536] on td "Rp 494,762" at bounding box center [1164, 560] width 86 height 49
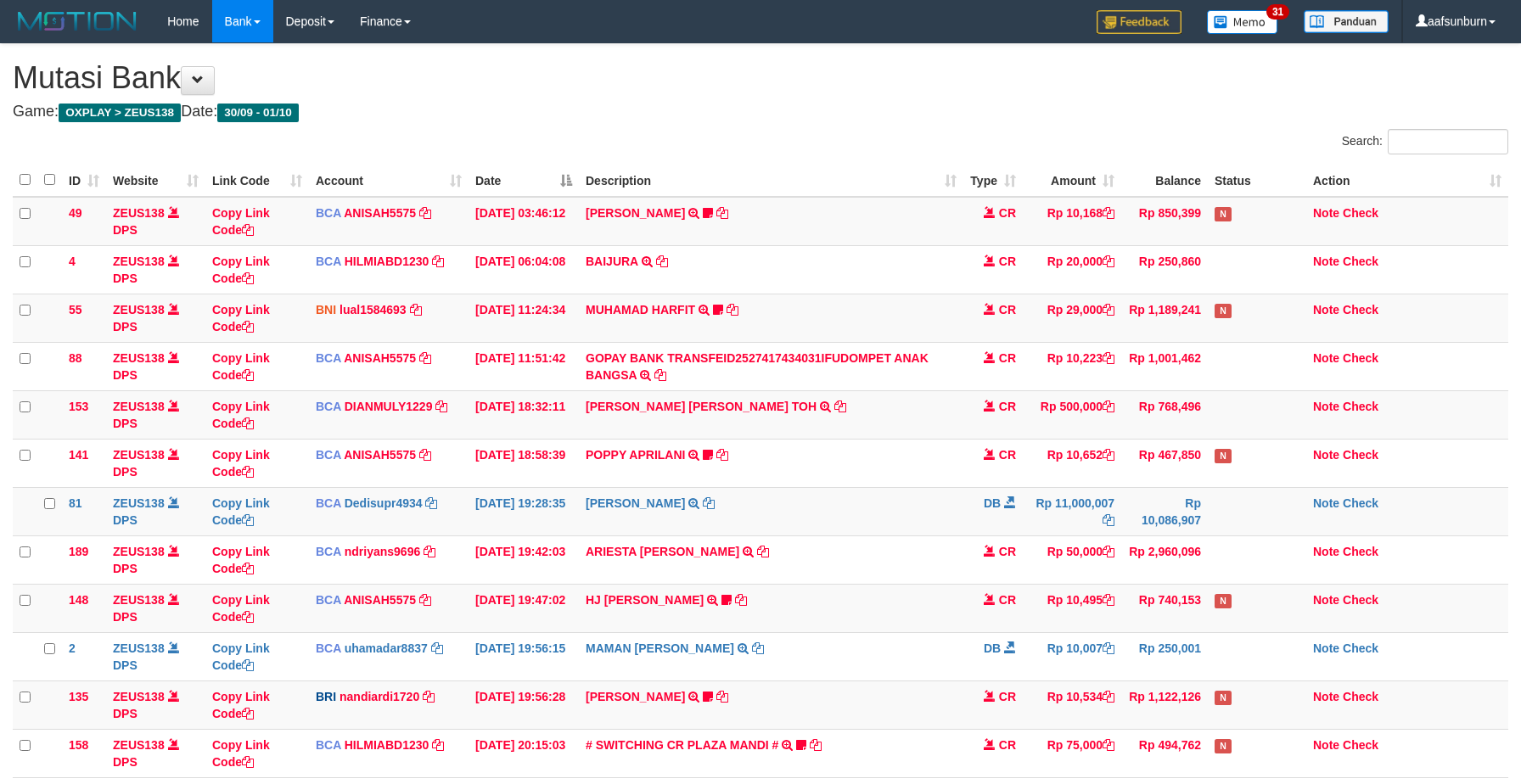
scroll to position [200, 0]
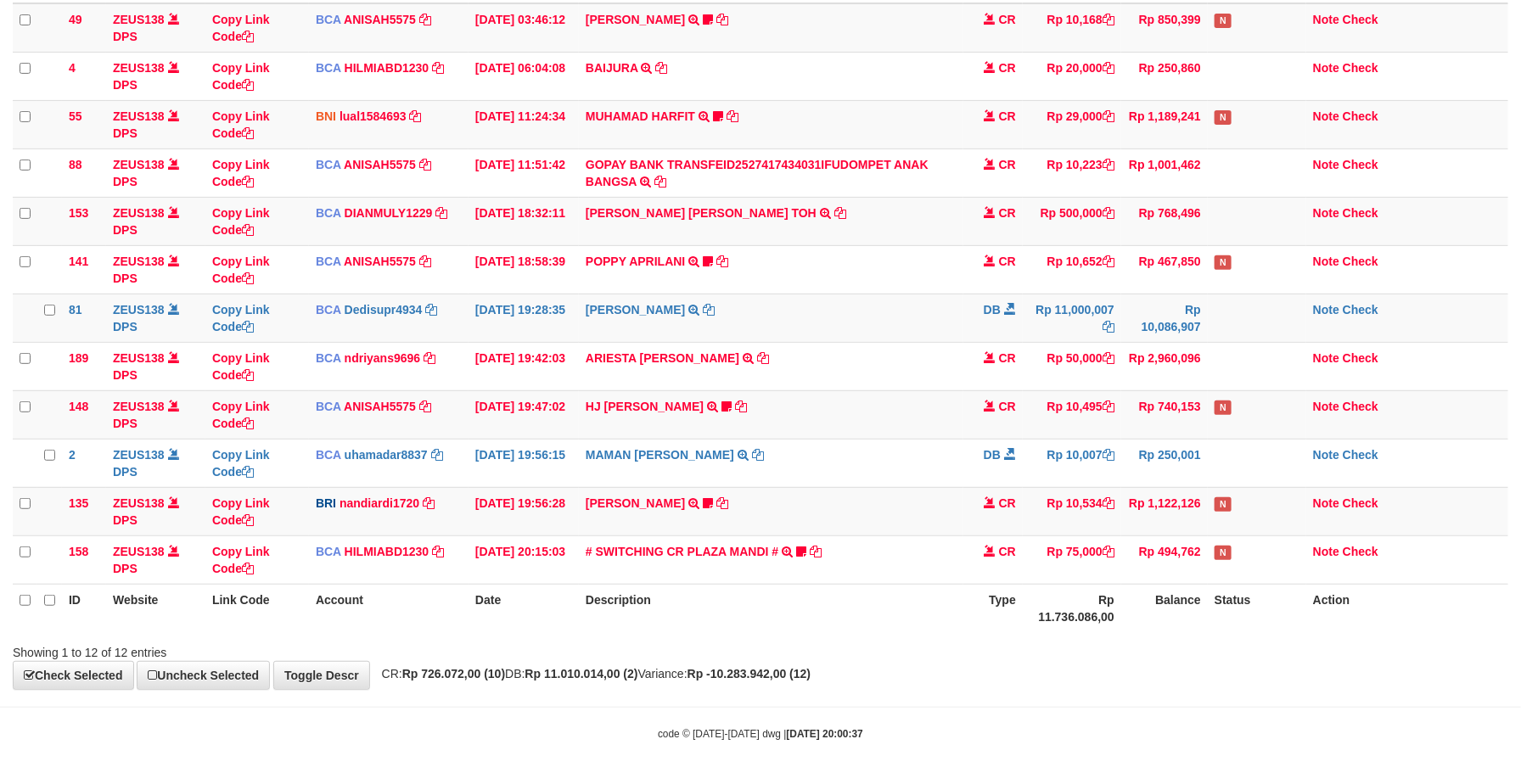
click at [1093, 588] on th "Rp 11.736.086,00" at bounding box center [1072, 608] width 98 height 49
click at [1103, 510] on td "Rp 10,534" at bounding box center [1072, 511] width 98 height 49
click at [1106, 509] on td "Rp 10,534" at bounding box center [1072, 511] width 98 height 49
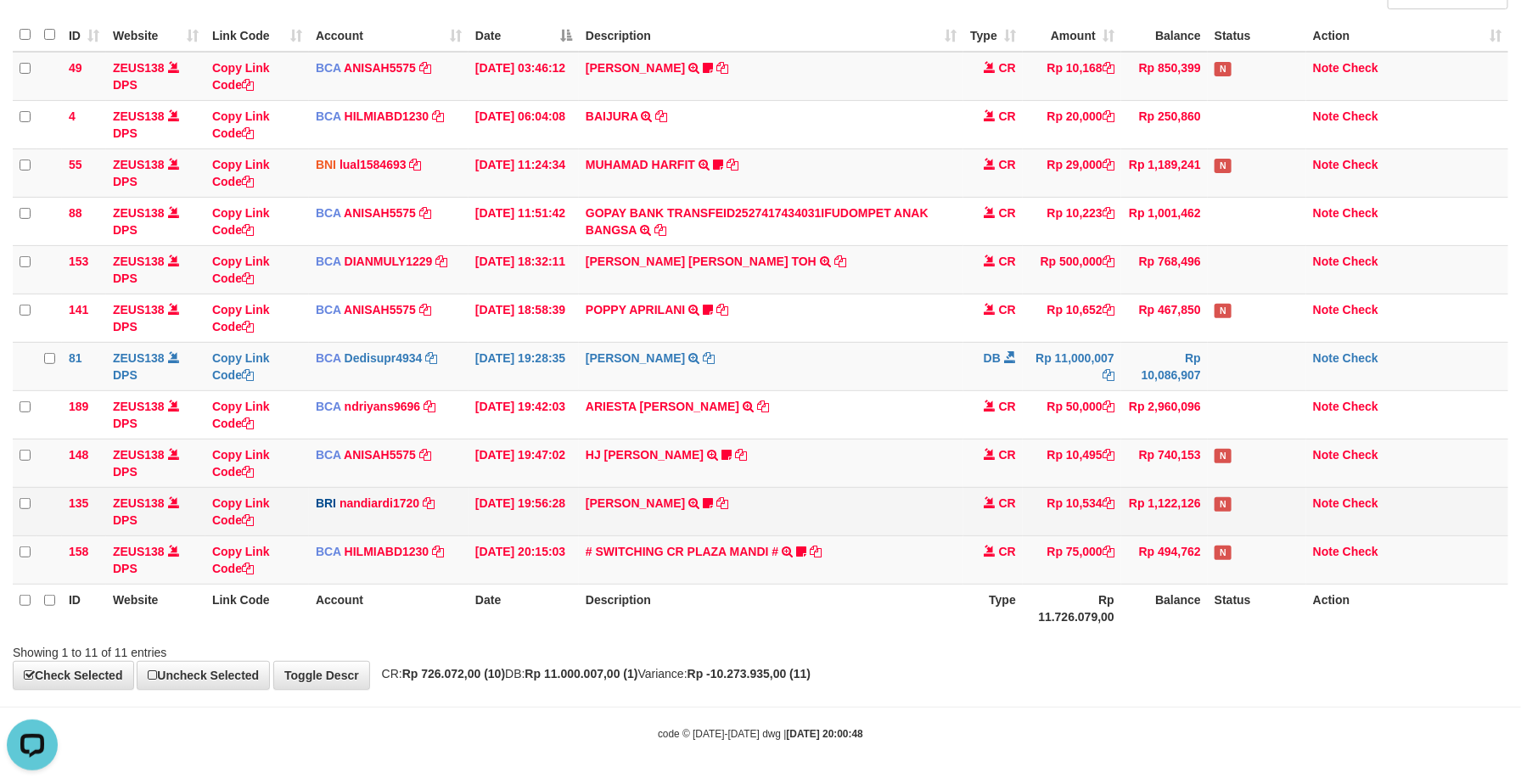
click at [989, 508] on td "CR" at bounding box center [993, 511] width 59 height 49
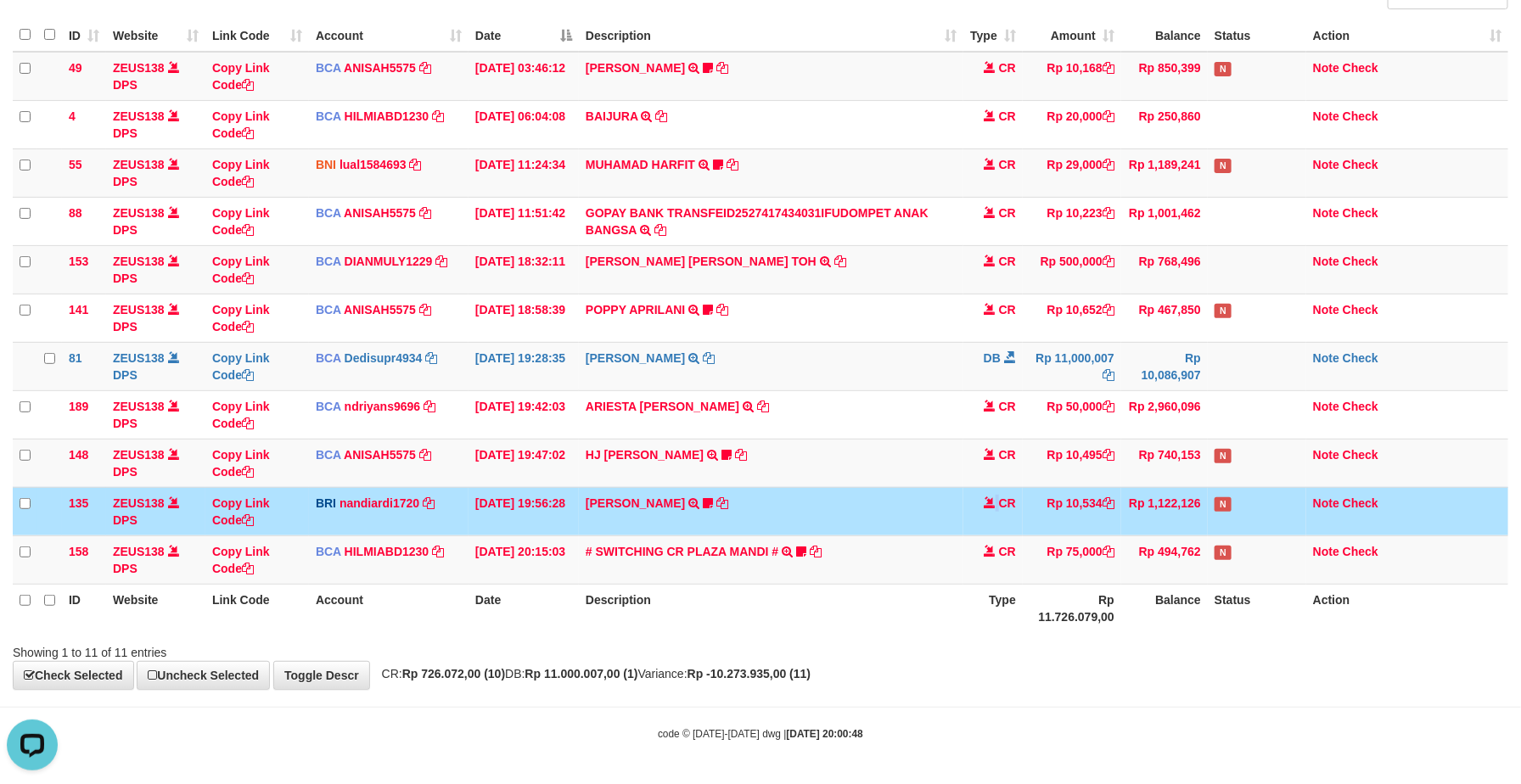
click at [989, 508] on td "CR" at bounding box center [993, 511] width 59 height 49
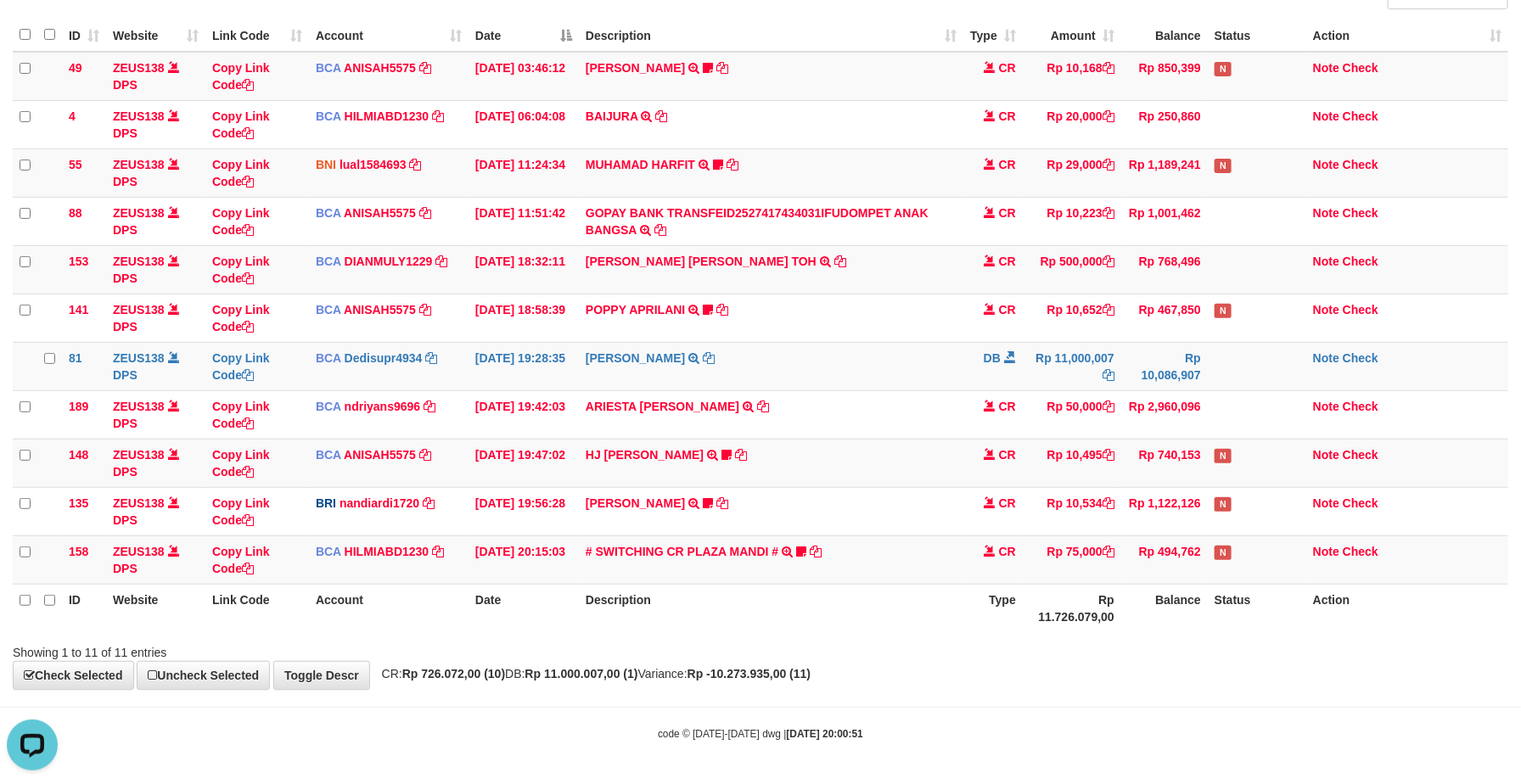
click at [1003, 591] on th "Type" at bounding box center [993, 608] width 59 height 49
click at [1057, 612] on th "Rp 11.726.079,00" at bounding box center [1072, 608] width 98 height 49
click at [1057, 601] on th "Rp 11.726.079,00" at bounding box center [1072, 608] width 98 height 49
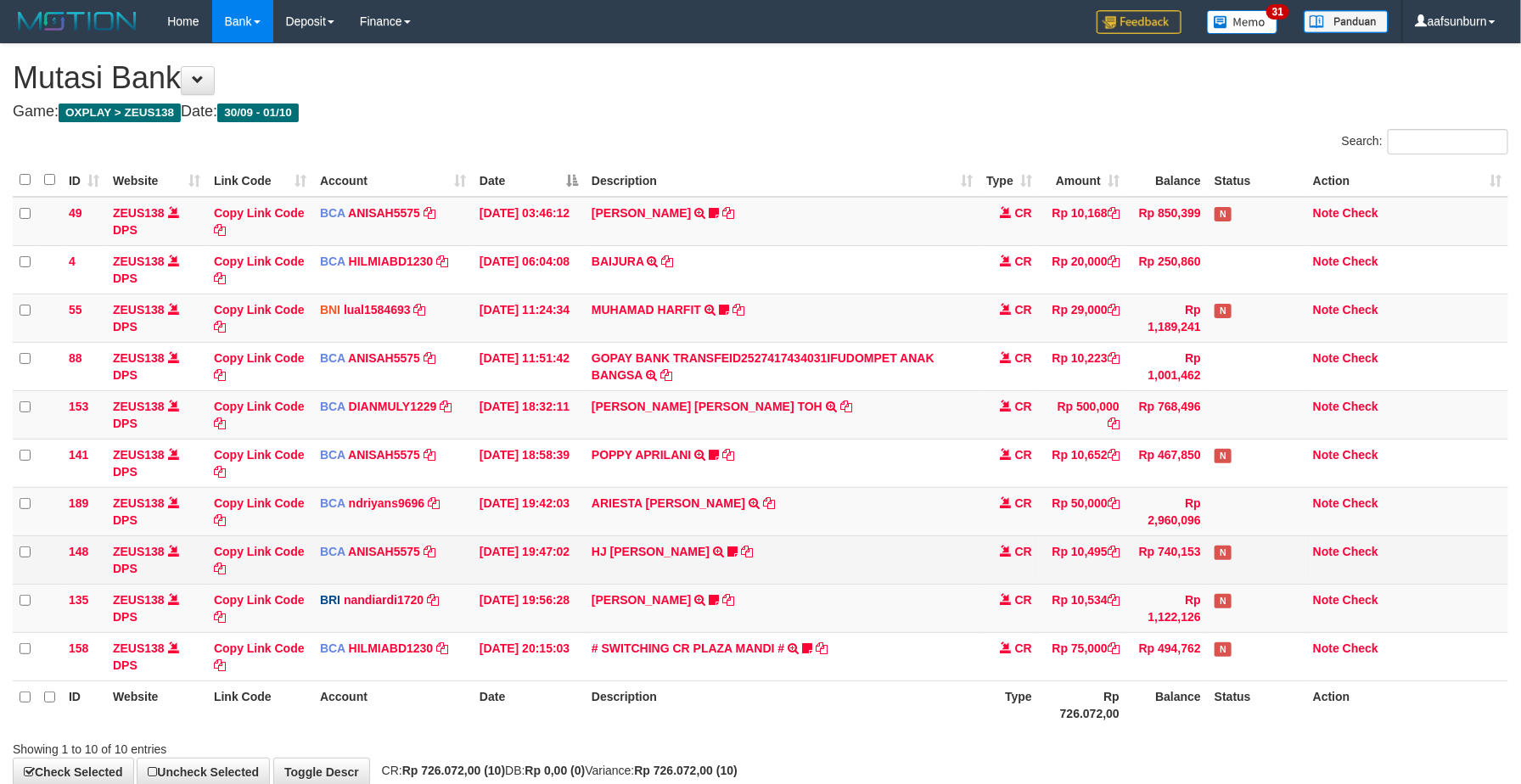
click at [1000, 551] on span at bounding box center [1005, 550] width 12 height 12
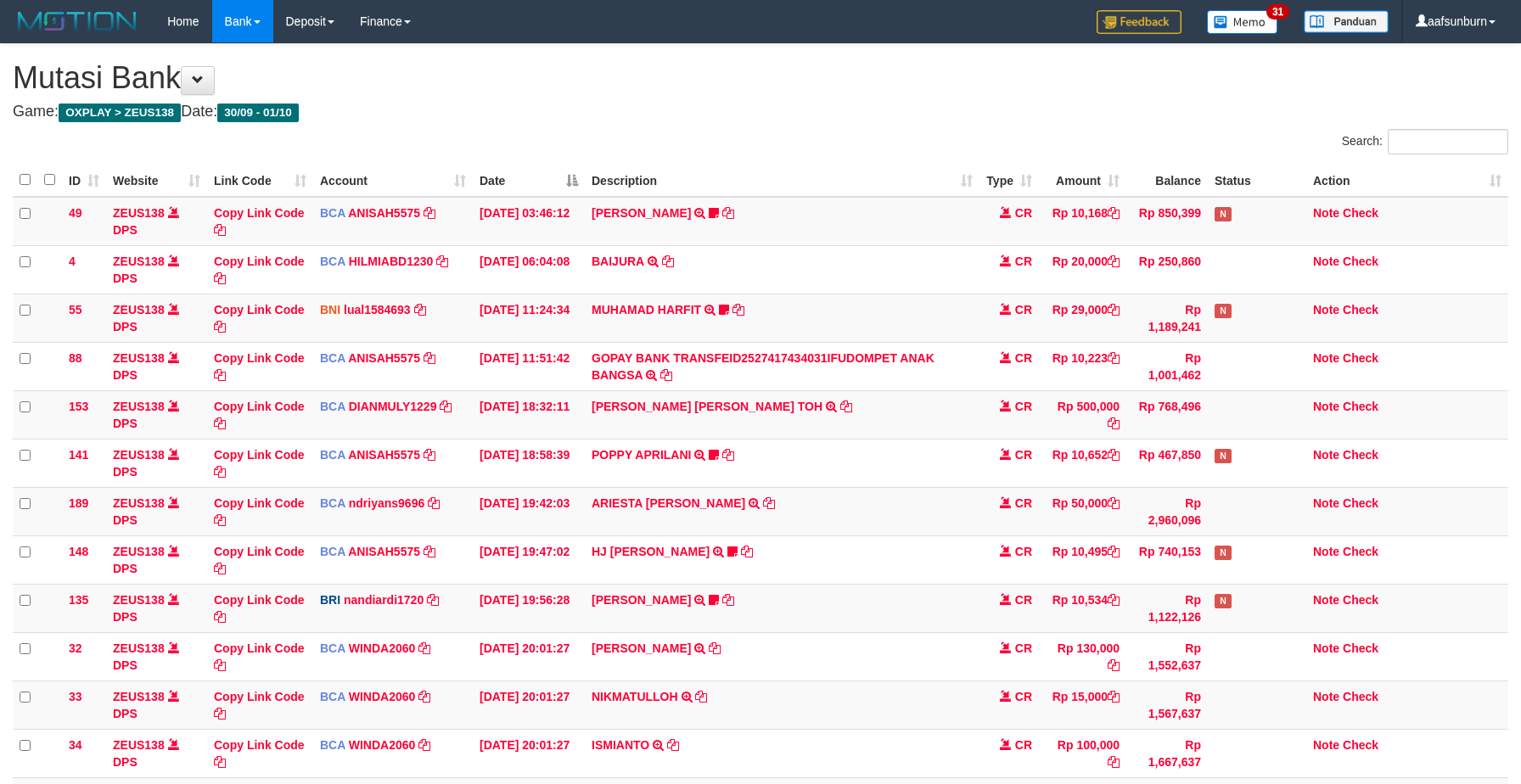
scroll to position [151, 0]
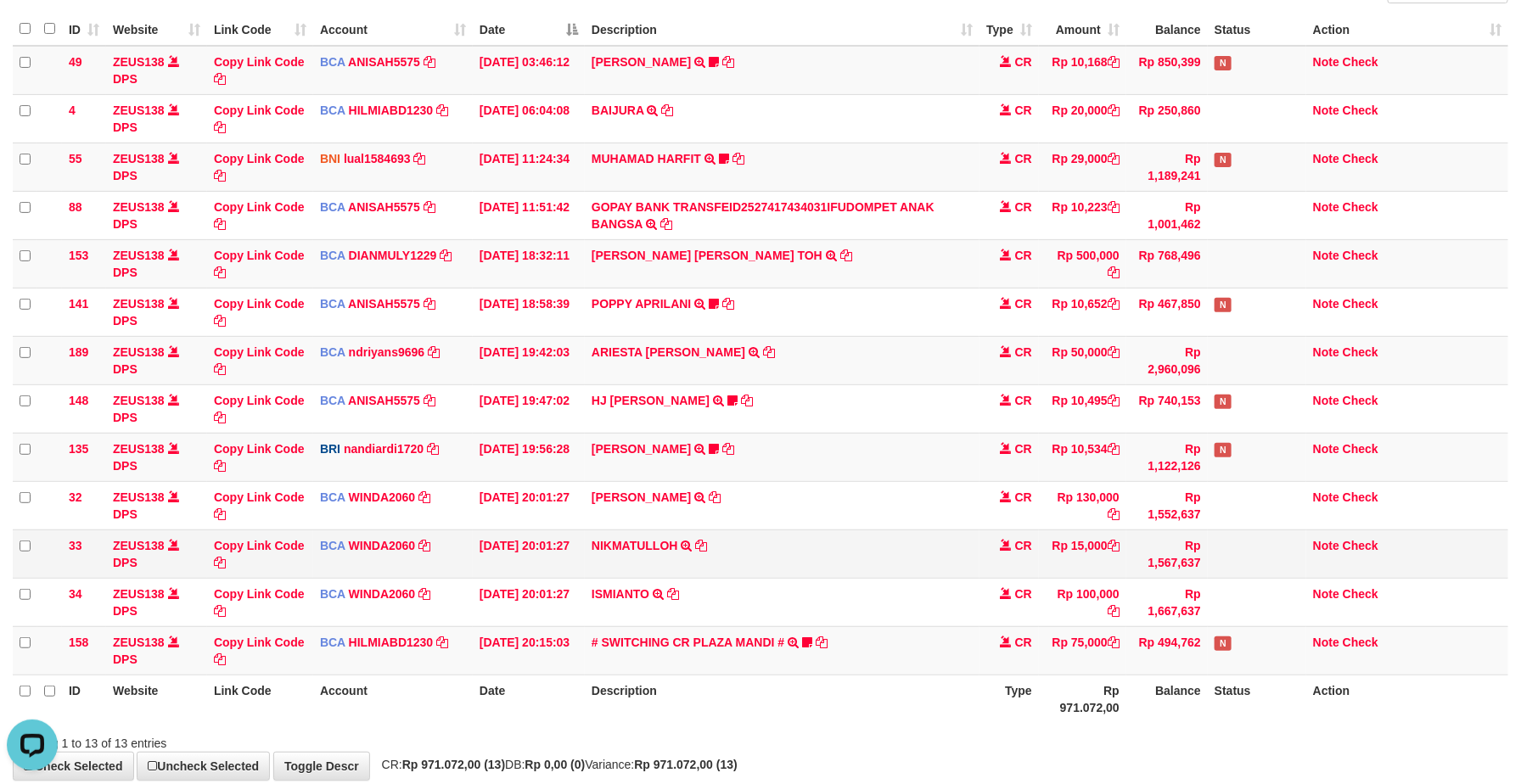
click at [932, 557] on td "NIKMATULLOH TRSF E-BANKING CR 0110/FTSCY/WS95031 15000.00NIKMATULLOH" at bounding box center [782, 554] width 394 height 49
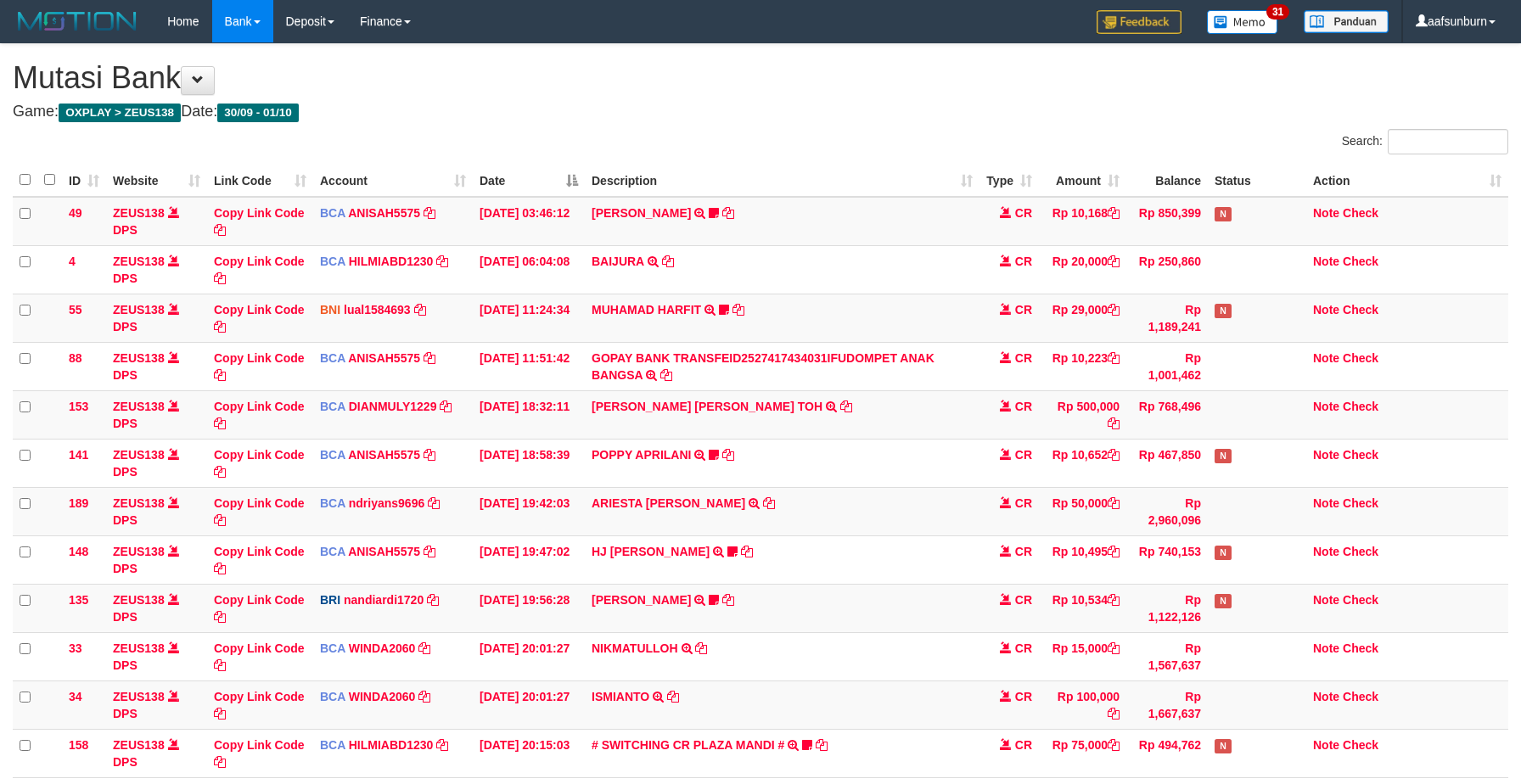
scroll to position [151, 0]
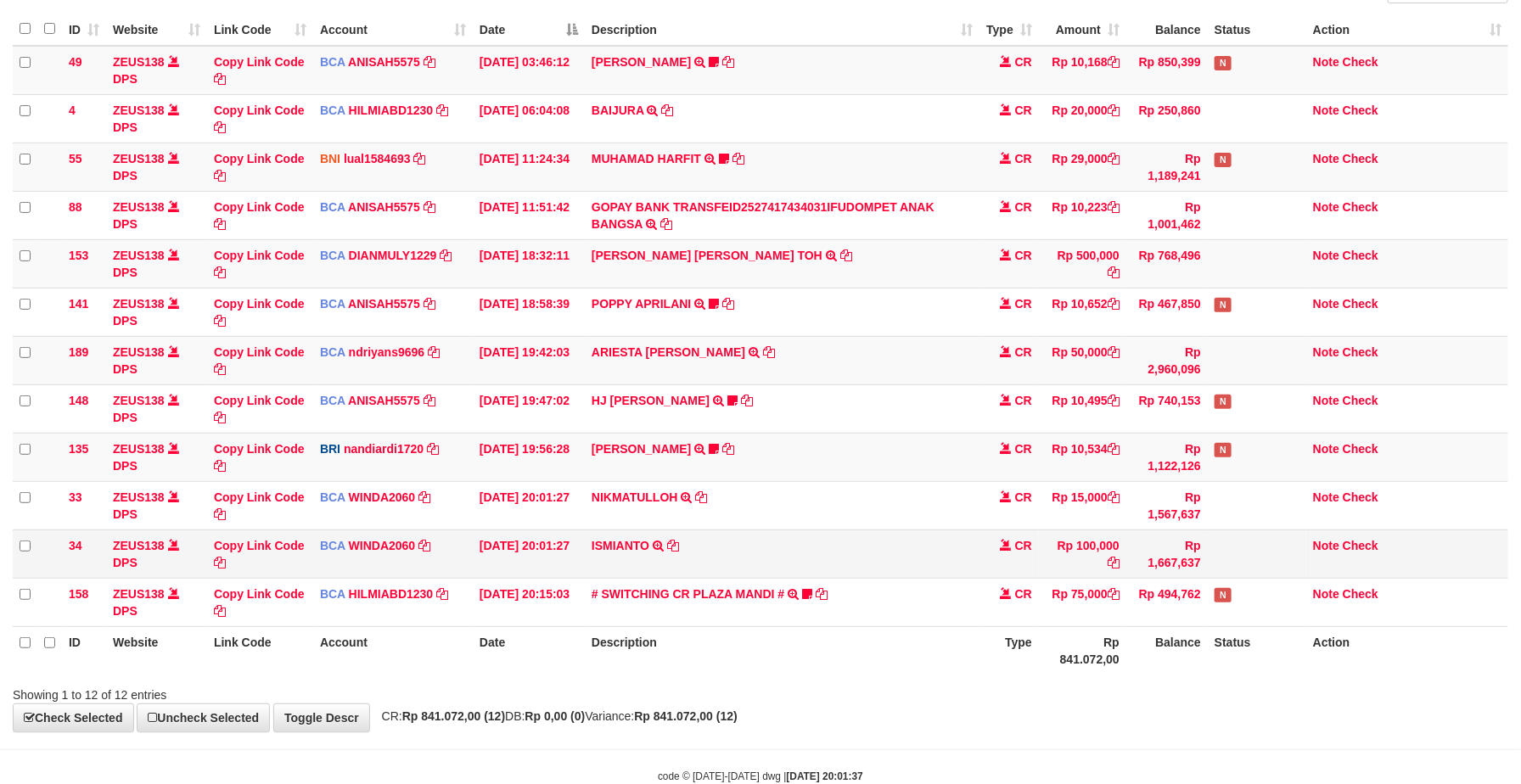
click at [895, 554] on td "ISMIANTO TRSF E-BANKING CR 0110/FTSCY/WS95031 100000.00ISMIANTO" at bounding box center [782, 554] width 394 height 49
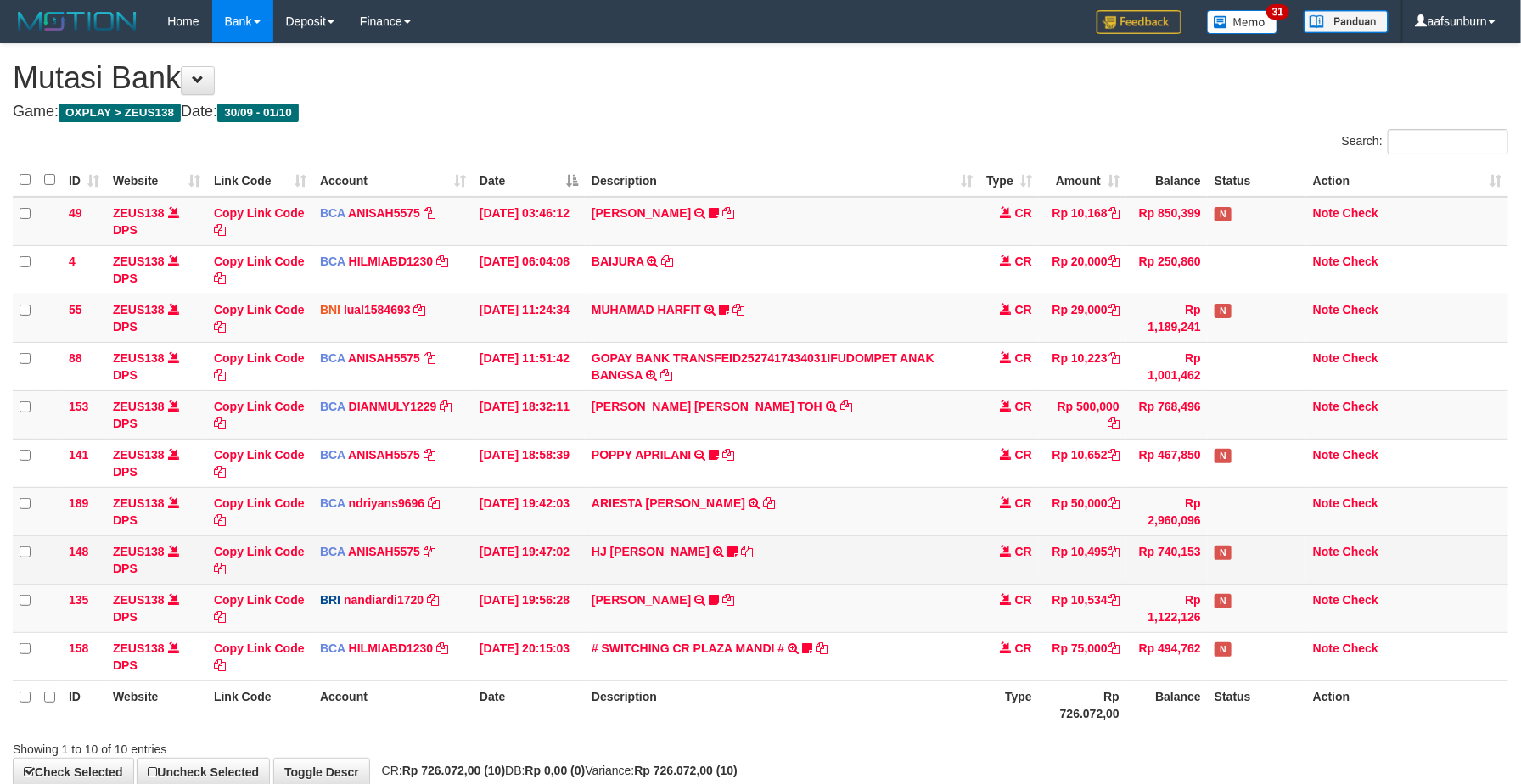
drag, startPoint x: 0, startPoint y: 0, endPoint x: 892, endPoint y: 550, distance: 1047.9
click at [892, 550] on td "HJ YUMI MUTIAH TRSF E-BANKING CR 0110/FTSCY/WS95031 10495.00HJ YUMI MUTIAH Bata…" at bounding box center [782, 560] width 394 height 49
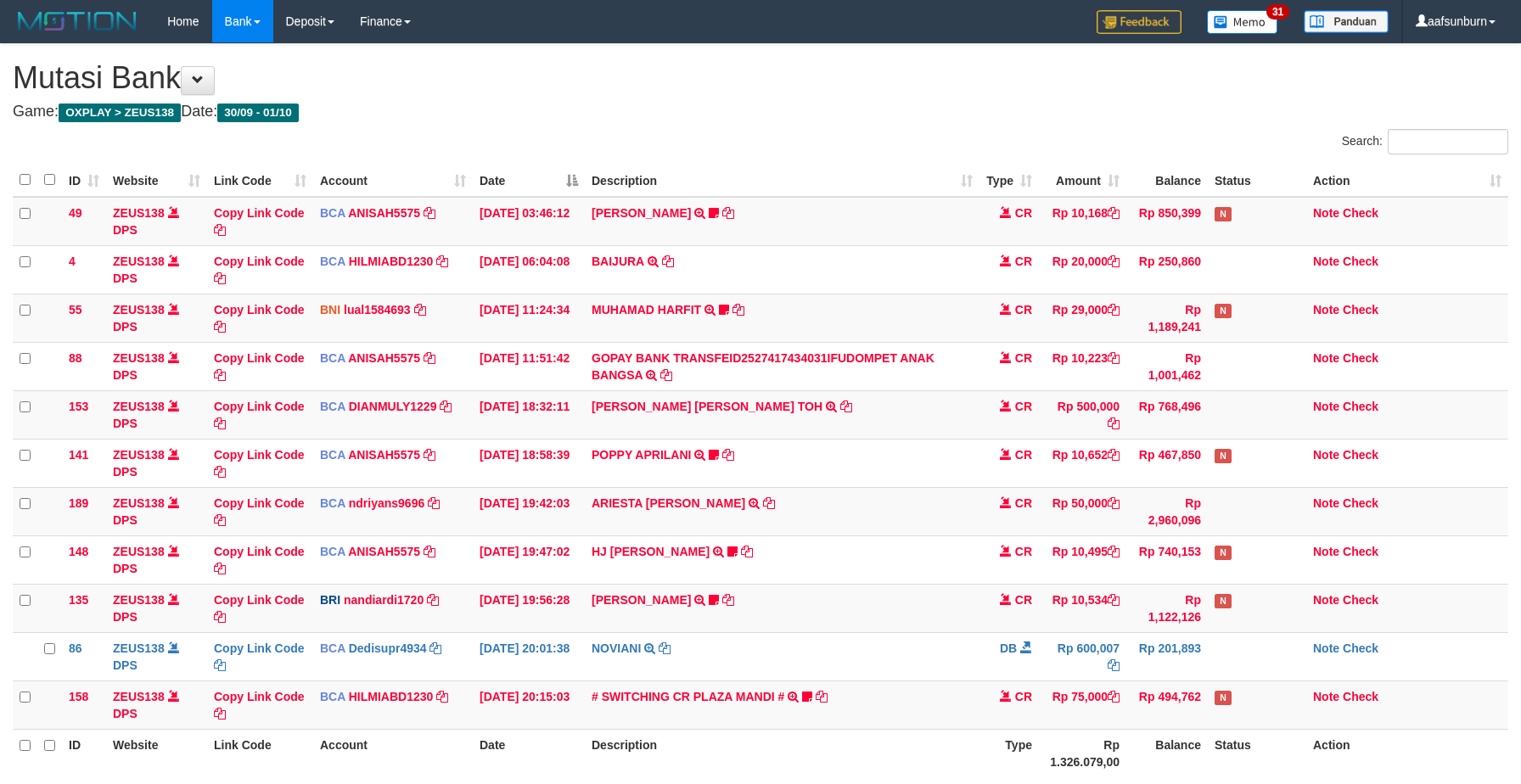
scroll to position [151, 0]
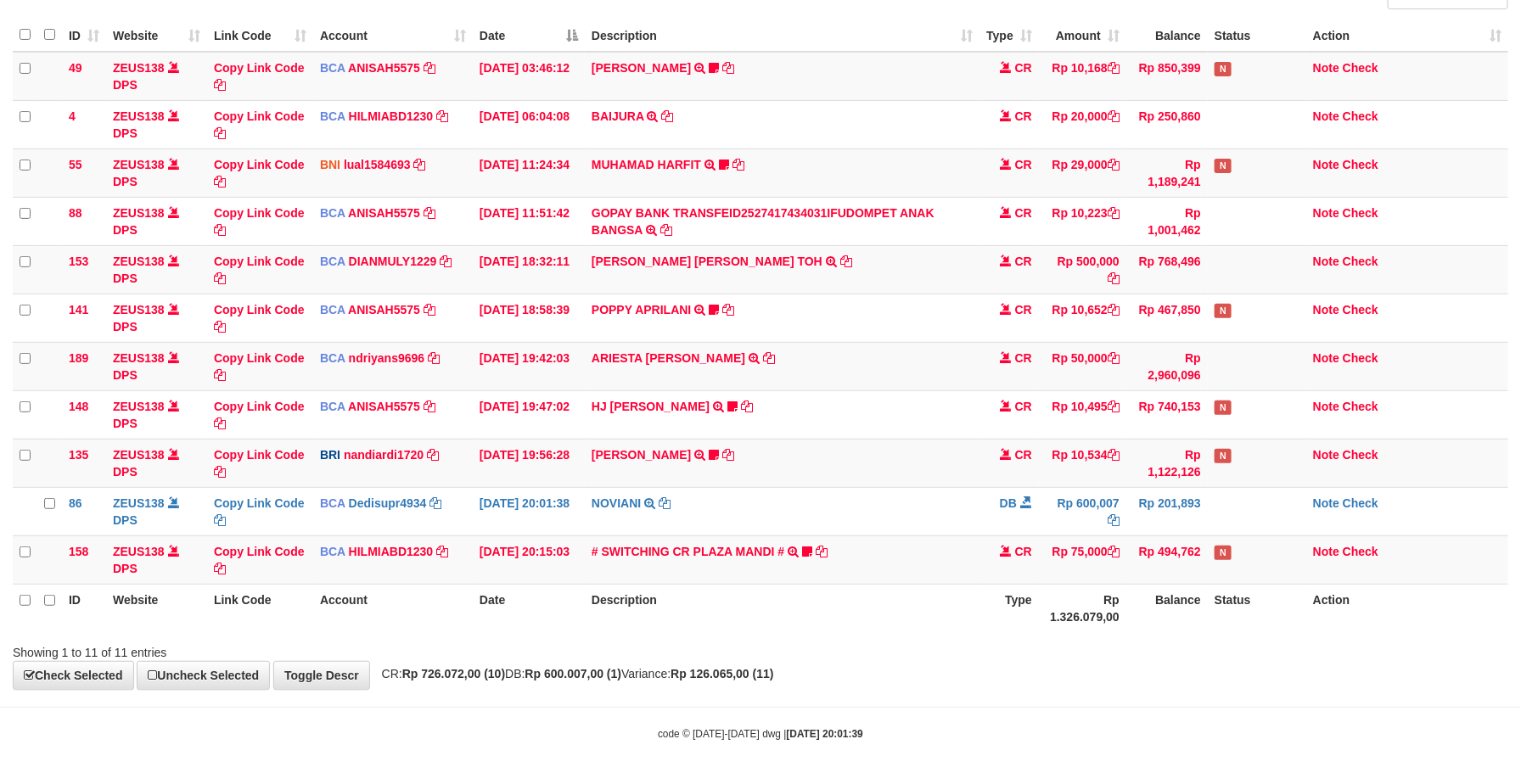
click at [887, 548] on td "# SWITCHING CR PLAZA MANDI # SWITCHING CR TRF TUPARDI 008 PLAZA MANDI 185000420…" at bounding box center [782, 560] width 394 height 49
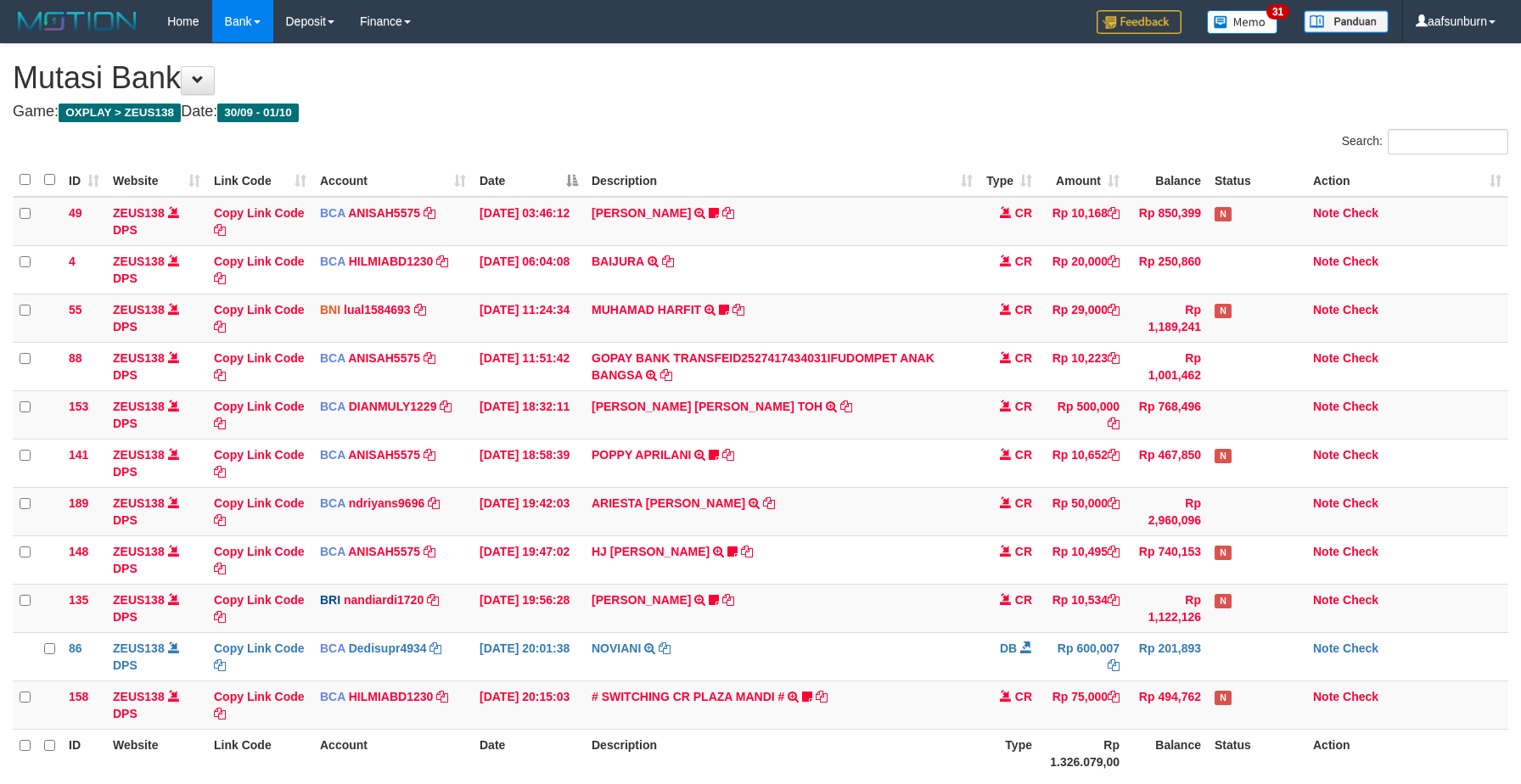
click at [887, 680] on td "# SWITCHING CR PLAZA MANDI # SWITCHING CR TRF TUPARDI 008 PLAZA MANDI 185000420…" at bounding box center [782, 705] width 394 height 49
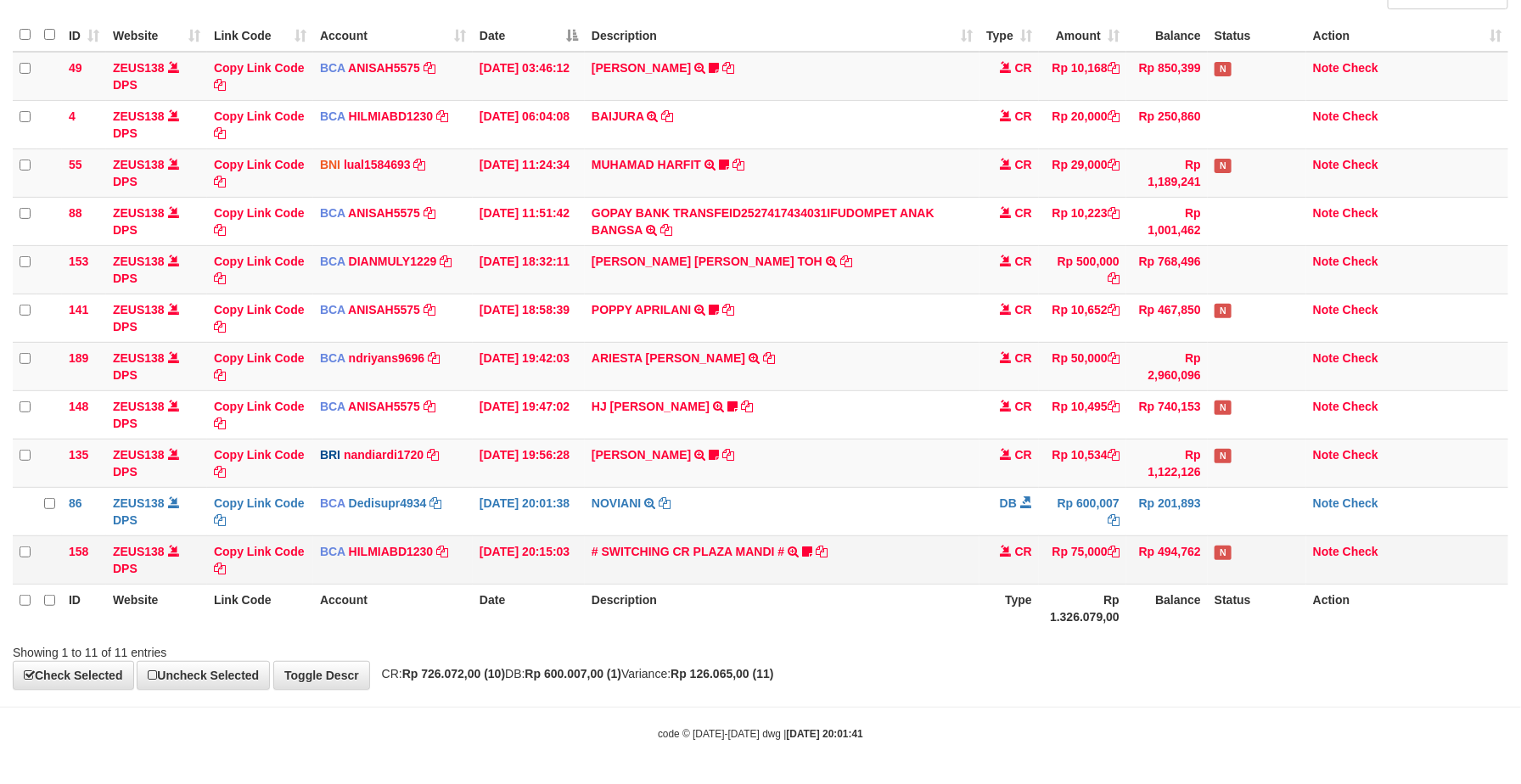
click at [882, 553] on td "# SWITCHING CR PLAZA MANDI # SWITCHING CR TRF TUPARDI 008 PLAZA MANDI 185000420…" at bounding box center [782, 560] width 394 height 49
click at [880, 551] on td "# SWITCHING CR PLAZA MANDI # SWITCHING CR TRF TUPARDI 008 PLAZA MANDI 185000420…" at bounding box center [782, 560] width 394 height 49
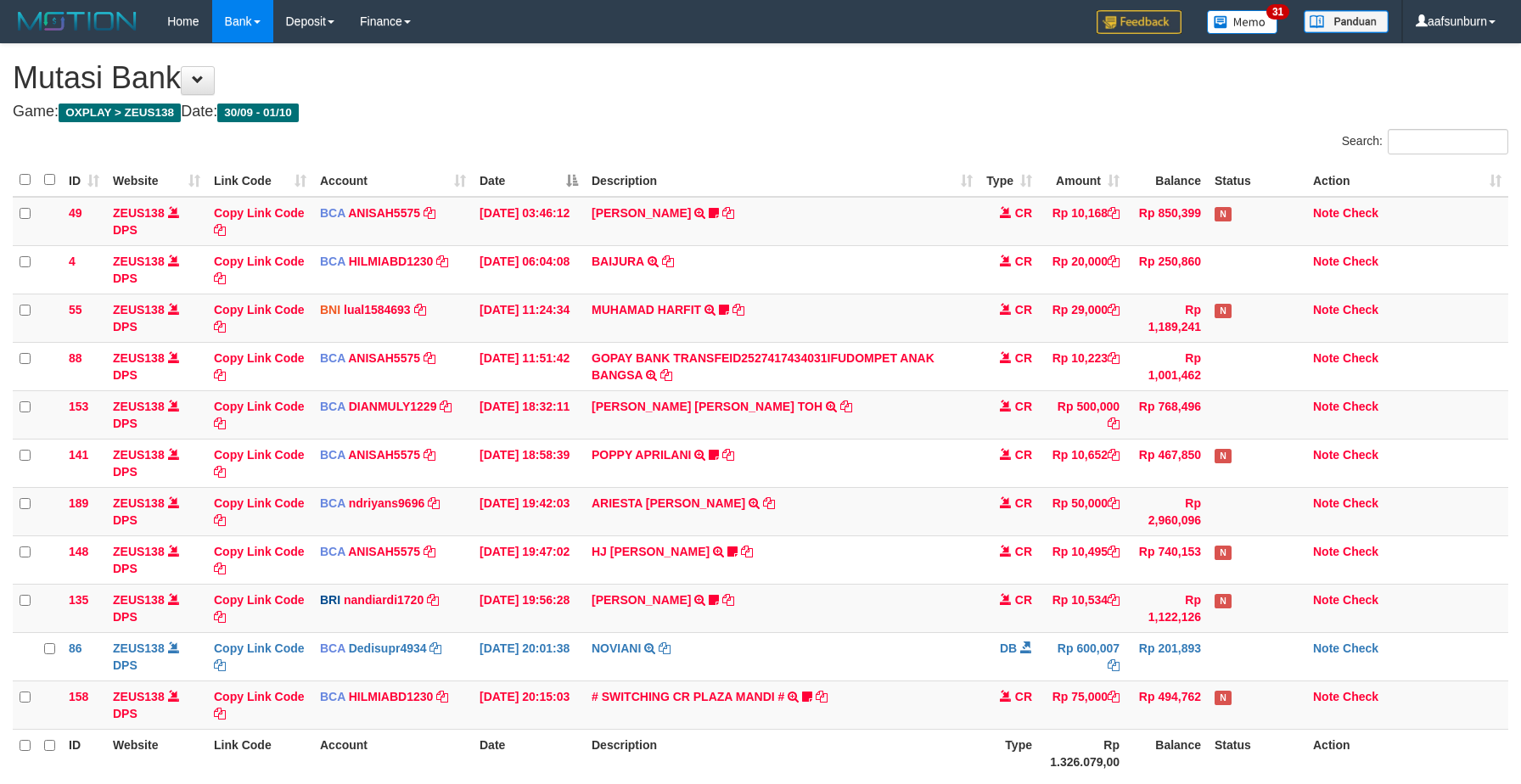
scroll to position [151, 0]
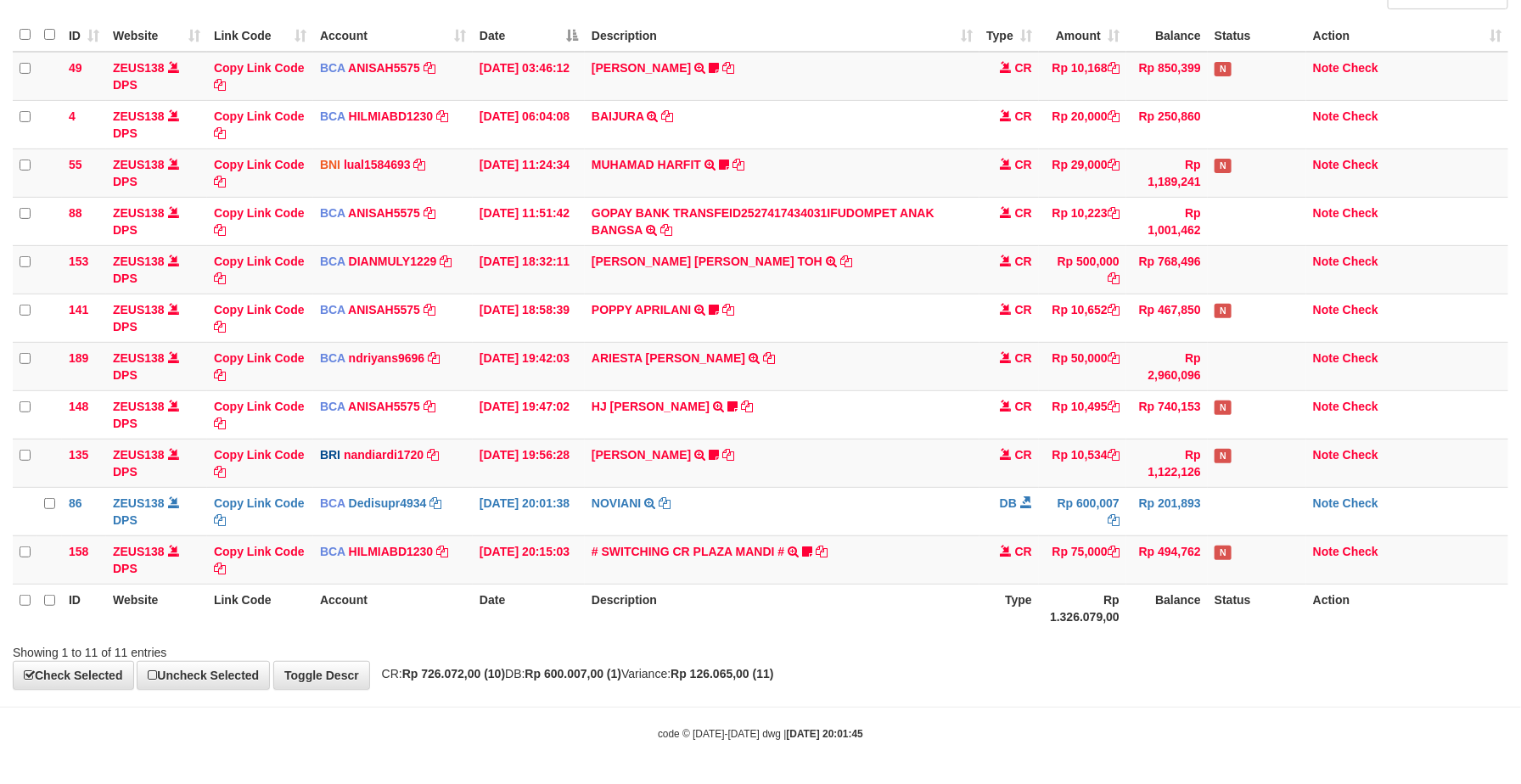
click at [880, 551] on td "# SWITCHING CR PLAZA MANDI # SWITCHING CR TRF TUPARDI 008 PLAZA MANDI 185000420…" at bounding box center [782, 560] width 394 height 49
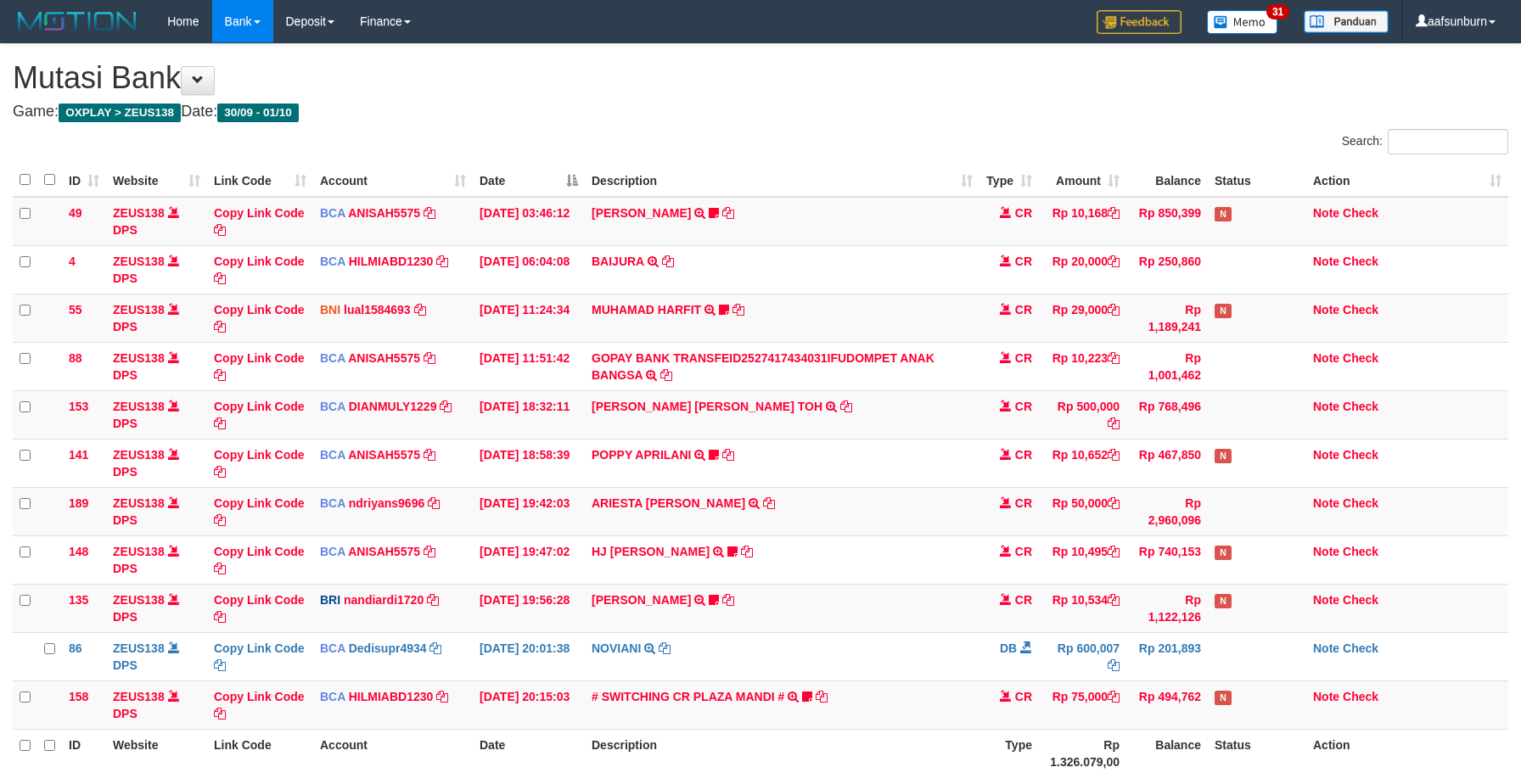
scroll to position [151, 0]
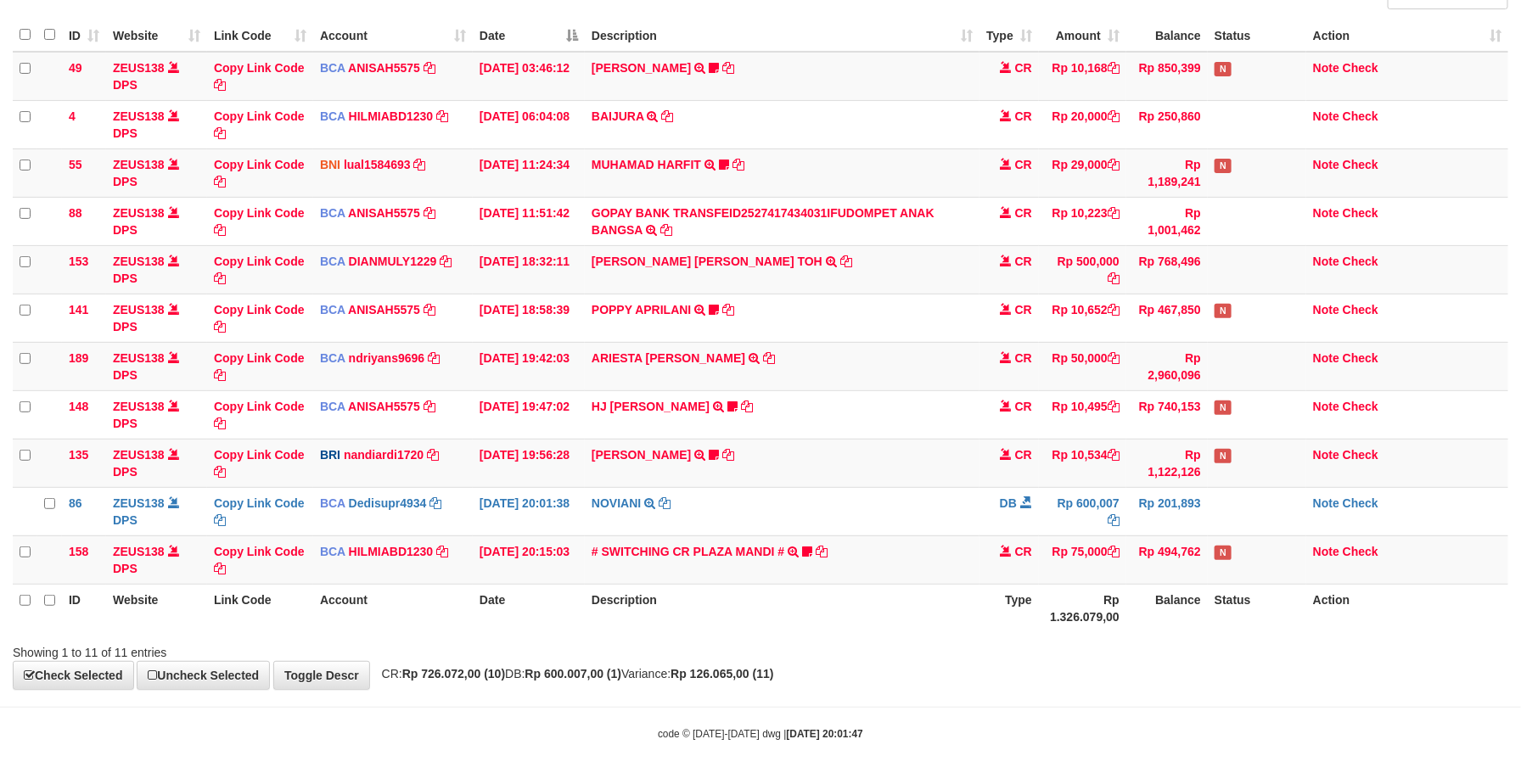
click at [880, 551] on td "# SWITCHING CR PLAZA MANDI # SWITCHING CR TRF TUPARDI 008 PLAZA MANDI 185000420…" at bounding box center [782, 560] width 394 height 49
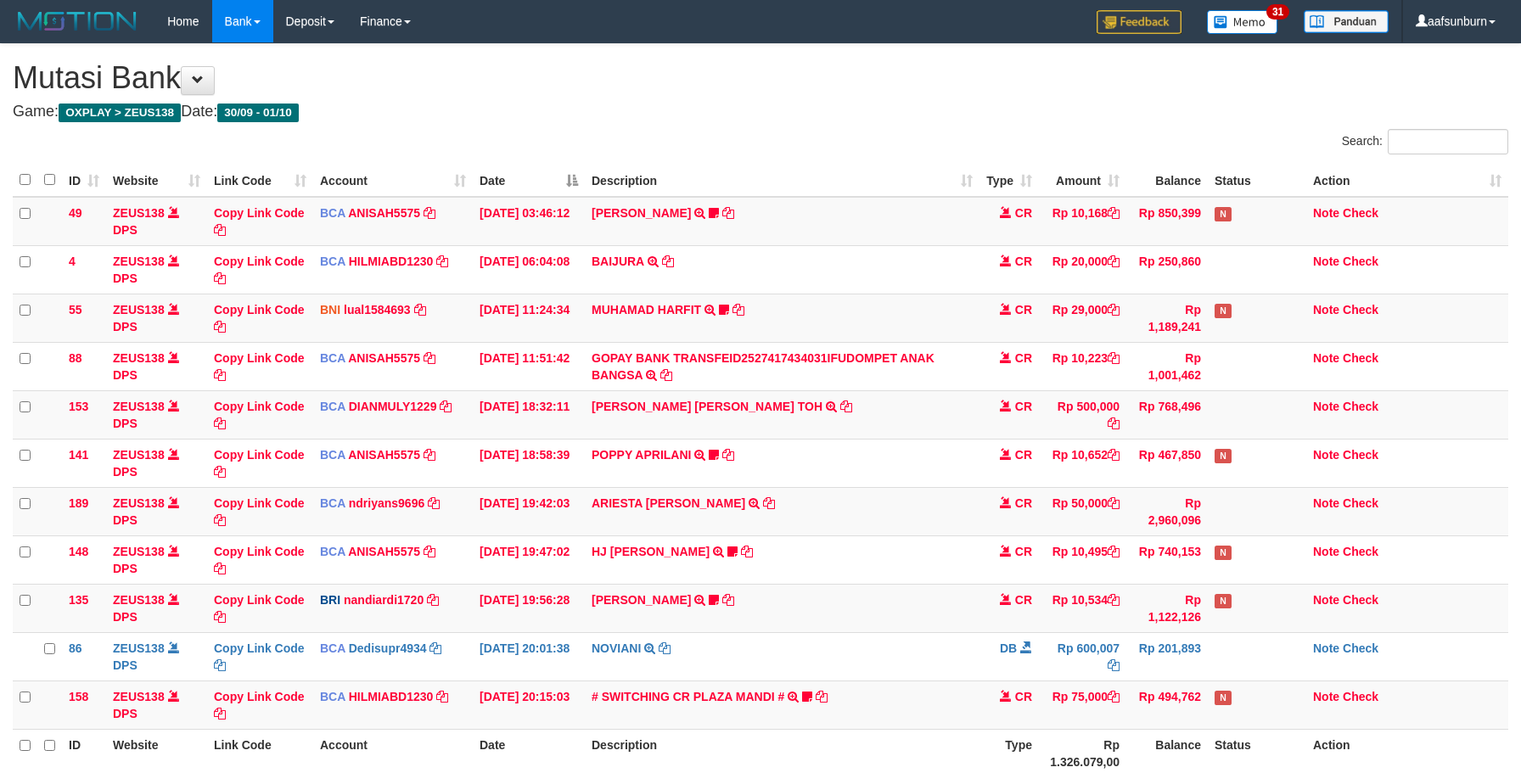
scroll to position [151, 0]
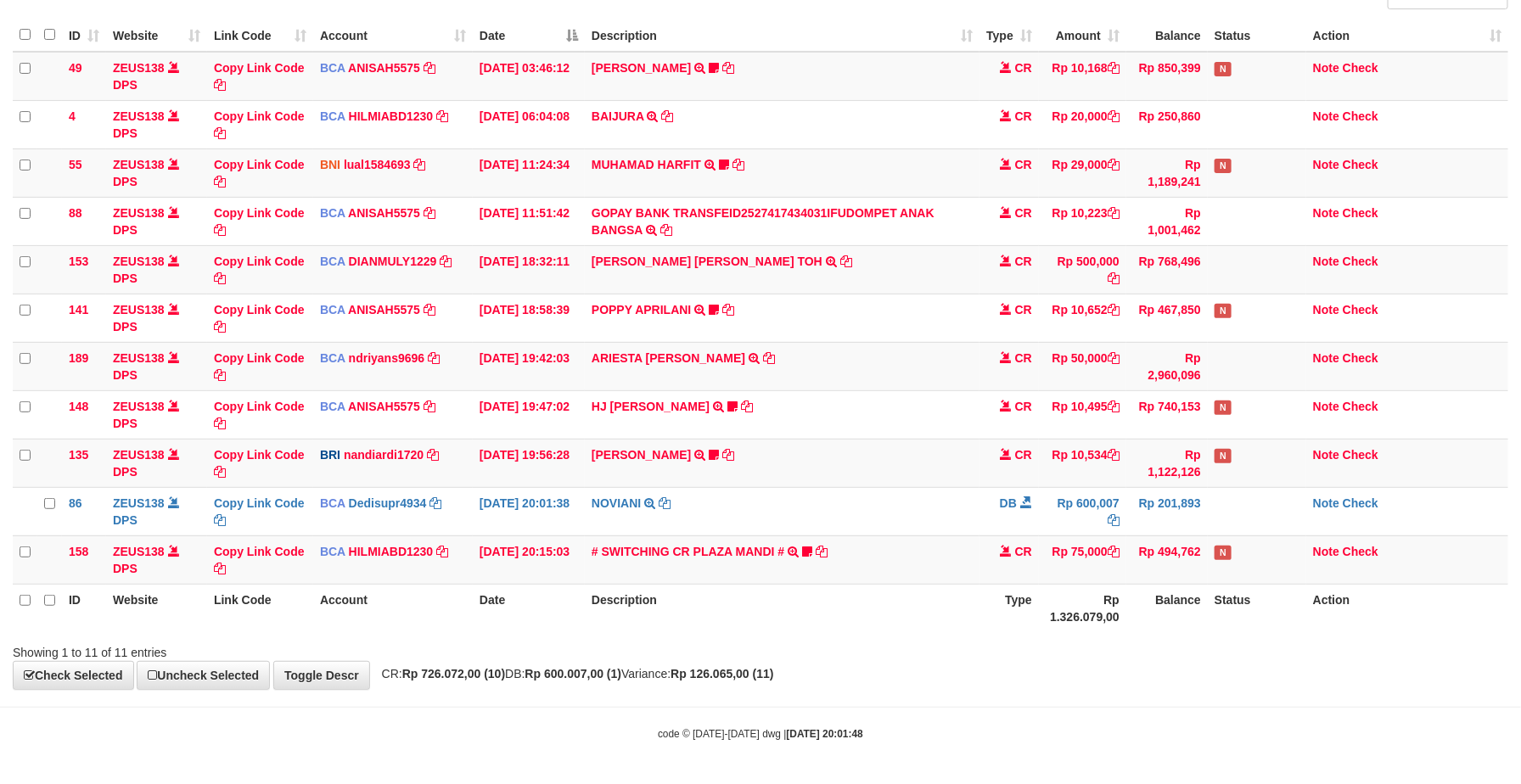
click at [880, 551] on td "# SWITCHING CR PLAZA MANDI # SWITCHING CR TRF TUPARDI 008 PLAZA MANDI 185000420…" at bounding box center [782, 560] width 394 height 49
click at [880, 543] on td "# SWITCHING CR PLAZA MANDI # SWITCHING CR TRF TUPARDI 008 PLAZA MANDI 185000420…" at bounding box center [782, 560] width 394 height 49
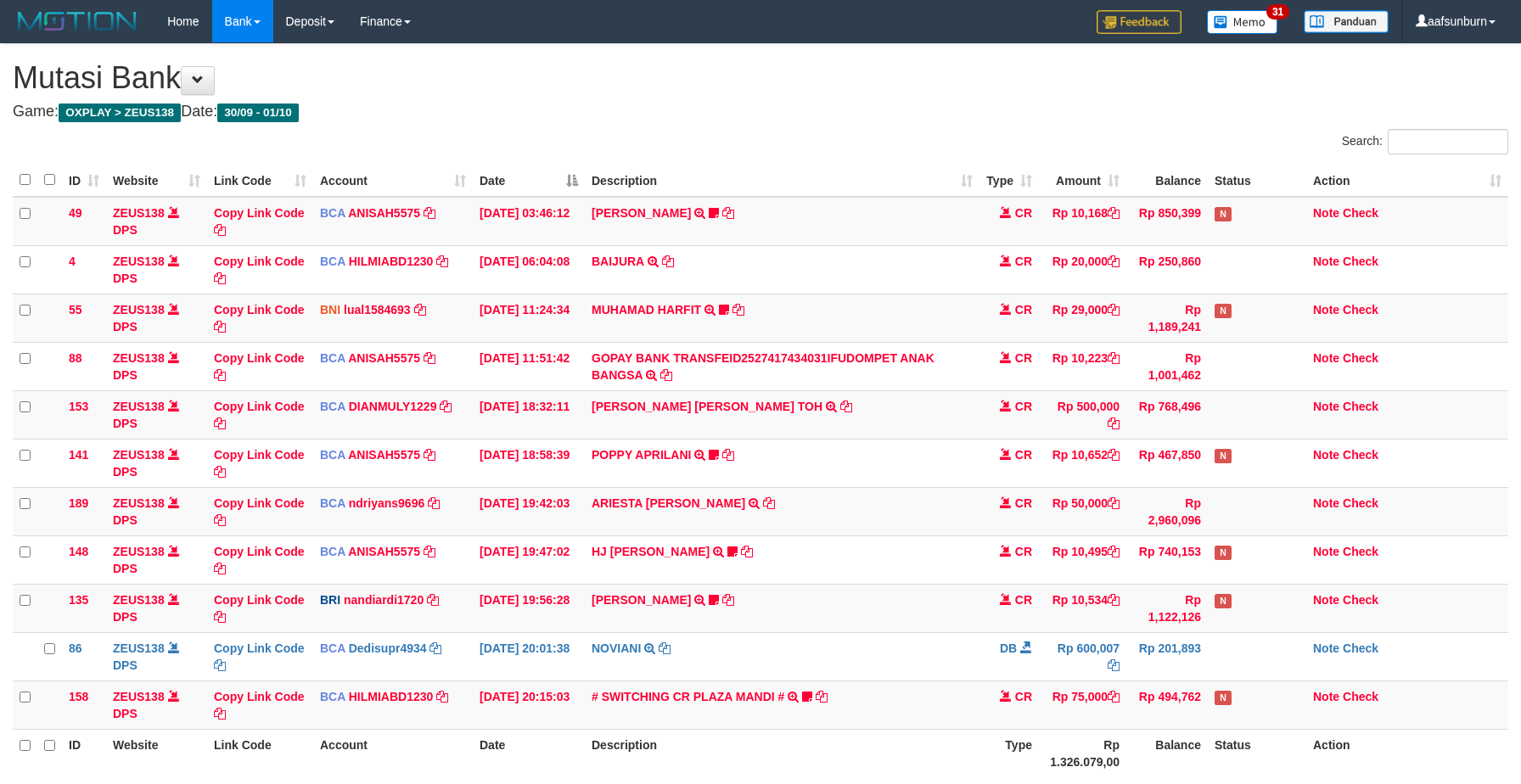
scroll to position [151, 0]
click at [880, 680] on td "# SWITCHING CR PLAZA MANDI # SWITCHING CR TRF TUPARDI 008 PLAZA MANDI 185000420…" at bounding box center [782, 705] width 394 height 49
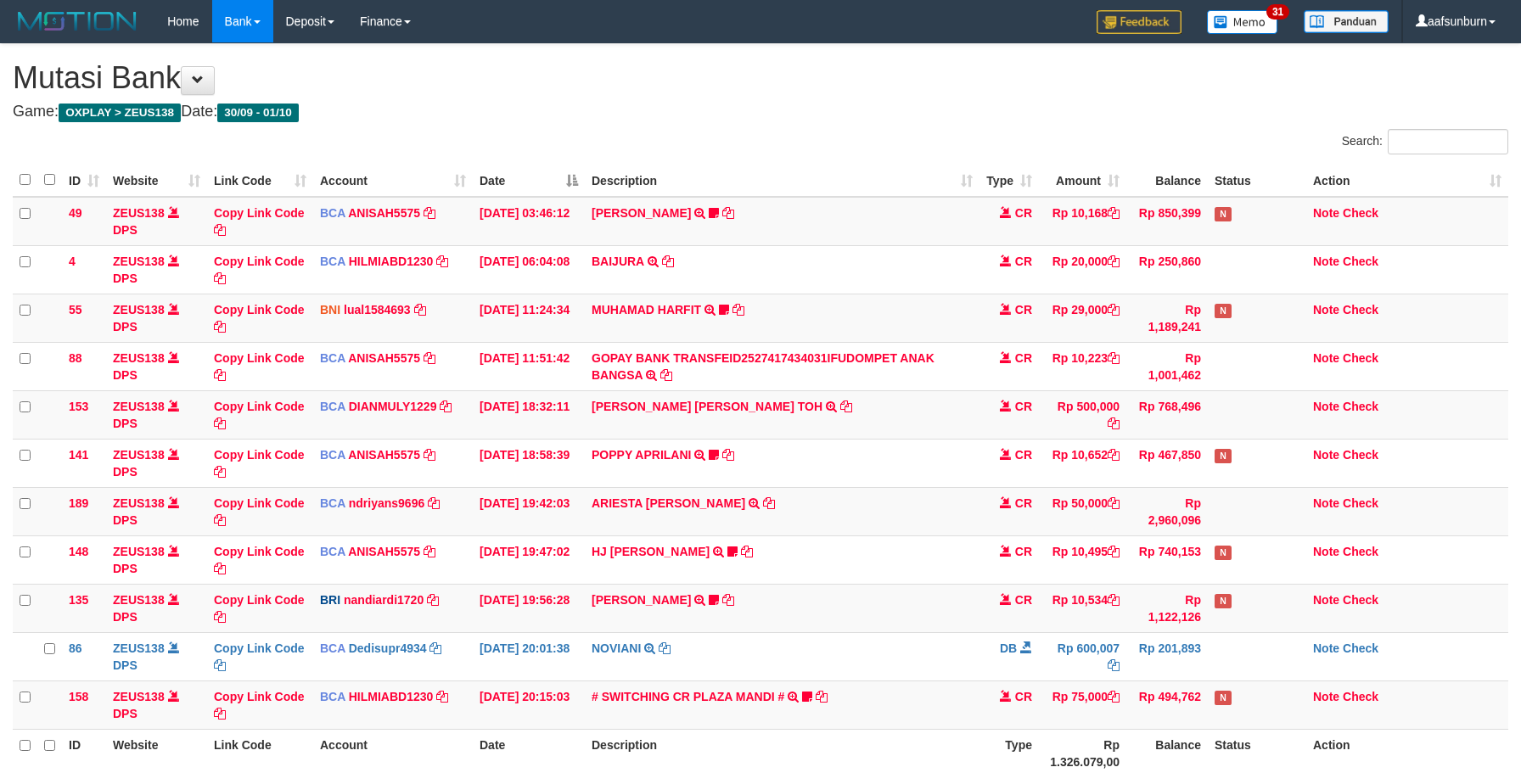
scroll to position [151, 0]
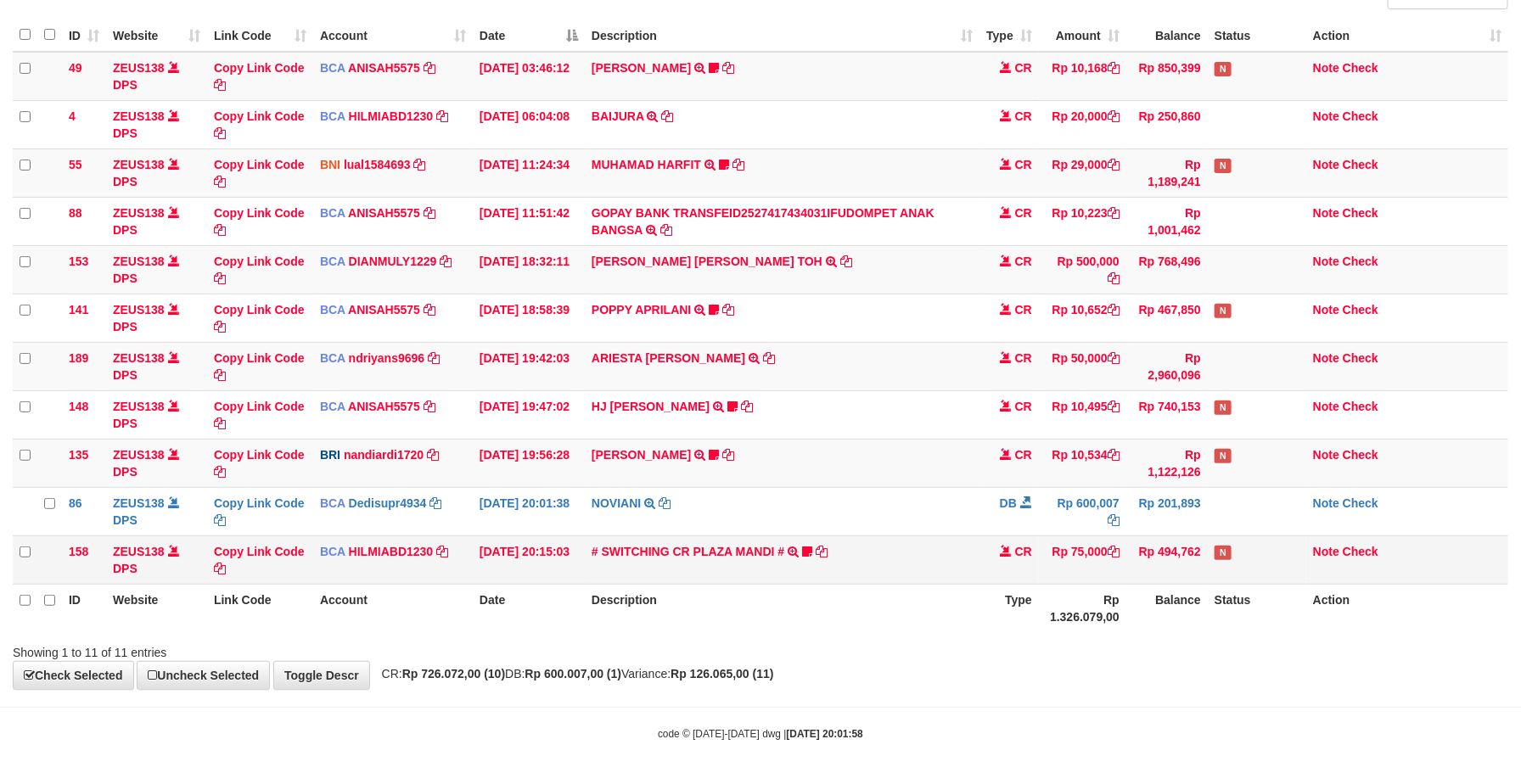
click at [879, 542] on td "# SWITCHING CR PLAZA MANDI # SWITCHING CR TRF TUPARDI 008 PLAZA MANDI 185000420…" at bounding box center [782, 560] width 394 height 49
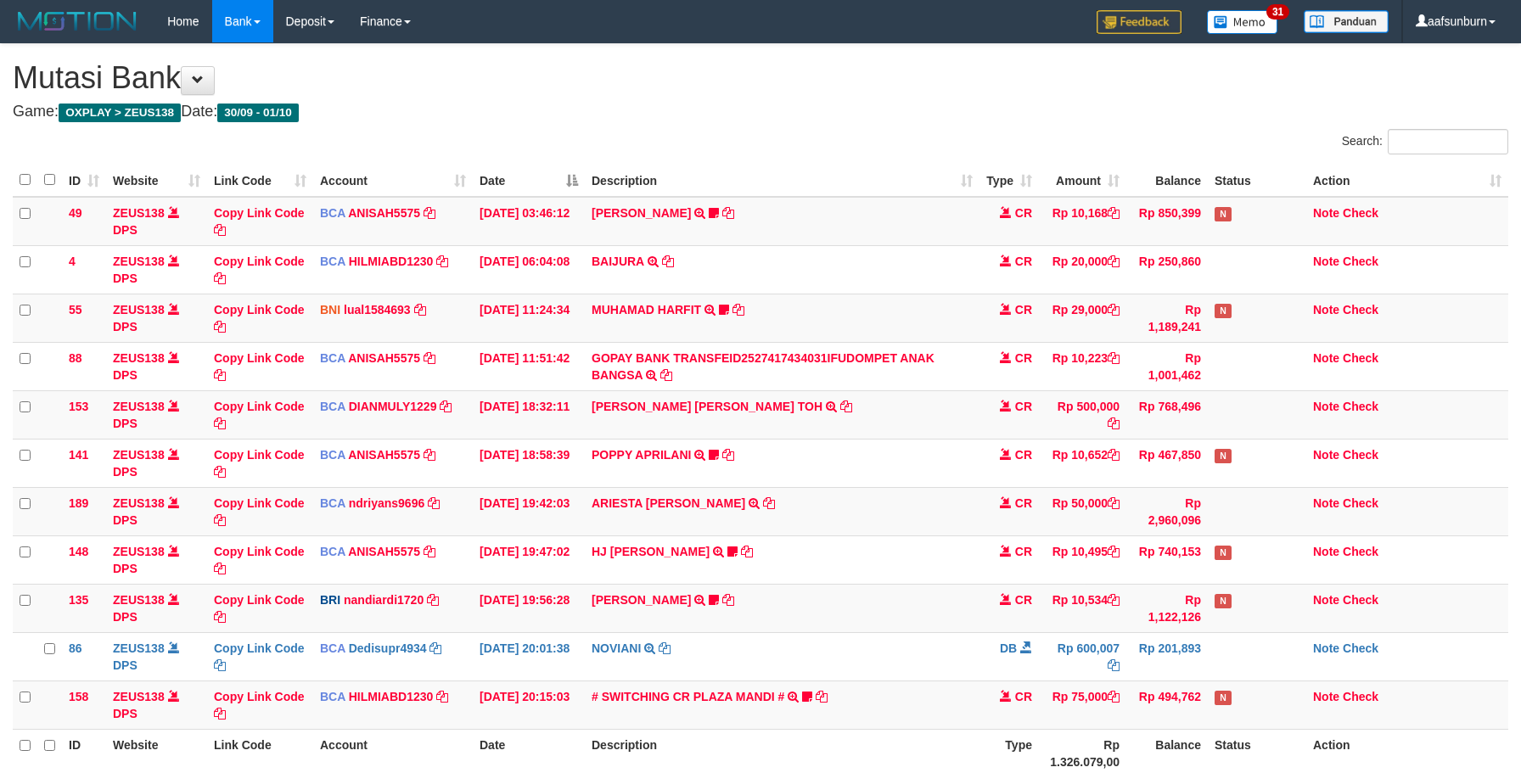
scroll to position [151, 0]
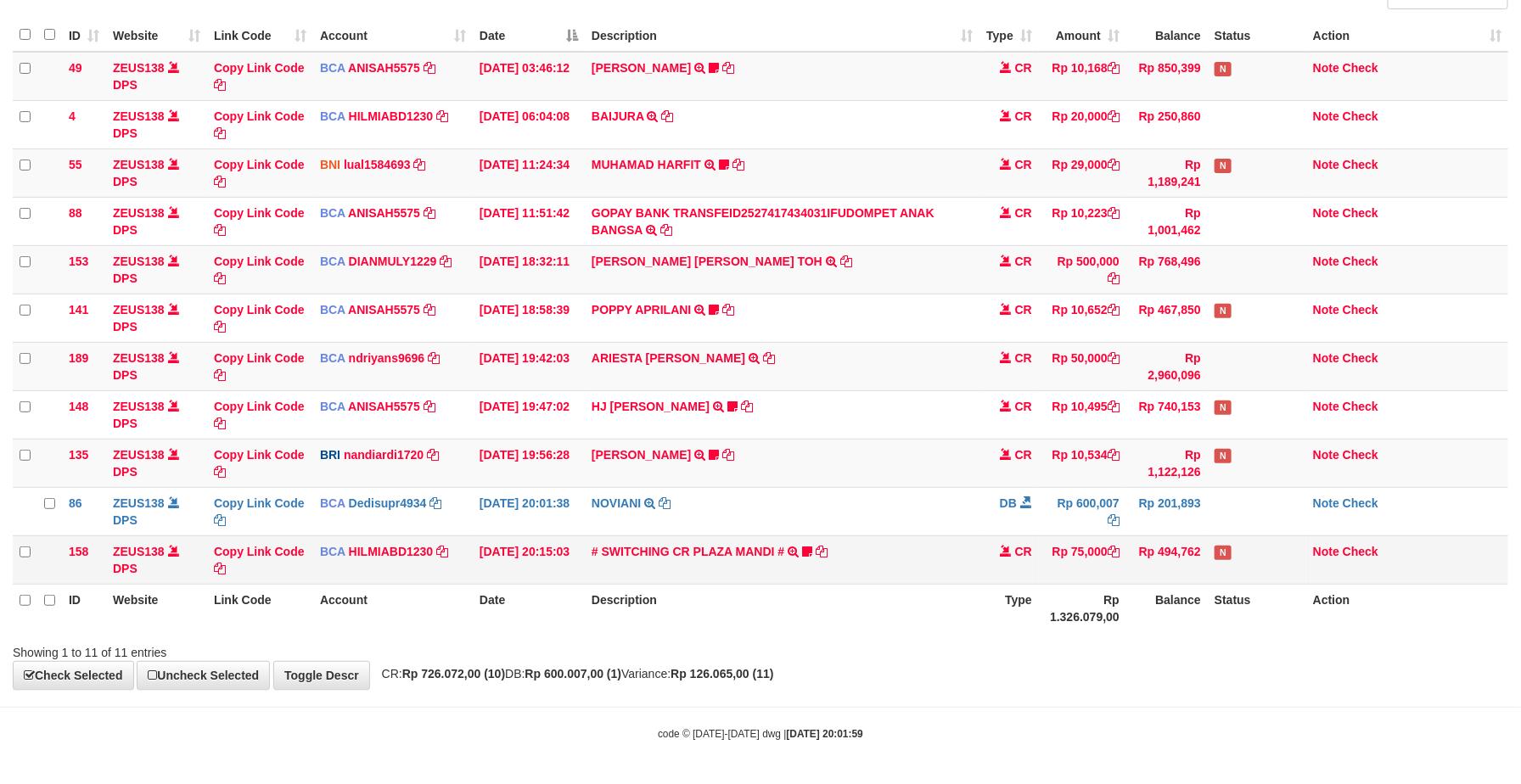
click at [856, 565] on td "# SWITCHING CR PLAZA MANDI # SWITCHING CR TRF TUPARDI 008 PLAZA MANDI 185000420…" at bounding box center [782, 560] width 394 height 49
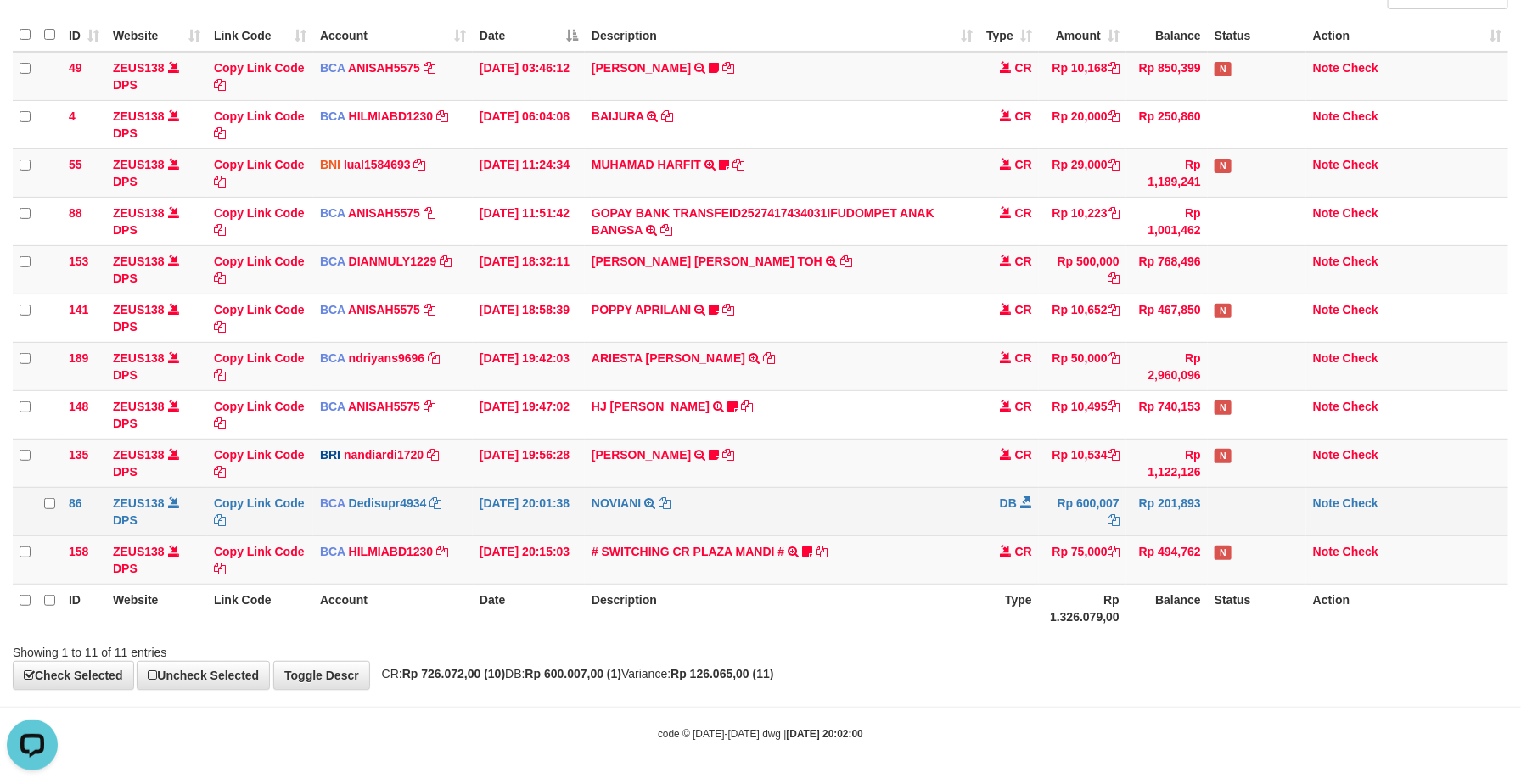
click at [1074, 518] on td "Rp 600,007" at bounding box center [1082, 511] width 87 height 49
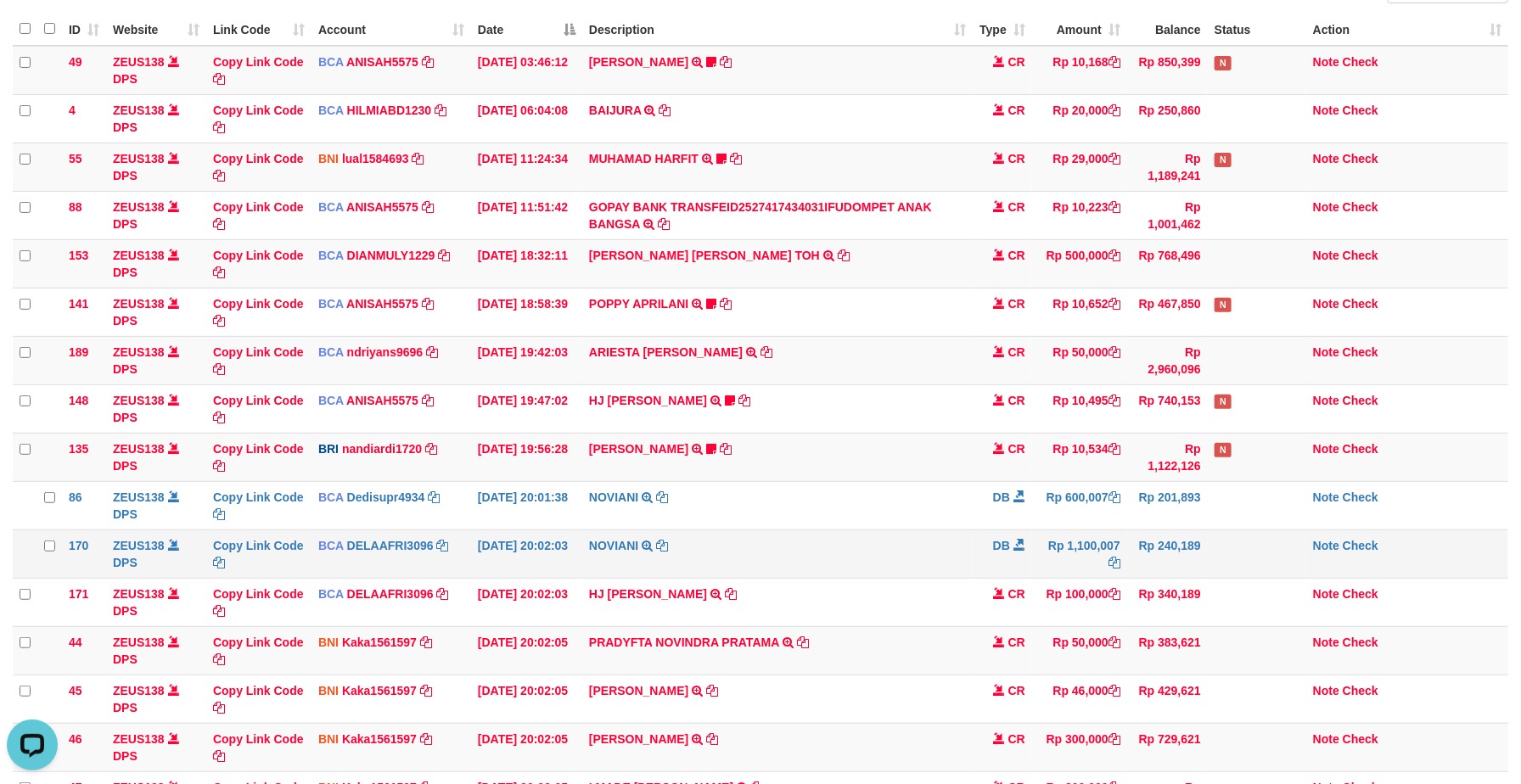
click at [904, 537] on td "NOVIANI TRSF E-BANKING DB 0110/FTSCY/WS95031 1100007.00NOVIANI" at bounding box center [778, 554] width 391 height 49
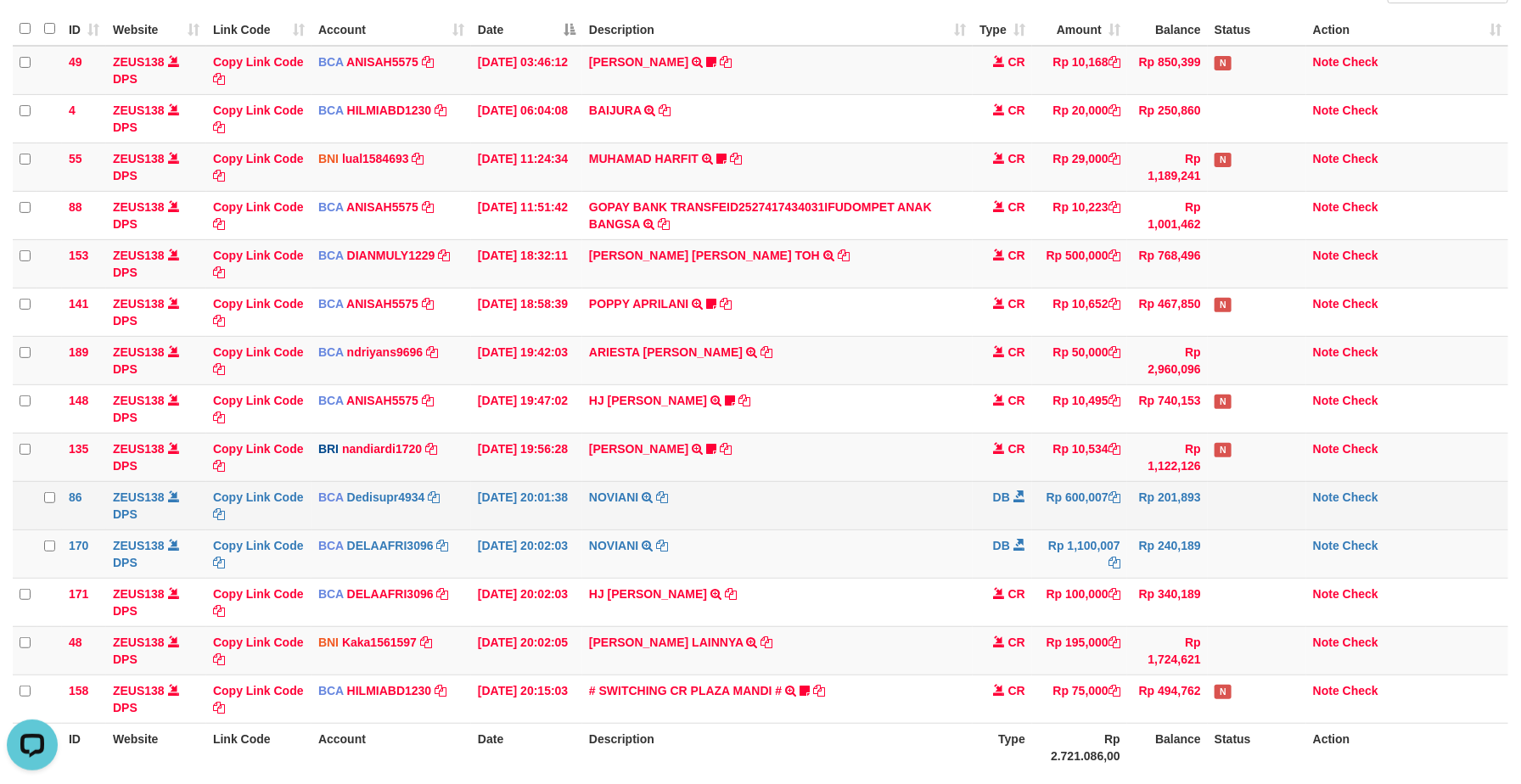
click at [865, 509] on td "NOVIANI TRSF E-BANKING DB 0110/FTSCY/WS95271 600007.00NOVIANI" at bounding box center [778, 505] width 391 height 49
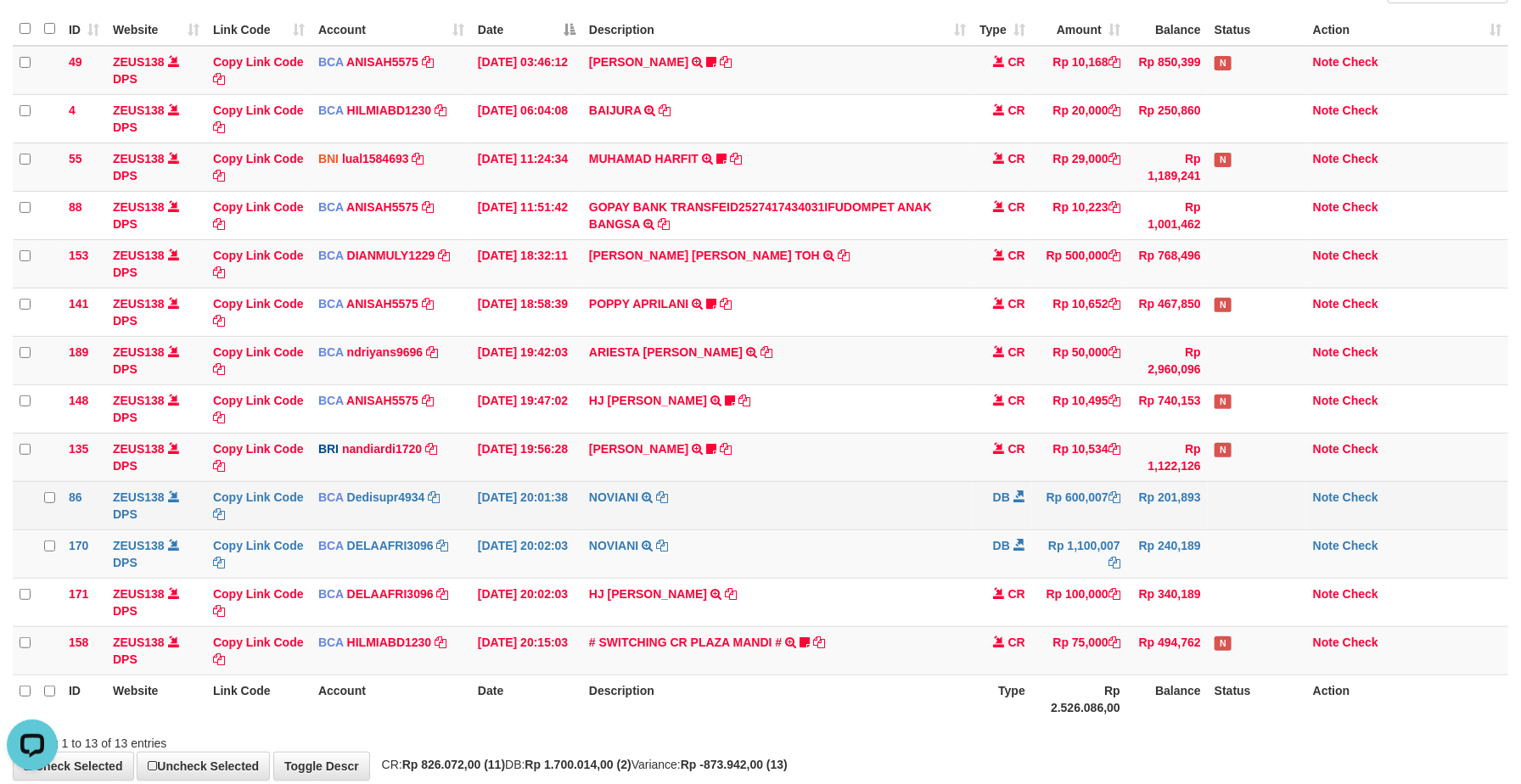
click at [830, 508] on td "NOVIANI TRSF E-BANKING DB 0110/FTSCY/WS95271 600007.00NOVIANI" at bounding box center [778, 505] width 391 height 49
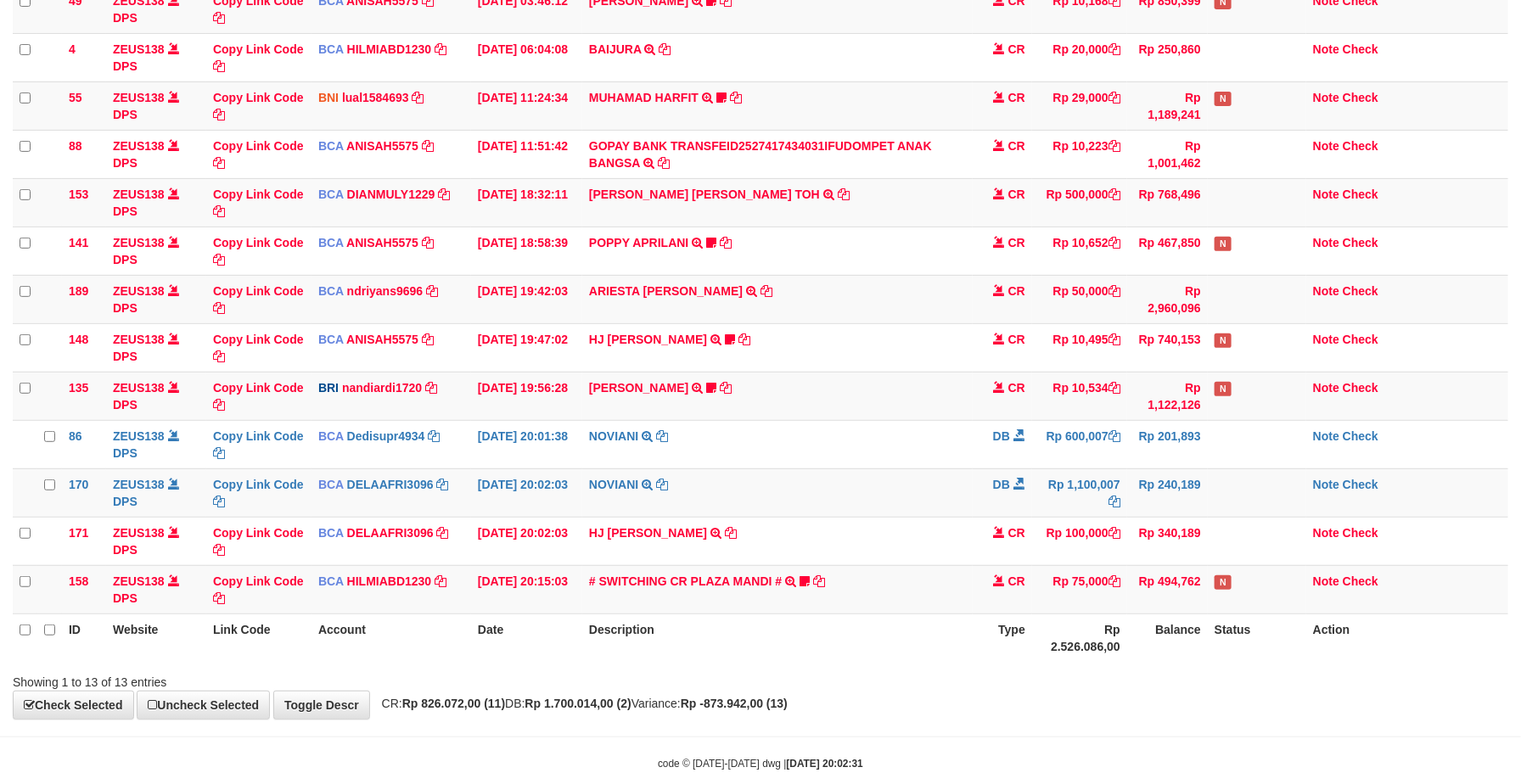
scroll to position [151, 0]
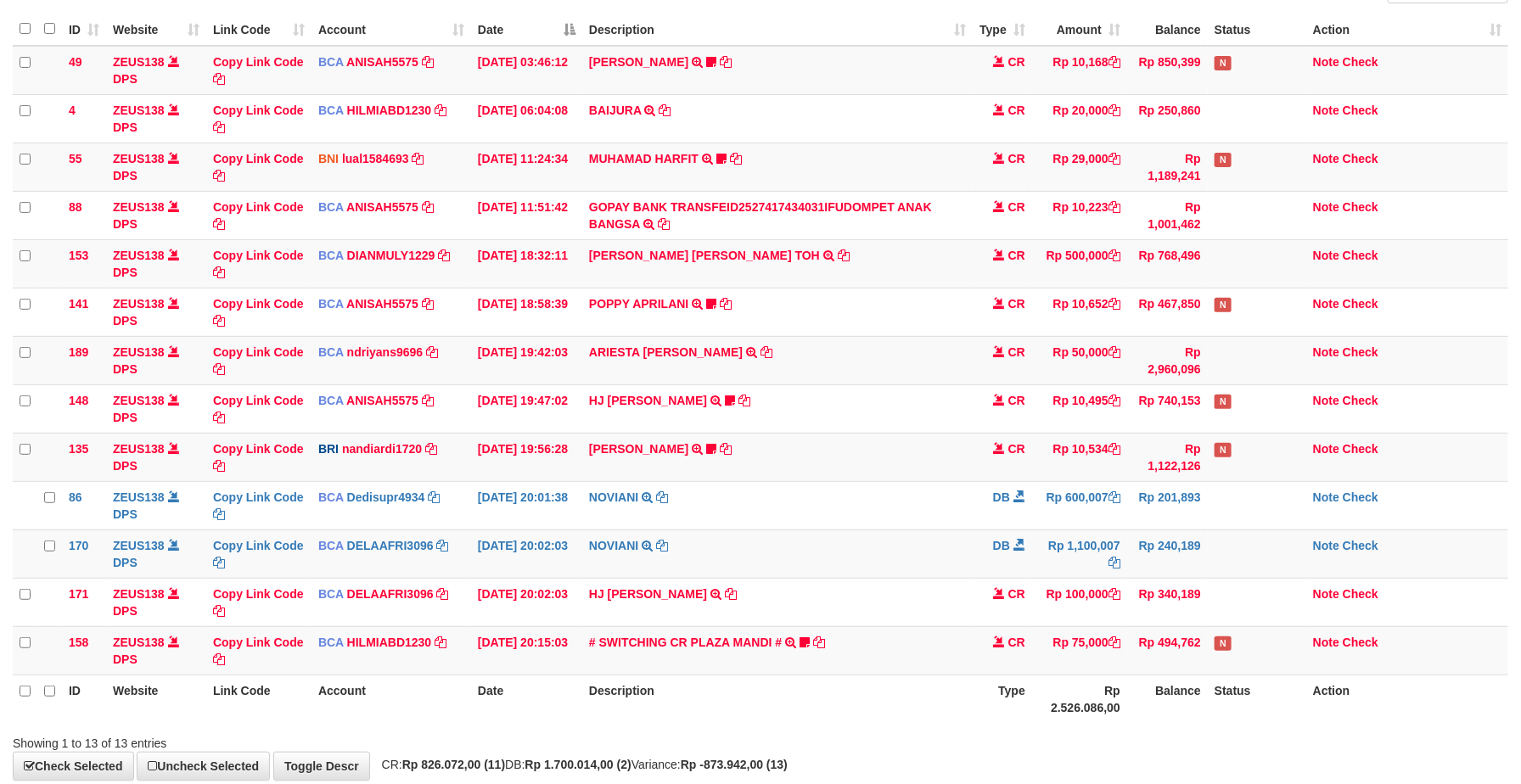
click at [830, 508] on td "NOVIANI TRSF E-BANKING DB 0110/FTSCY/WS95271 600007.00NOVIANI" at bounding box center [778, 505] width 391 height 49
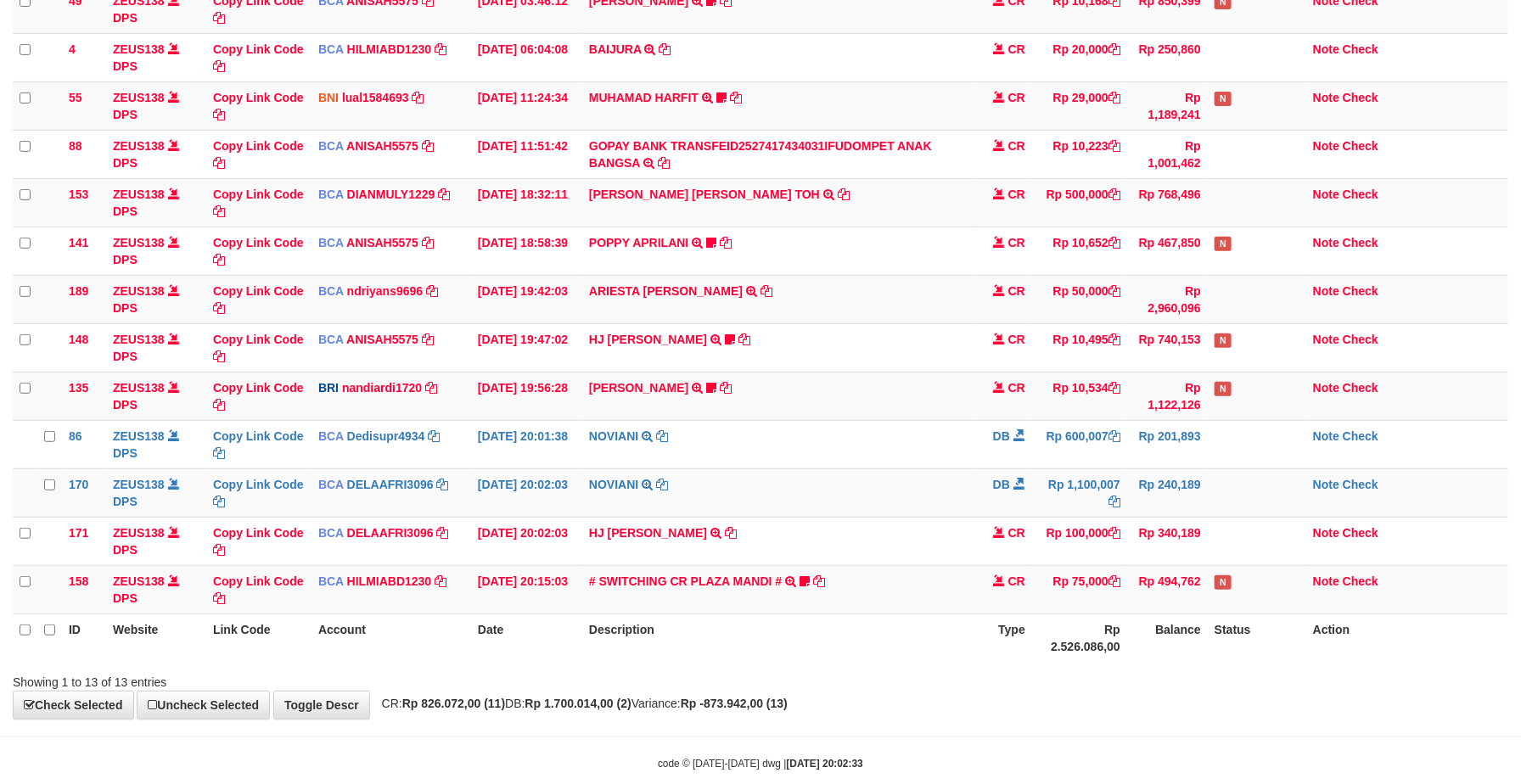
scroll to position [151, 0]
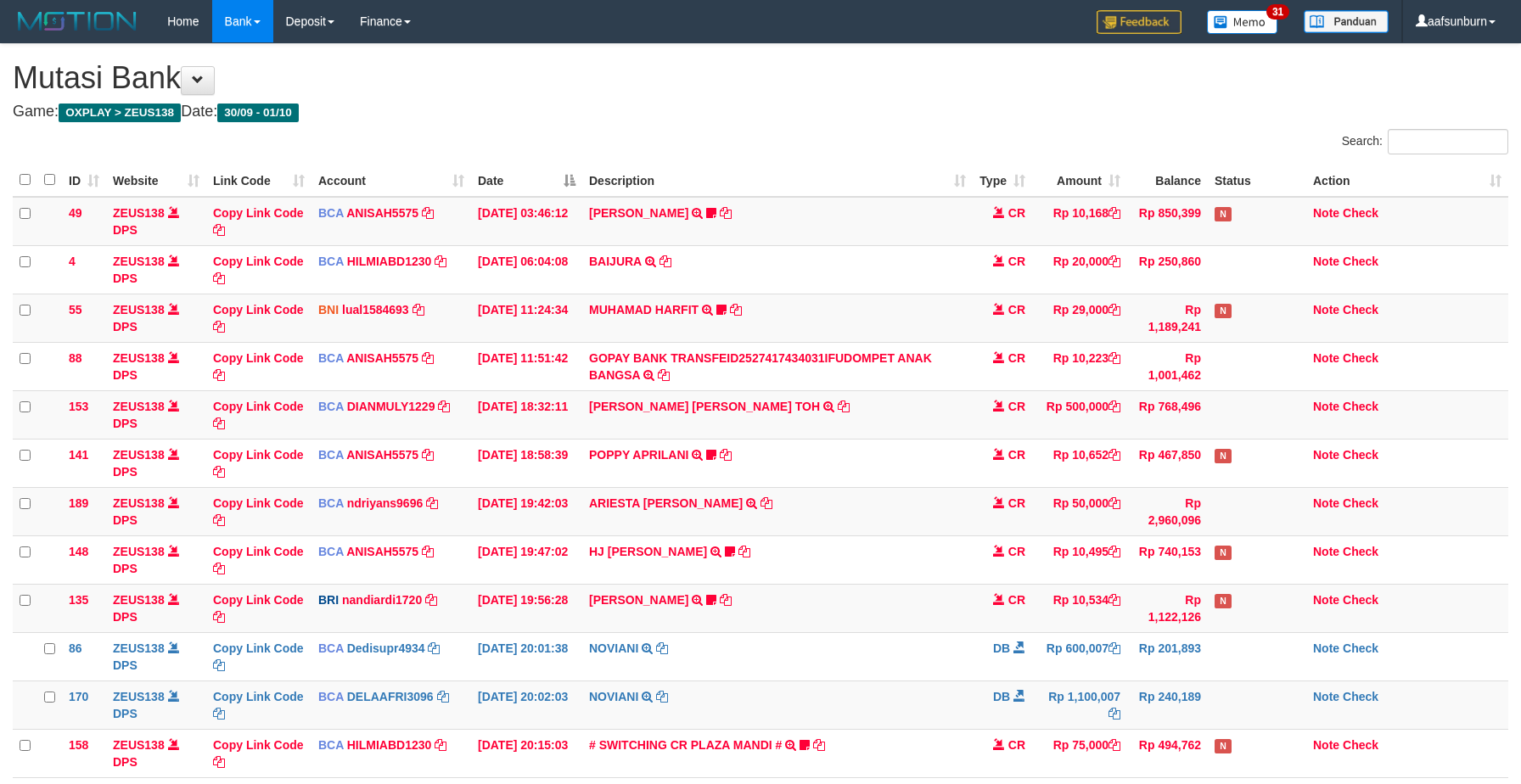
scroll to position [151, 0]
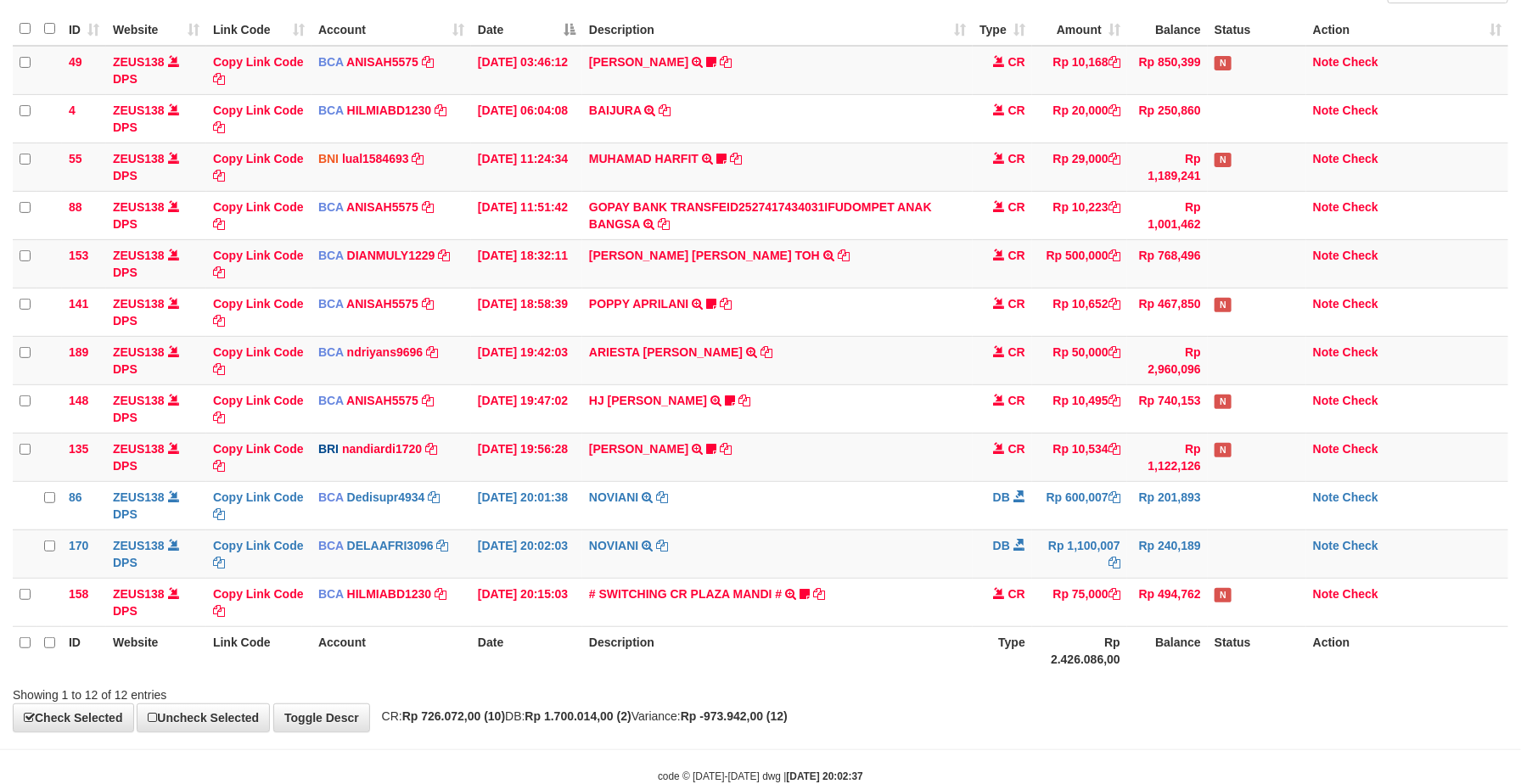
click at [806, 501] on td "NOVIANI TRSF E-BANKING DB 0110/FTSCY/WS95271 600007.00NOVIANI" at bounding box center [778, 505] width 391 height 49
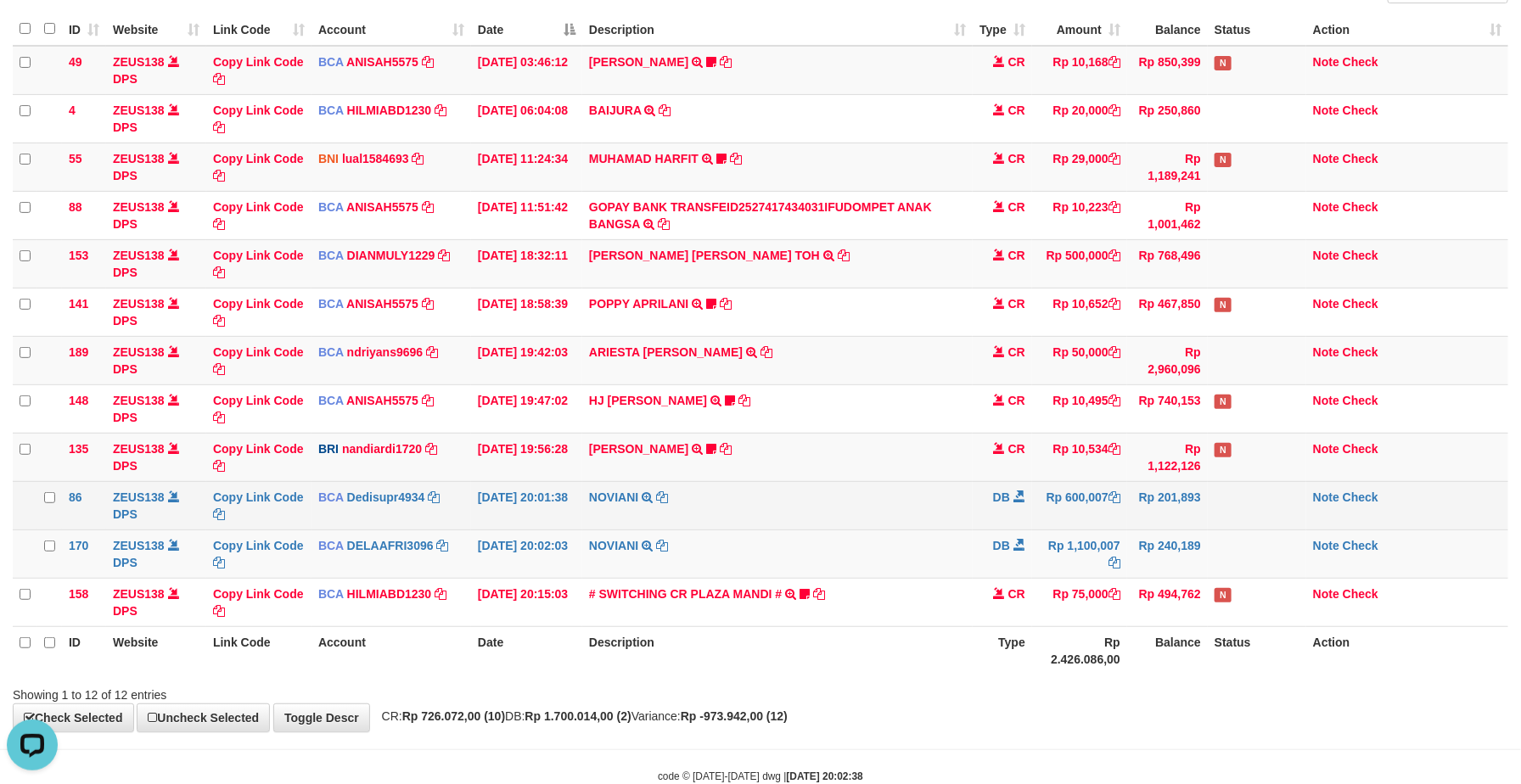
click at [772, 500] on td "NOVIANI TRSF E-BANKING DB 0110/FTSCY/WS95271 600007.00NOVIANI" at bounding box center [778, 505] width 391 height 49
click at [754, 499] on td "NOVIANI TRSF E-BANKING DB 0110/FTSCY/WS95271 600007.00NOVIANI" at bounding box center [778, 505] width 391 height 49
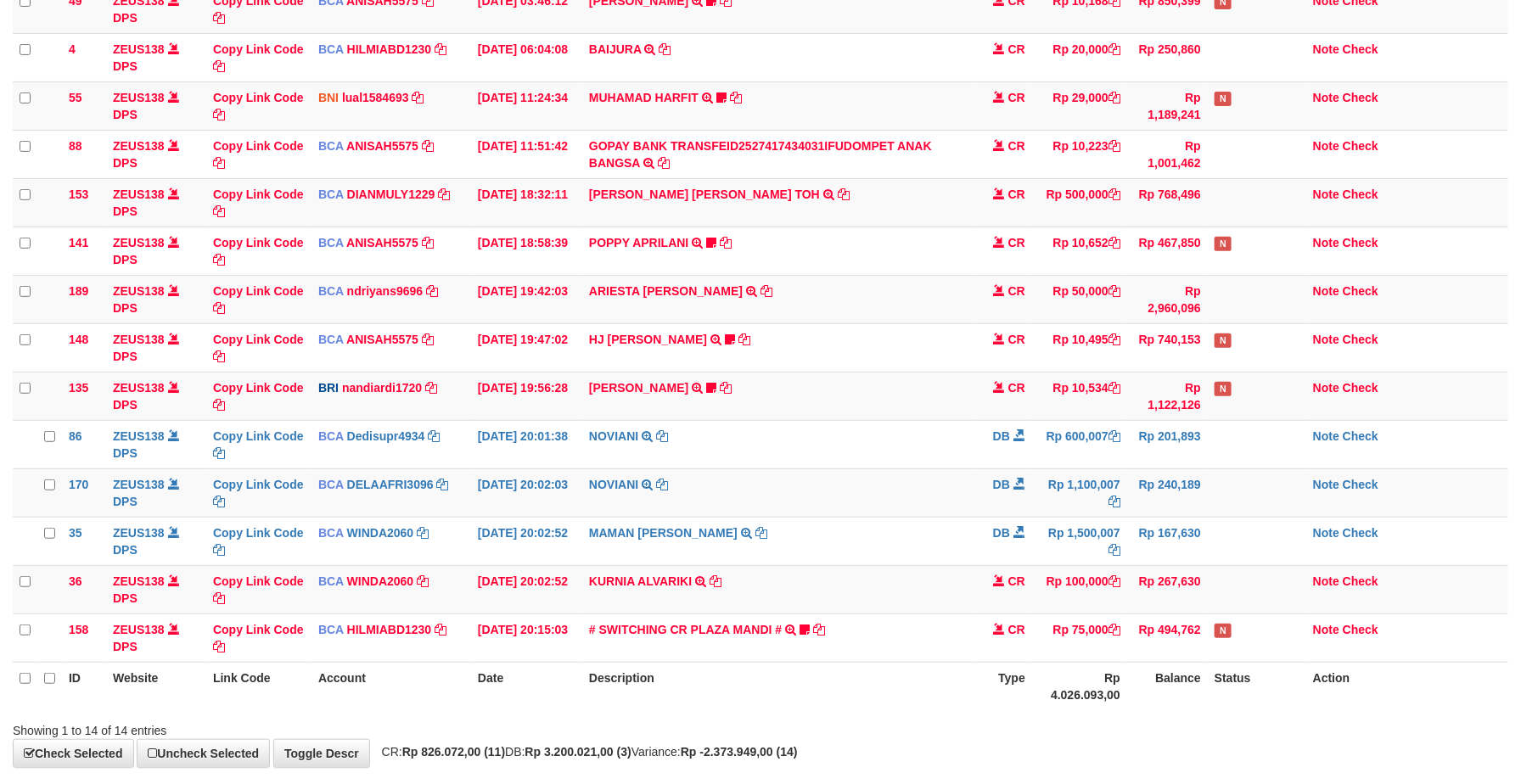
scroll to position [151, 0]
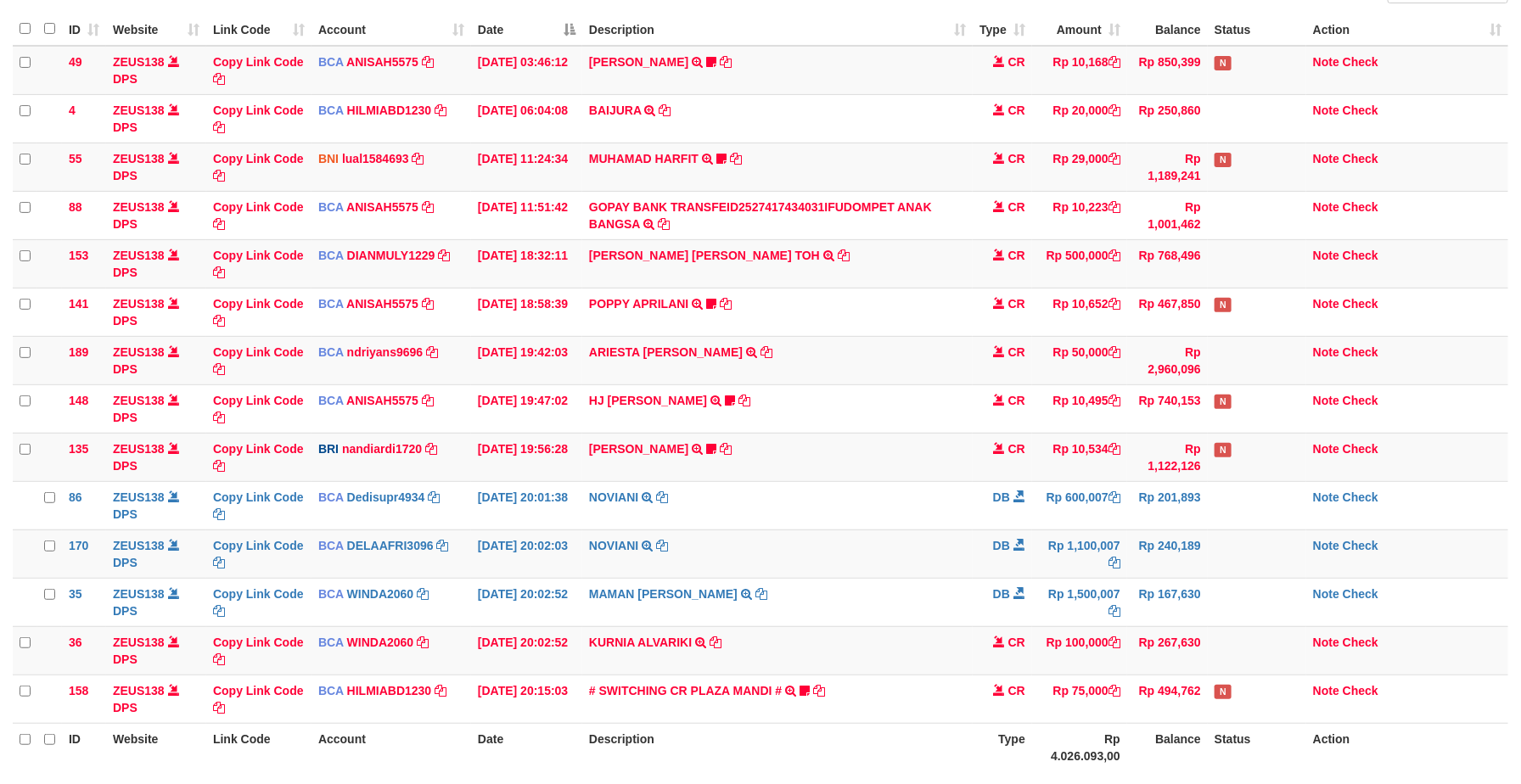
click at [754, 499] on tbody "49 ZEUS138 DPS Copy Link Code BCA ANISAH5575 DPS [PERSON_NAME] mutasi_20251001_…" at bounding box center [760, 384] width 1496 height 678
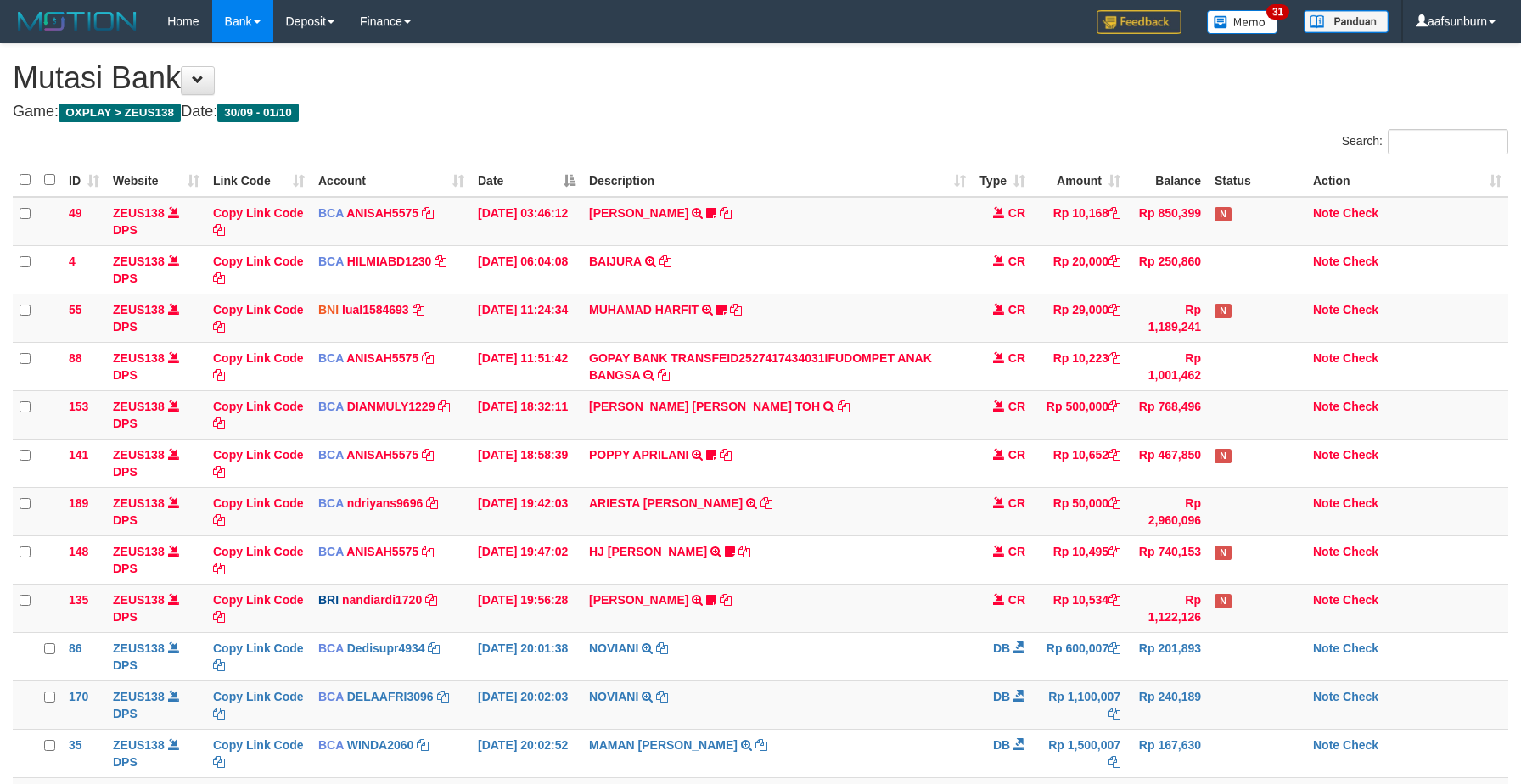
scroll to position [212, 0]
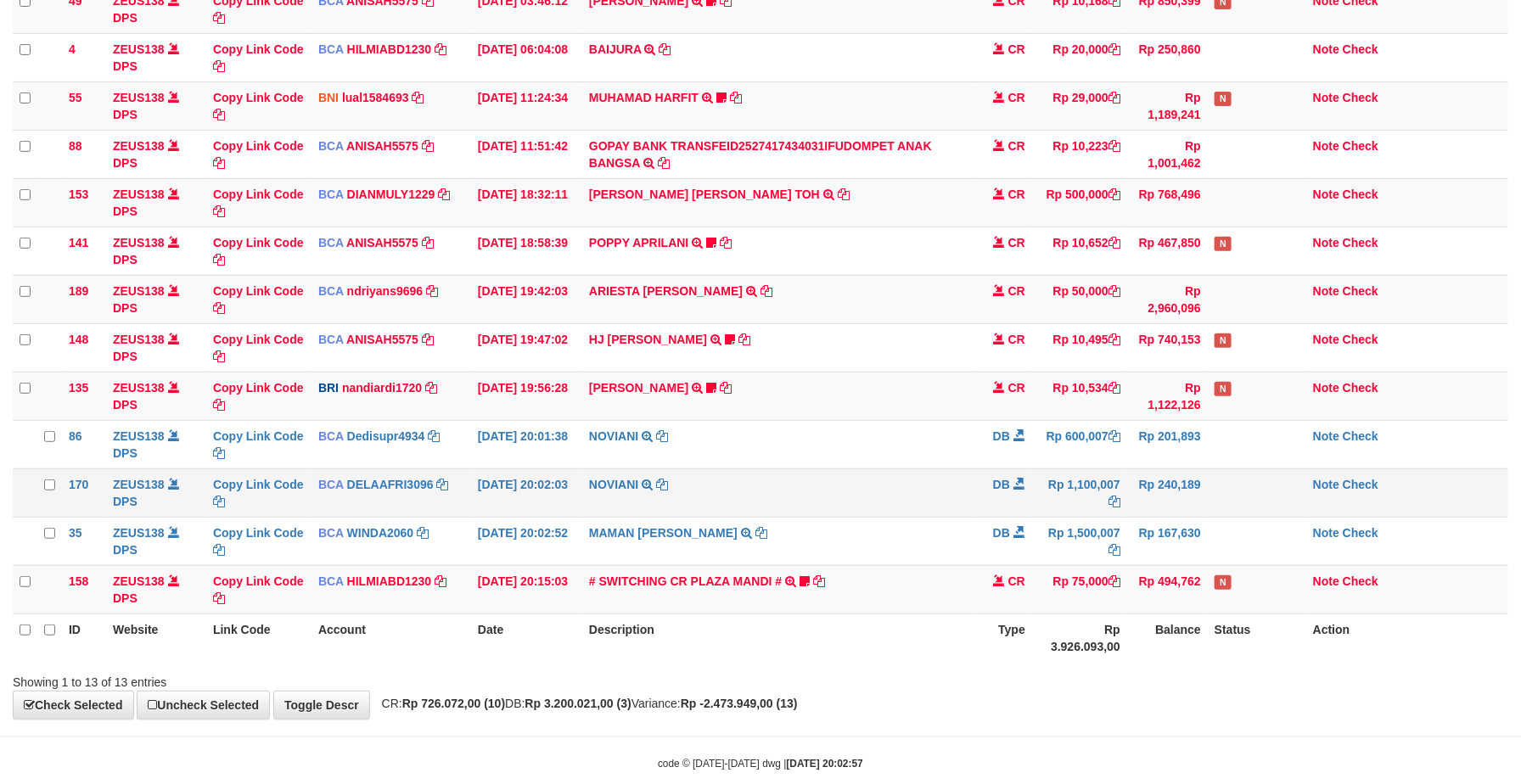
click at [747, 494] on td "NOVIANI TRSF E-BANKING DB 0110/FTSCY/WS95031 1100007.00NOVIANI" at bounding box center [778, 492] width 391 height 49
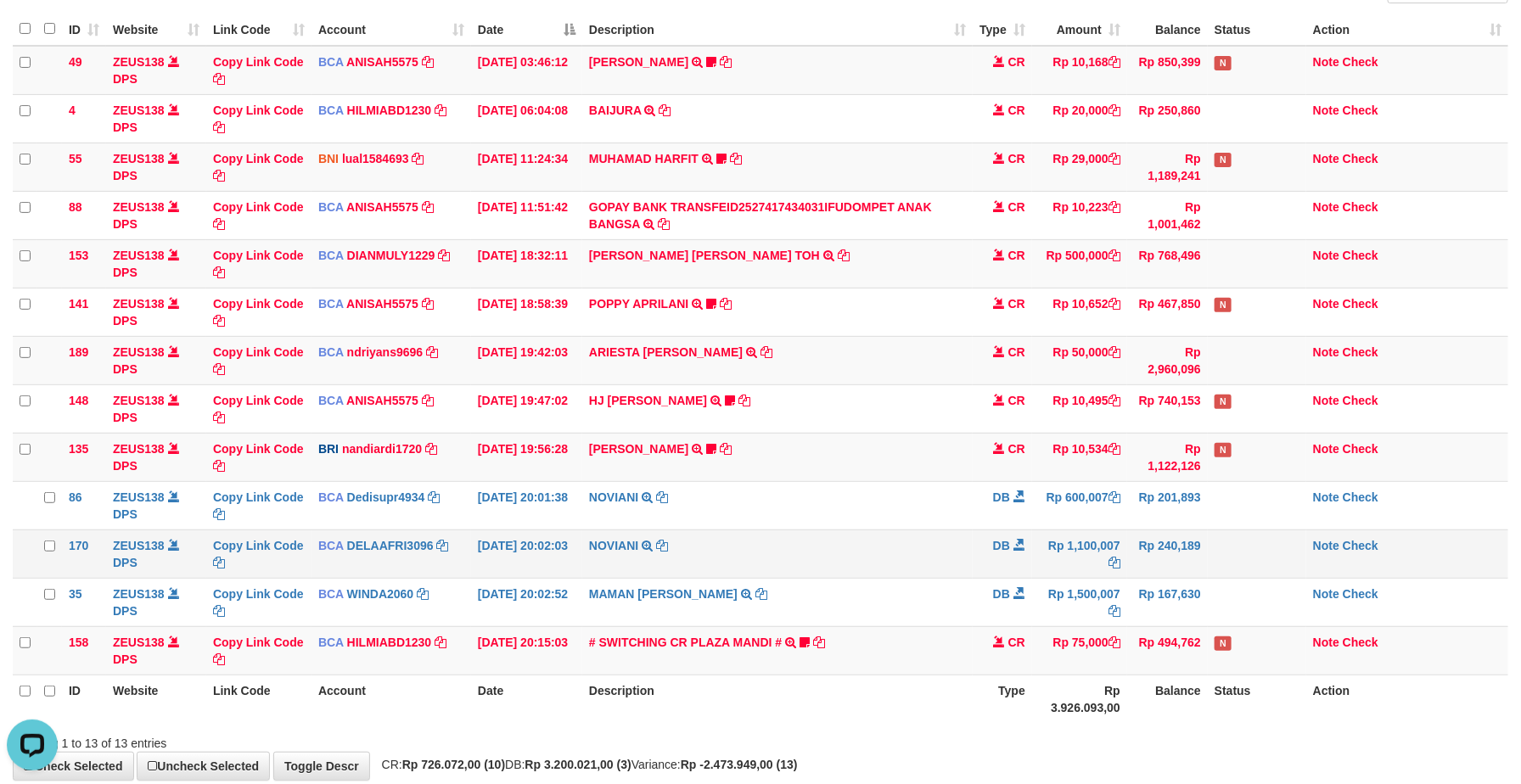
click at [946, 563] on td "NOVIANI TRSF E-BANKING DB 0110/FTSCY/WS95031 1100007.00NOVIANI" at bounding box center [778, 554] width 391 height 49
click at [942, 561] on td "NOVIANI TRSF E-BANKING DB 0110/FTSCY/WS95031 1100007.00NOVIANI" at bounding box center [778, 554] width 391 height 49
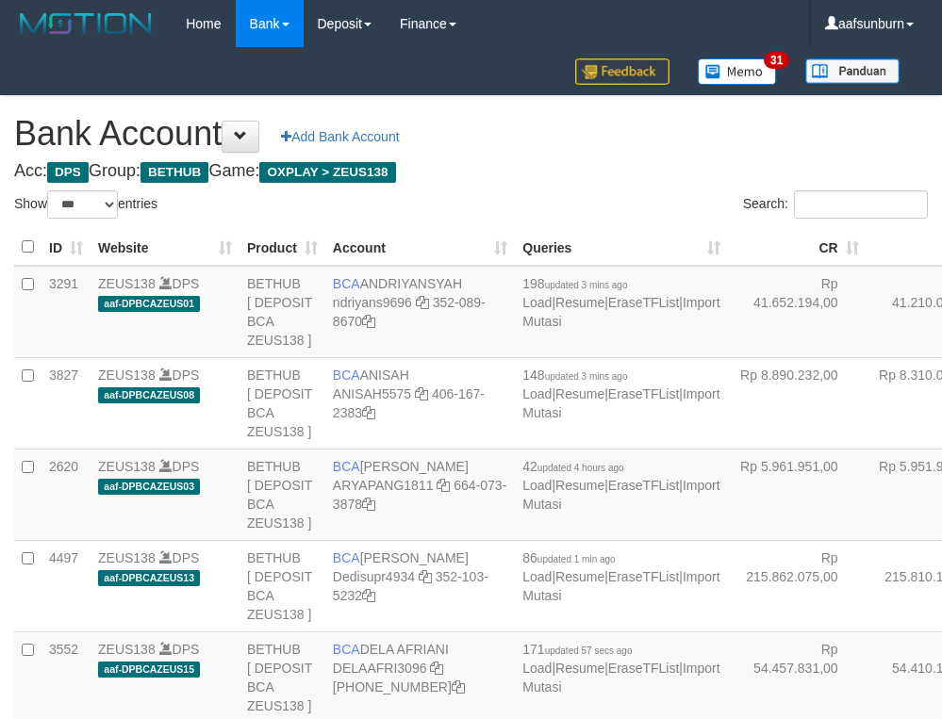
select select "***"
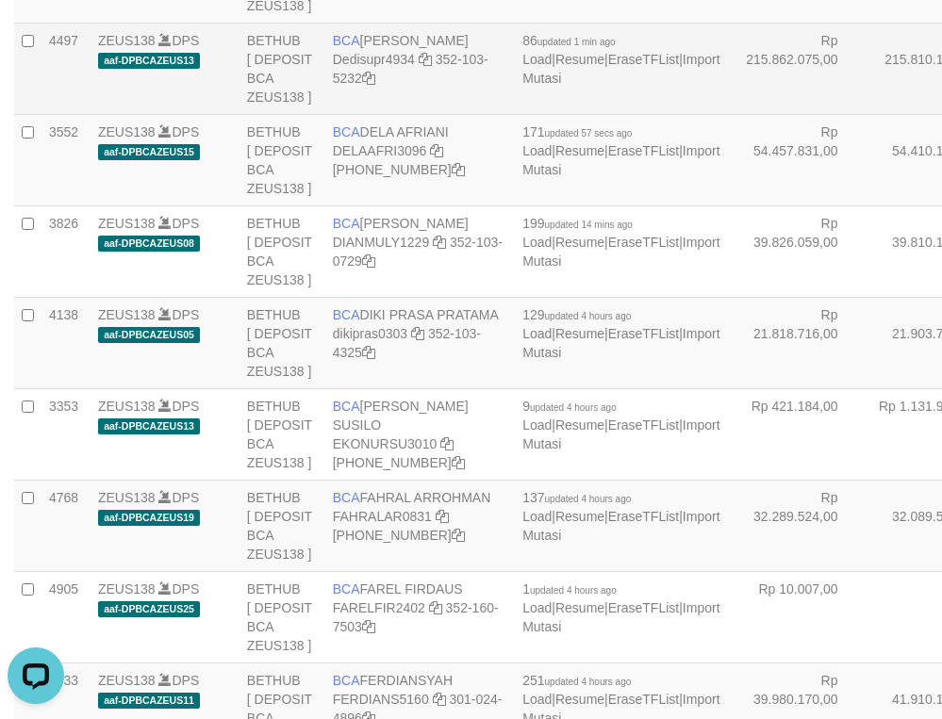
drag, startPoint x: 807, startPoint y: 314, endPoint x: 776, endPoint y: 325, distance: 33.1
click at [866, 114] on td "Rp 215.810.182,00" at bounding box center [935, 68] width 139 height 91
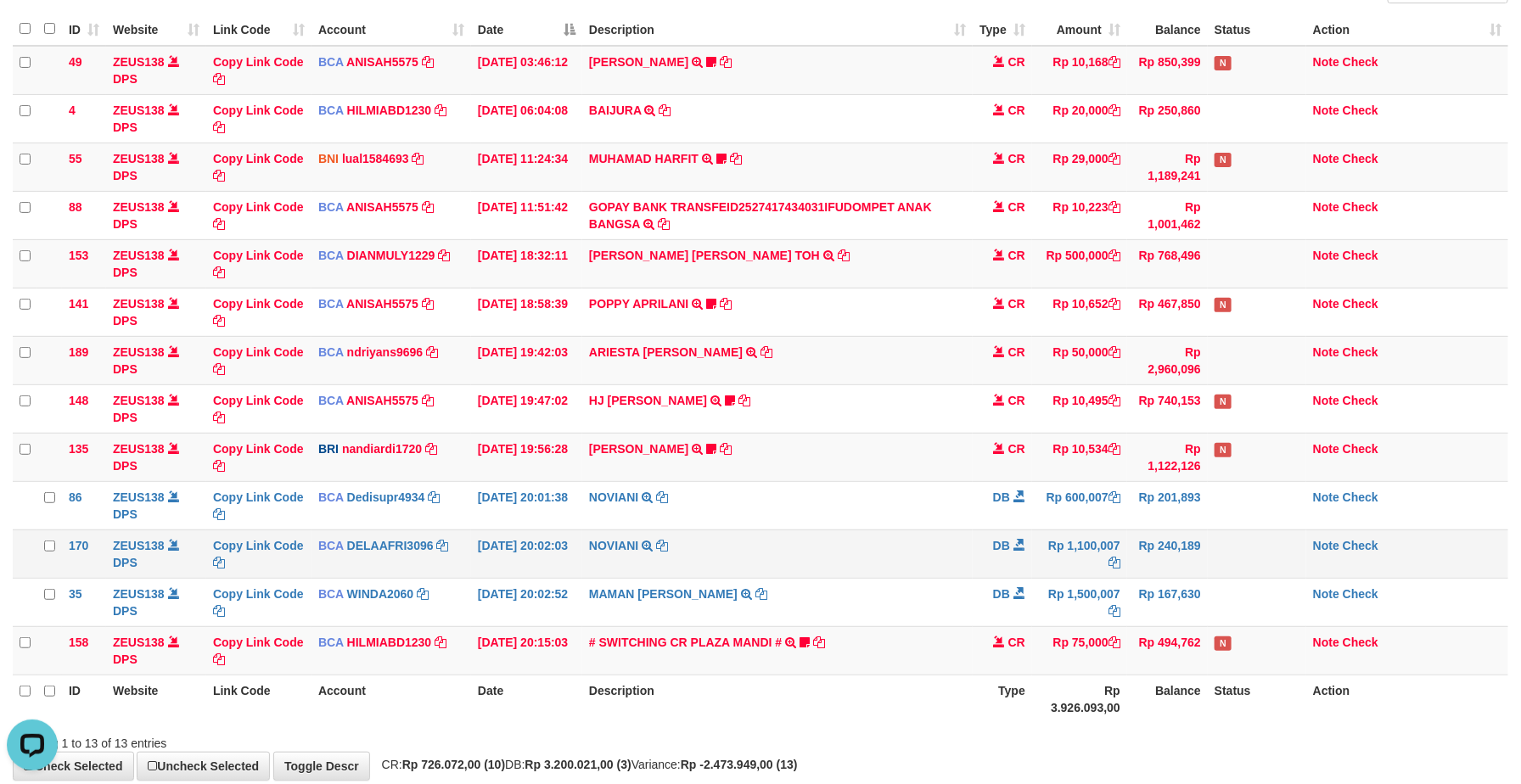
click at [928, 563] on td "NOVIANI TRSF E-BANKING DB 0110/FTSCY/WS95031 1100007.00NOVIANI" at bounding box center [778, 554] width 391 height 49
drag, startPoint x: 1170, startPoint y: 603, endPoint x: 1534, endPoint y: 608, distance: 364.0
click at [1175, 601] on td "Rp 167,630" at bounding box center [1168, 602] width 81 height 49
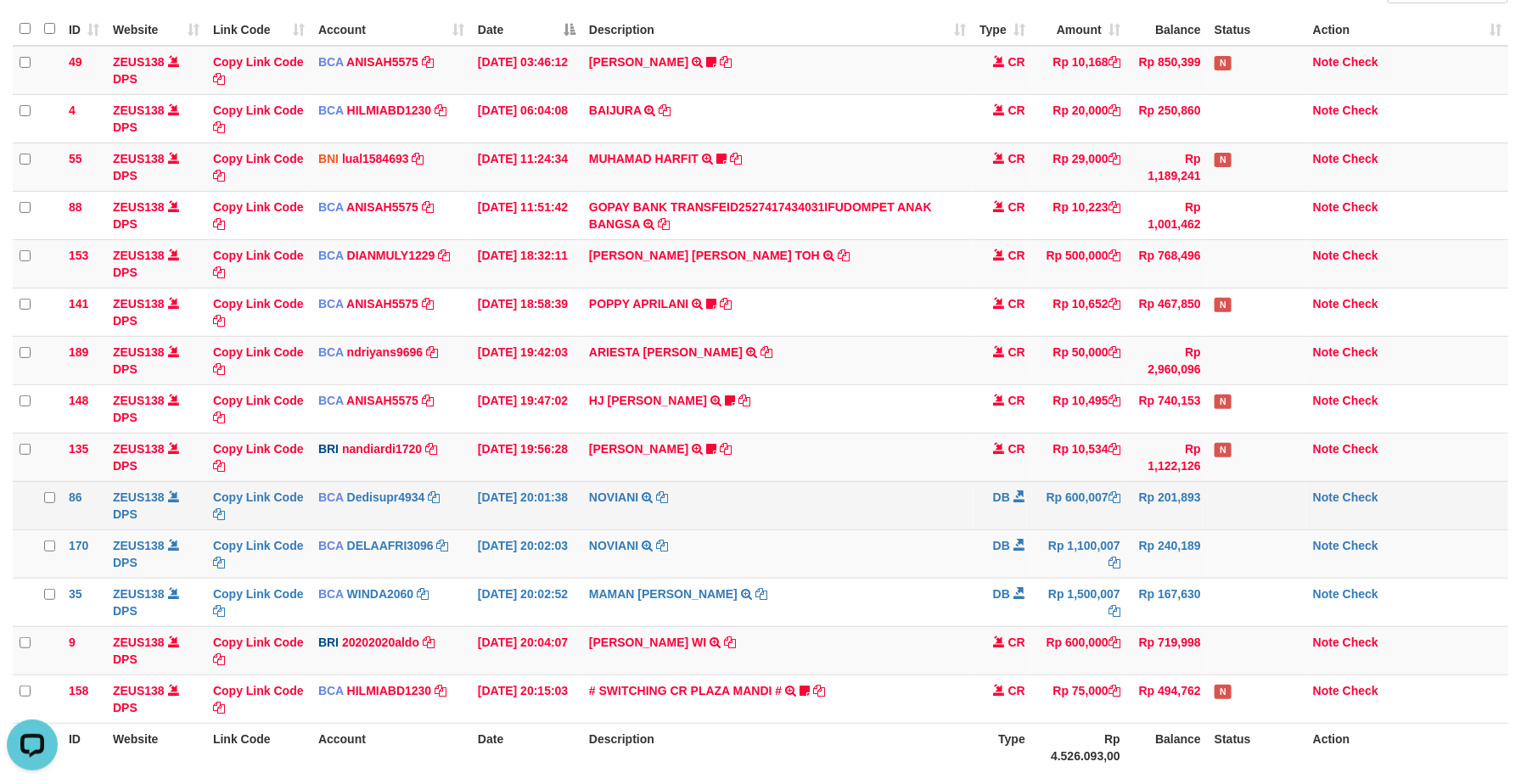
click at [896, 501] on td "NOVIANI TRSF E-BANKING DB 0110/FTSCY/WS95271 600007.00NOVIANI" at bounding box center [778, 505] width 391 height 49
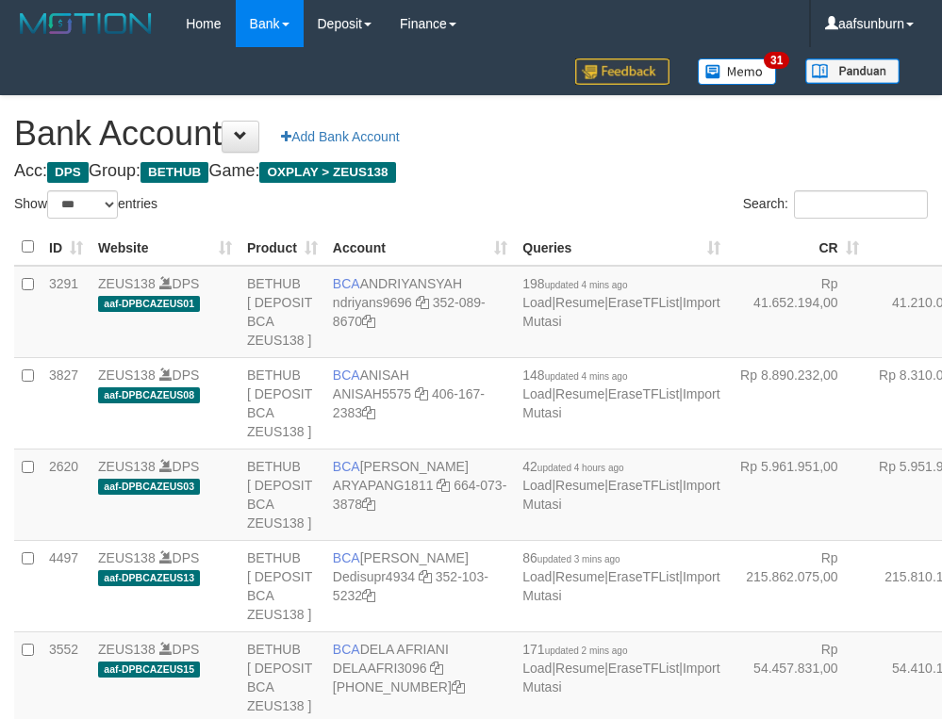
select select "***"
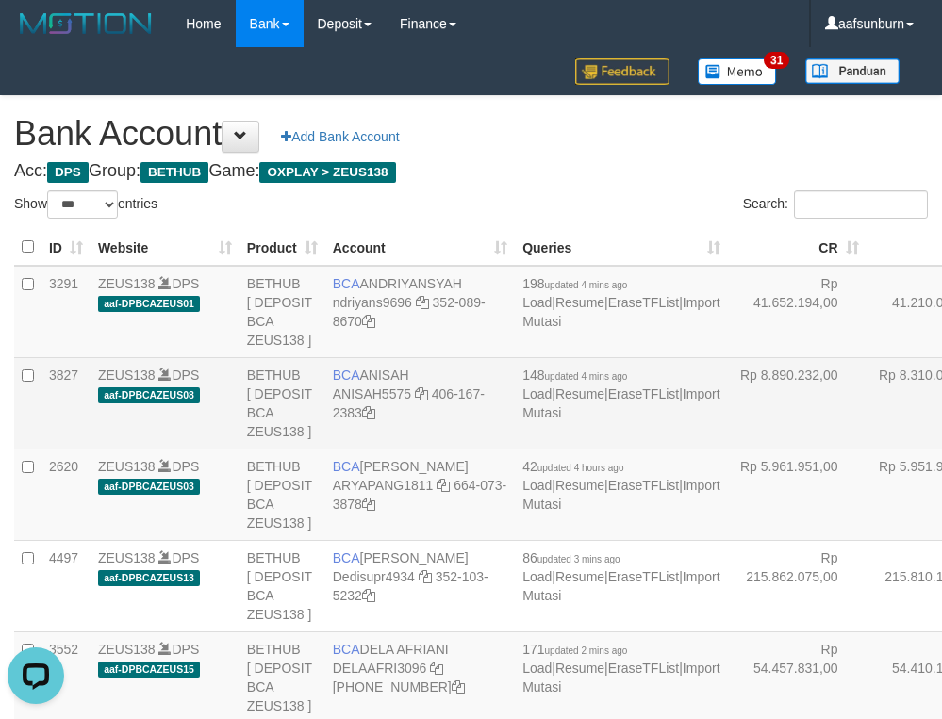
drag, startPoint x: 800, startPoint y: 411, endPoint x: 789, endPoint y: 414, distance: 11.7
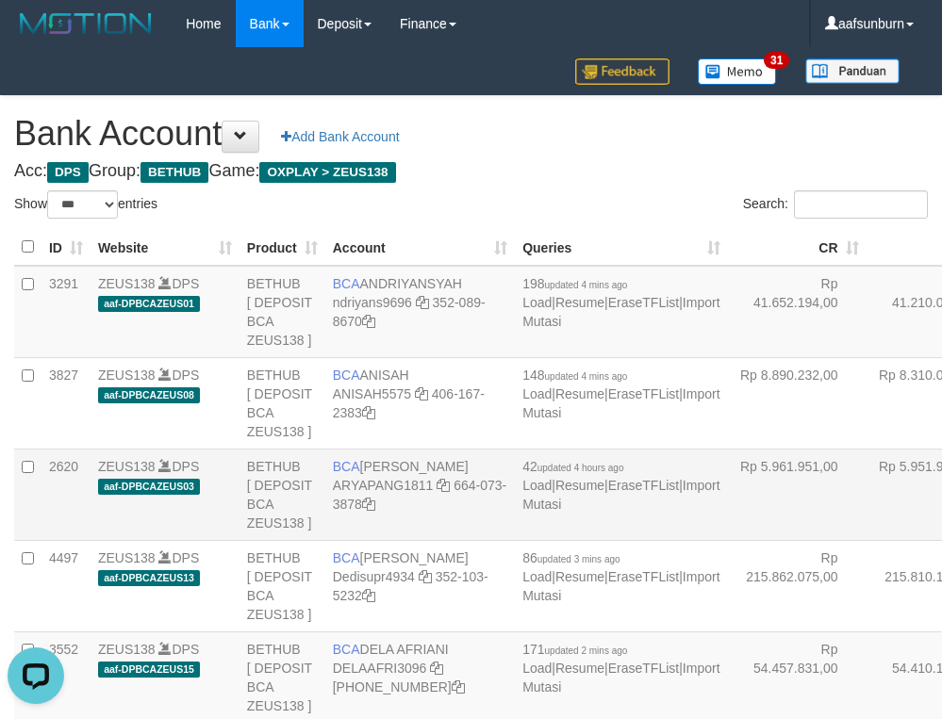
scroll to position [2306, 0]
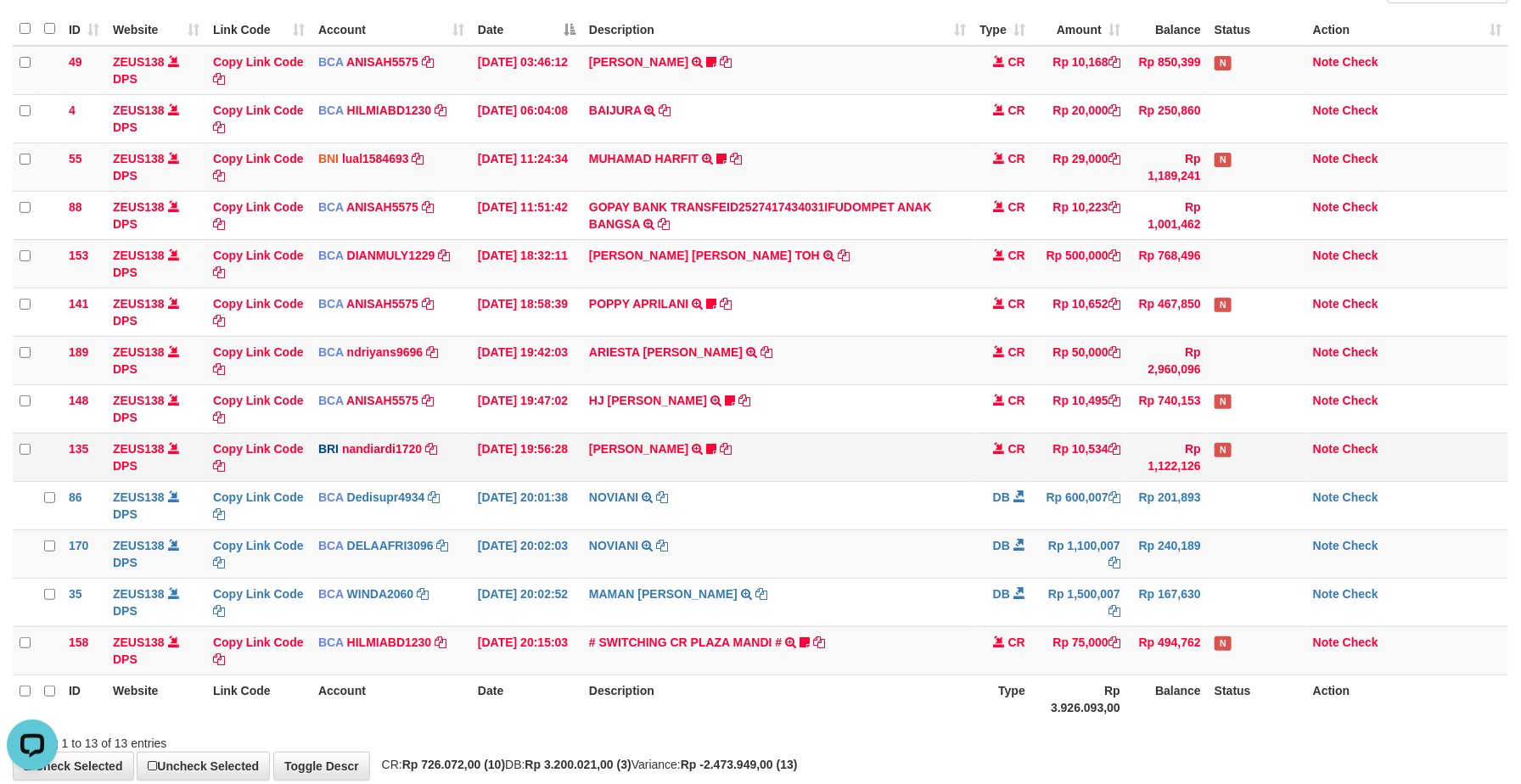
click at [955, 444] on td "KELVIN PRAYOGA TRANSFER NBMB KELVIN PRAYOGA TO NANDI ARDIANSYAH Kamngenca" at bounding box center [778, 457] width 391 height 49
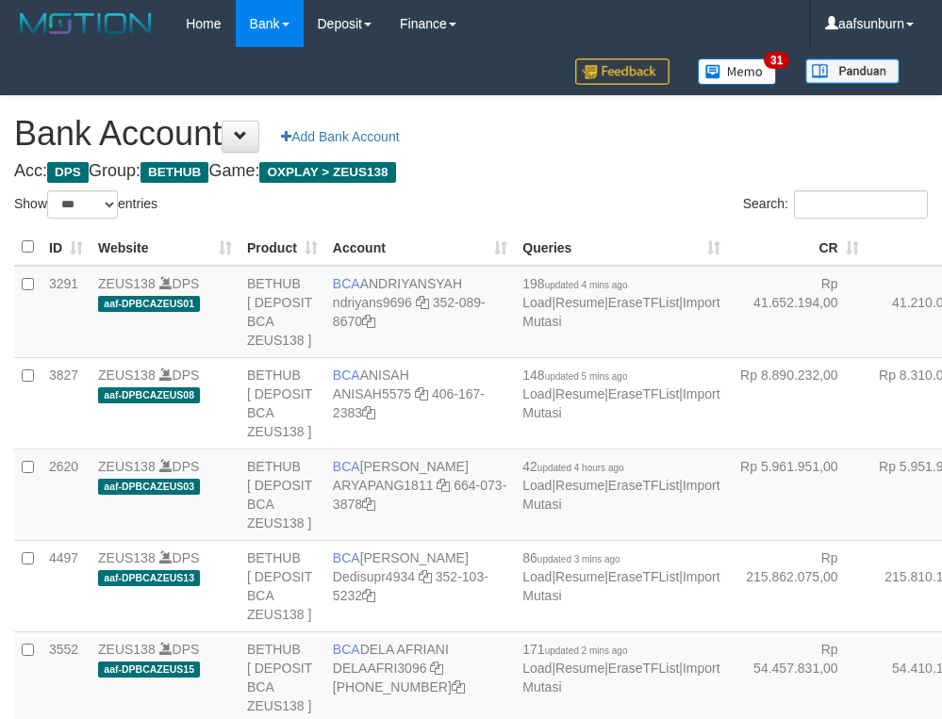
select select "***"
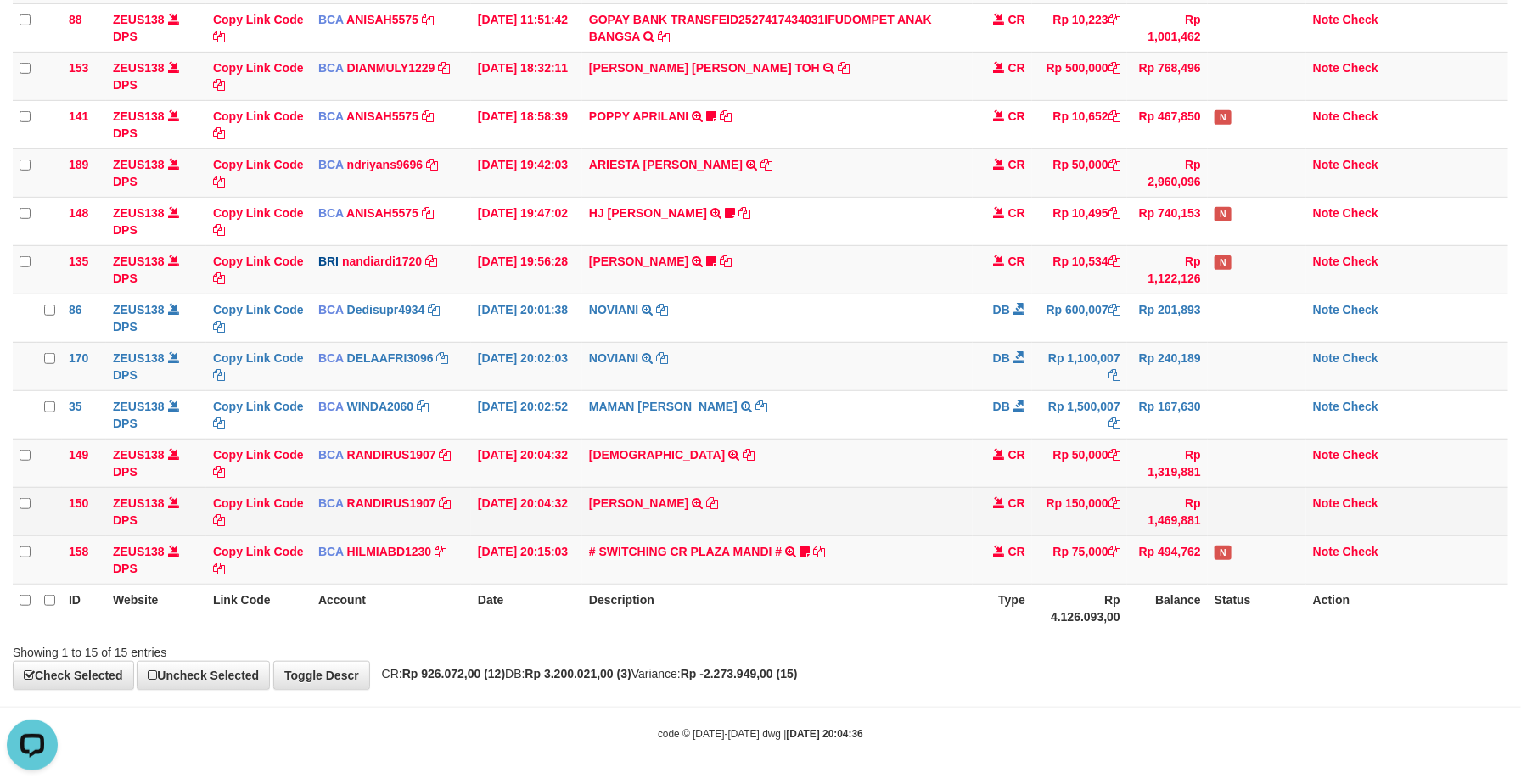
click at [991, 512] on td "CR" at bounding box center [1002, 511] width 59 height 49
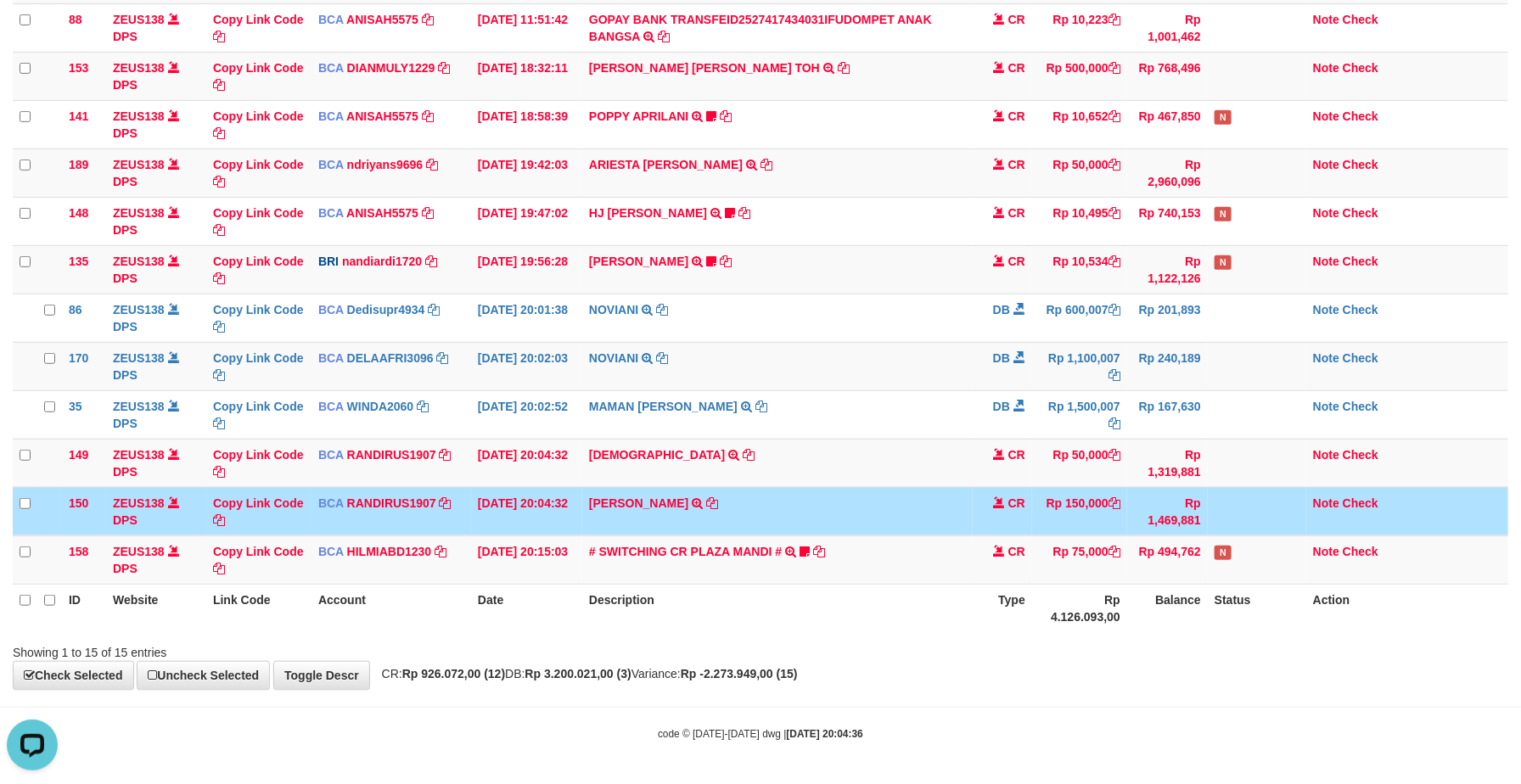
click at [988, 507] on td "CR" at bounding box center [1002, 511] width 59 height 49
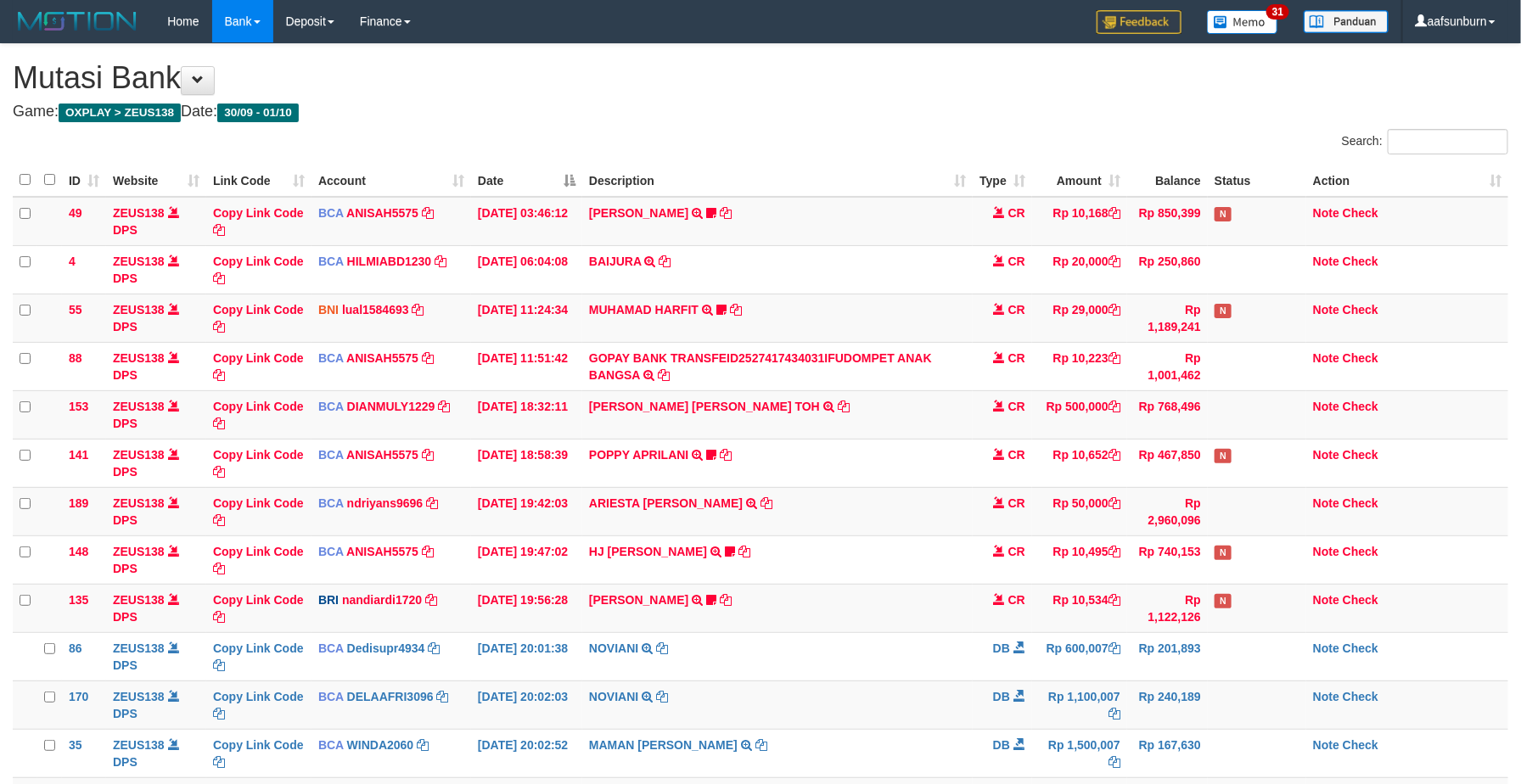
click at [988, 515] on td "CR" at bounding box center [1002, 511] width 59 height 49
click at [983, 520] on td "CR" at bounding box center [1002, 511] width 59 height 49
click at [971, 525] on td "ARIESTA [PERSON_NAME] TRSF E-BANKING CR 10/01 ZP6P1 ARIESTA [PERSON_NAME]" at bounding box center [778, 511] width 391 height 49
click at [971, 527] on td "ARIESTA [PERSON_NAME] TRSF E-BANKING CR 10/01 ZP6P1 ARIESTA [PERSON_NAME]" at bounding box center [778, 511] width 391 height 49
